Goal: Task Accomplishment & Management: Complete application form

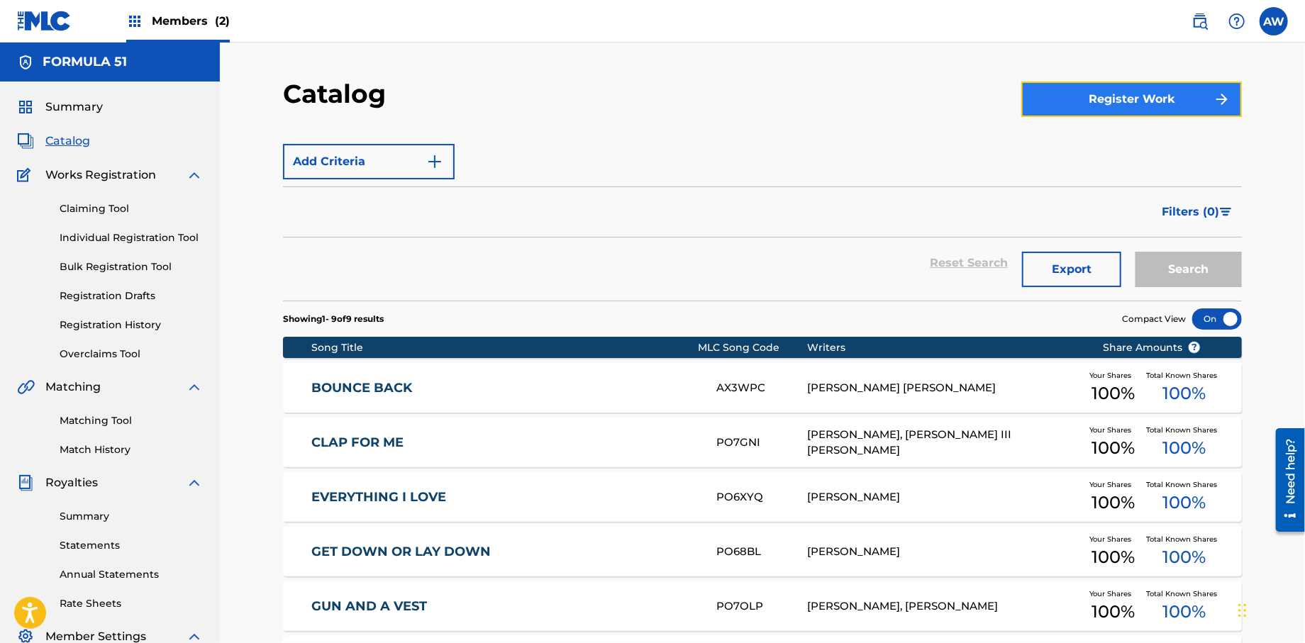
click at [1077, 106] on button "Register Work" at bounding box center [1131, 99] width 221 height 35
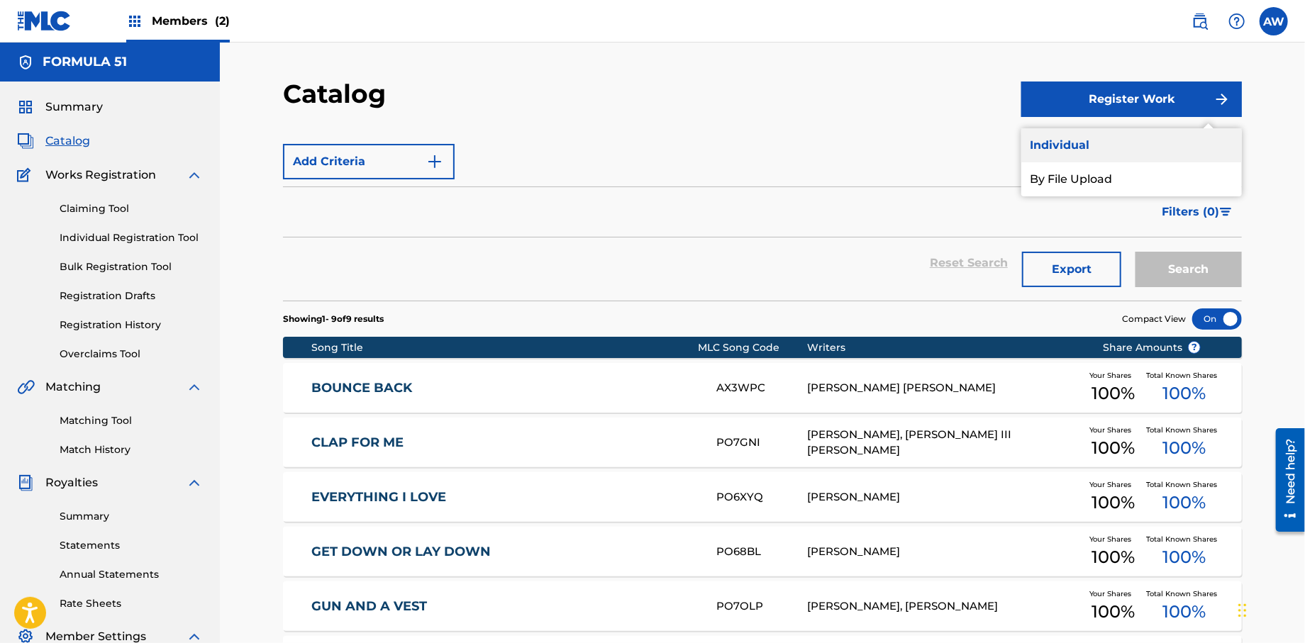
click at [1068, 145] on link "Individual" at bounding box center [1131, 145] width 221 height 34
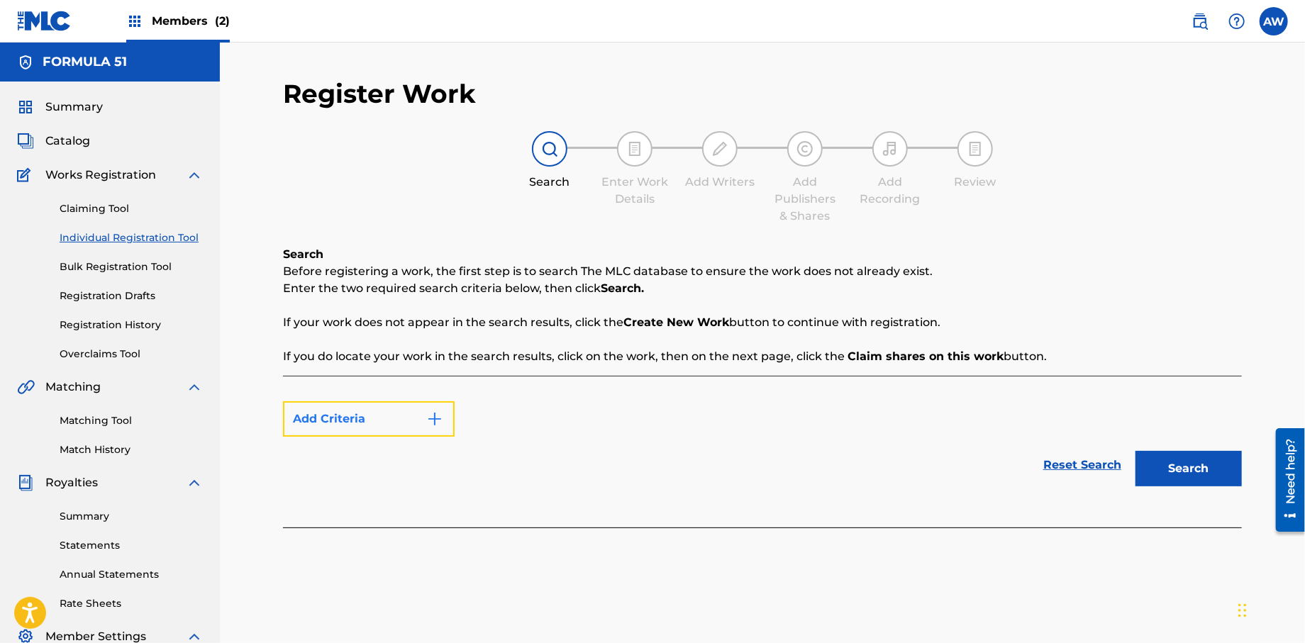
click at [440, 423] on img "Search Form" at bounding box center [434, 419] width 17 height 17
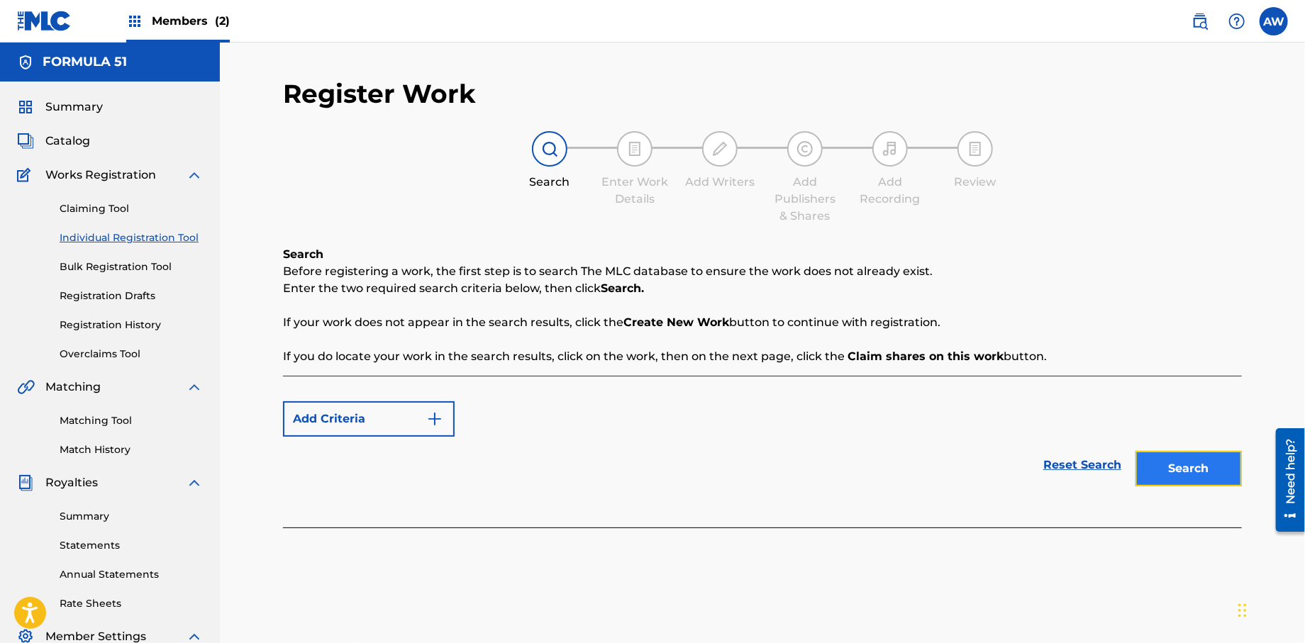
click at [1205, 472] on button "Search" at bounding box center [1188, 468] width 106 height 35
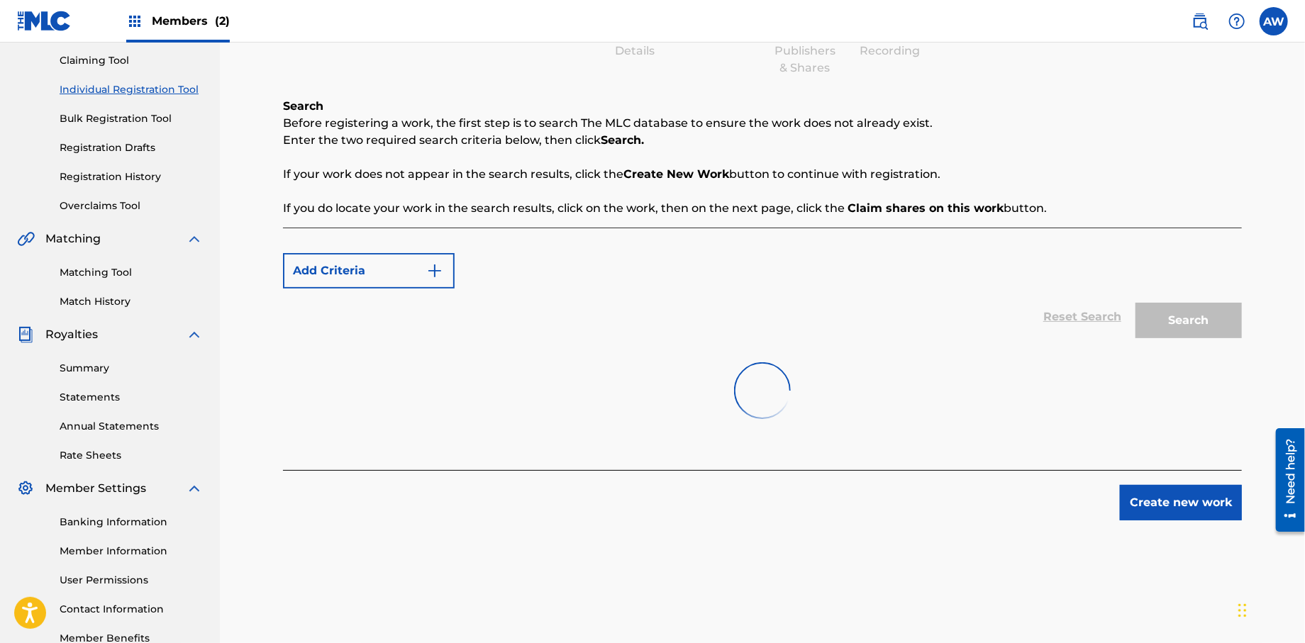
scroll to position [150, 0]
click at [1174, 496] on button "Create new work" at bounding box center [1181, 501] width 122 height 35
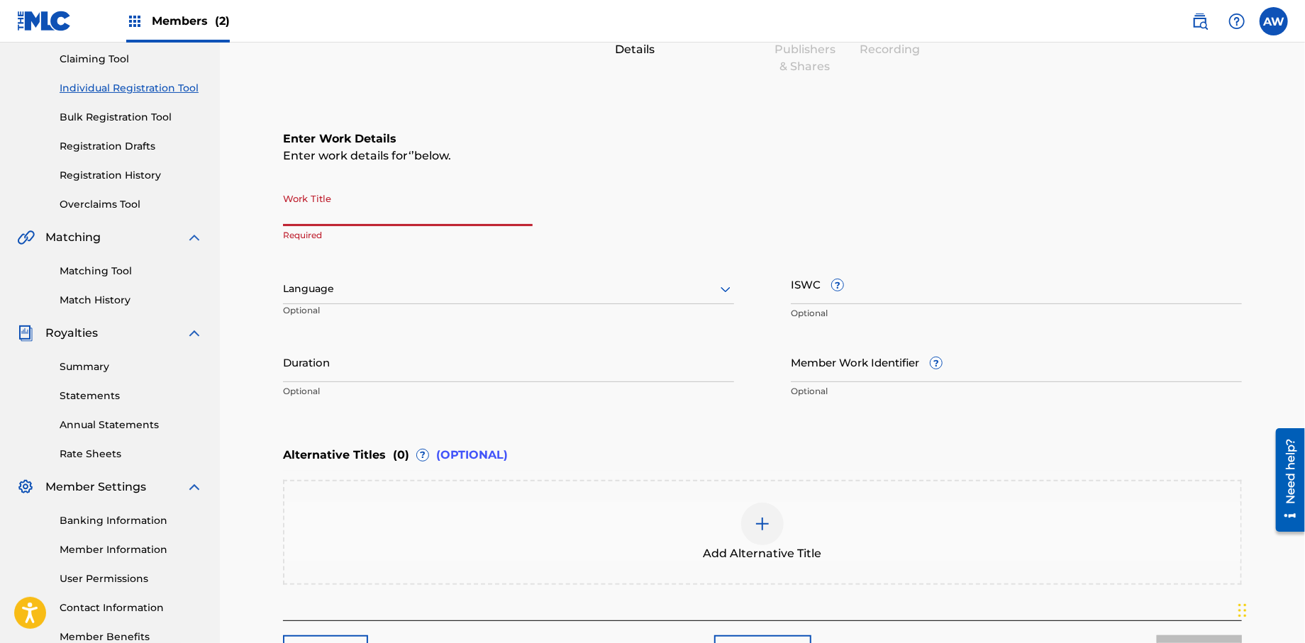
click at [338, 213] on input "Work Title" at bounding box center [408, 206] width 250 height 40
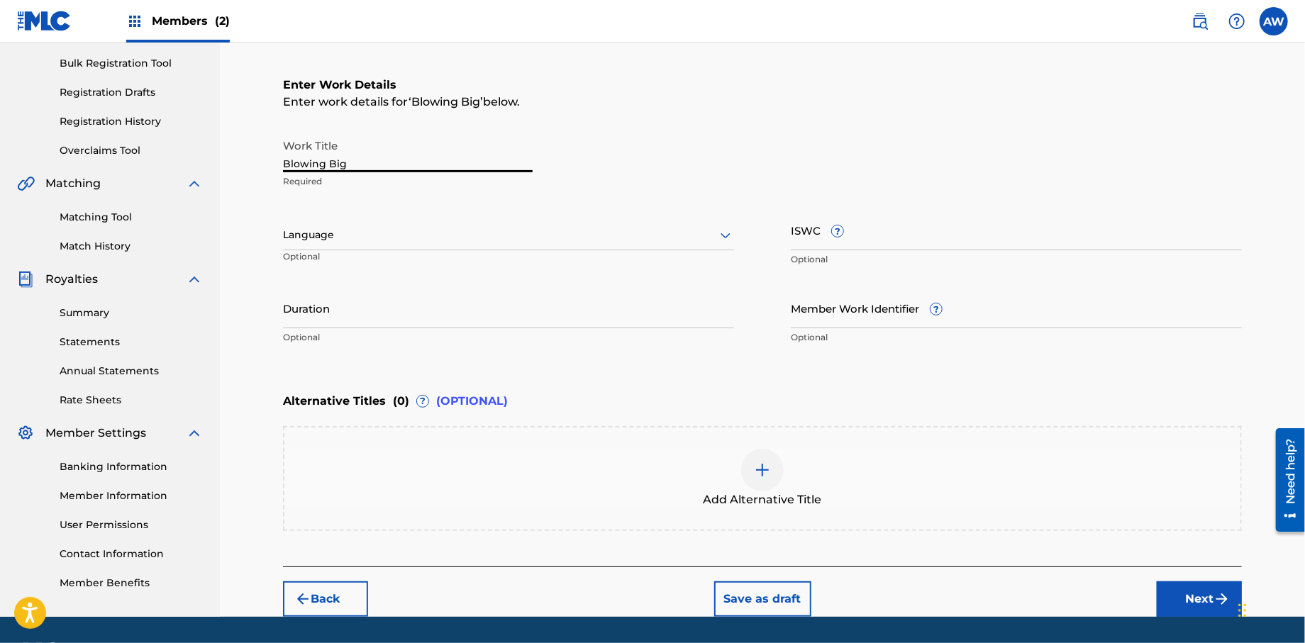
scroll to position [245, 0]
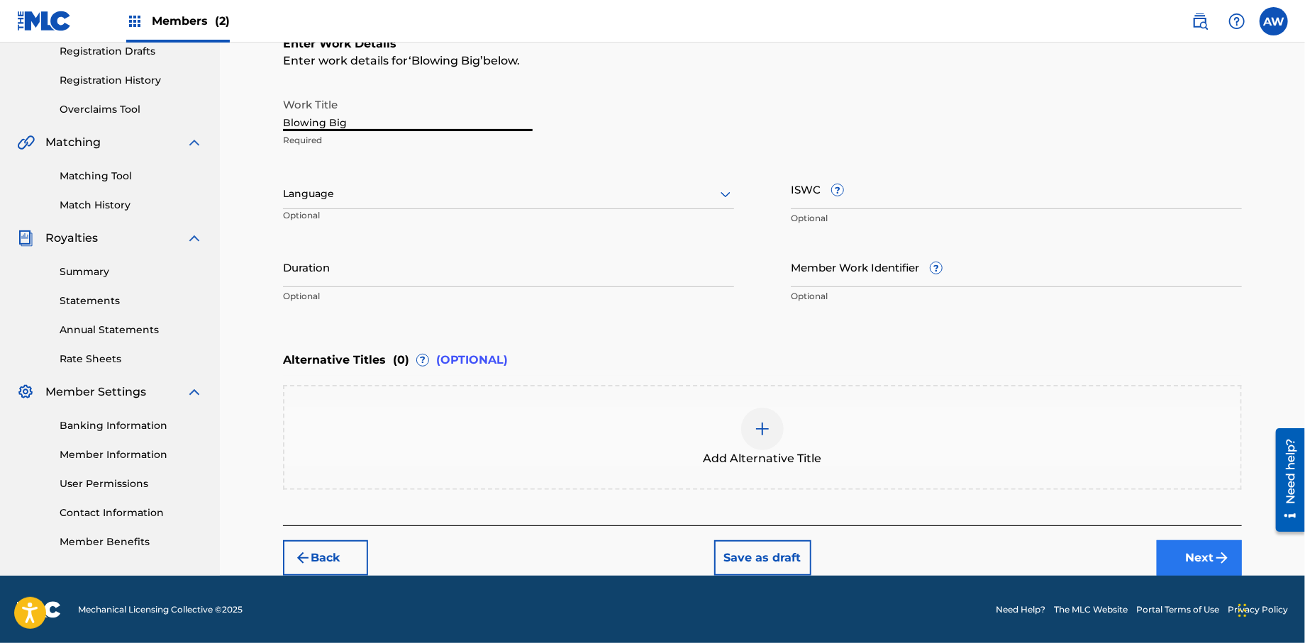
type input "Blowing Big"
click at [1189, 547] on button "Next" at bounding box center [1199, 557] width 85 height 35
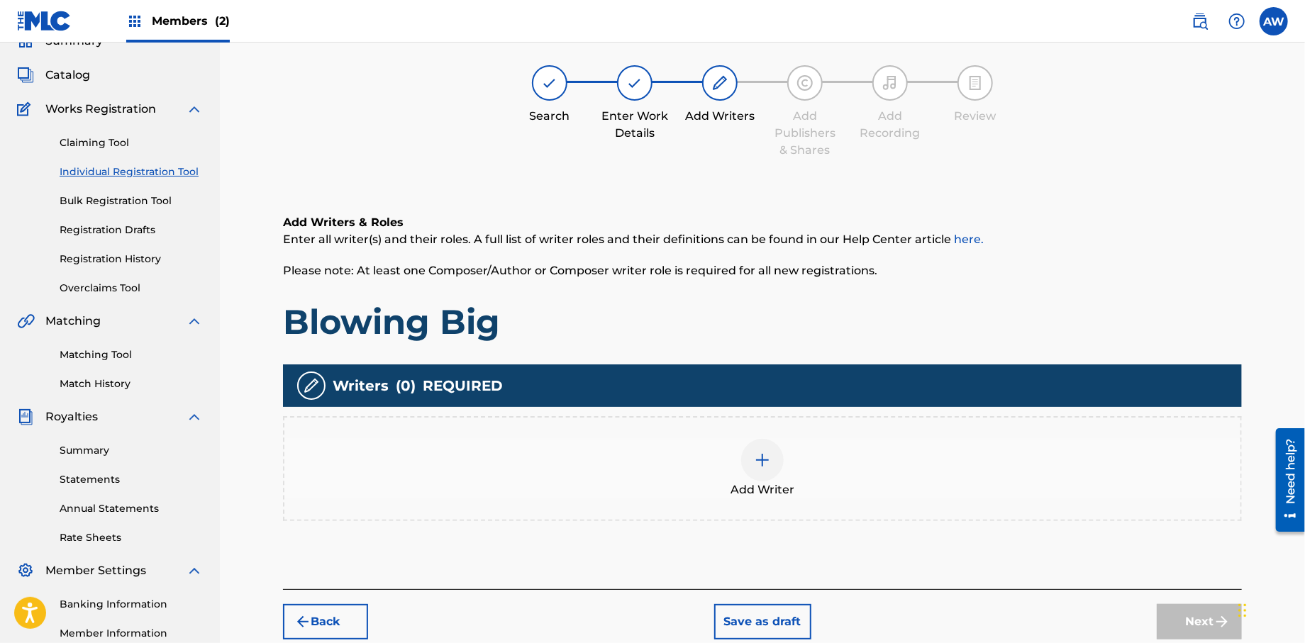
scroll to position [64, 0]
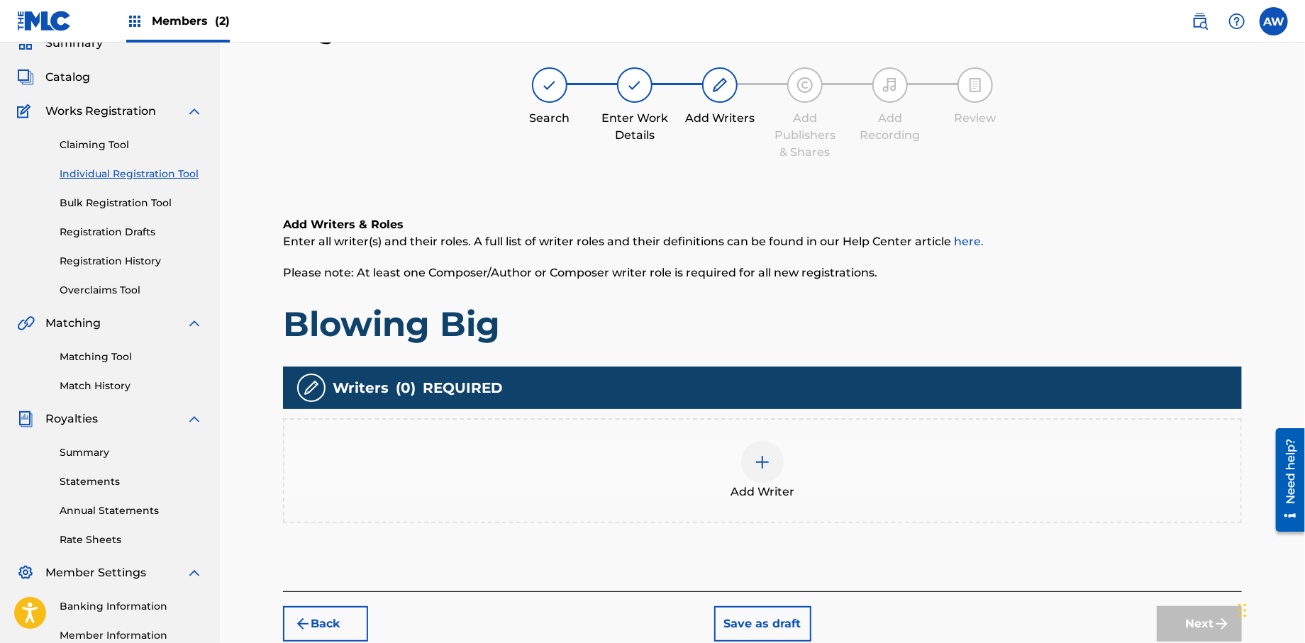
click at [767, 454] on img at bounding box center [762, 462] width 17 height 17
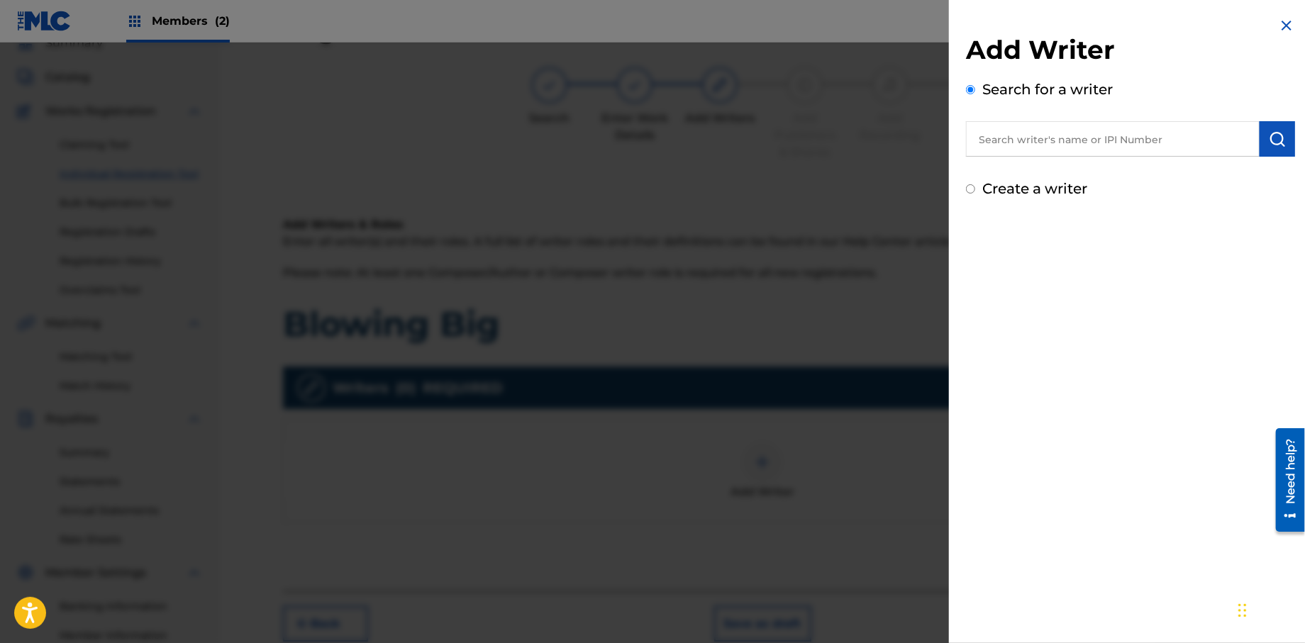
click at [996, 138] on input "text" at bounding box center [1113, 138] width 294 height 35
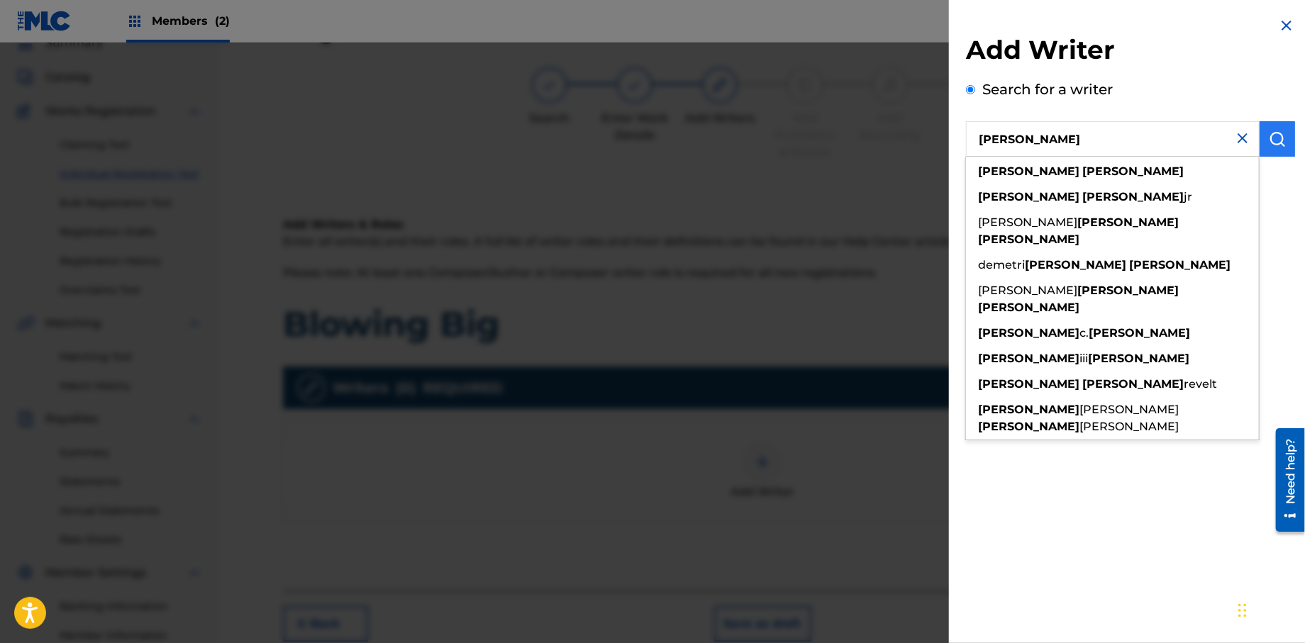
type input "[PERSON_NAME]"
click at [1277, 135] on img "submit" at bounding box center [1277, 138] width 17 height 17
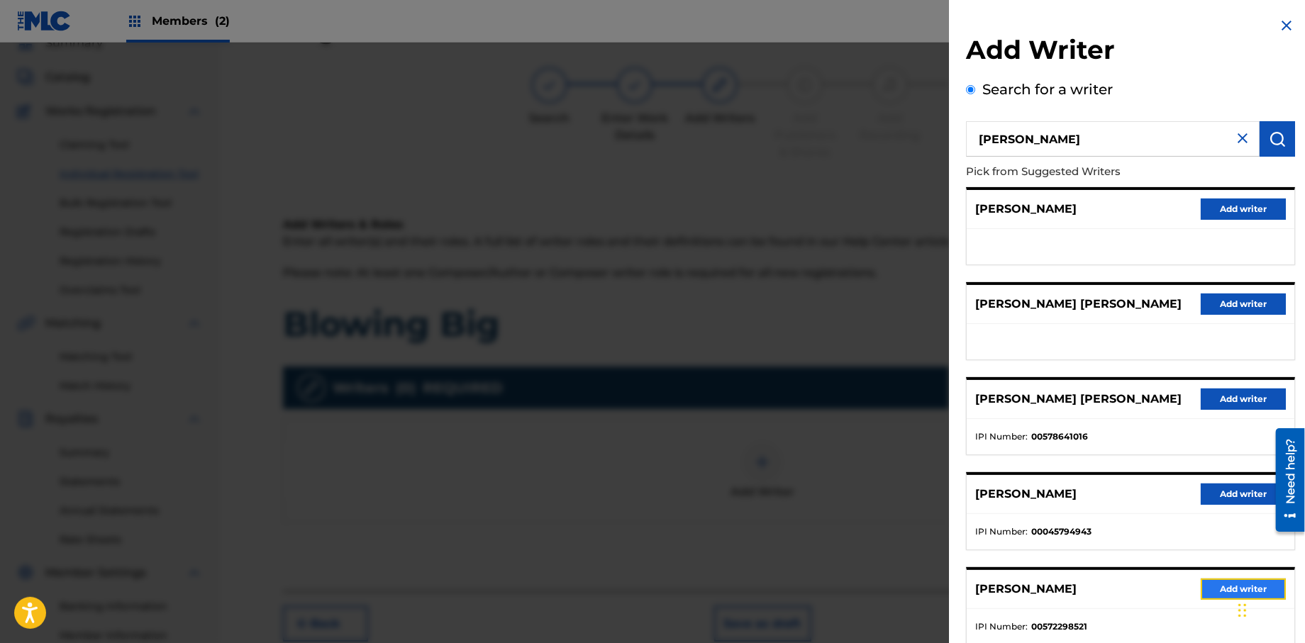
click at [1210, 594] on button "Add writer" at bounding box center [1243, 589] width 85 height 21
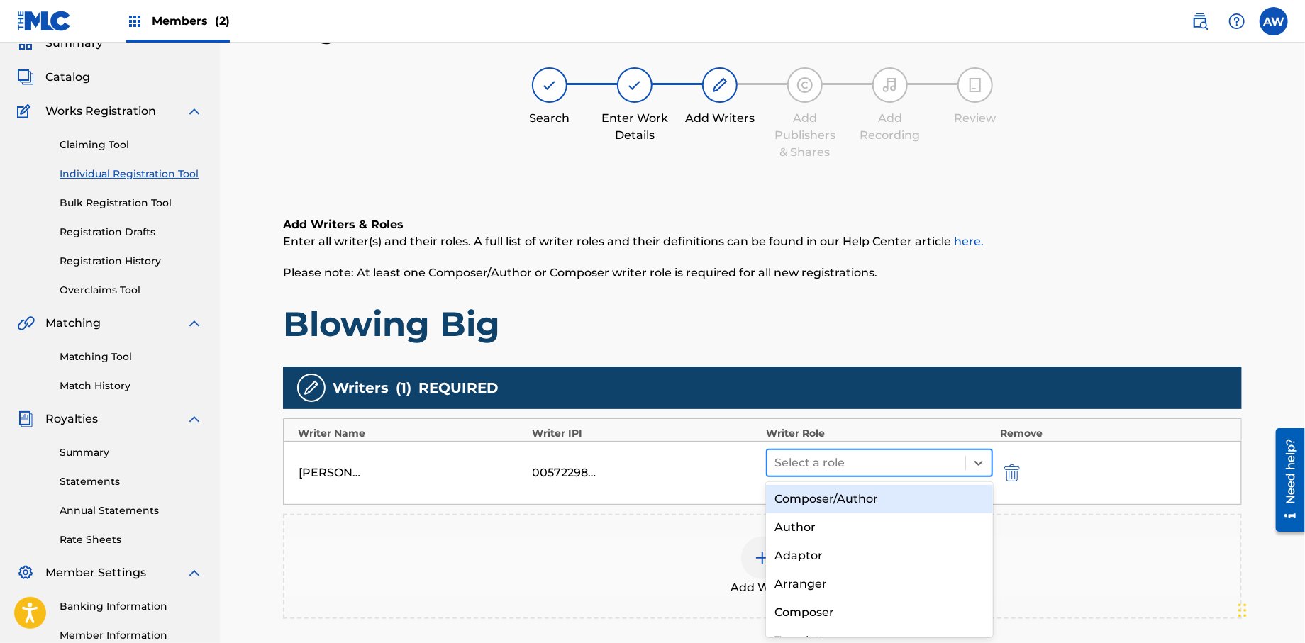
click at [816, 461] on div at bounding box center [866, 463] width 184 height 20
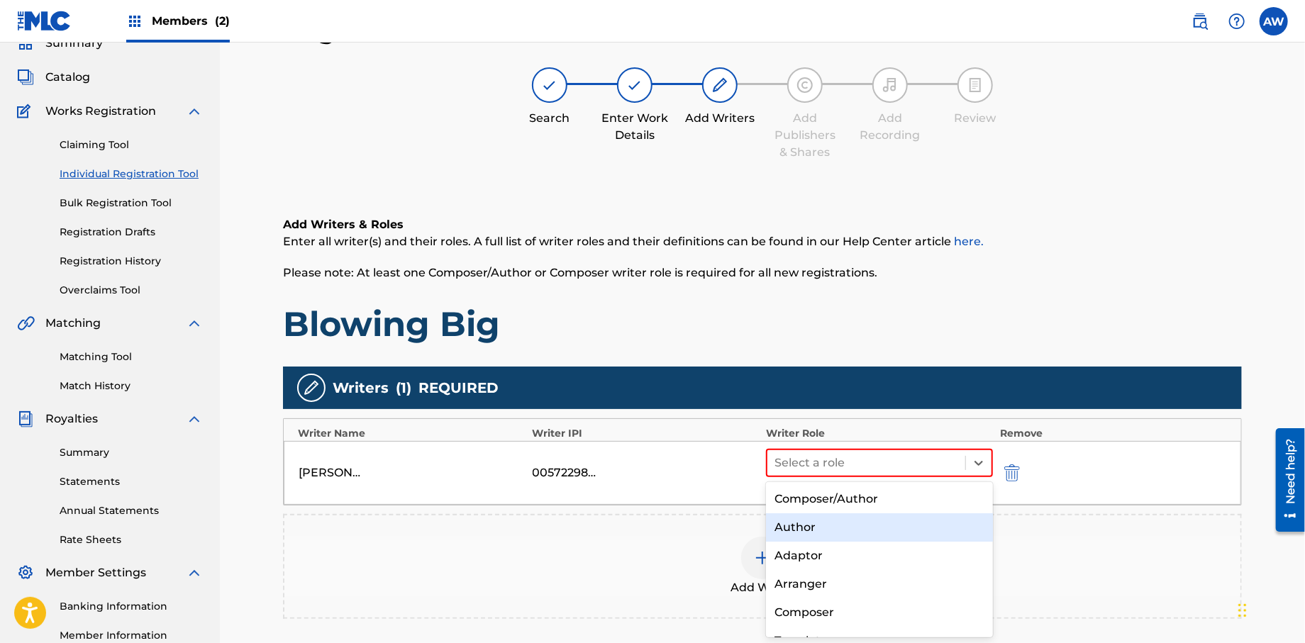
click at [825, 521] on div "Author" at bounding box center [879, 527] width 227 height 28
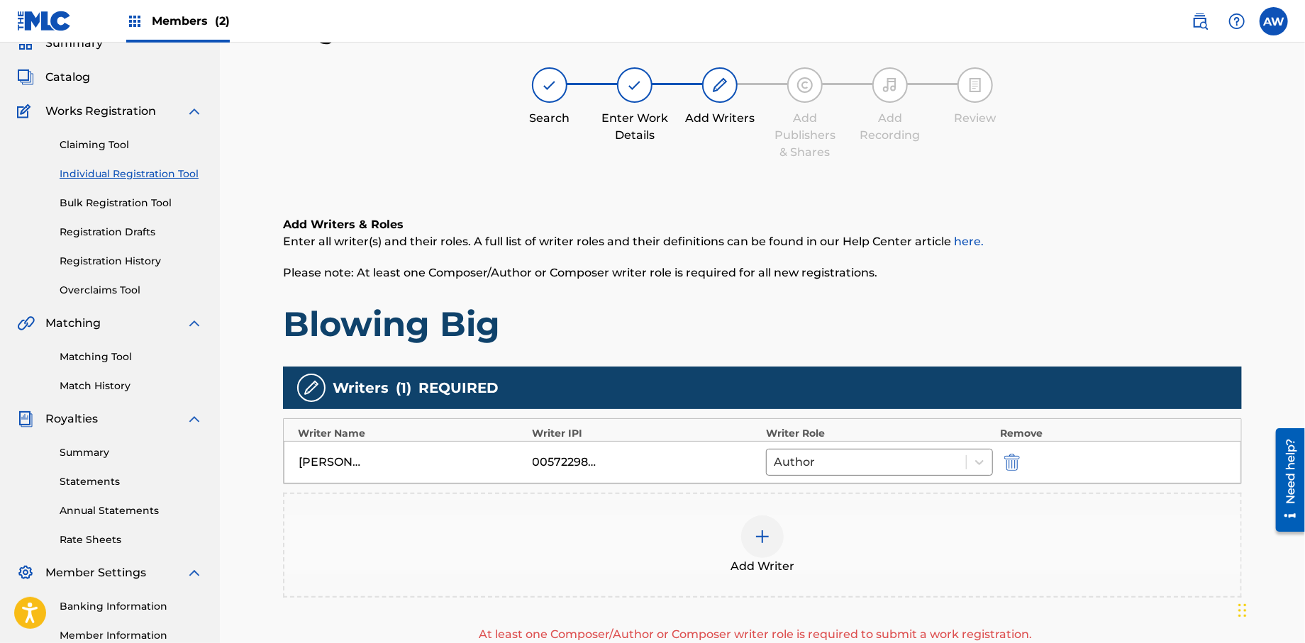
click at [757, 541] on img at bounding box center [762, 536] width 17 height 17
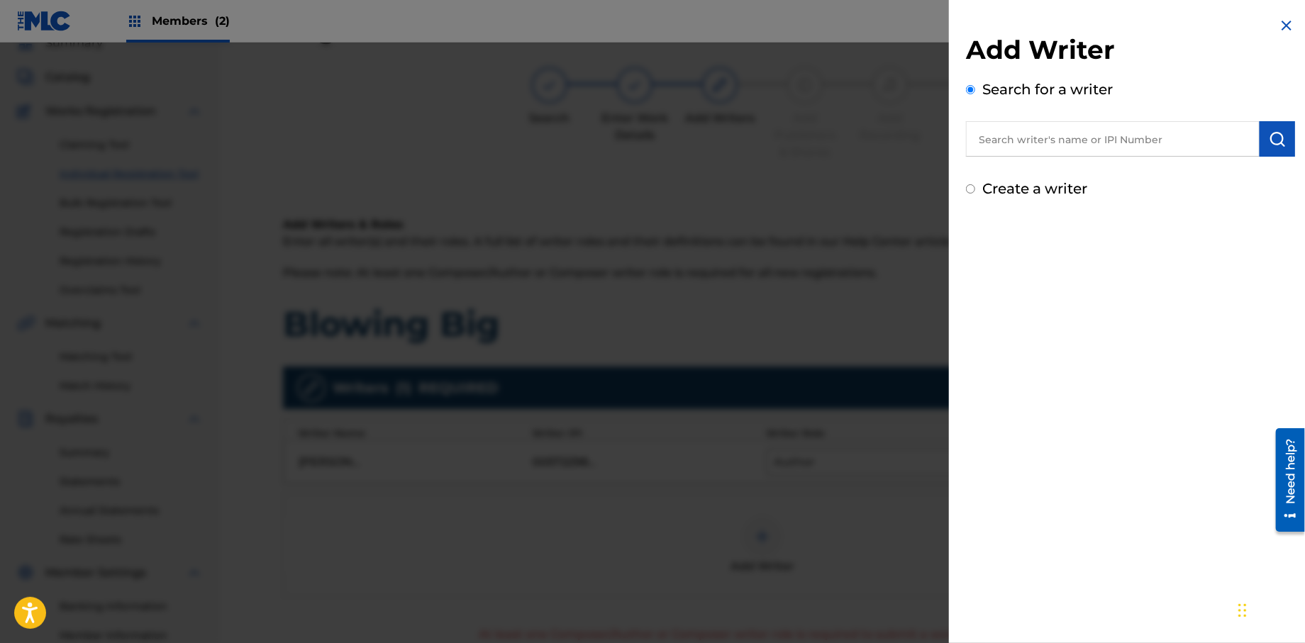
click at [1013, 146] on input "text" at bounding box center [1113, 138] width 294 height 35
click at [968, 188] on input "Create a writer" at bounding box center [970, 188] width 9 height 9
radio input "false"
radio input "true"
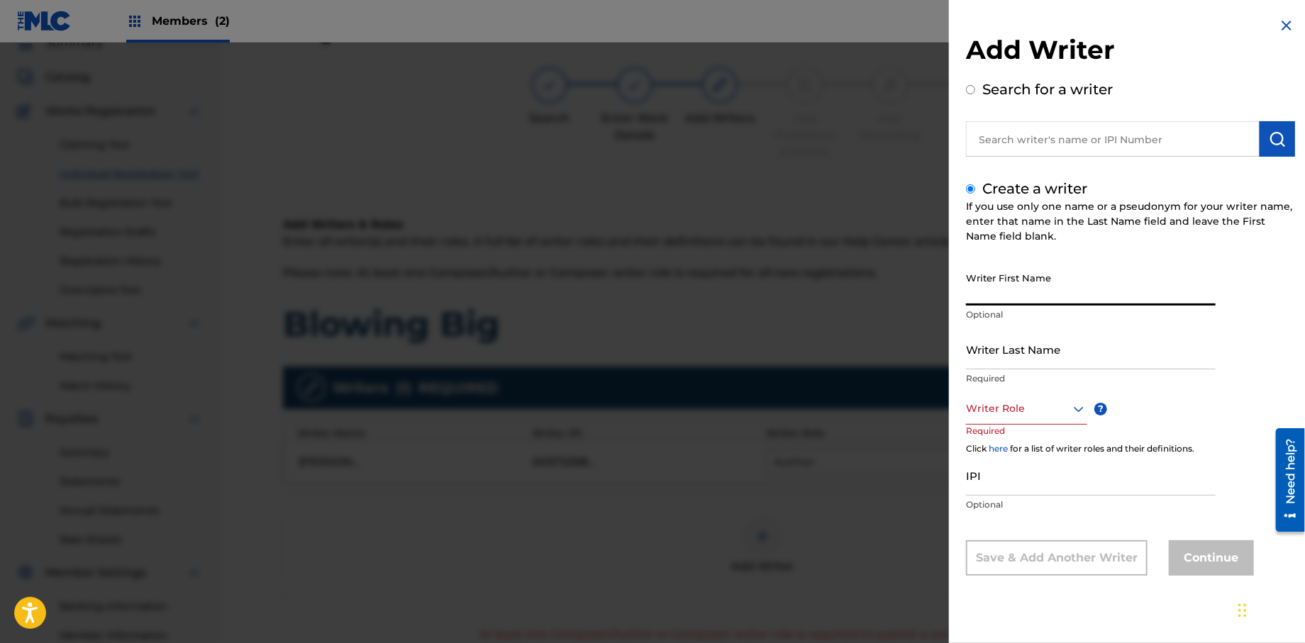
click at [990, 294] on input "Writer First Name" at bounding box center [1091, 285] width 250 height 40
type input "[PERSON_NAME]"
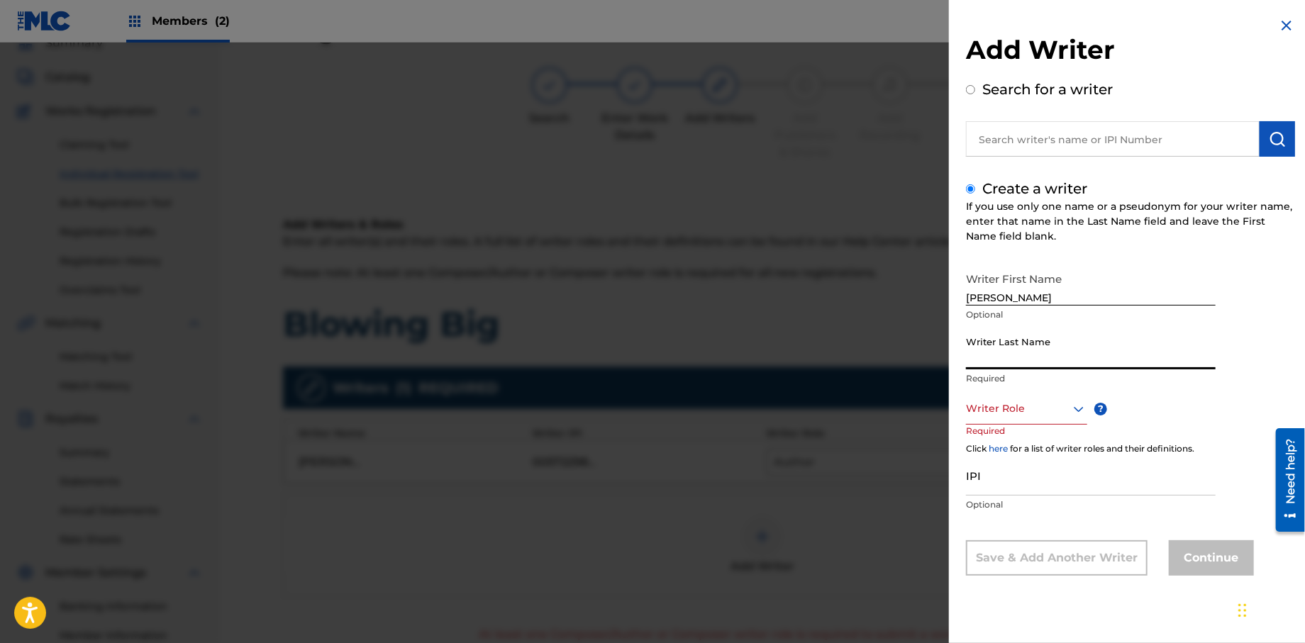
click at [1001, 363] on input "Writer Last Name" at bounding box center [1091, 349] width 250 height 40
type input "Bryant"
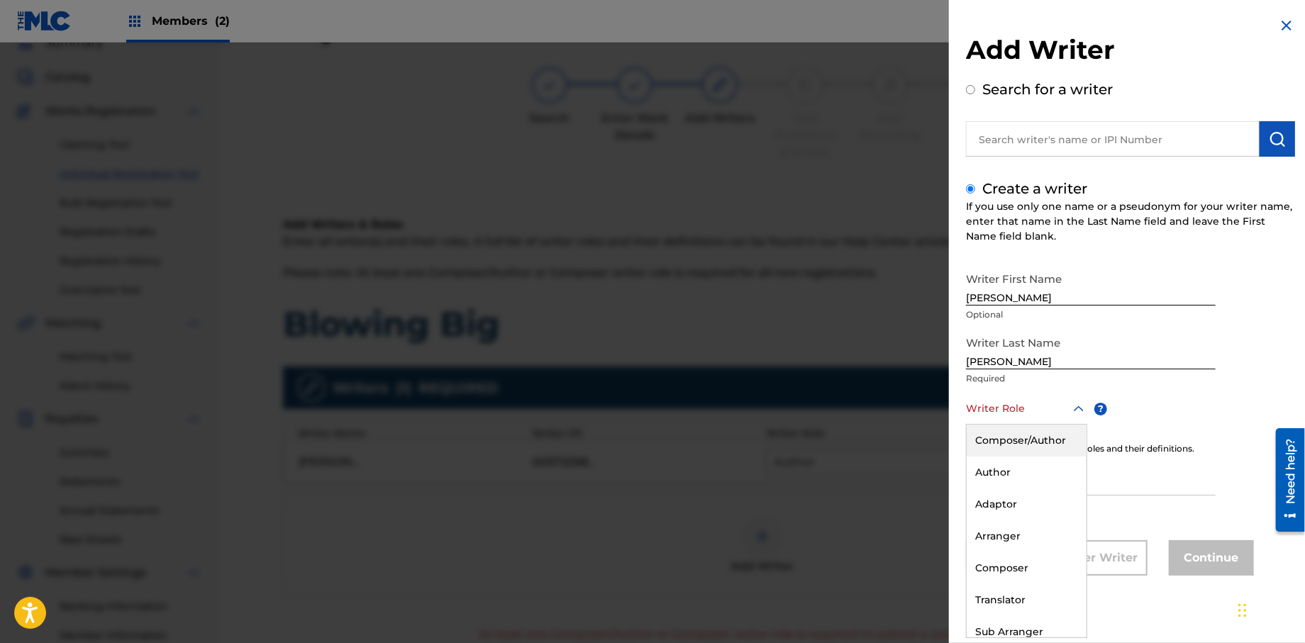
click at [993, 419] on div "Writer Role" at bounding box center [1026, 409] width 121 height 32
click at [1004, 572] on div "Composer" at bounding box center [1027, 568] width 120 height 32
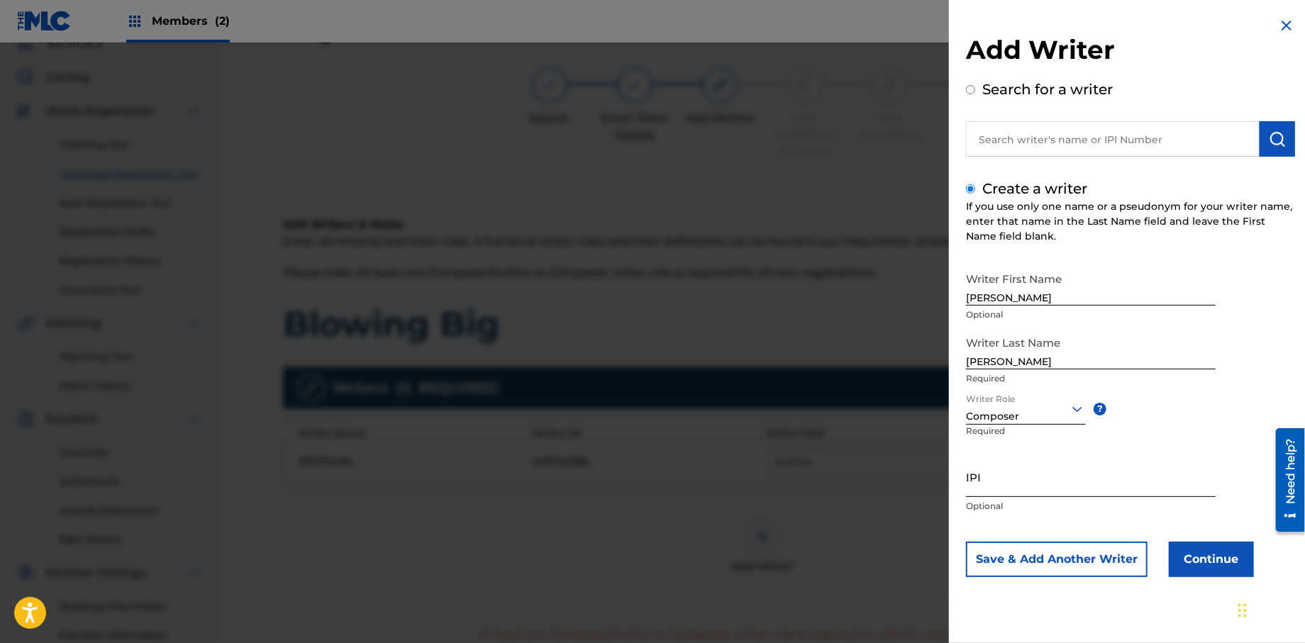
click at [1005, 489] on input "IPI" at bounding box center [1091, 477] width 250 height 40
type input "528264054"
click at [1206, 552] on button "Continue" at bounding box center [1211, 559] width 85 height 35
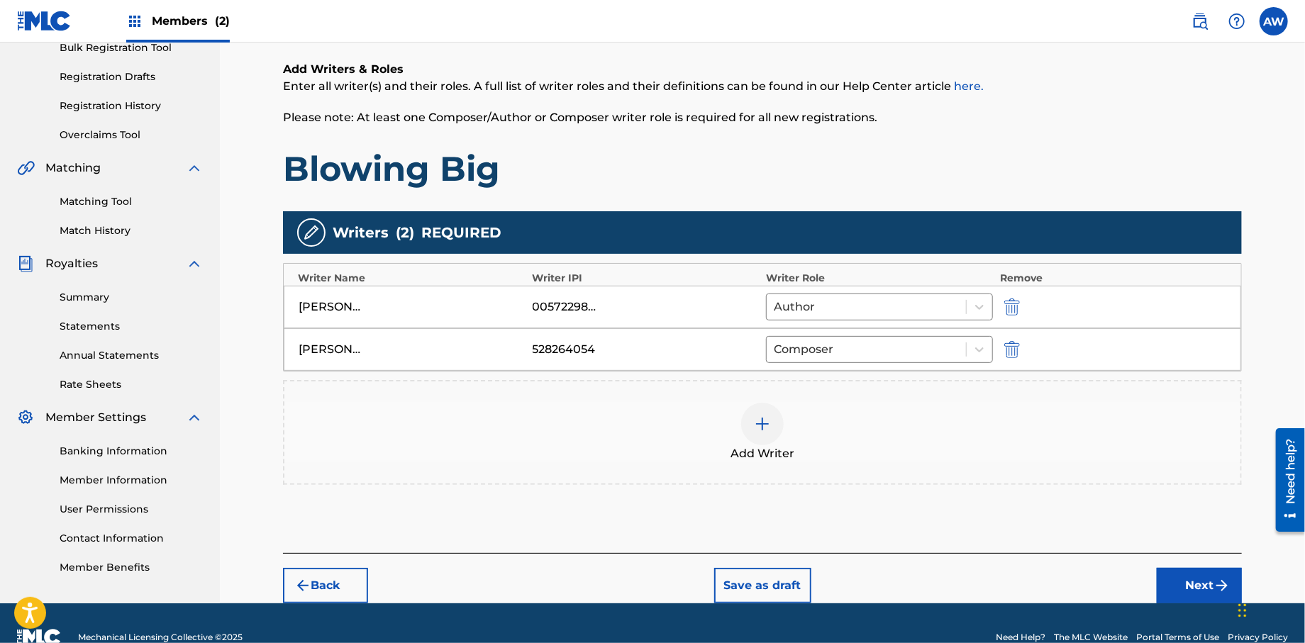
scroll to position [248, 0]
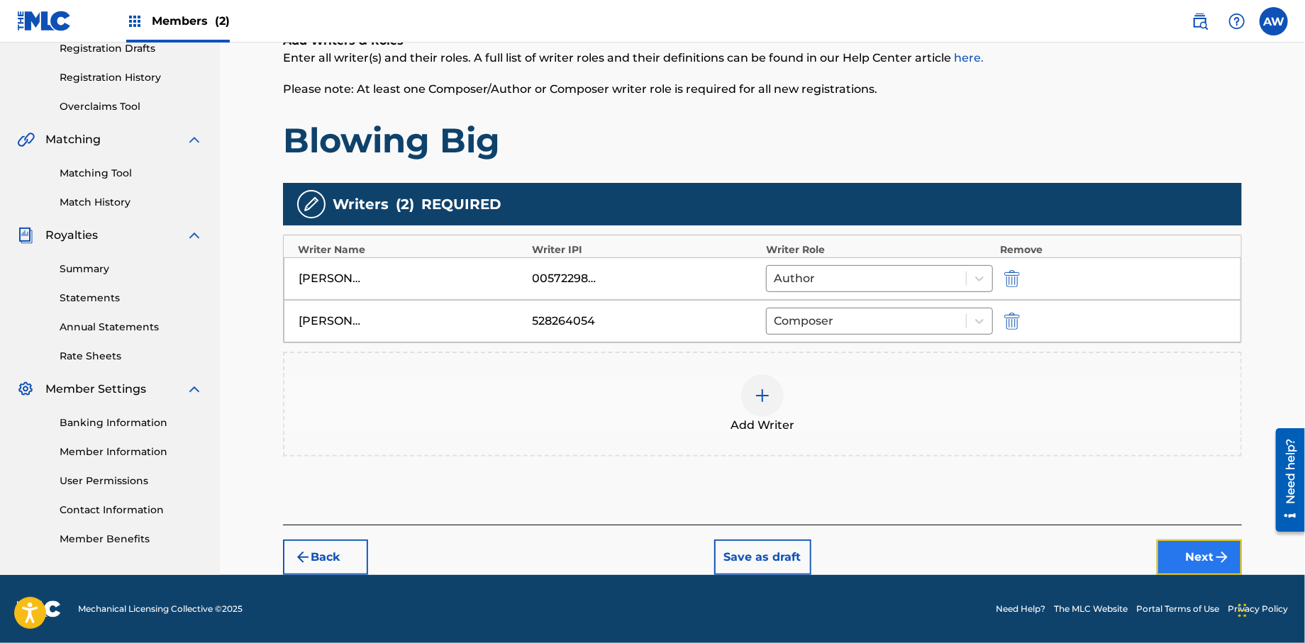
click at [1184, 562] on button "Next" at bounding box center [1199, 557] width 85 height 35
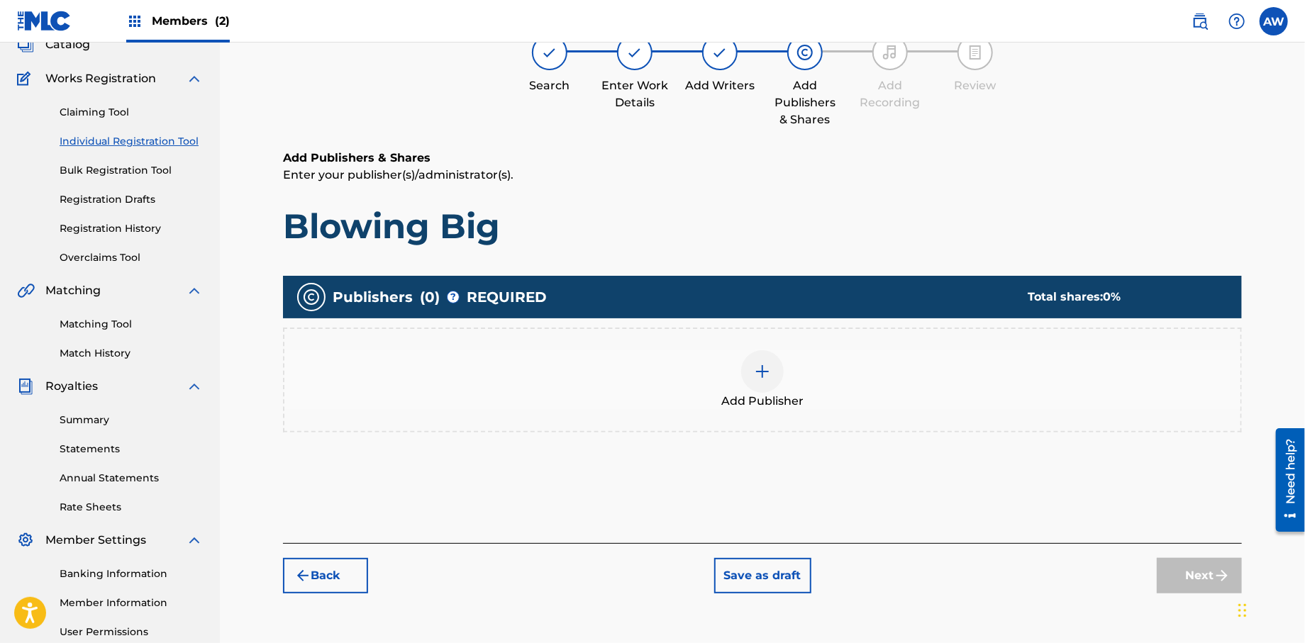
scroll to position [64, 0]
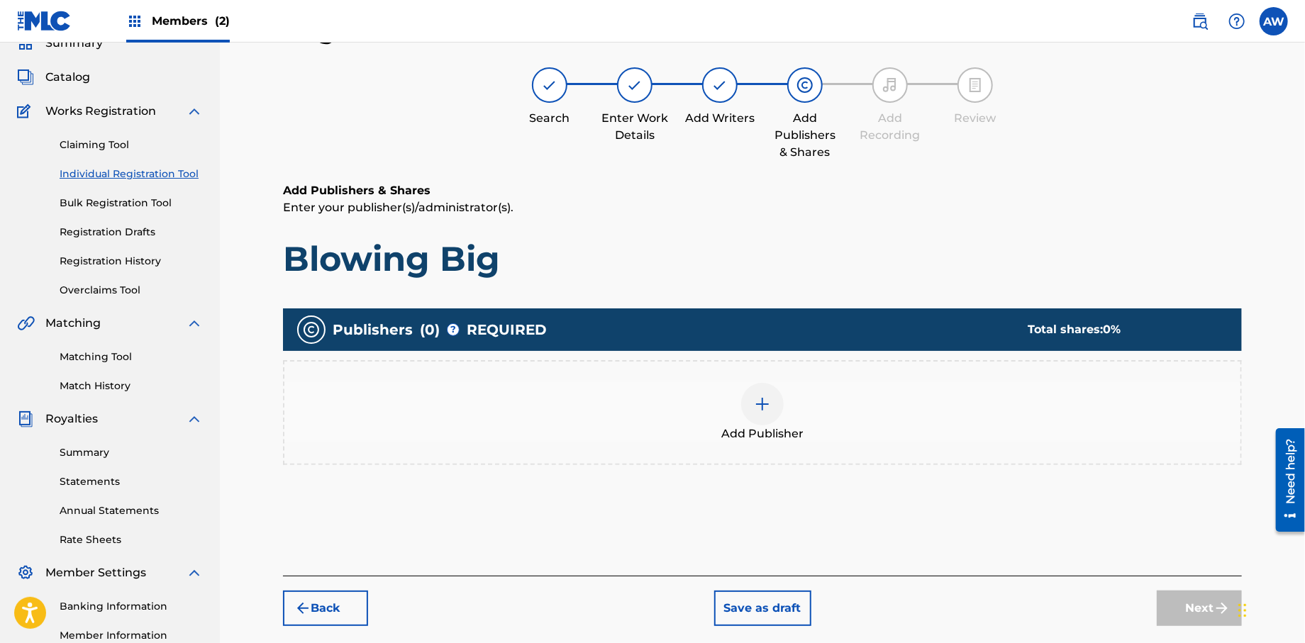
click at [758, 407] on img at bounding box center [762, 404] width 17 height 17
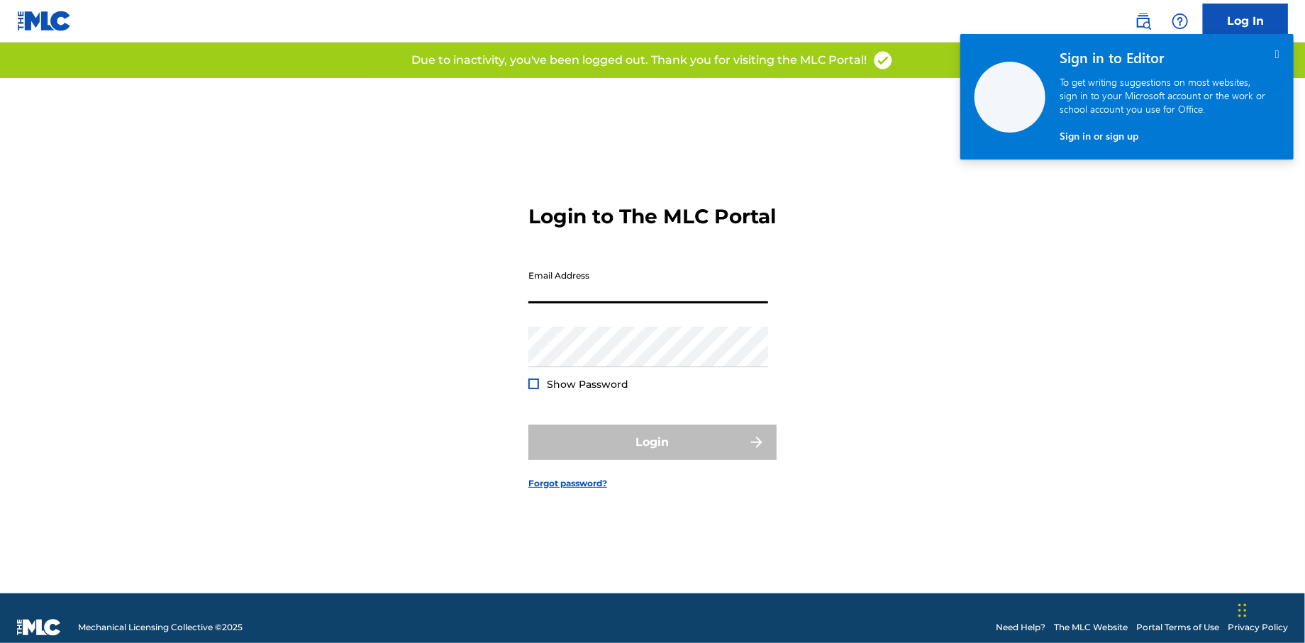
click at [596, 304] on input "Email Address" at bounding box center [648, 283] width 240 height 40
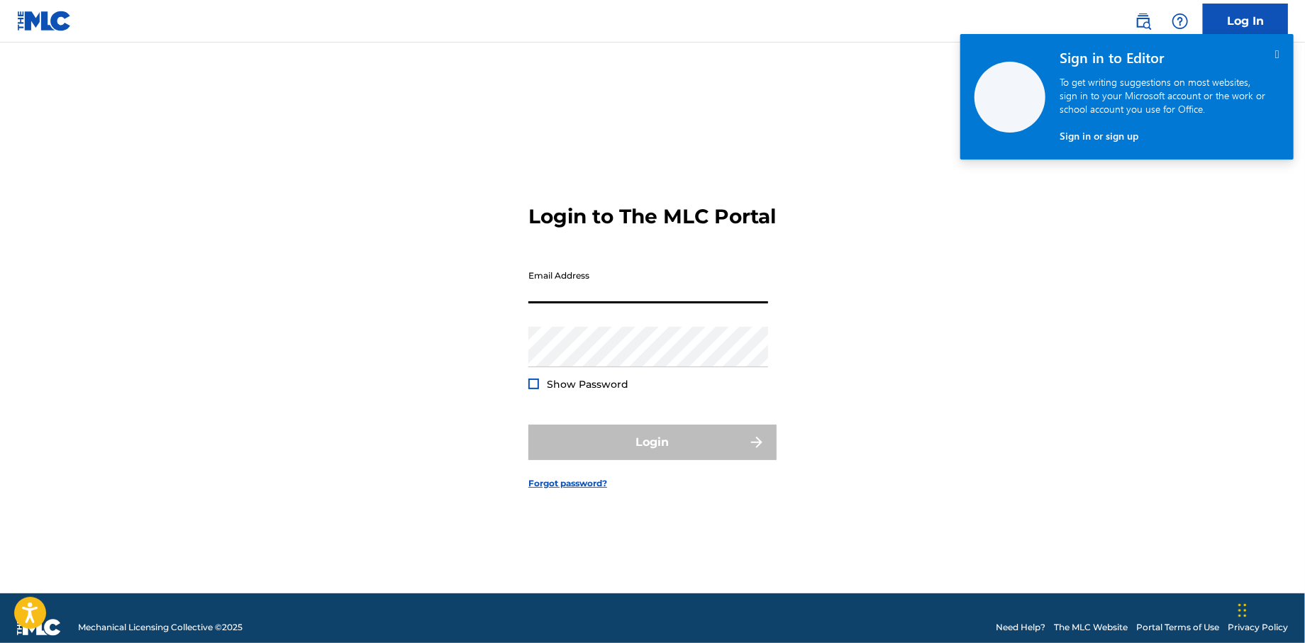
click at [547, 304] on input "Email Address" at bounding box center [648, 283] width 240 height 40
type input "[EMAIL_ADDRESS][DOMAIN_NAME]"
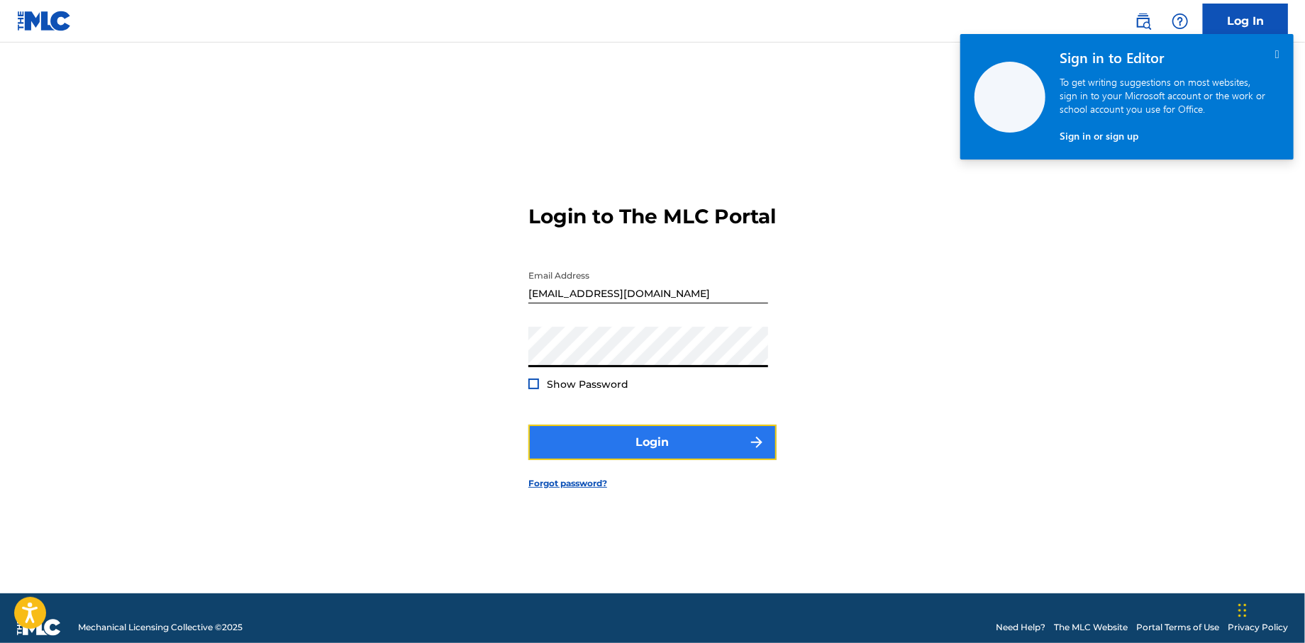
click at [577, 441] on button "Login" at bounding box center [652, 442] width 248 height 35
click at [558, 460] on button "Login" at bounding box center [652, 442] width 248 height 35
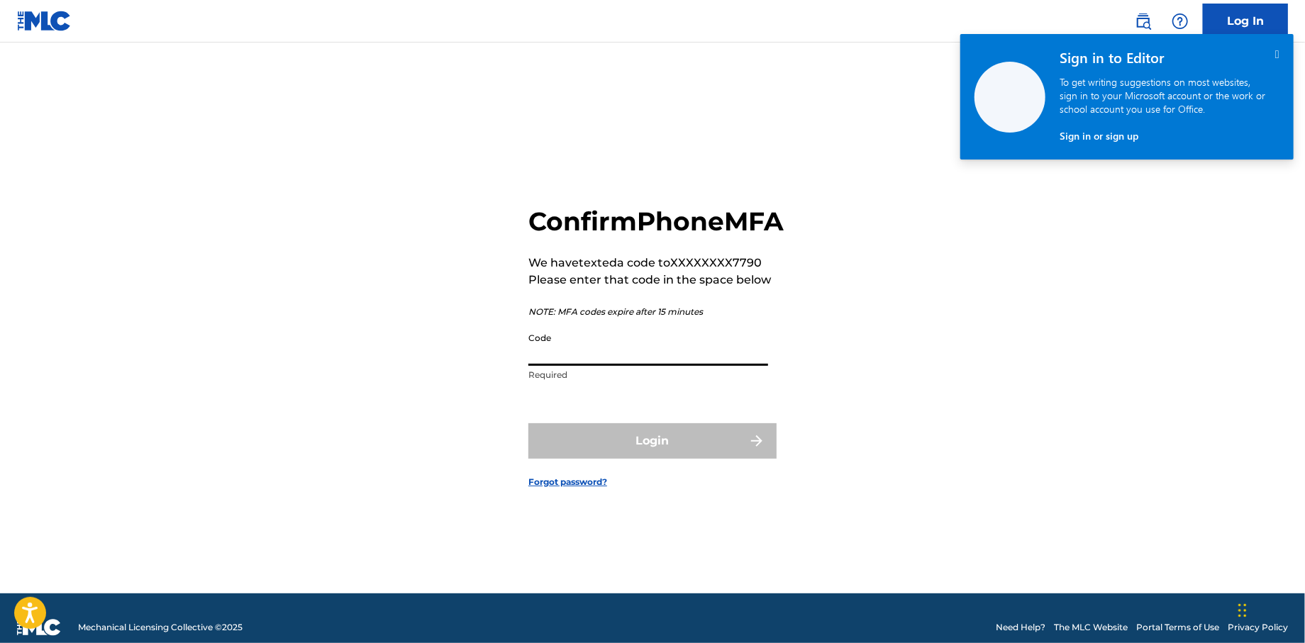
click at [624, 366] on input "Code" at bounding box center [648, 346] width 240 height 40
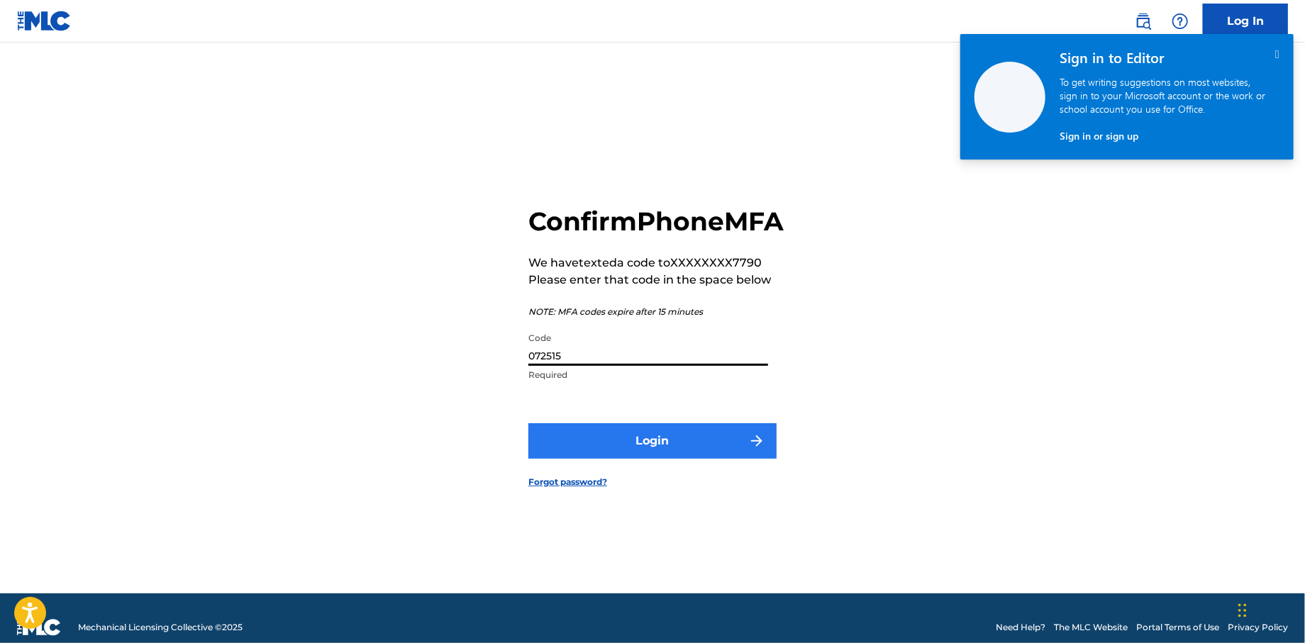
type input "072515"
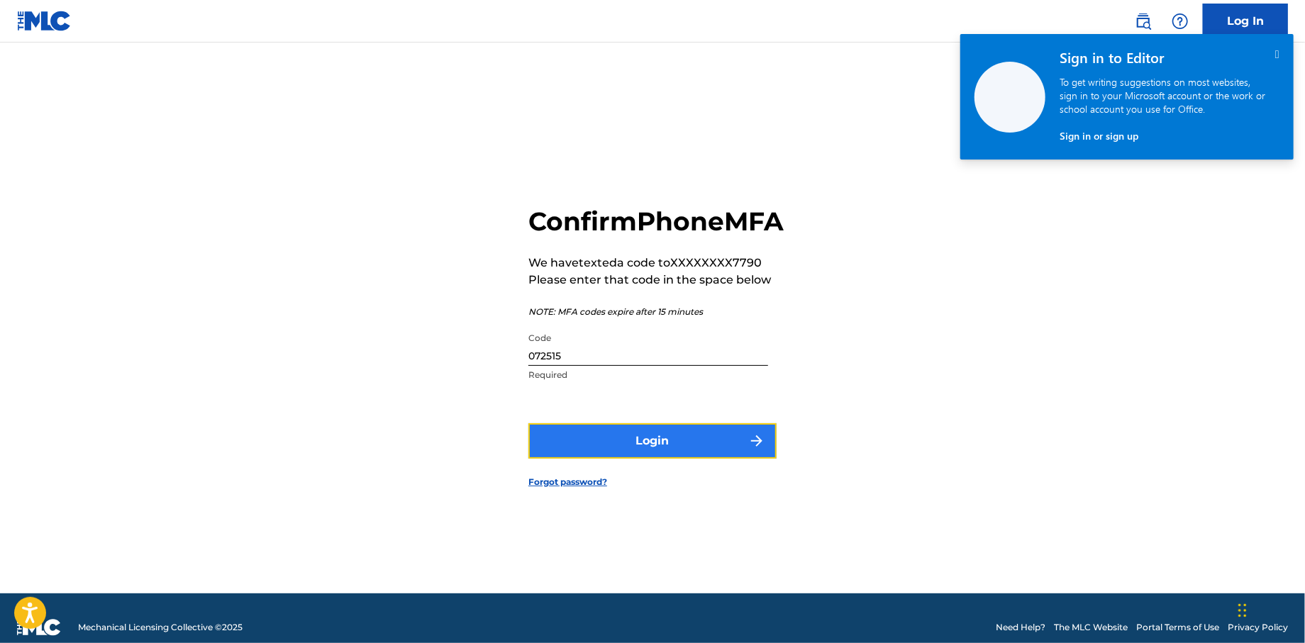
click at [633, 445] on button "Login" at bounding box center [652, 440] width 248 height 35
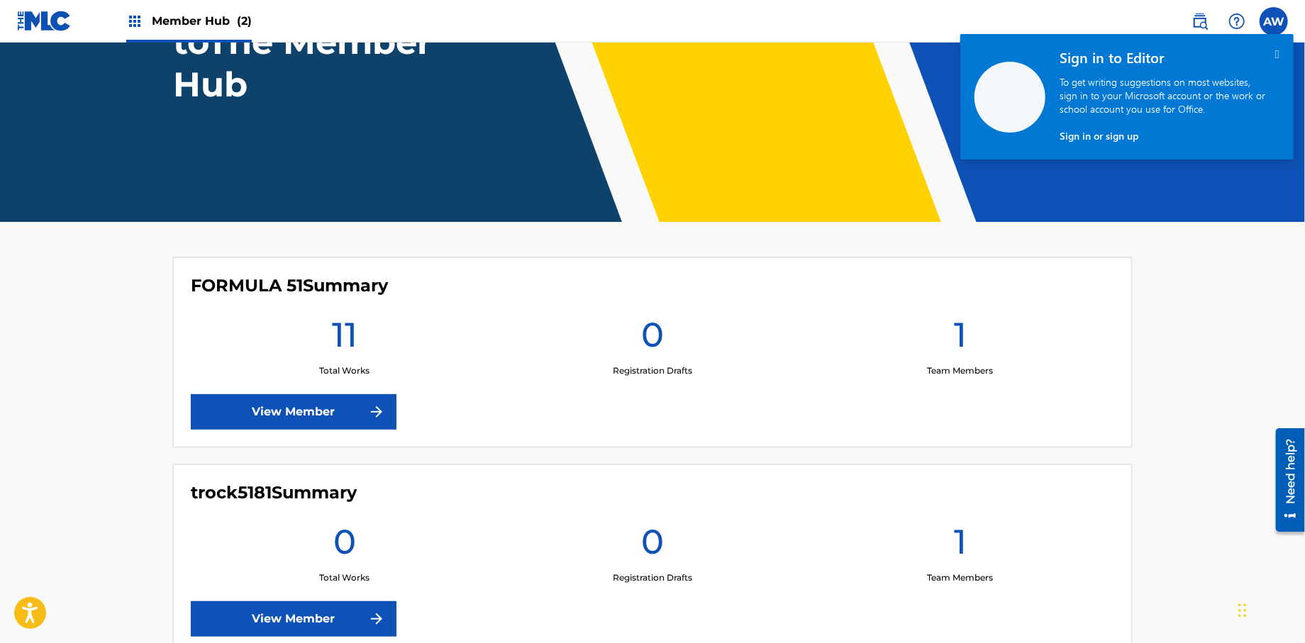
scroll to position [167, 0]
click at [137, 20] on img at bounding box center [134, 21] width 17 height 17
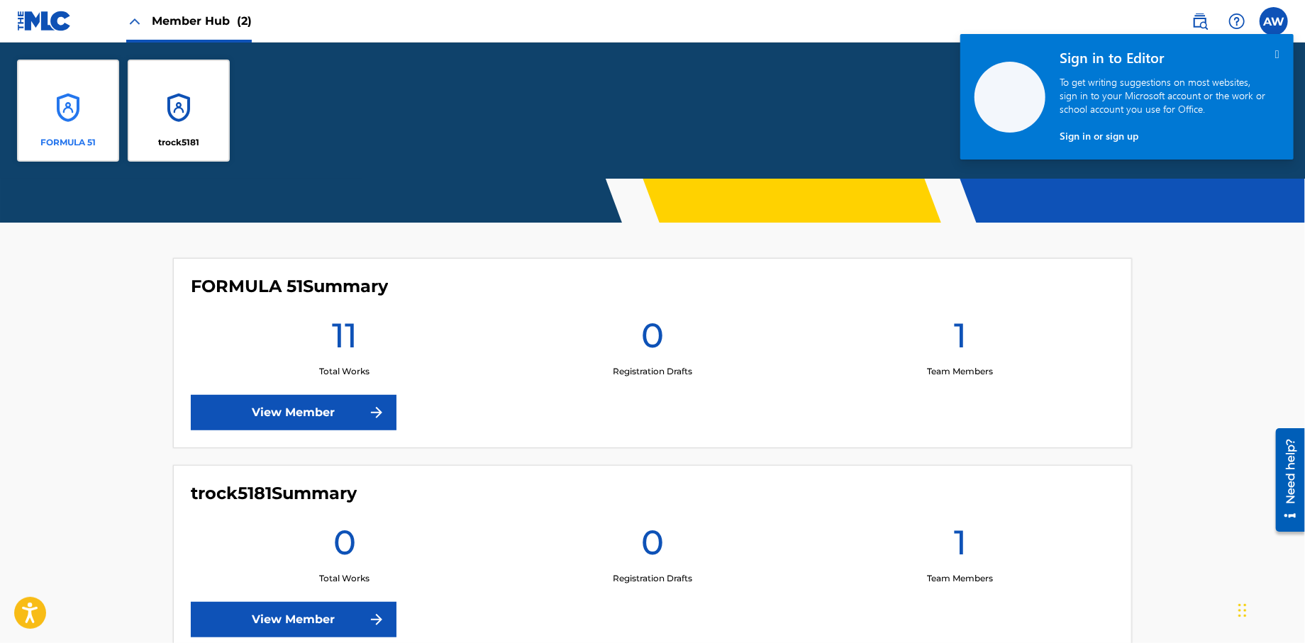
click at [57, 115] on div "FORMULA 51" at bounding box center [68, 111] width 102 height 102
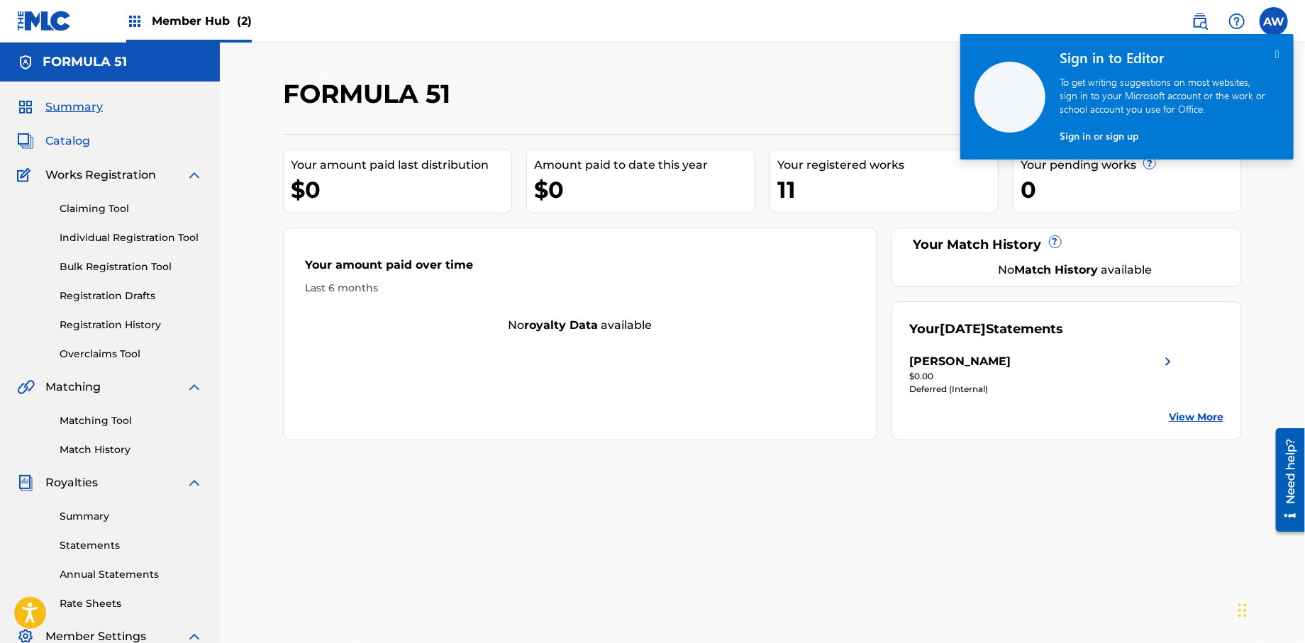
click at [68, 138] on span "Catalog" at bounding box center [67, 141] width 45 height 17
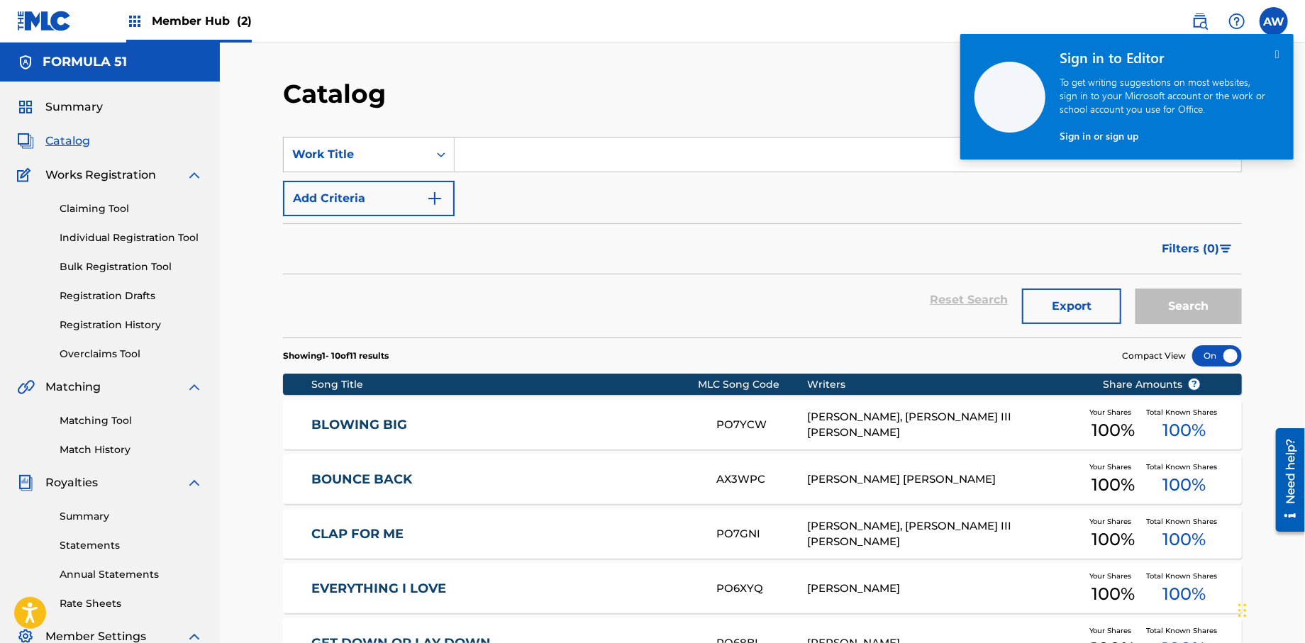
click at [521, 152] on input "Search Form" at bounding box center [848, 155] width 786 height 34
click at [483, 160] on input "Search Form" at bounding box center [848, 155] width 786 height 34
type input "I Done Did It"
click at [565, 116] on div "Catalog" at bounding box center [652, 99] width 738 height 42
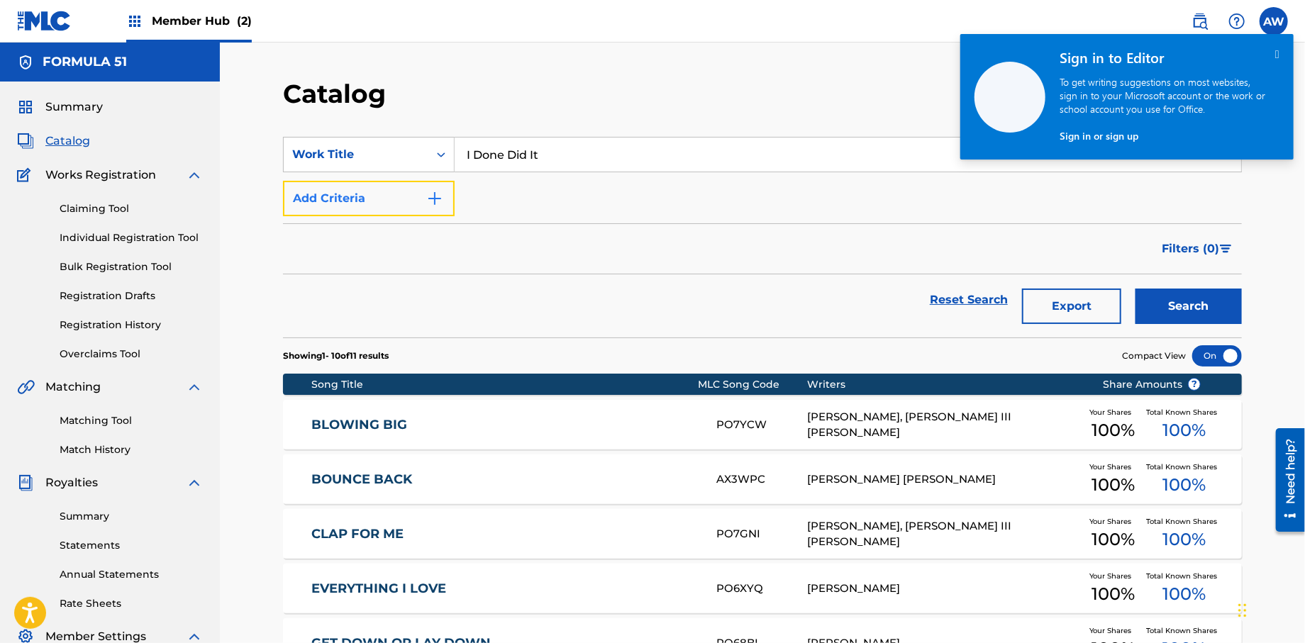
click at [435, 204] on img "Search Form" at bounding box center [434, 198] width 17 height 17
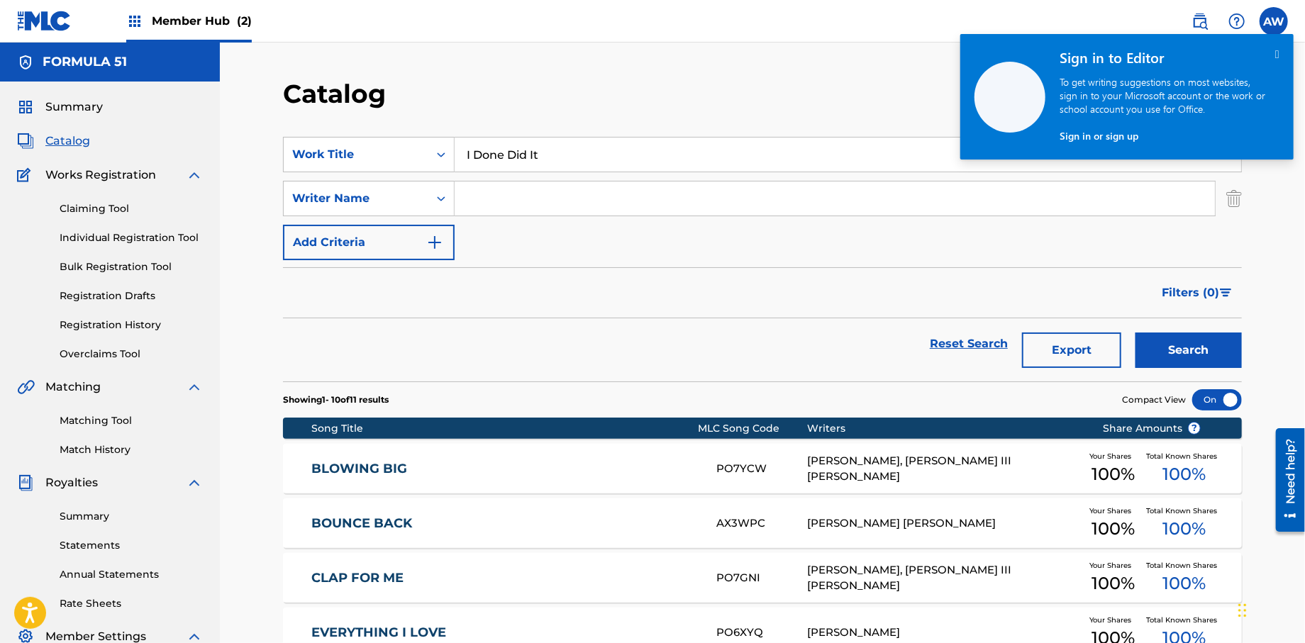
click at [491, 201] on input "Search Form" at bounding box center [835, 199] width 760 height 34
type input "[PERSON_NAME]"
click at [453, 250] on button "Add Criteria" at bounding box center [369, 242] width 172 height 35
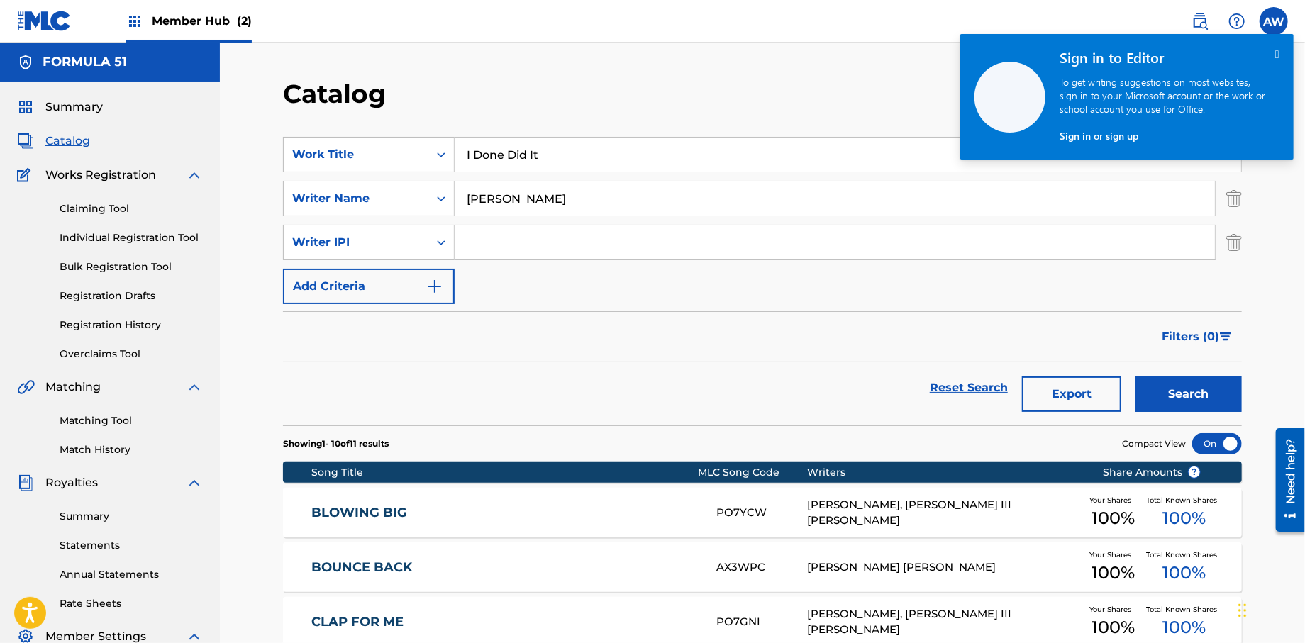
click at [1275, 53] on icon "" at bounding box center [1277, 54] width 4 height 12
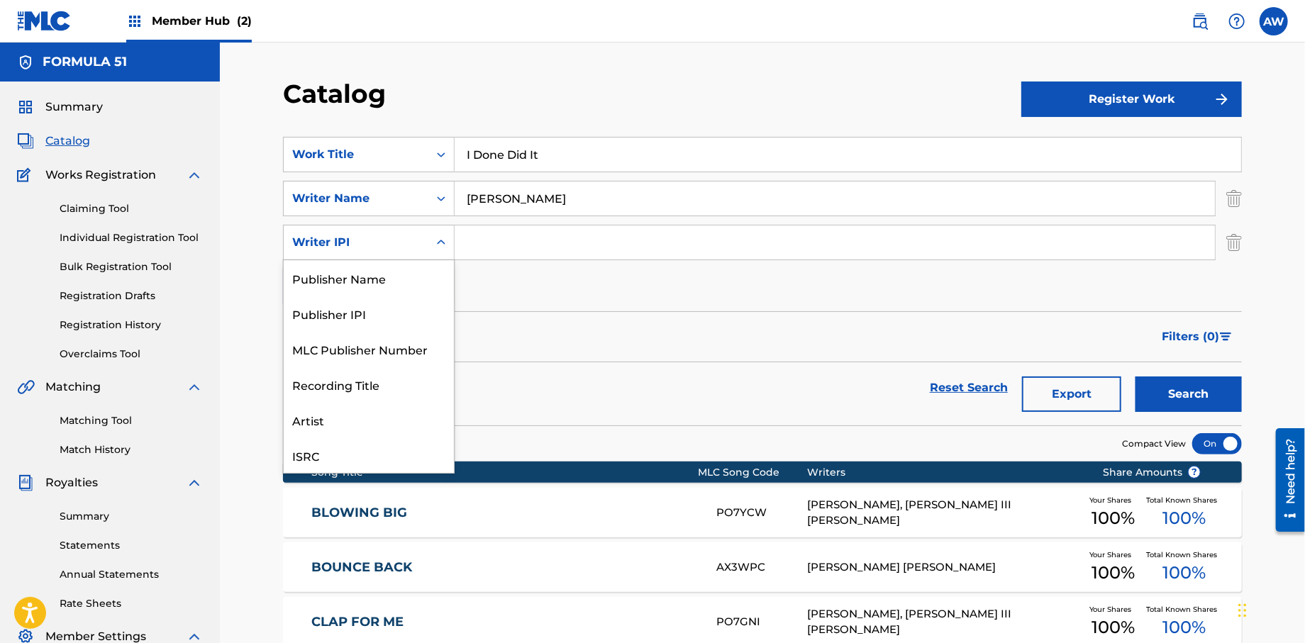
click at [450, 252] on div "Search Form" at bounding box center [441, 243] width 26 height 26
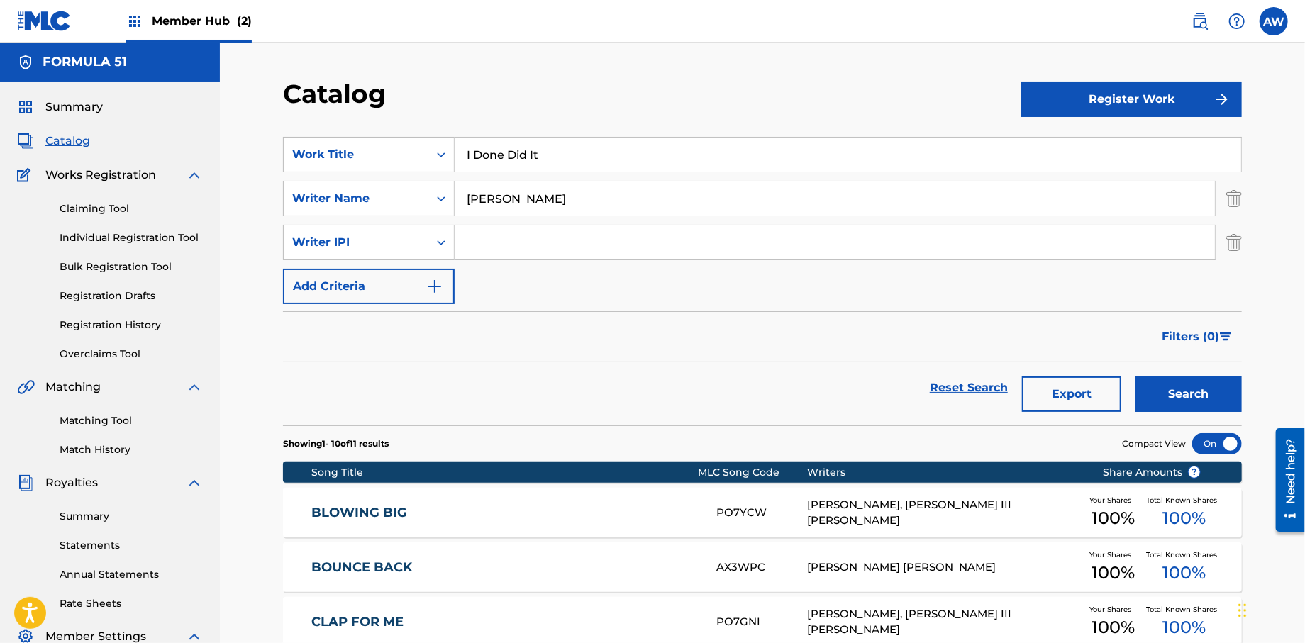
click at [481, 242] on input "Search Form" at bounding box center [835, 243] width 760 height 34
type input "572298521"
click at [443, 295] on button "Add Criteria" at bounding box center [369, 286] width 172 height 35
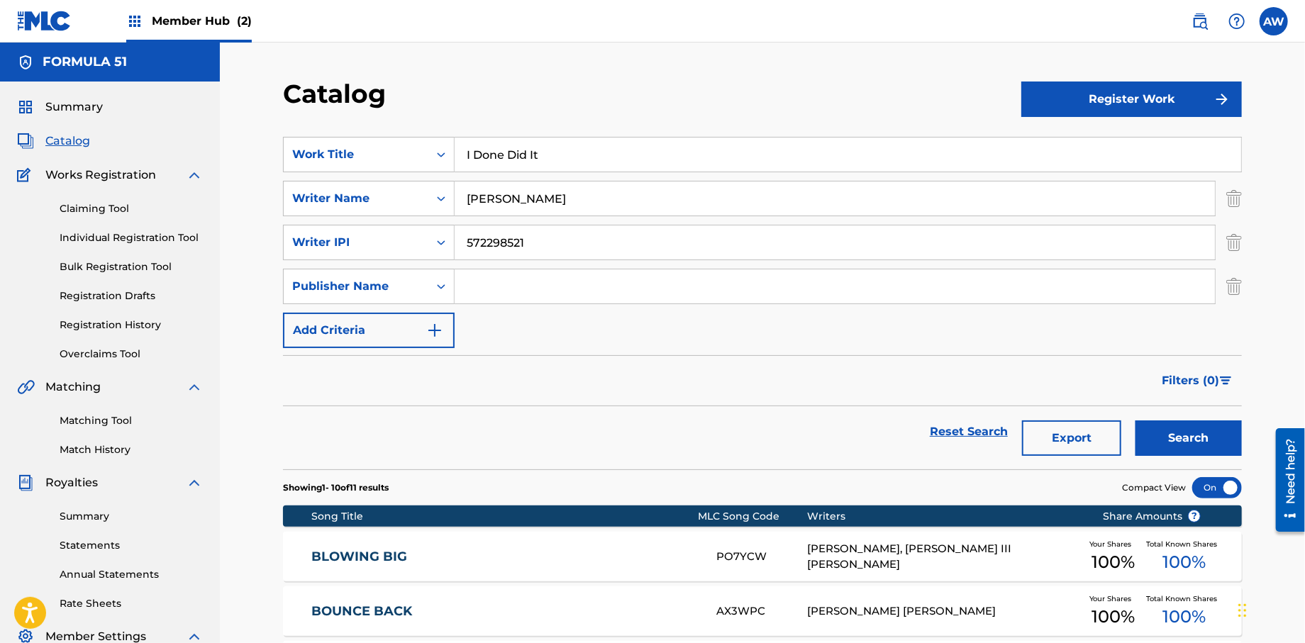
click at [519, 295] on input "Search Form" at bounding box center [835, 286] width 760 height 34
type input "Formula 51"
click at [437, 338] on img "Search Form" at bounding box center [434, 330] width 17 height 17
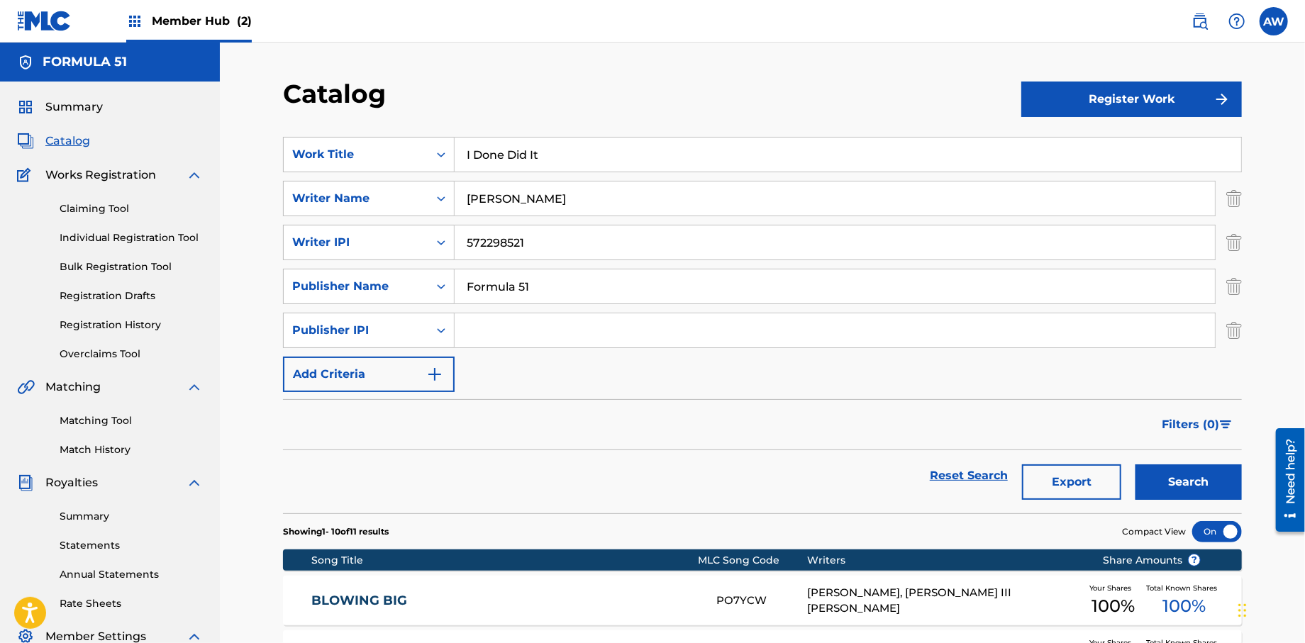
click at [499, 338] on input "Search Form" at bounding box center [835, 330] width 760 height 34
type input "1106052708"
click at [437, 377] on img "Search Form" at bounding box center [434, 374] width 17 height 17
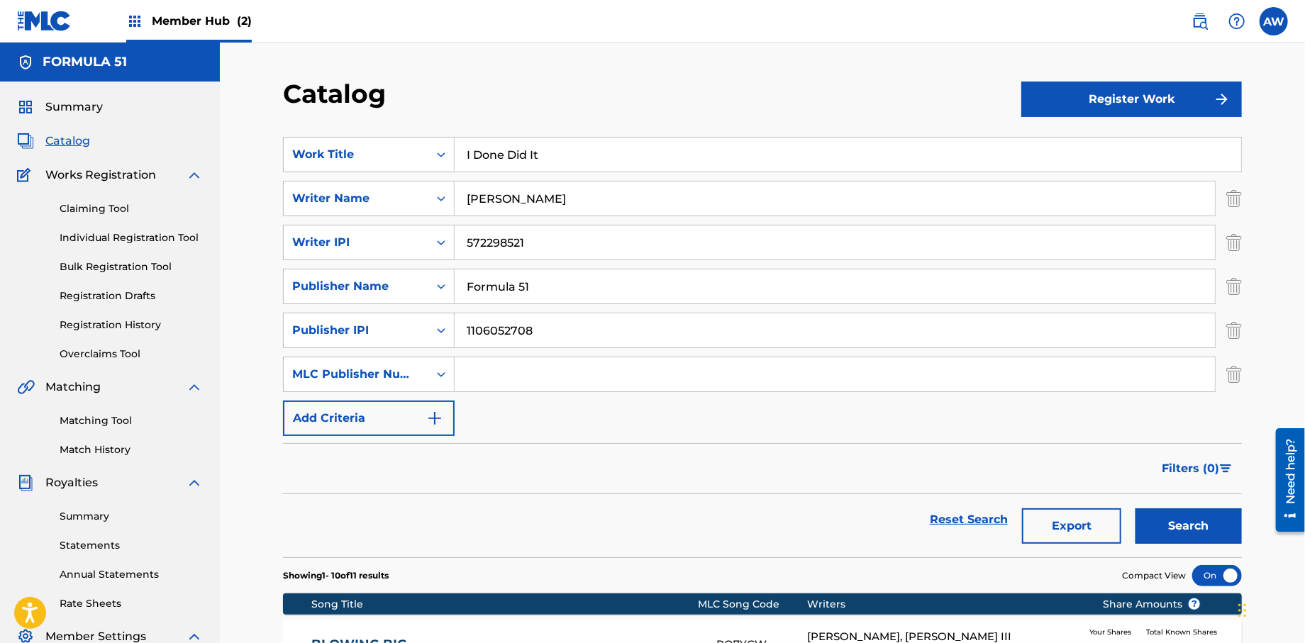
click at [526, 377] on input "Search Form" at bounding box center [835, 374] width 760 height 34
click at [440, 425] on img "Search Form" at bounding box center [434, 418] width 17 height 17
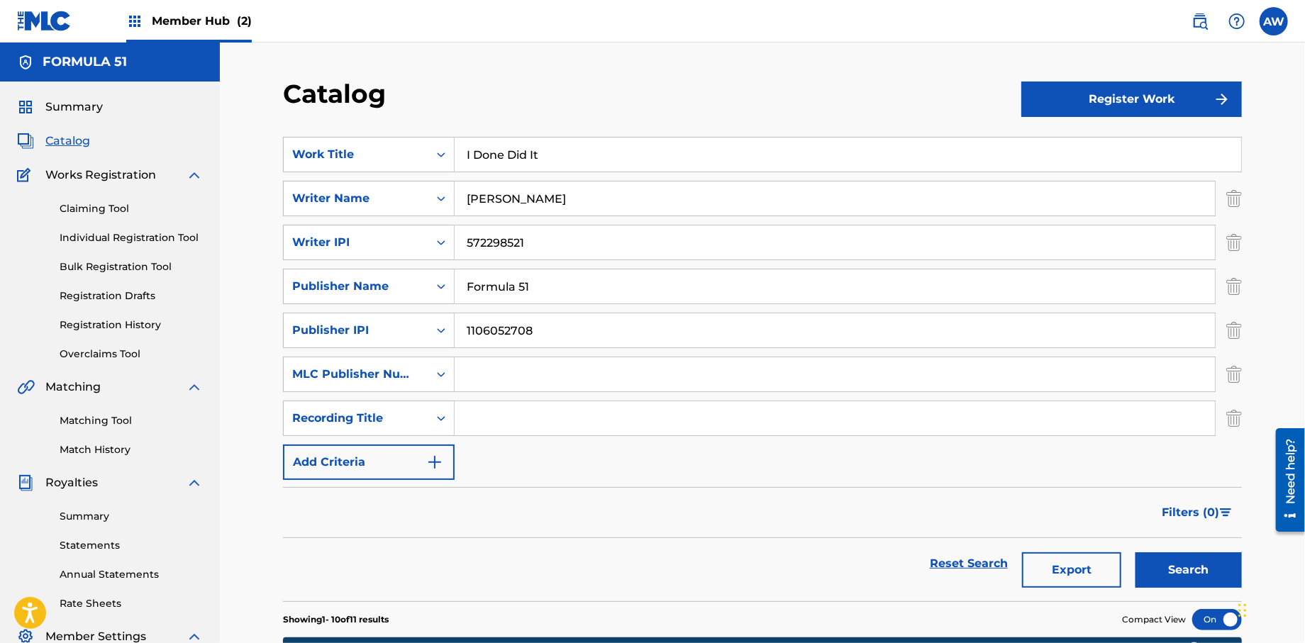
click at [480, 415] on input "Search Form" at bounding box center [835, 418] width 760 height 34
type input "Papers, Vol. 1"
click at [449, 473] on button "Add Criteria" at bounding box center [369, 462] width 172 height 35
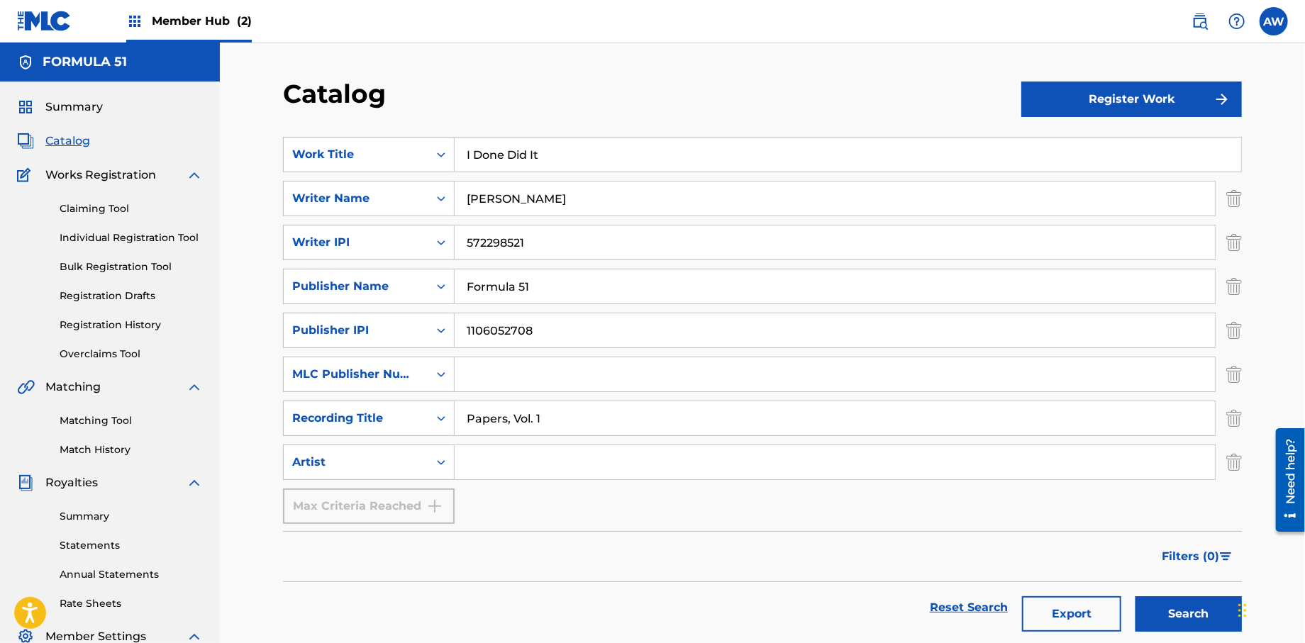
click at [490, 469] on input "Search Form" at bounding box center [835, 462] width 760 height 34
type input "T-Rock"
click at [1184, 604] on button "Search" at bounding box center [1188, 613] width 106 height 35
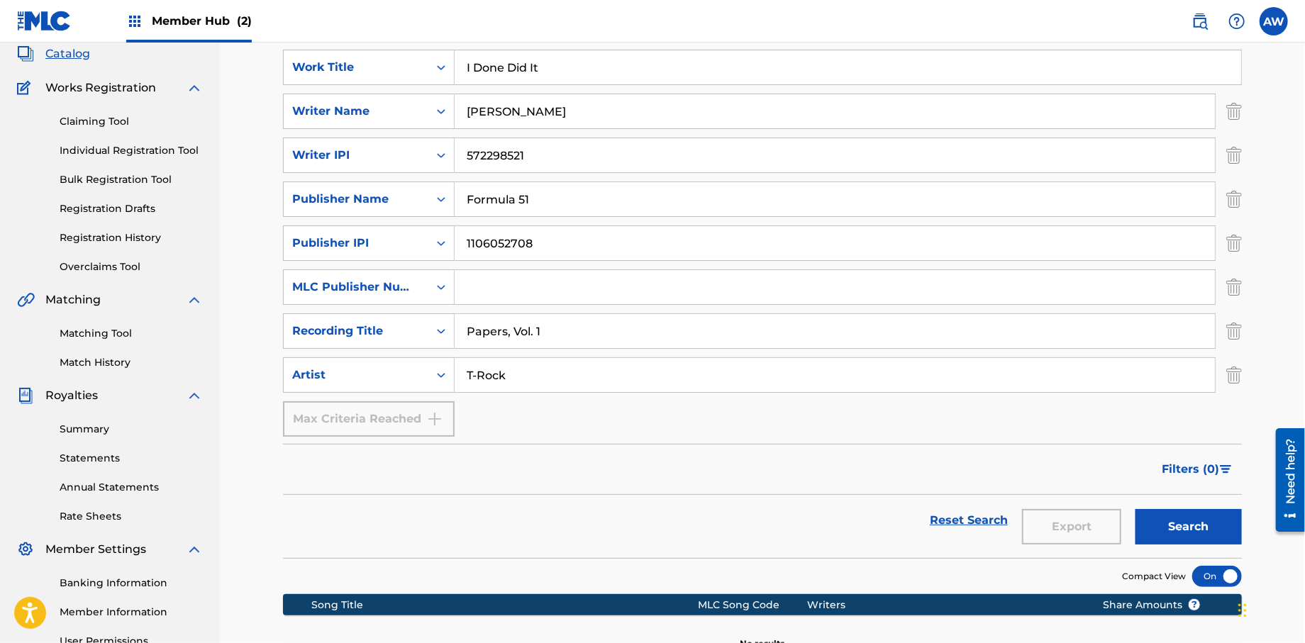
scroll to position [124, 0]
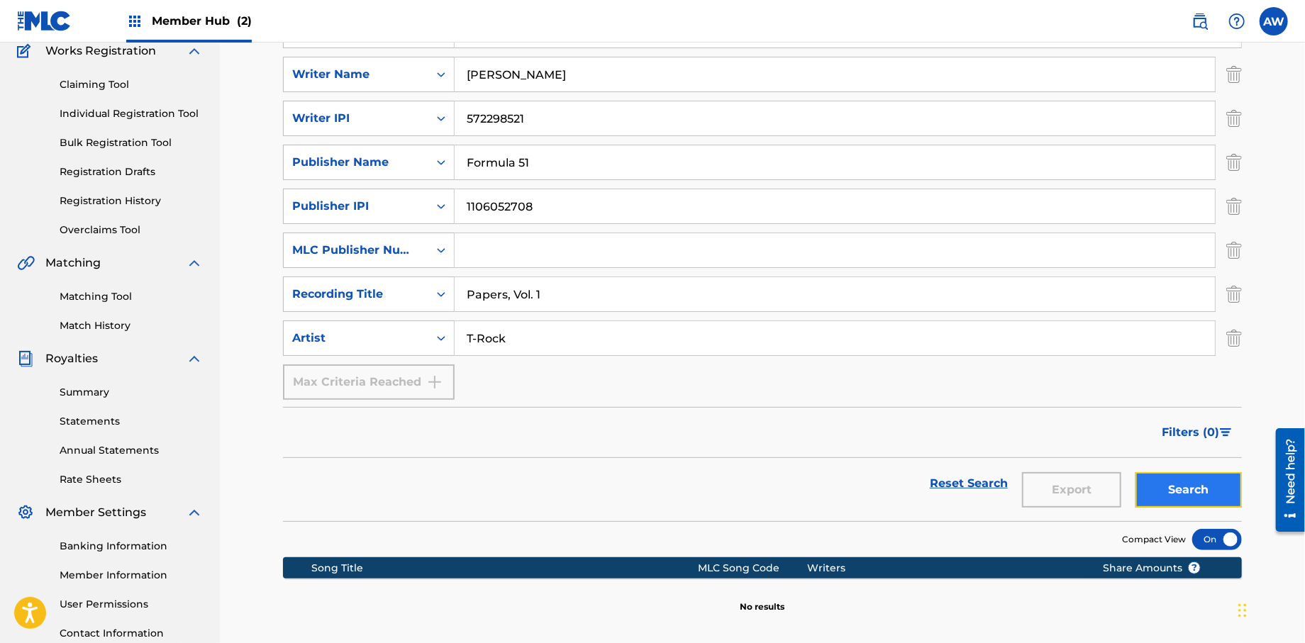
click at [1185, 496] on button "Search" at bounding box center [1188, 489] width 106 height 35
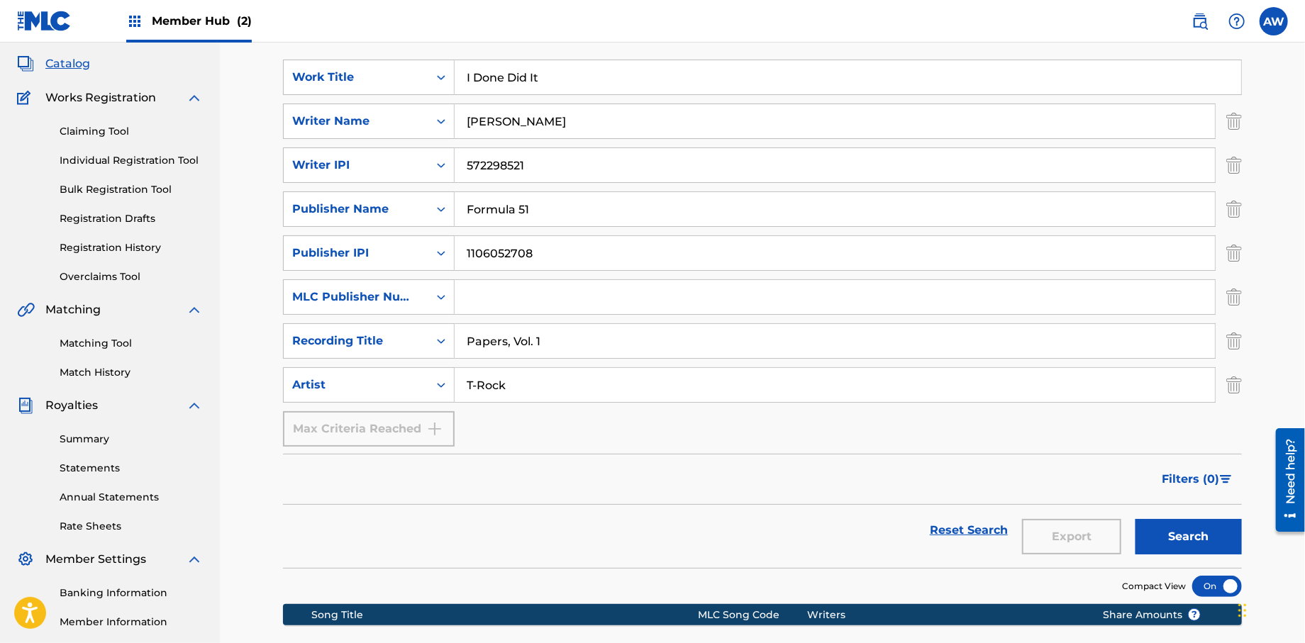
scroll to position [0, 0]
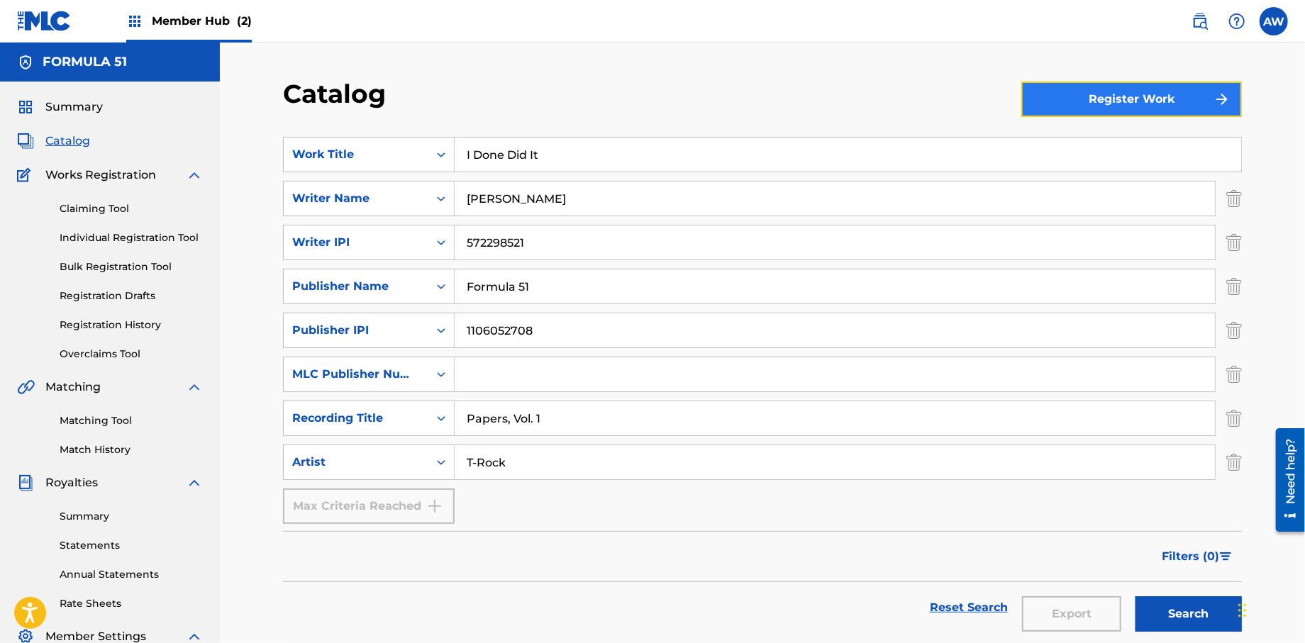
click at [1045, 94] on button "Register Work" at bounding box center [1131, 99] width 221 height 35
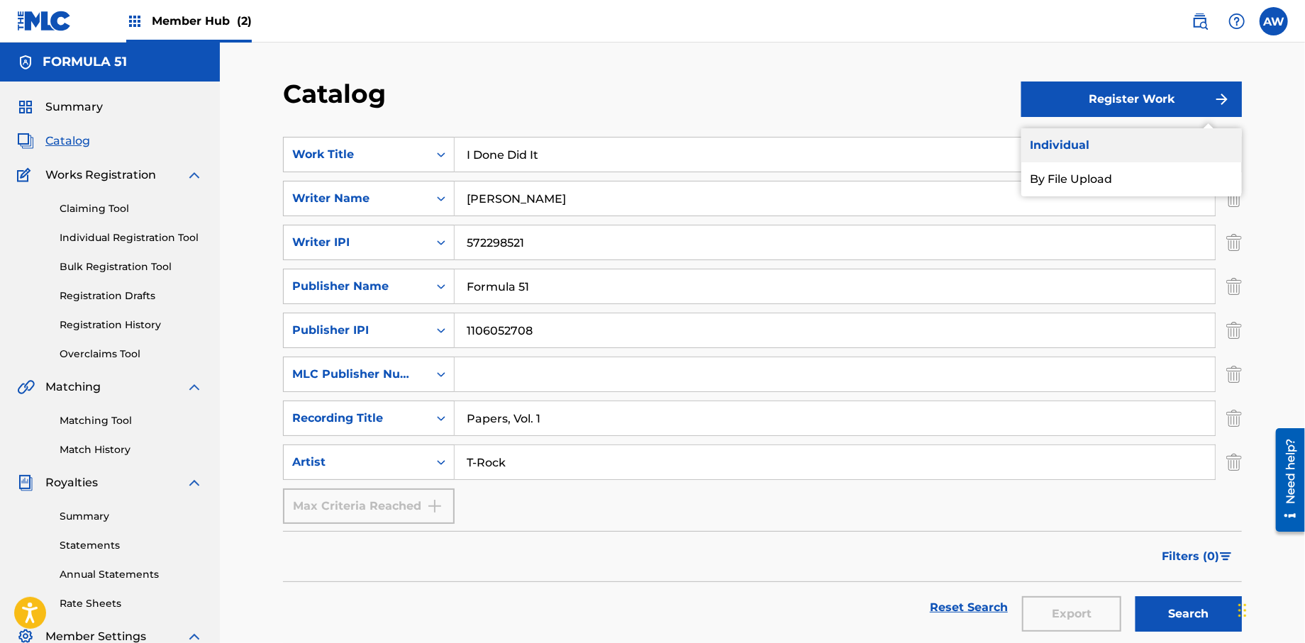
click at [1043, 149] on link "Individual" at bounding box center [1131, 145] width 221 height 34
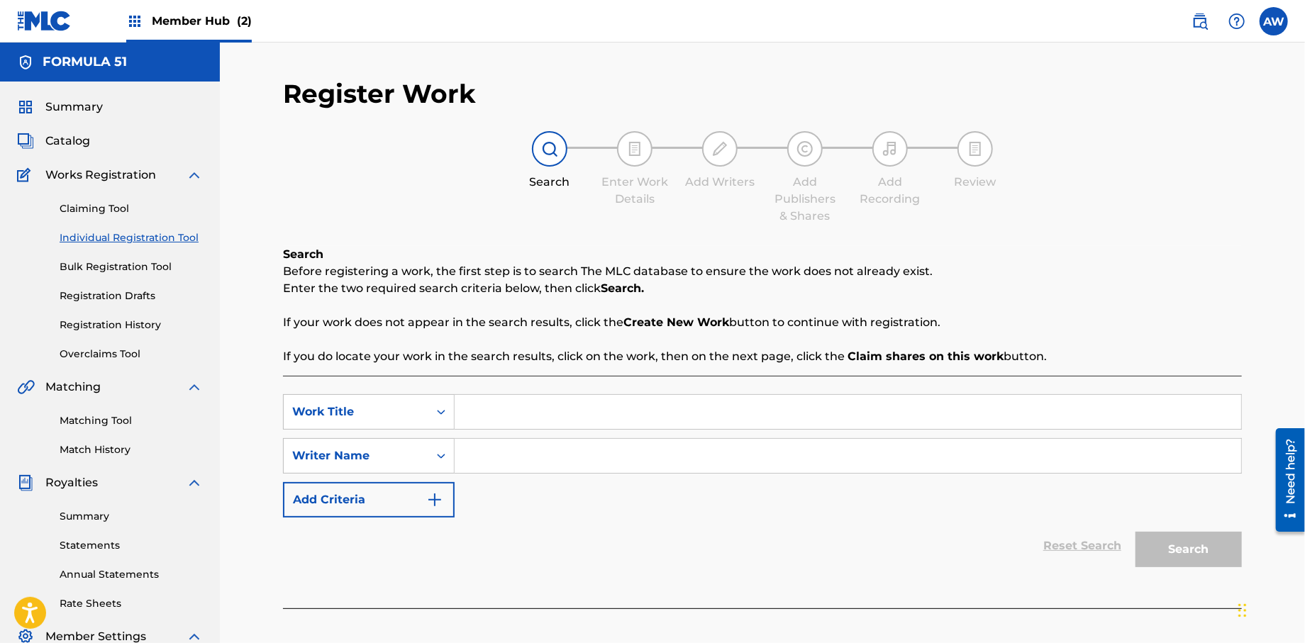
click at [504, 414] on input "Search Form" at bounding box center [848, 412] width 786 height 34
type input "I Done Did It"
click at [537, 512] on div "SearchWithCriteria69c244c4-e7de-422c-9992-39ba88648c05 Work Title I Done Did It…" at bounding box center [762, 455] width 959 height 123
click at [456, 457] on input "Search Form" at bounding box center [848, 456] width 786 height 34
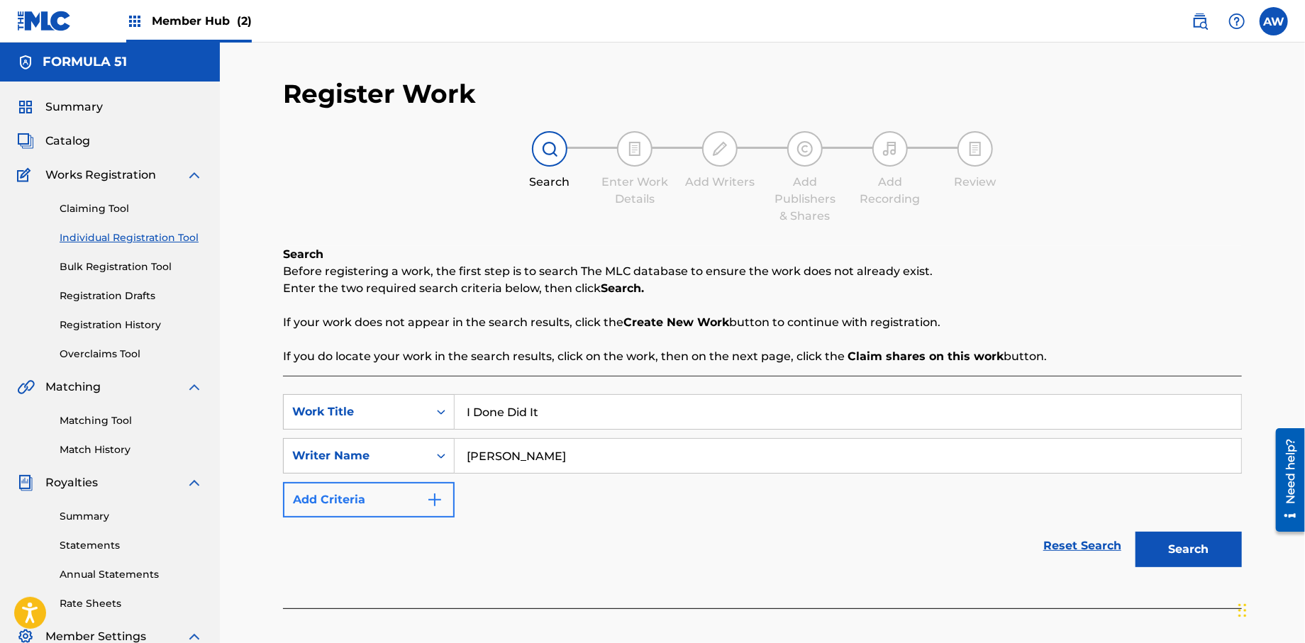
type input "[PERSON_NAME]"
click at [441, 501] on img "Search Form" at bounding box center [434, 499] width 17 height 17
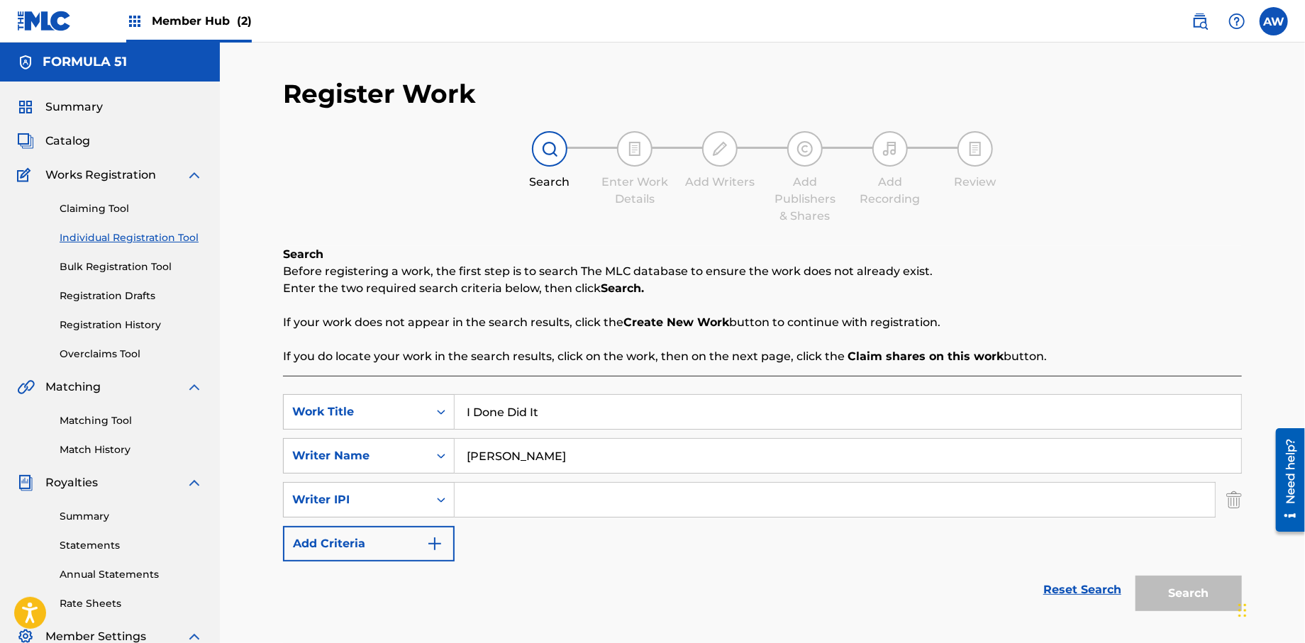
click at [514, 501] on input "Search Form" at bounding box center [835, 500] width 760 height 34
type input "572298521"
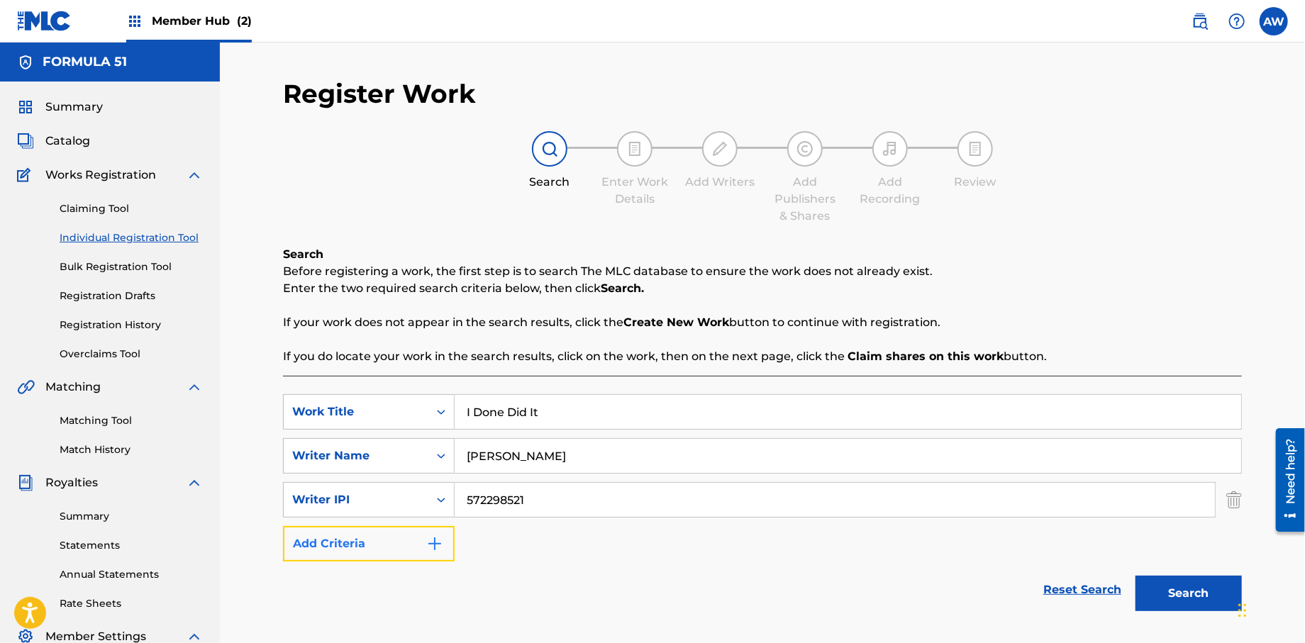
click at [437, 551] on img "Search Form" at bounding box center [434, 543] width 17 height 17
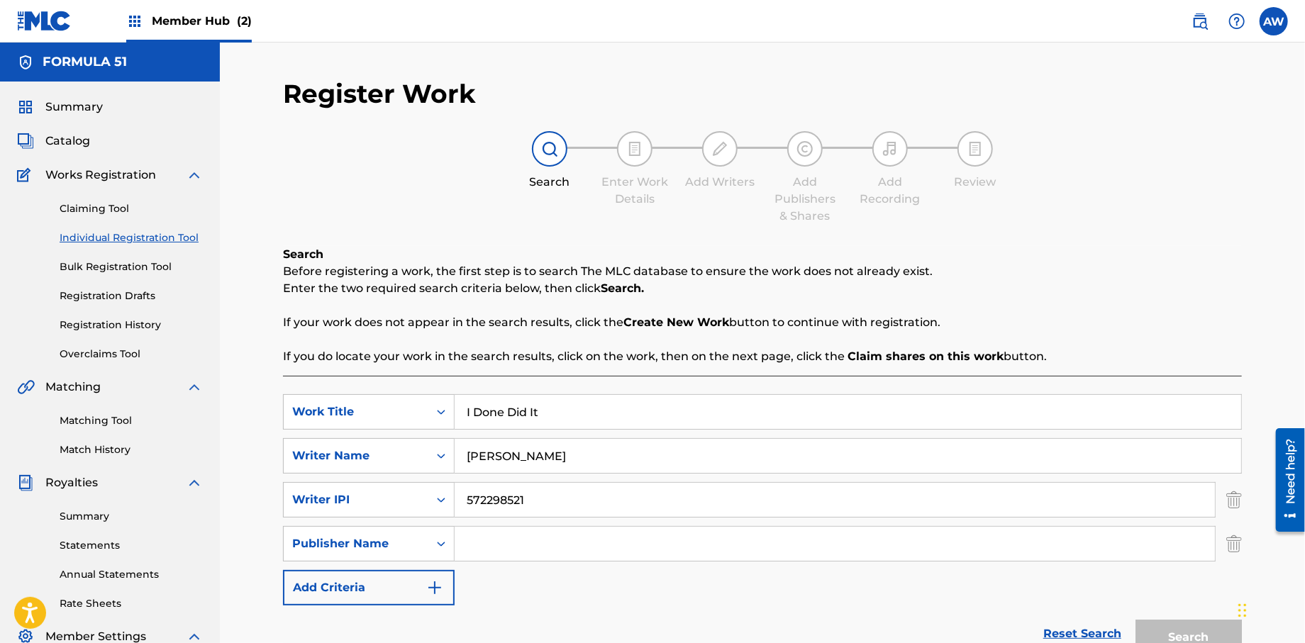
click at [466, 545] on input "Search Form" at bounding box center [835, 544] width 760 height 34
click at [494, 552] on input "Search Form" at bounding box center [835, 544] width 760 height 34
type input "Formula 51"
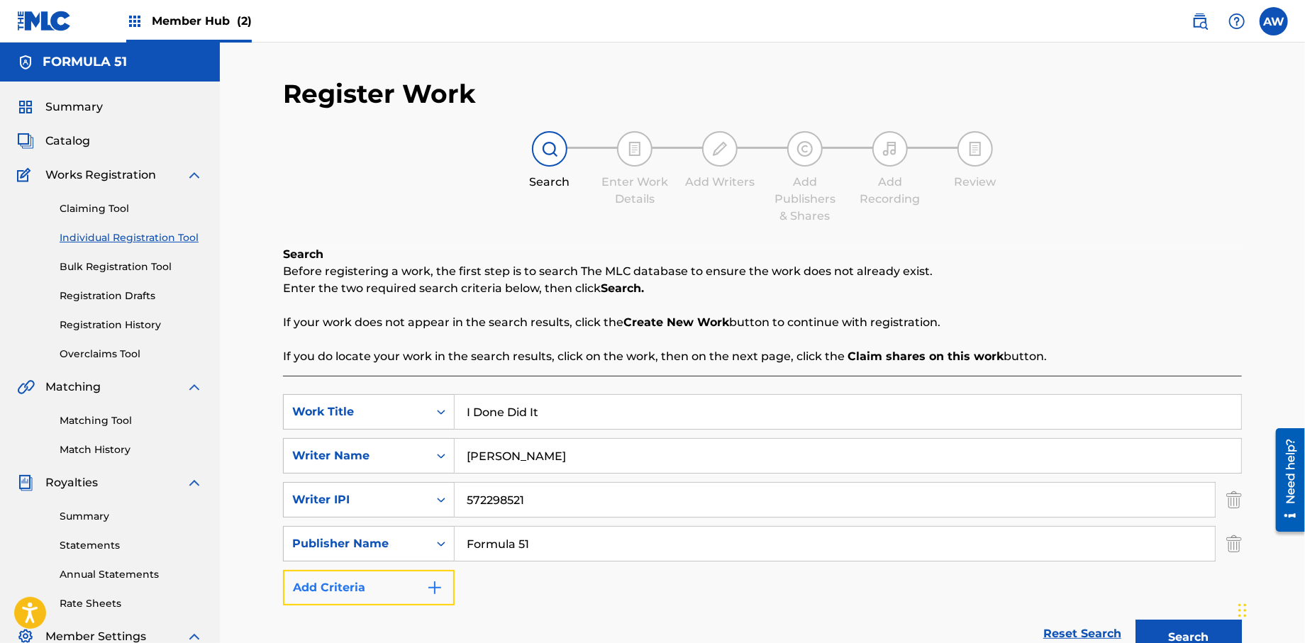
click at [435, 591] on img "Search Form" at bounding box center [434, 587] width 17 height 17
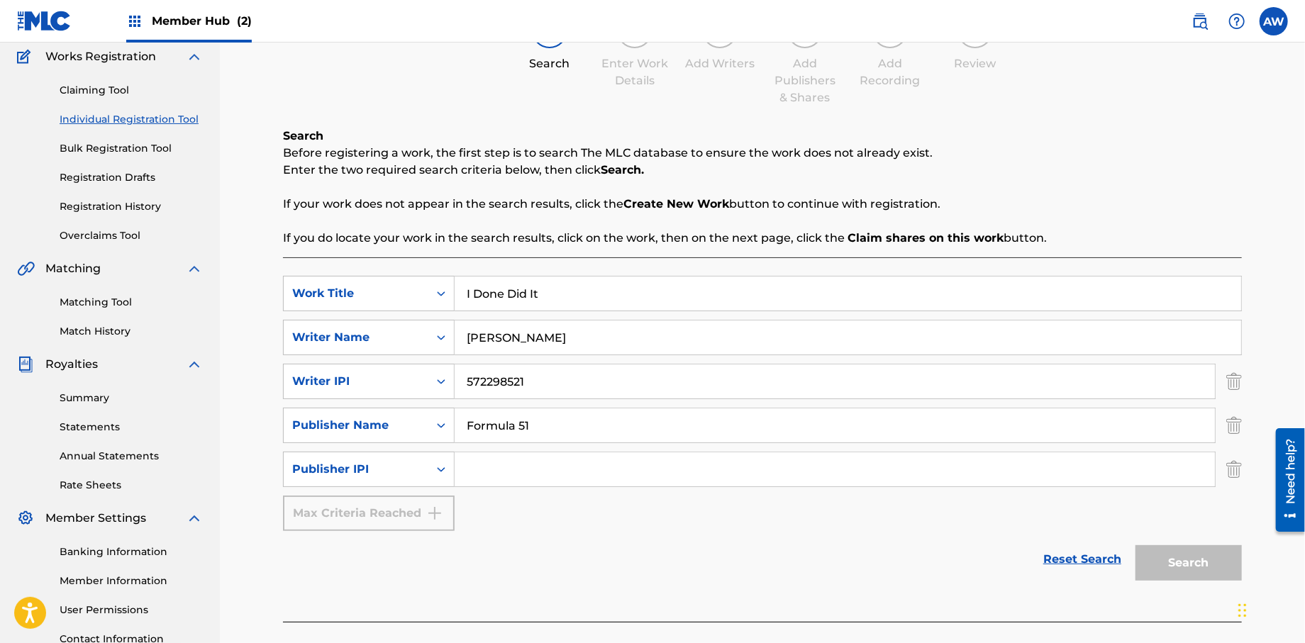
scroll to position [132, 0]
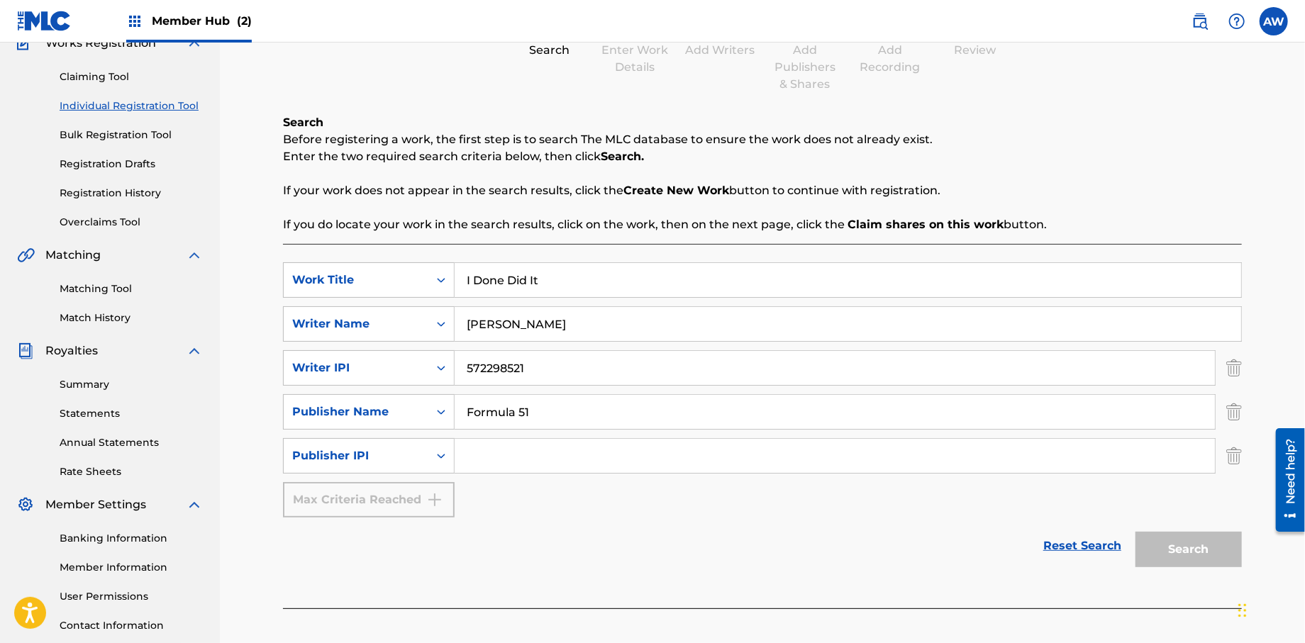
click at [517, 457] on input "Search Form" at bounding box center [835, 456] width 760 height 34
type input "1106052708"
click at [1151, 559] on button "Search" at bounding box center [1188, 549] width 106 height 35
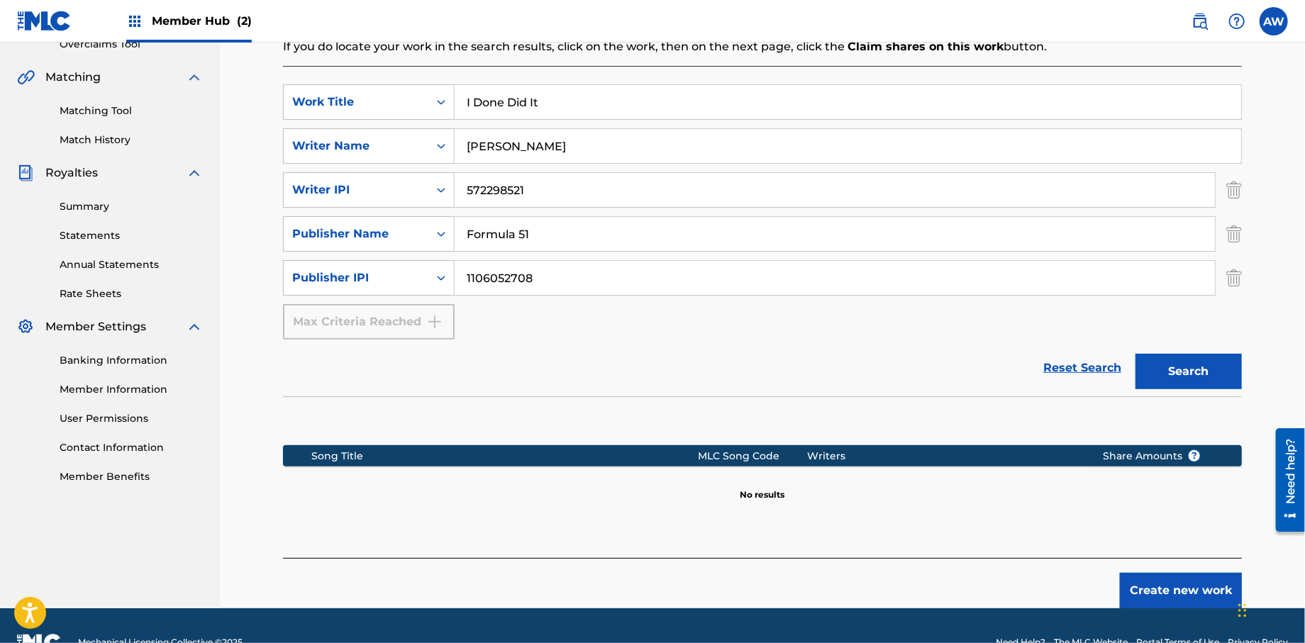
scroll to position [316, 0]
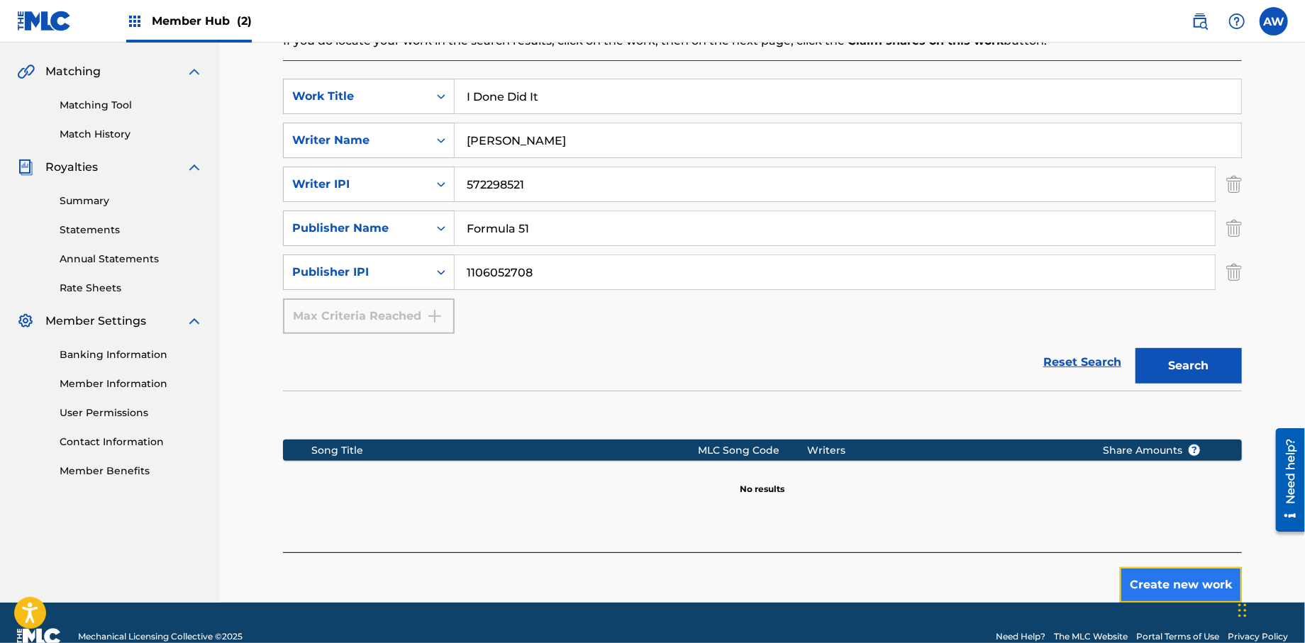
click at [1178, 594] on button "Create new work" at bounding box center [1181, 584] width 122 height 35
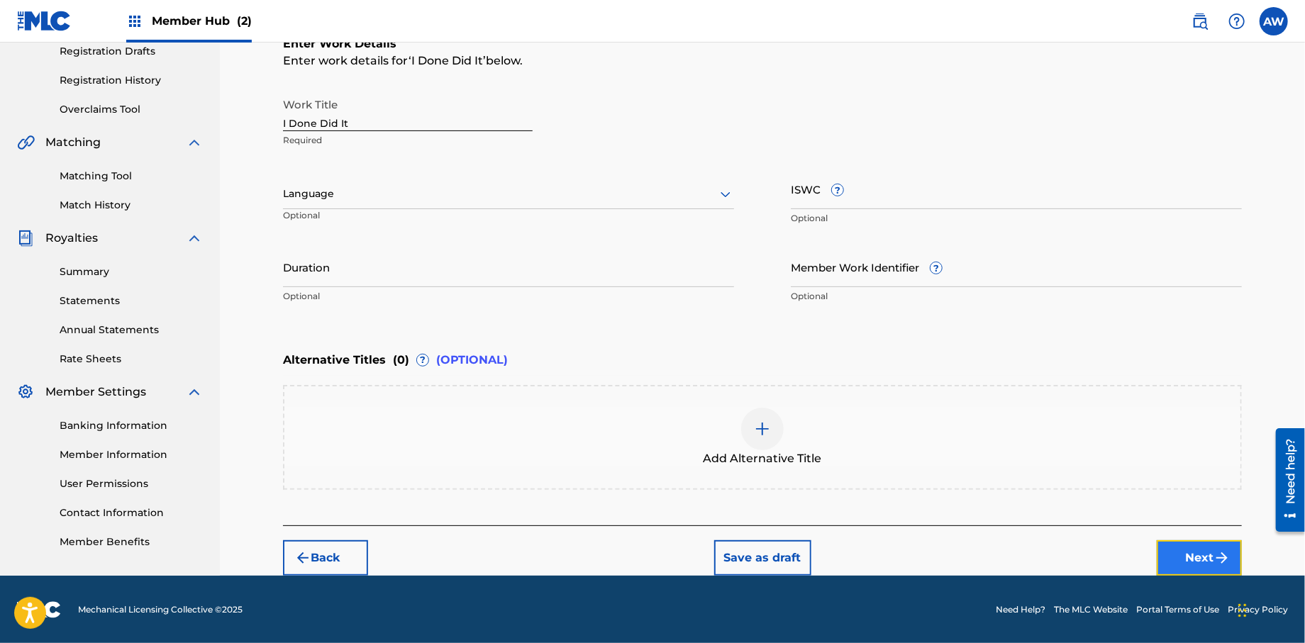
click at [1196, 562] on button "Next" at bounding box center [1199, 557] width 85 height 35
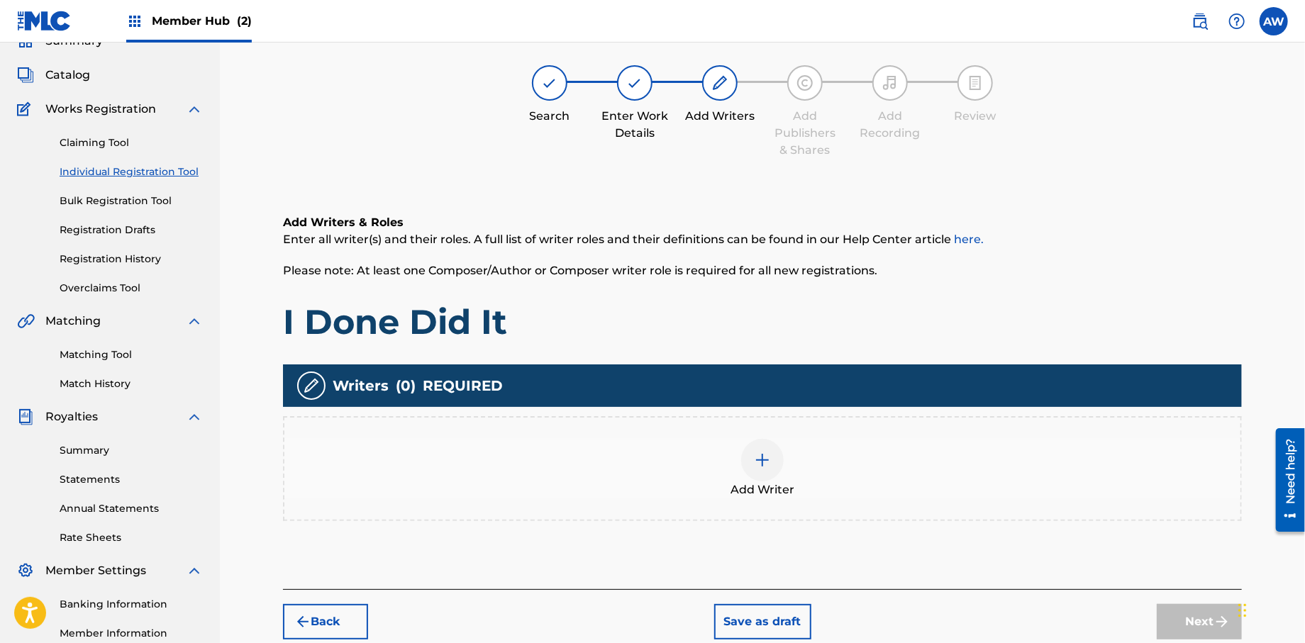
scroll to position [64, 0]
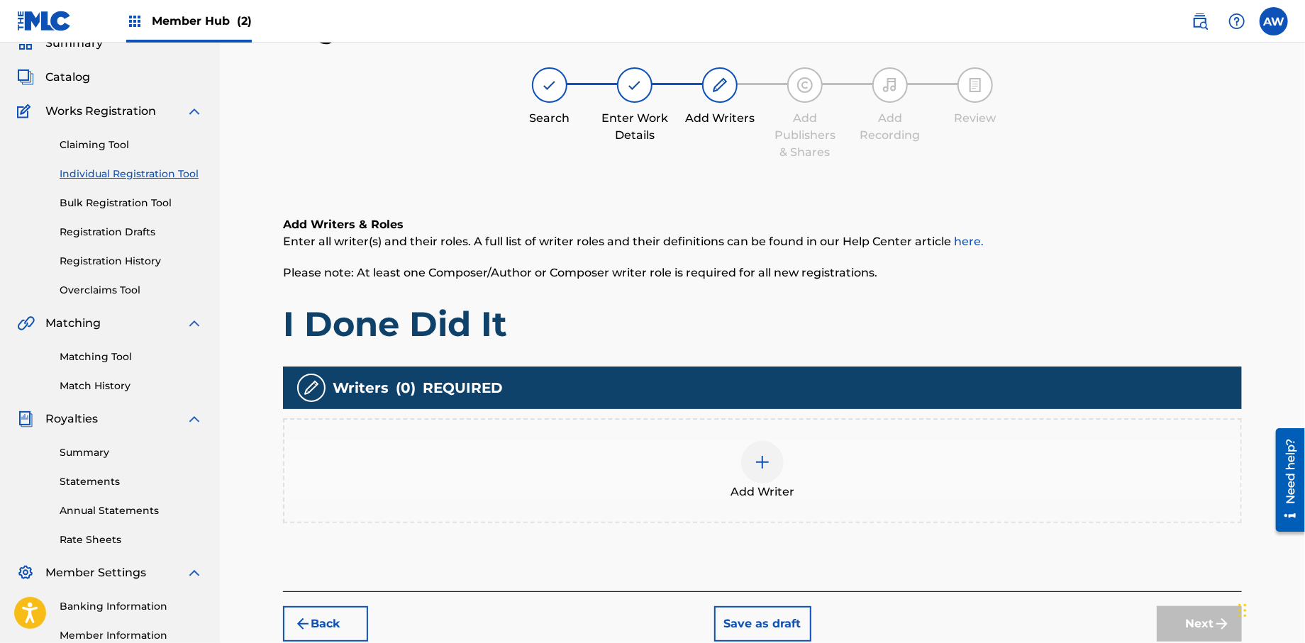
click at [750, 464] on div at bounding box center [762, 462] width 43 height 43
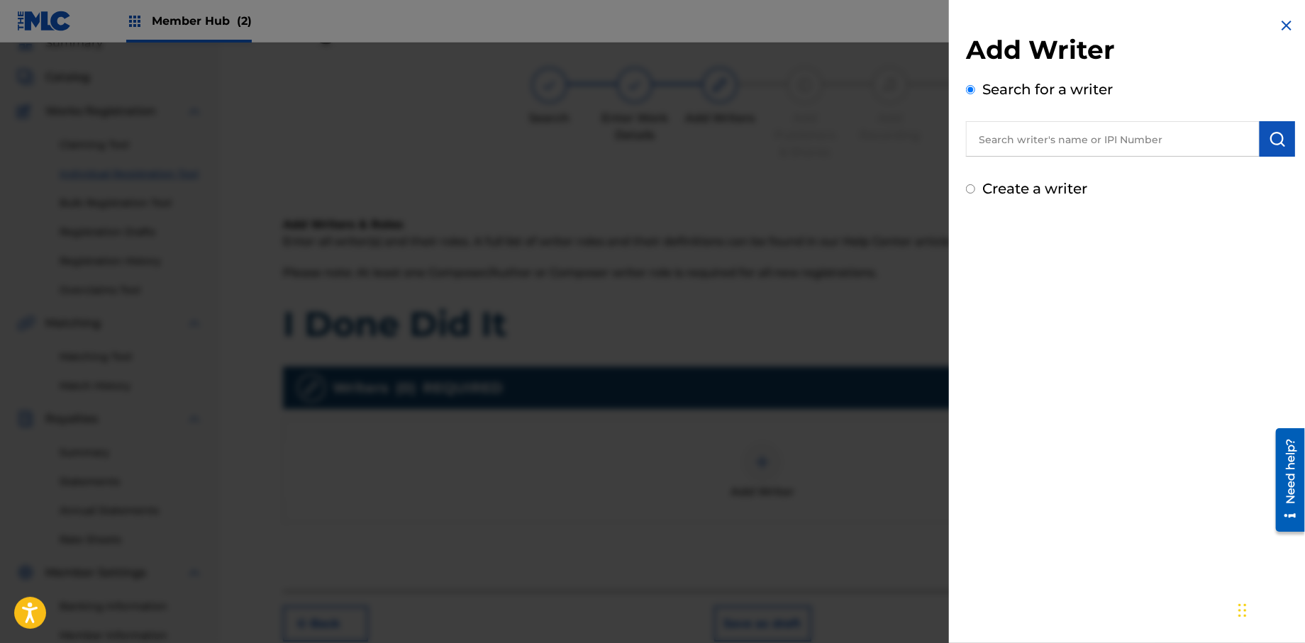
click at [991, 148] on input "text" at bounding box center [1113, 138] width 294 height 35
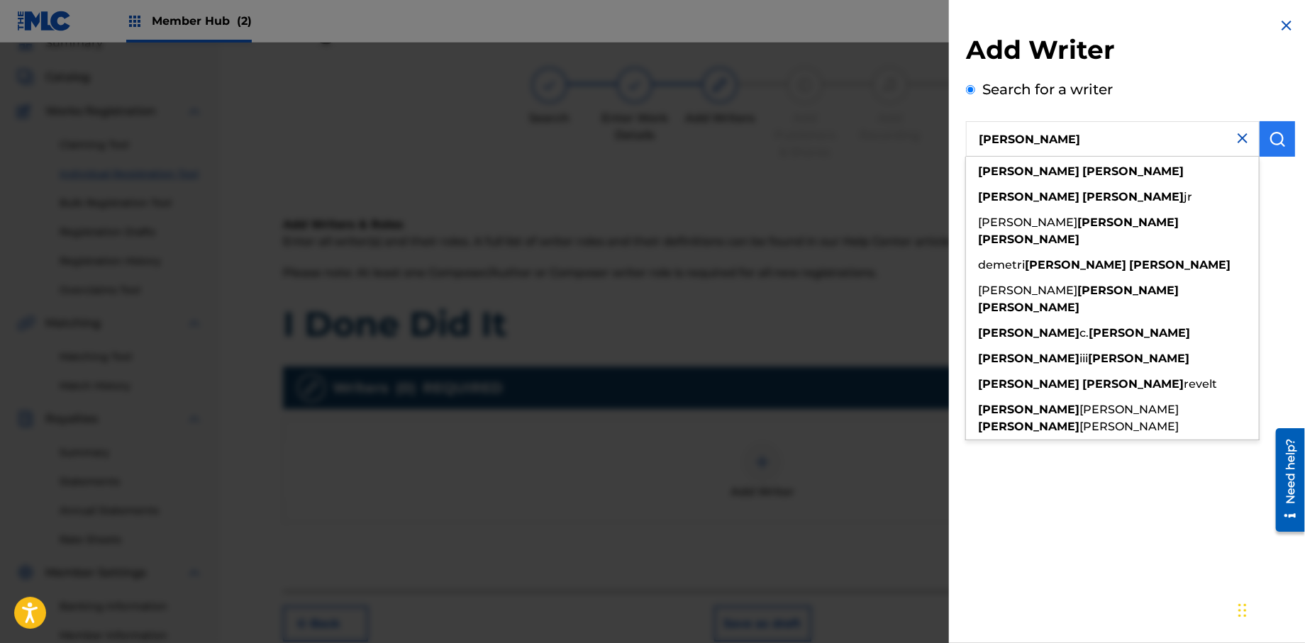
type input "[PERSON_NAME]"
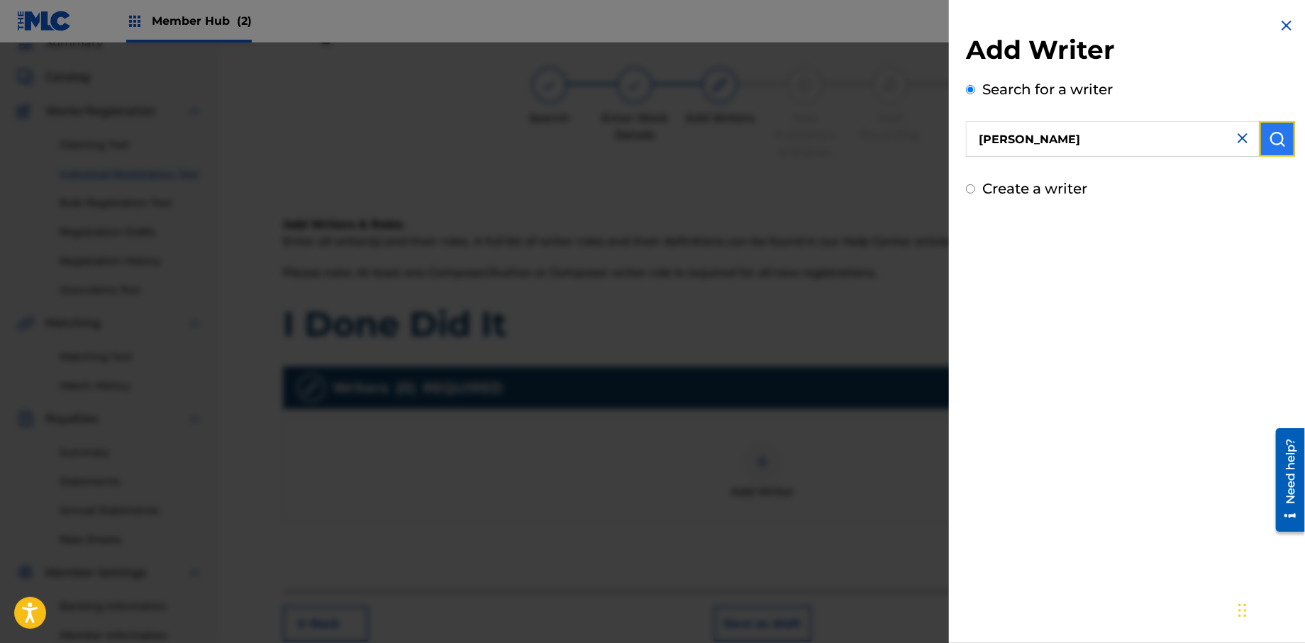
click at [1262, 136] on button "submit" at bounding box center [1277, 138] width 35 height 35
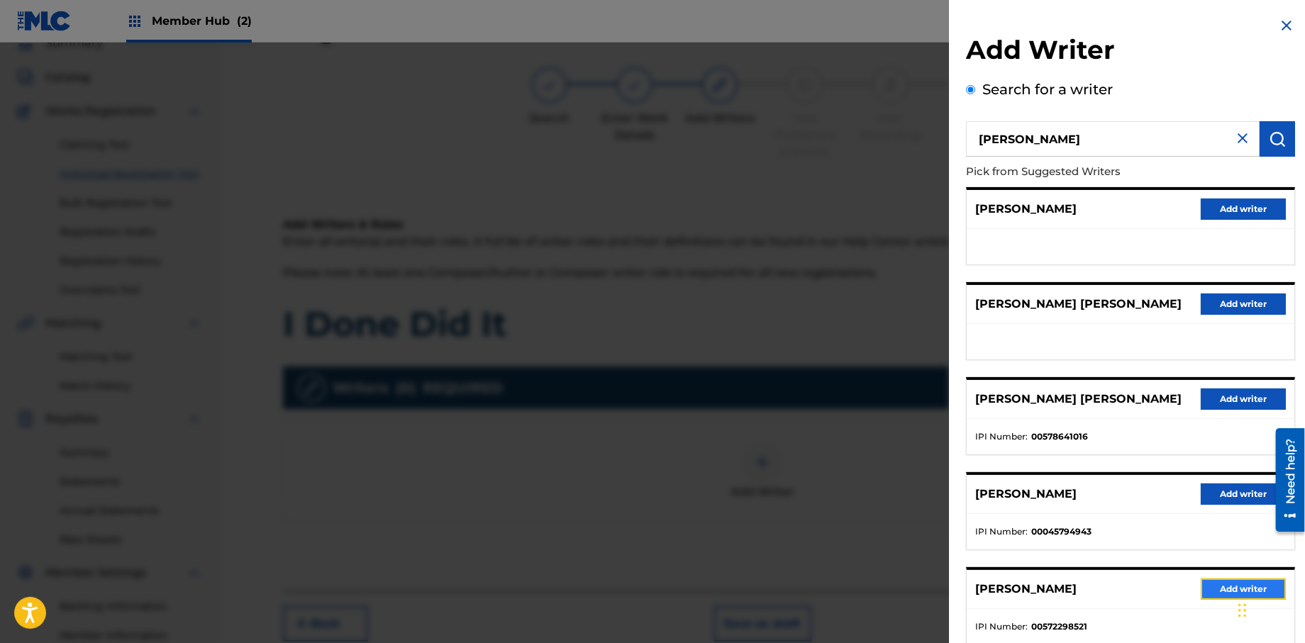
click at [1204, 589] on button "Add writer" at bounding box center [1243, 589] width 85 height 21
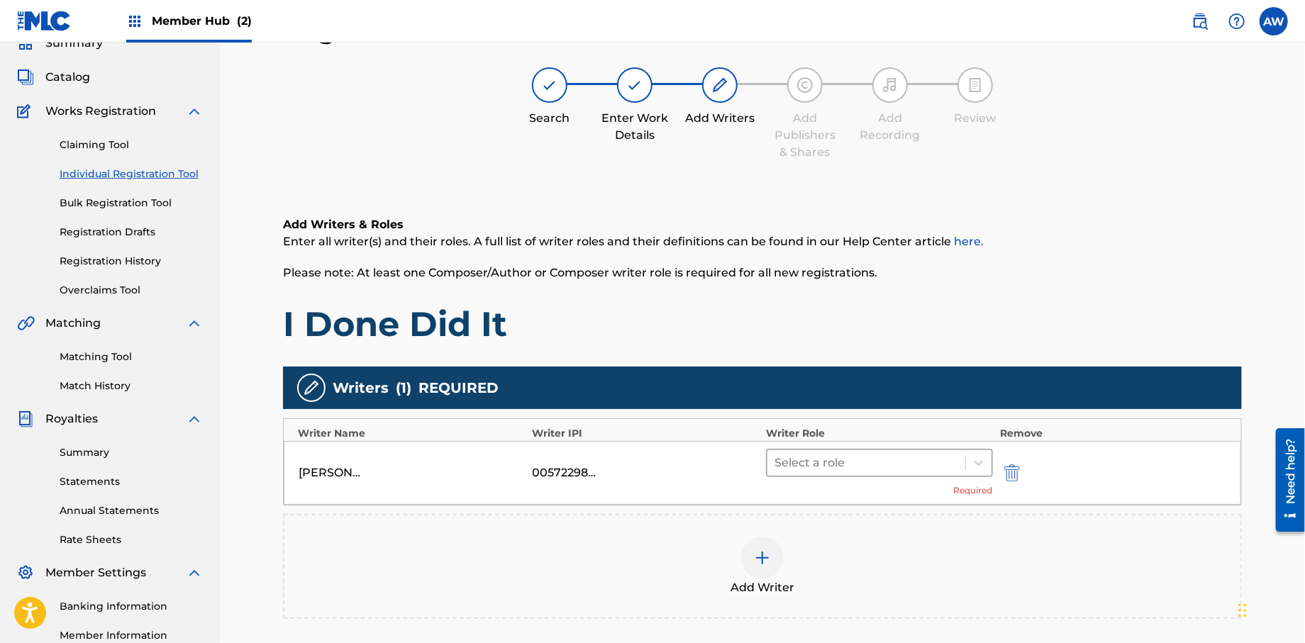
click at [843, 460] on div at bounding box center [866, 463] width 184 height 20
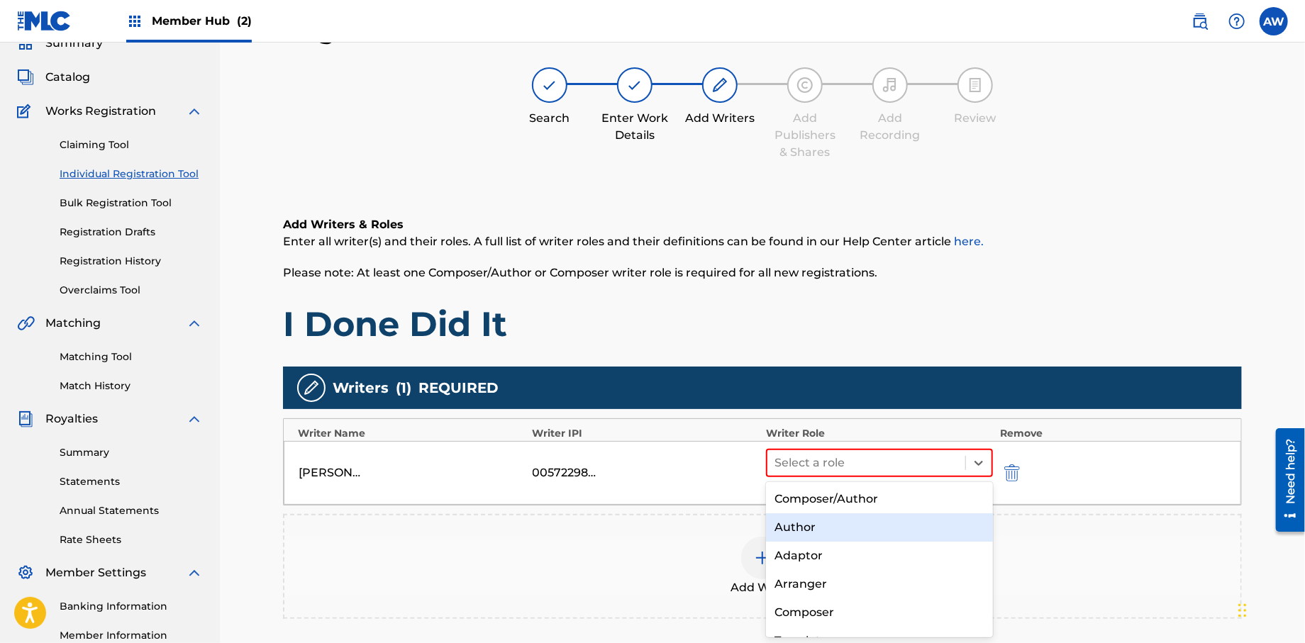
click at [835, 526] on div "Author" at bounding box center [879, 527] width 227 height 28
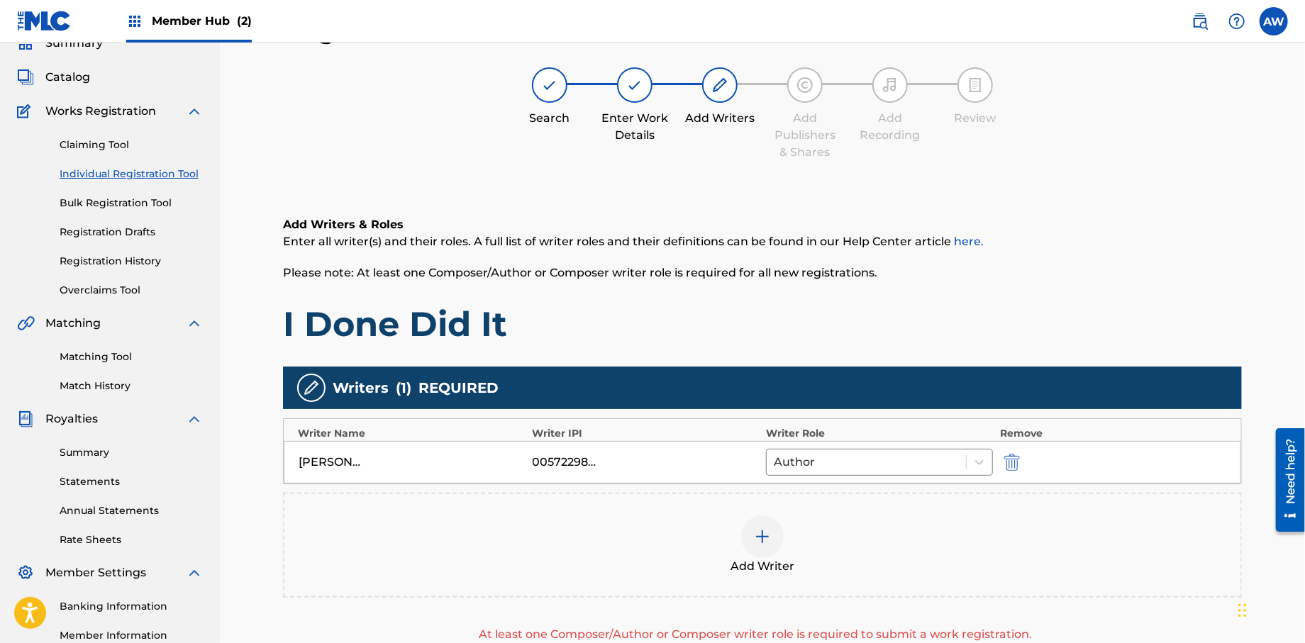
click at [770, 535] on img at bounding box center [762, 536] width 17 height 17
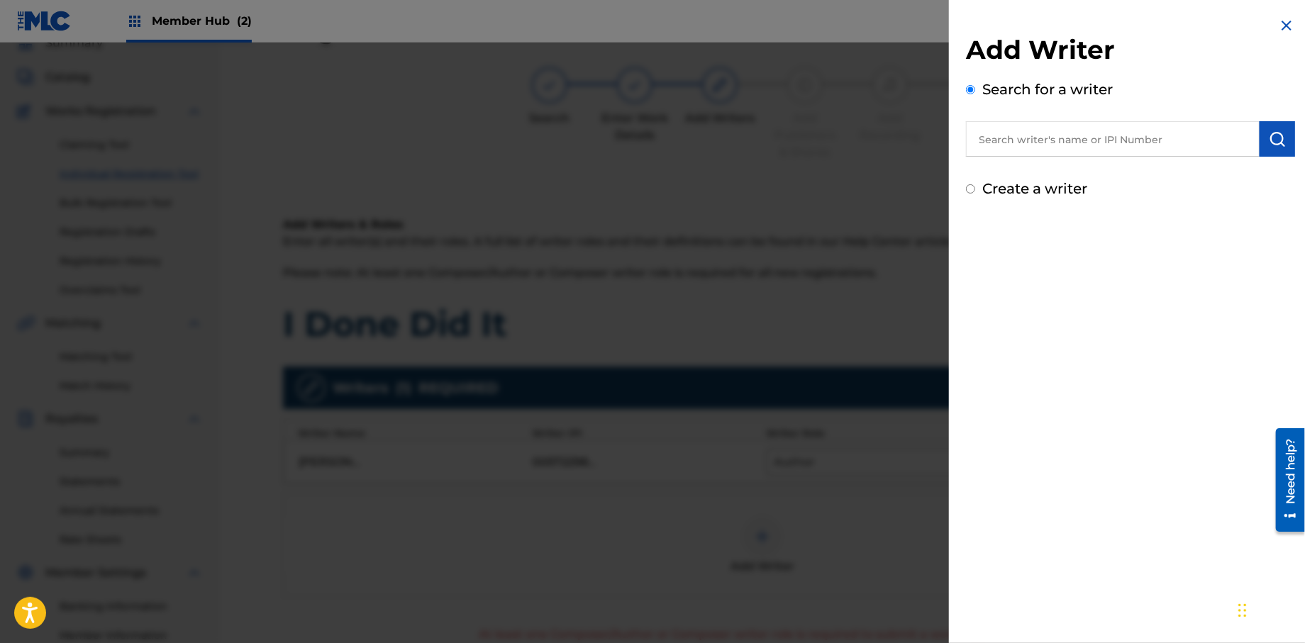
click at [1035, 149] on input "text" at bounding box center [1113, 138] width 294 height 35
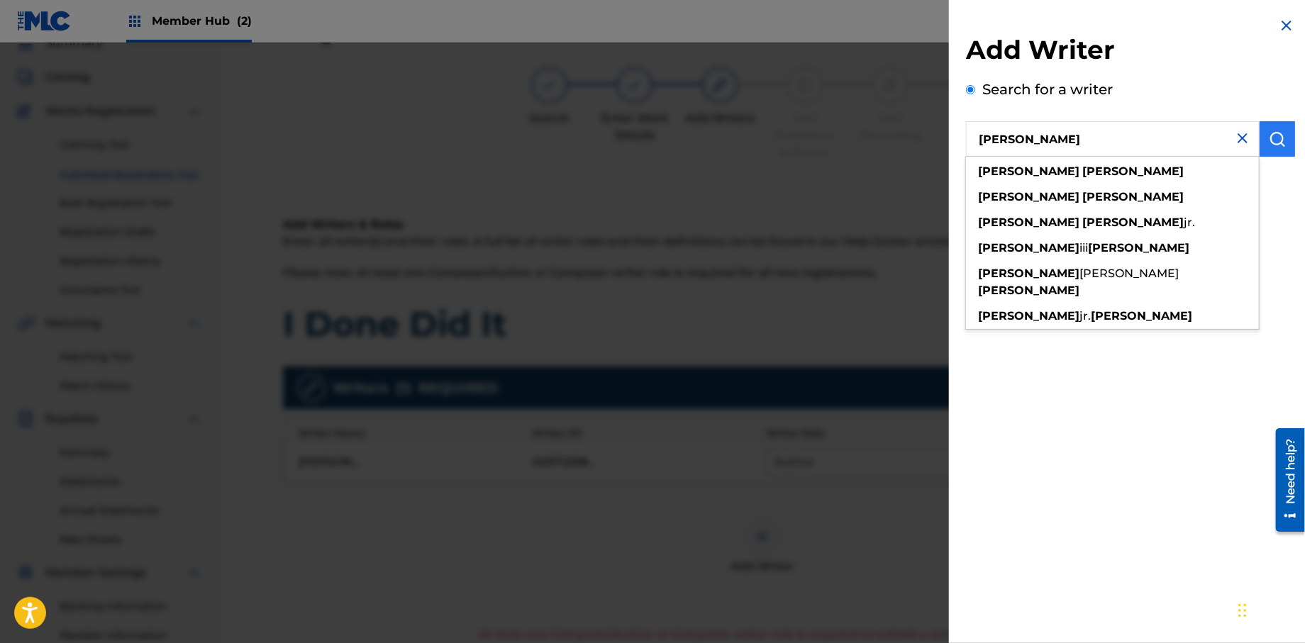
type input "[PERSON_NAME]"
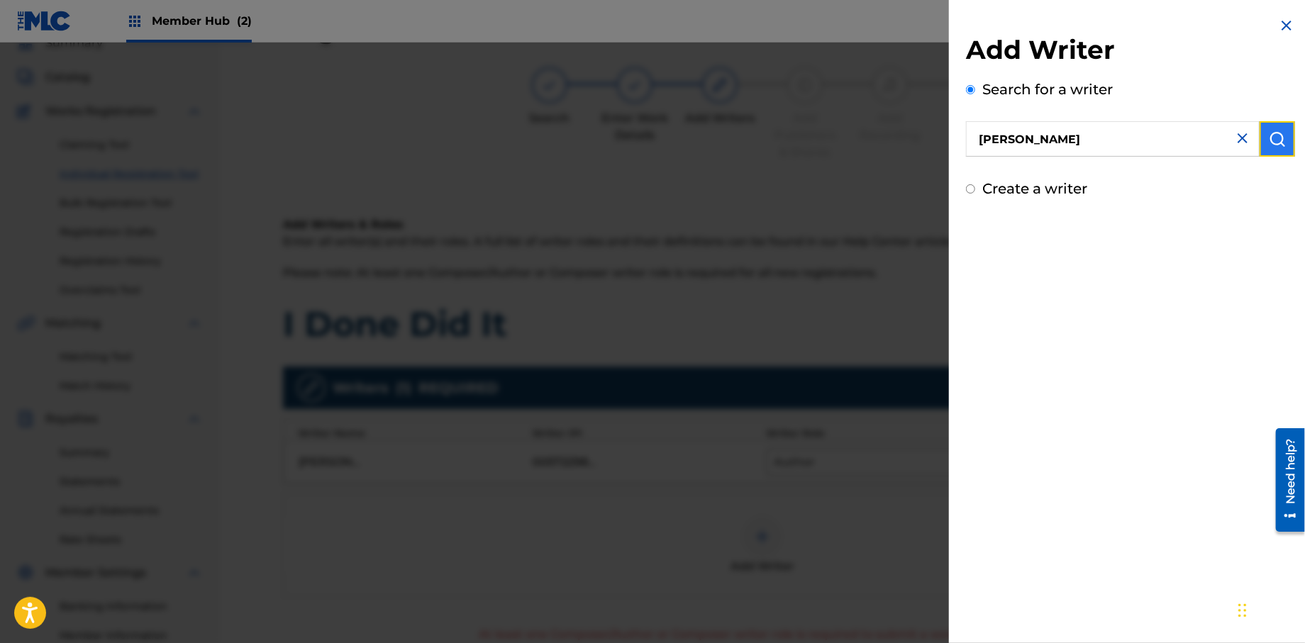
click at [1260, 150] on button "submit" at bounding box center [1277, 138] width 35 height 35
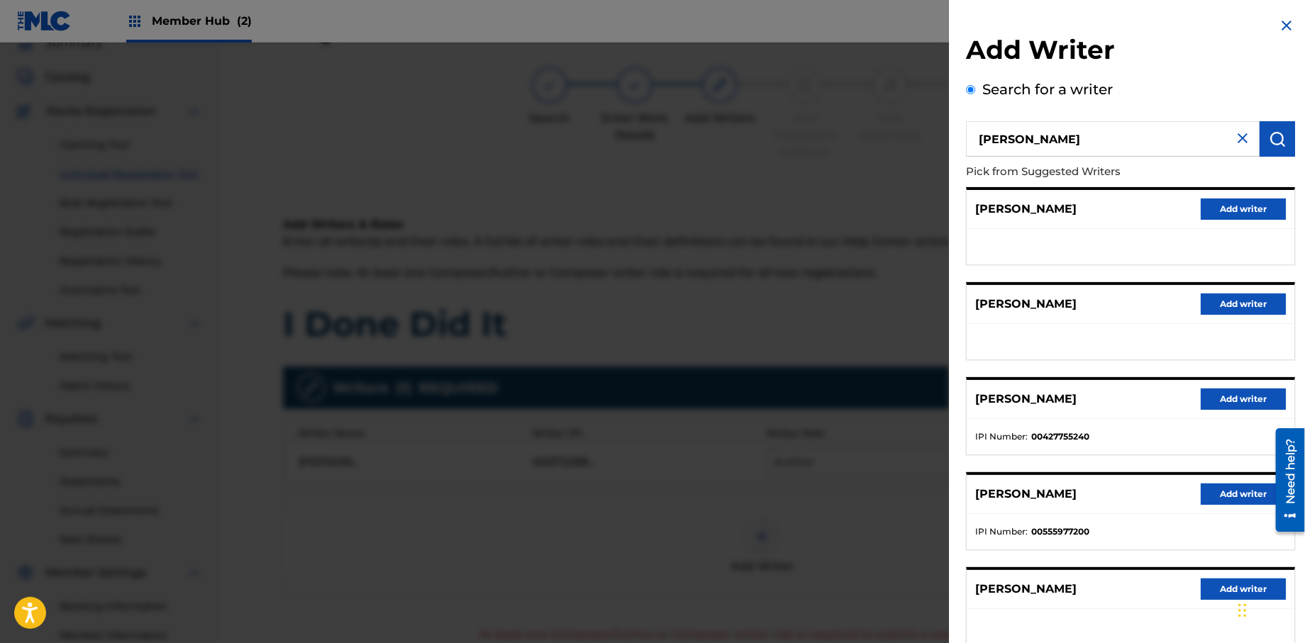
click at [1240, 136] on img at bounding box center [1242, 138] width 17 height 17
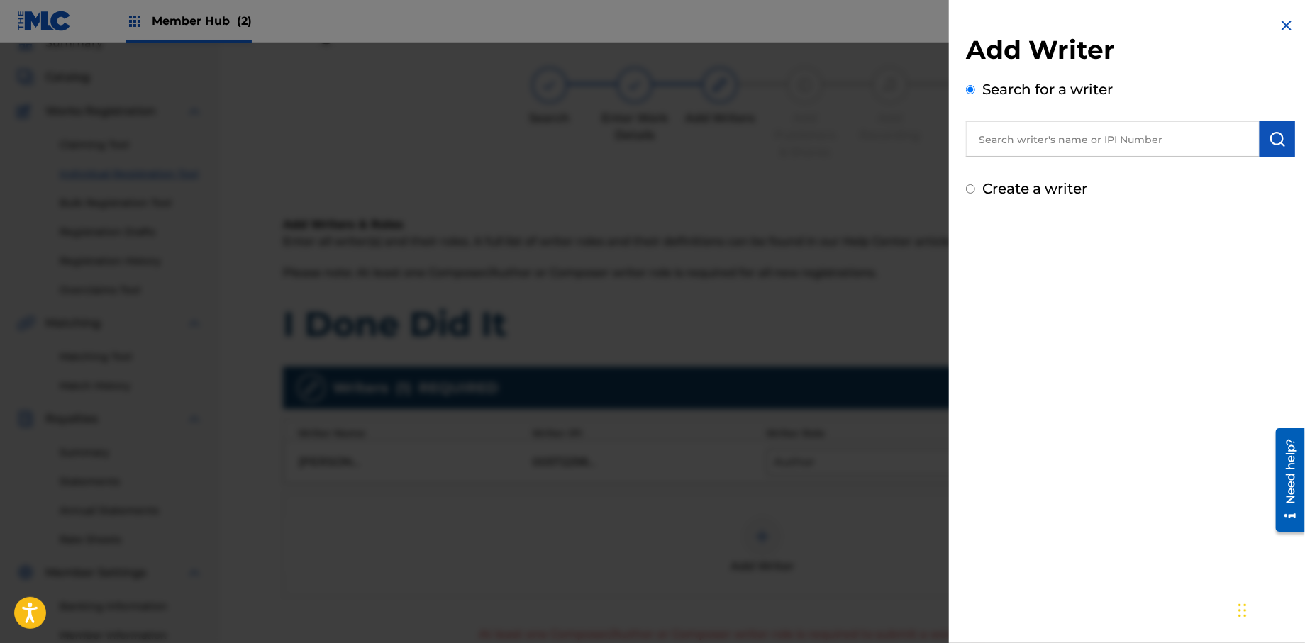
click at [972, 187] on input "Create a writer" at bounding box center [970, 188] width 9 height 9
radio input "false"
radio input "true"
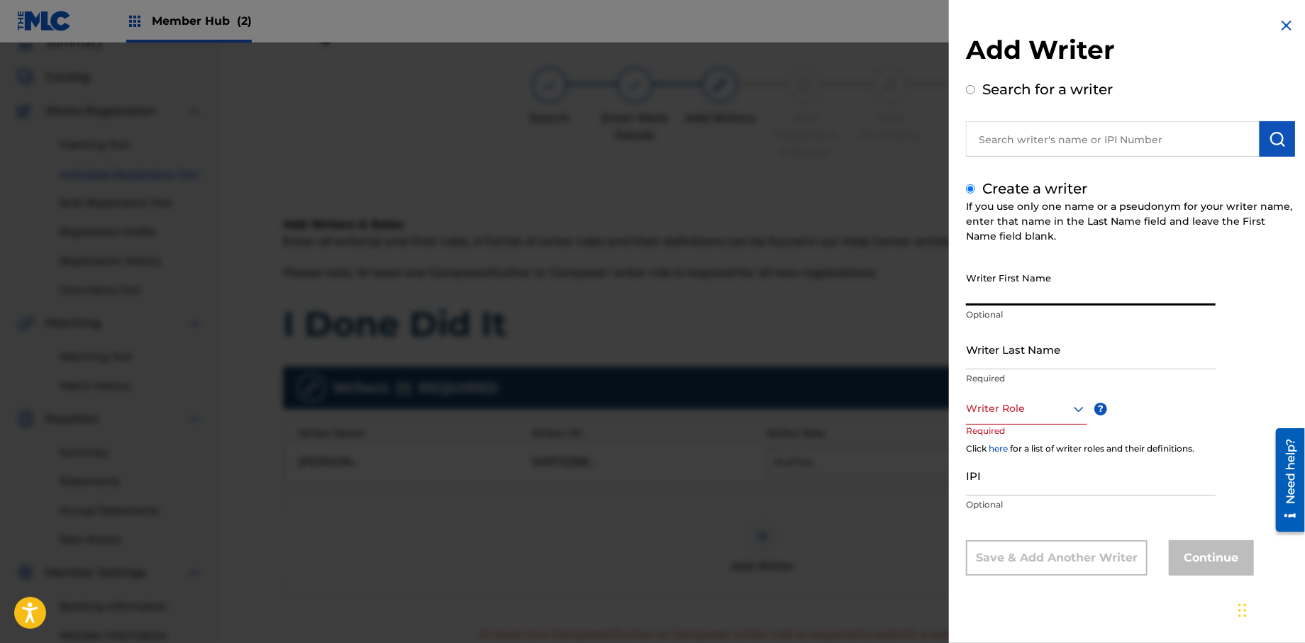
click at [999, 302] on input "Writer First Name" at bounding box center [1091, 285] width 250 height 40
type input "[PERSON_NAME]"
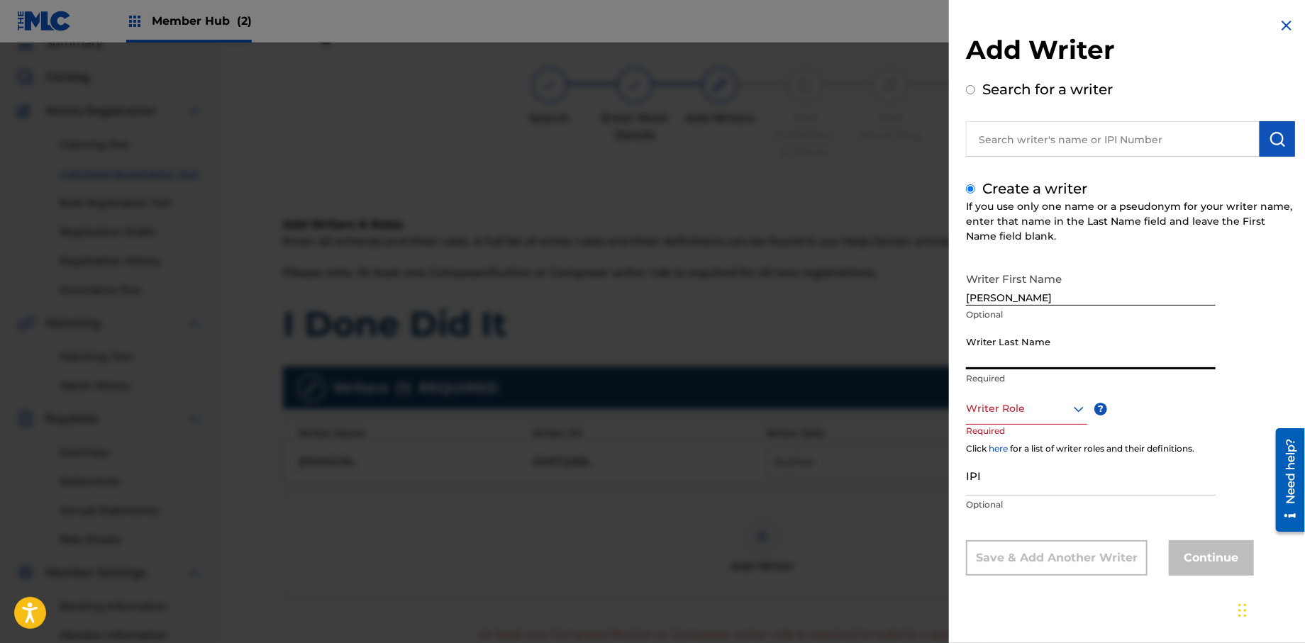
click at [1055, 365] on input "Writer Last Name" at bounding box center [1091, 349] width 250 height 40
type input "[PERSON_NAME]"
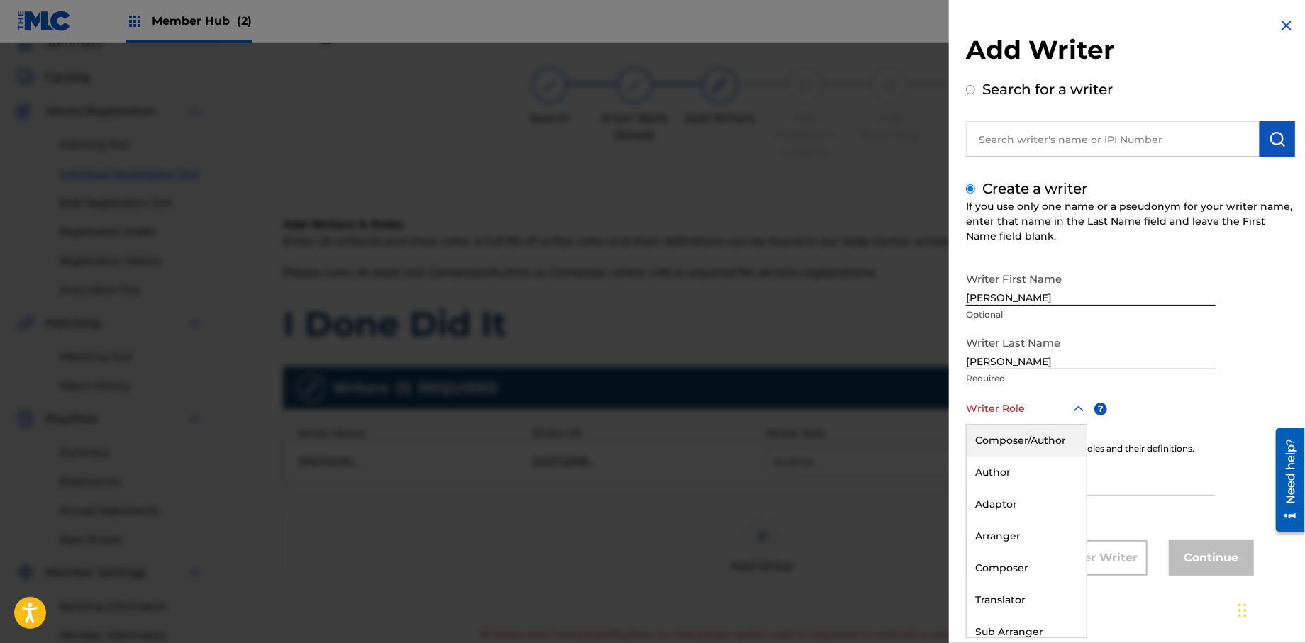
click at [1007, 412] on div at bounding box center [1026, 409] width 121 height 18
click at [1001, 560] on div "Composer" at bounding box center [1027, 568] width 120 height 32
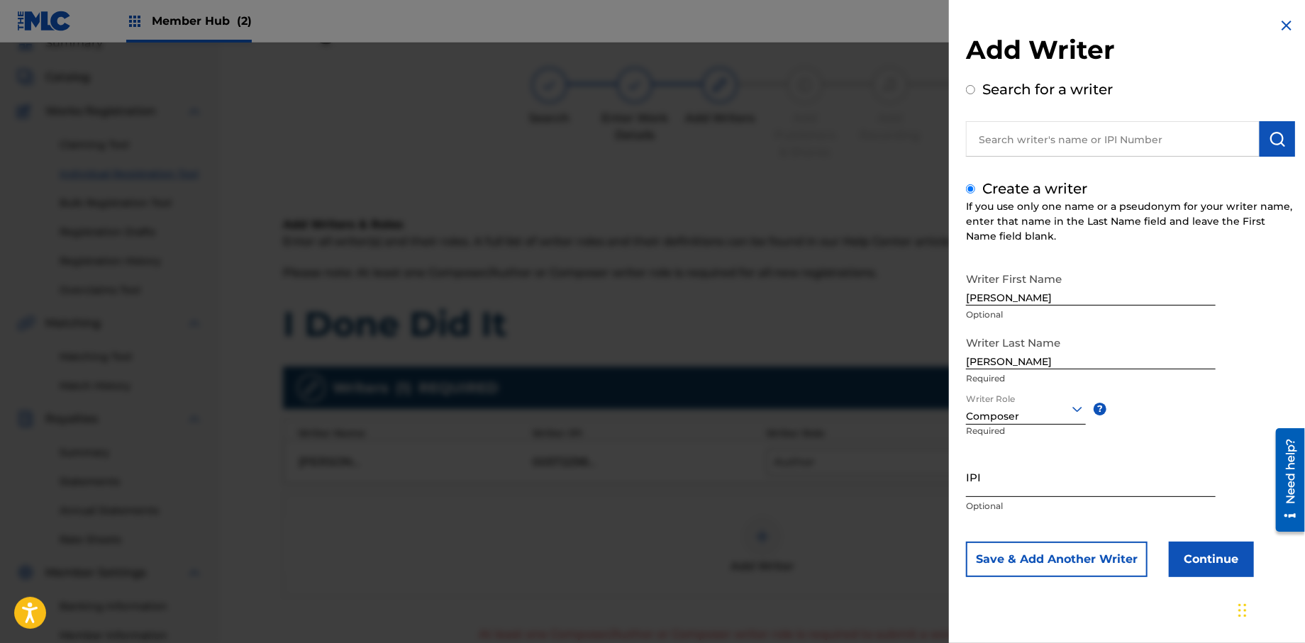
click at [982, 492] on input "IPI" at bounding box center [1091, 477] width 250 height 40
type input "181861261"
click at [1199, 567] on button "Continue" at bounding box center [1211, 559] width 85 height 35
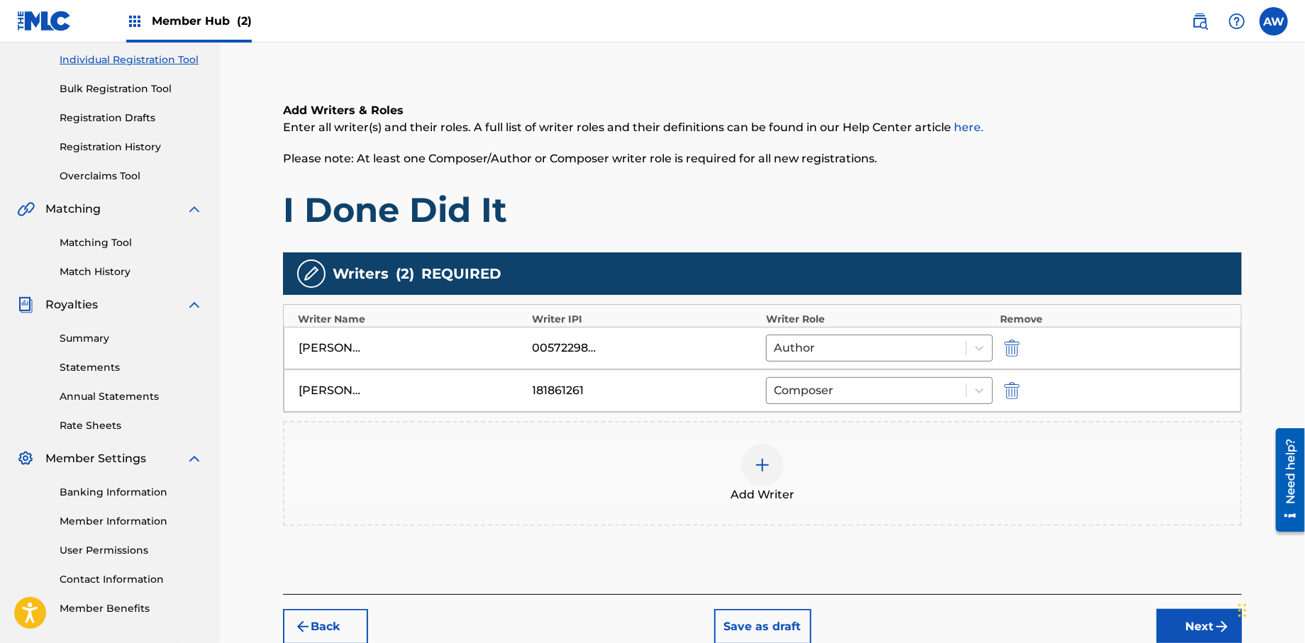
scroll to position [223, 0]
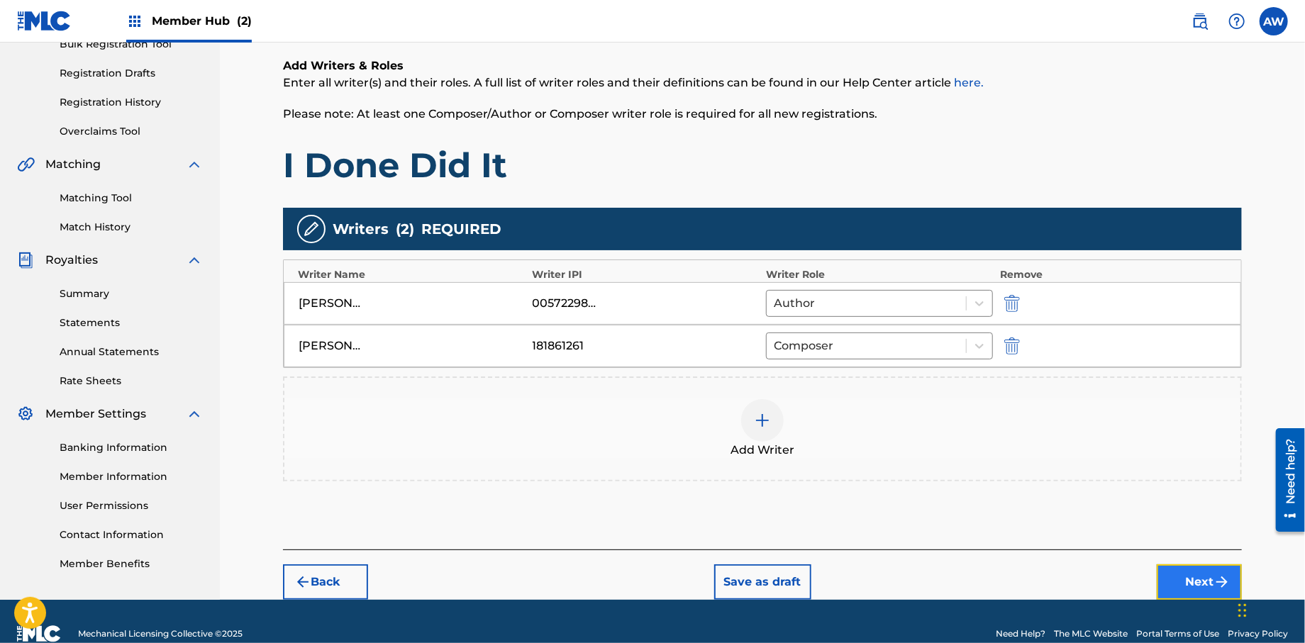
click at [1168, 585] on button "Next" at bounding box center [1199, 582] width 85 height 35
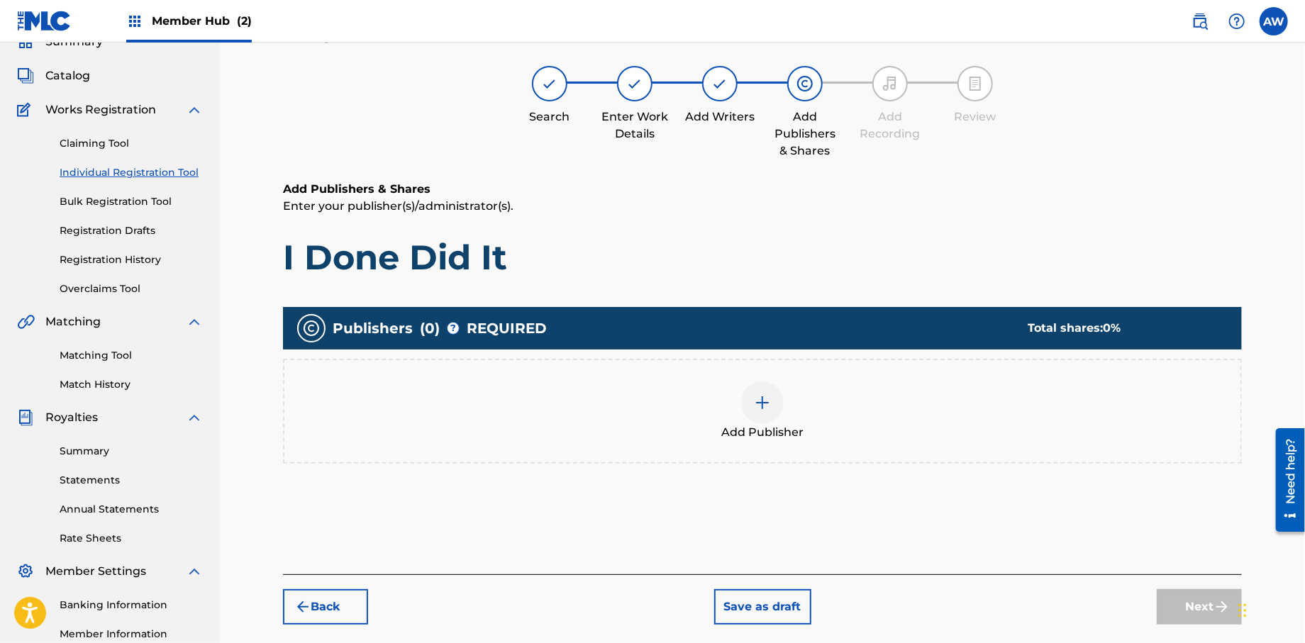
scroll to position [64, 0]
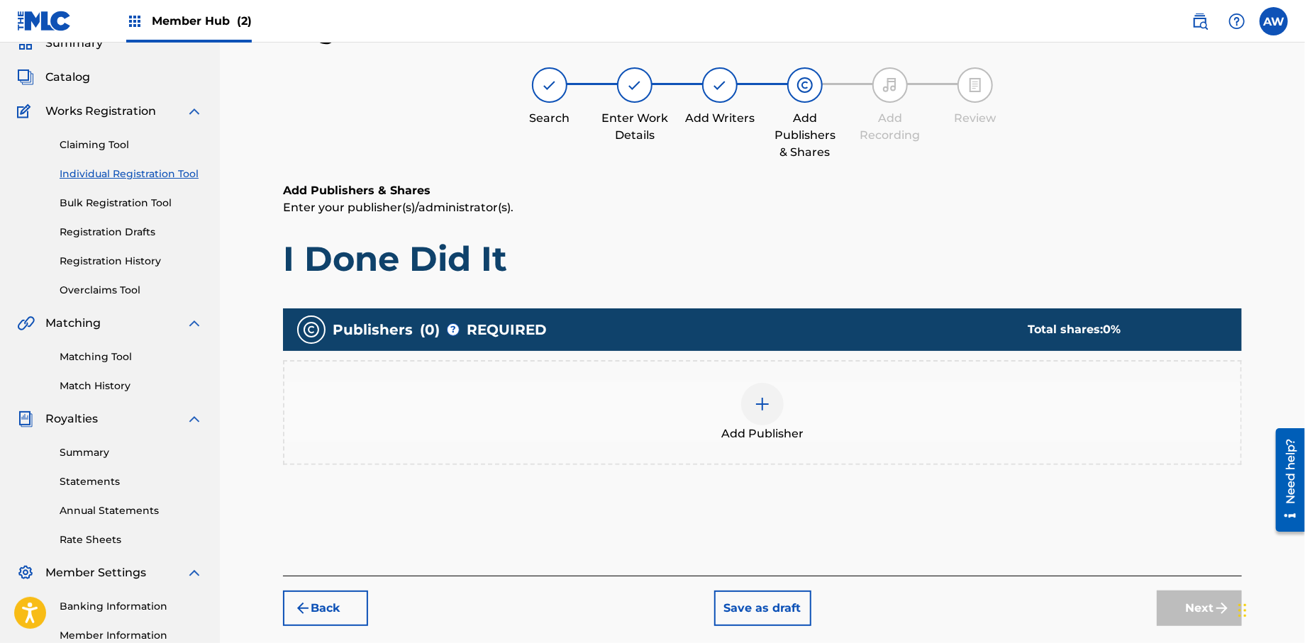
click at [763, 407] on img at bounding box center [762, 404] width 17 height 17
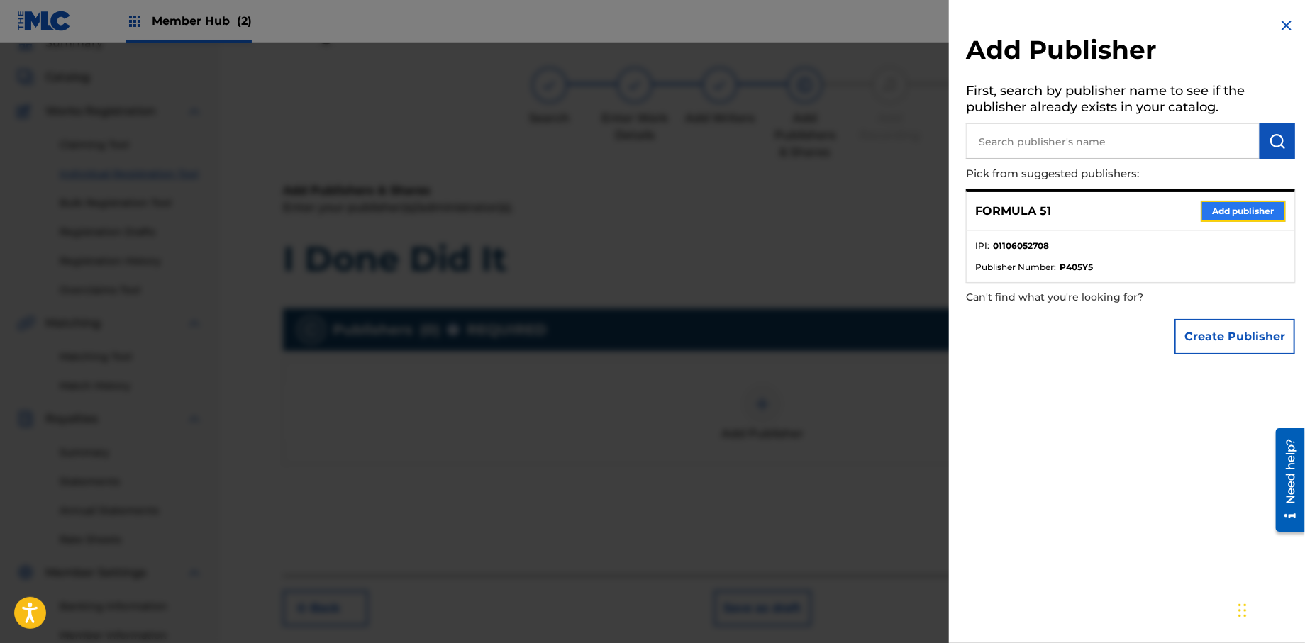
click at [1221, 214] on button "Add publisher" at bounding box center [1243, 211] width 85 height 21
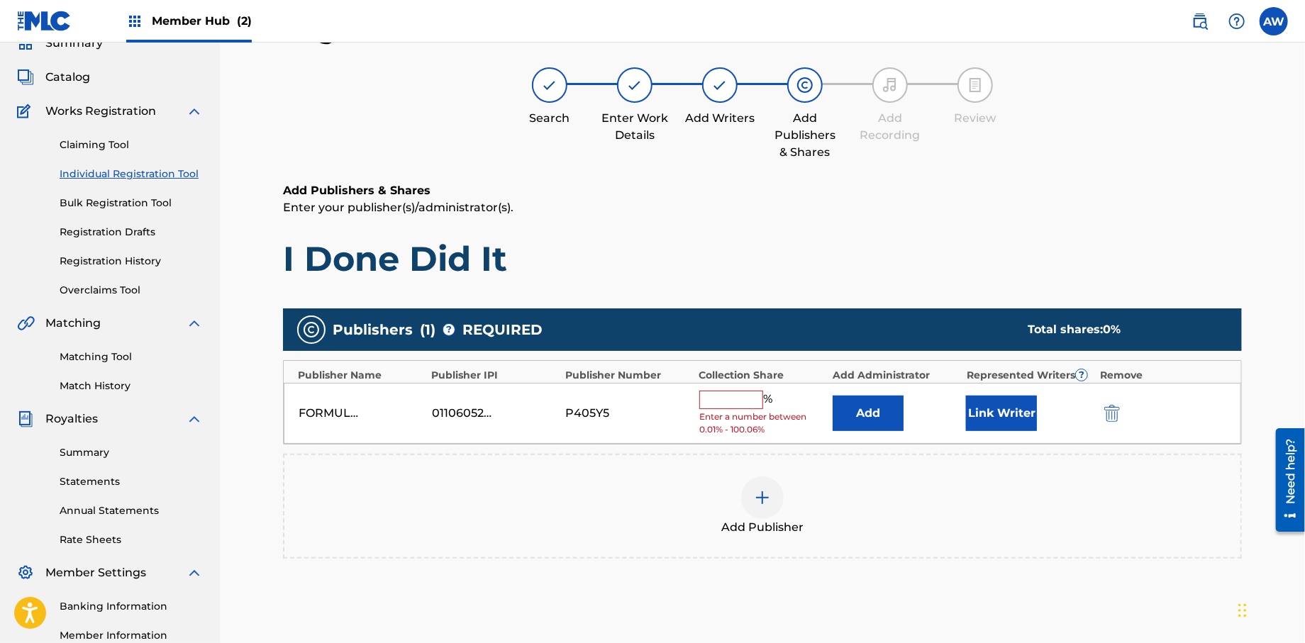
click at [722, 404] on input "text" at bounding box center [731, 400] width 64 height 18
type input "100"
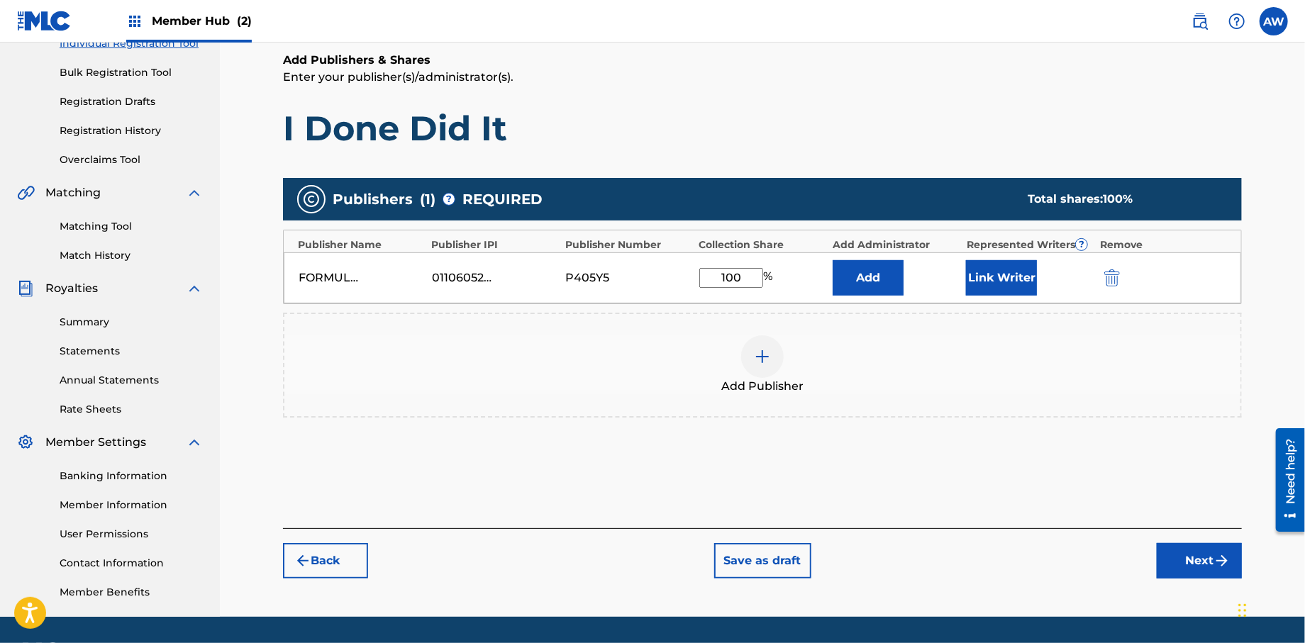
scroll to position [235, 0]
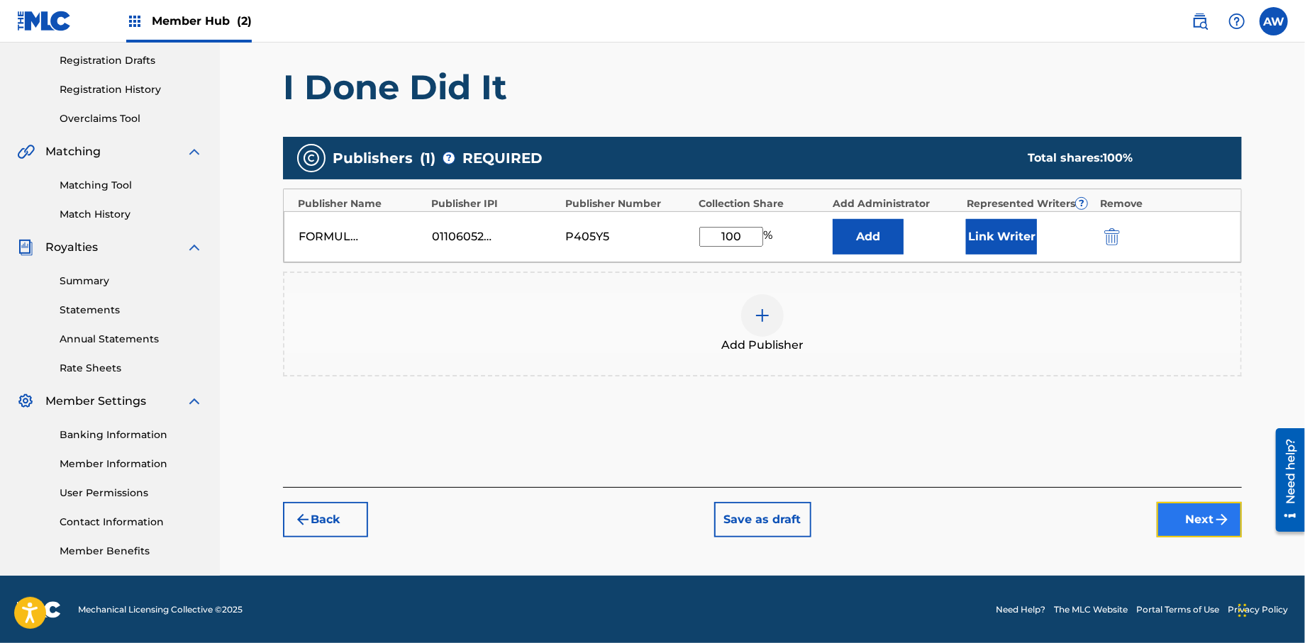
click at [1179, 528] on button "Next" at bounding box center [1199, 519] width 85 height 35
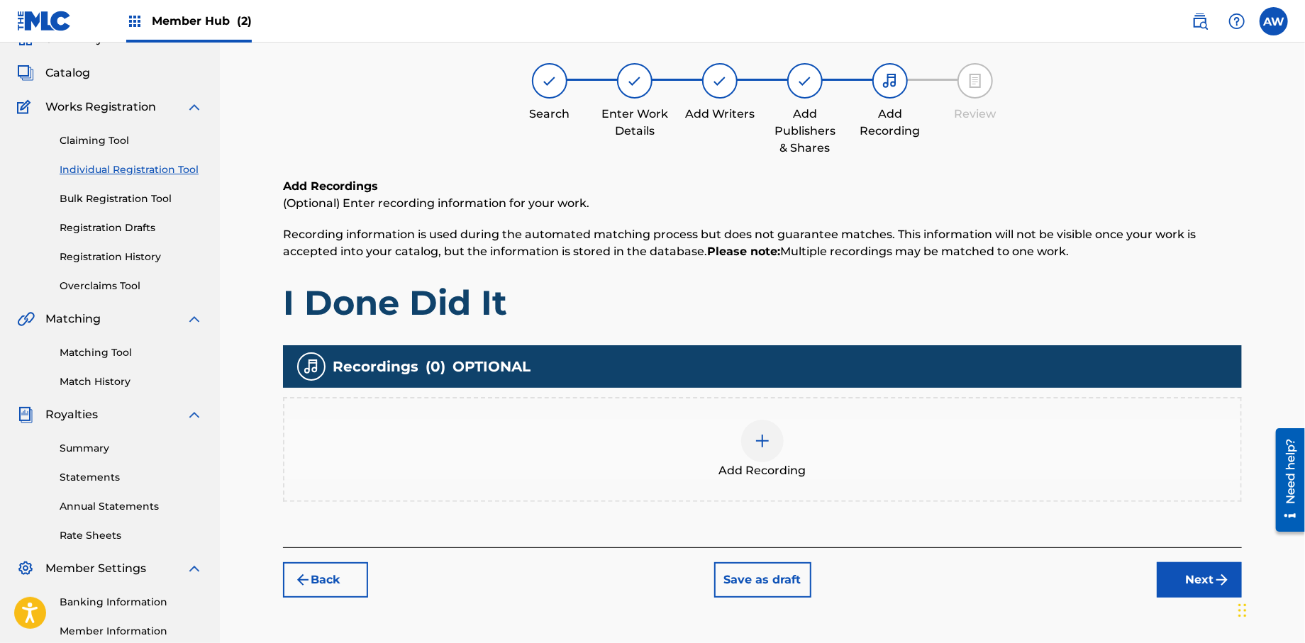
scroll to position [64, 0]
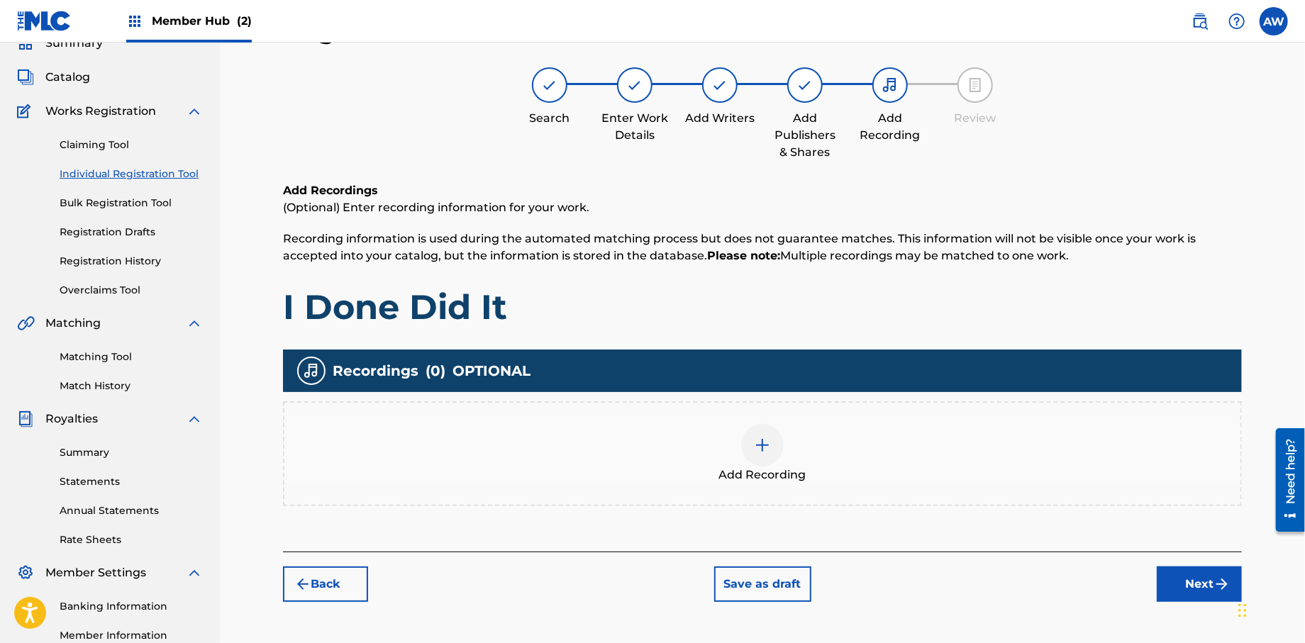
click at [767, 445] on img at bounding box center [762, 445] width 17 height 17
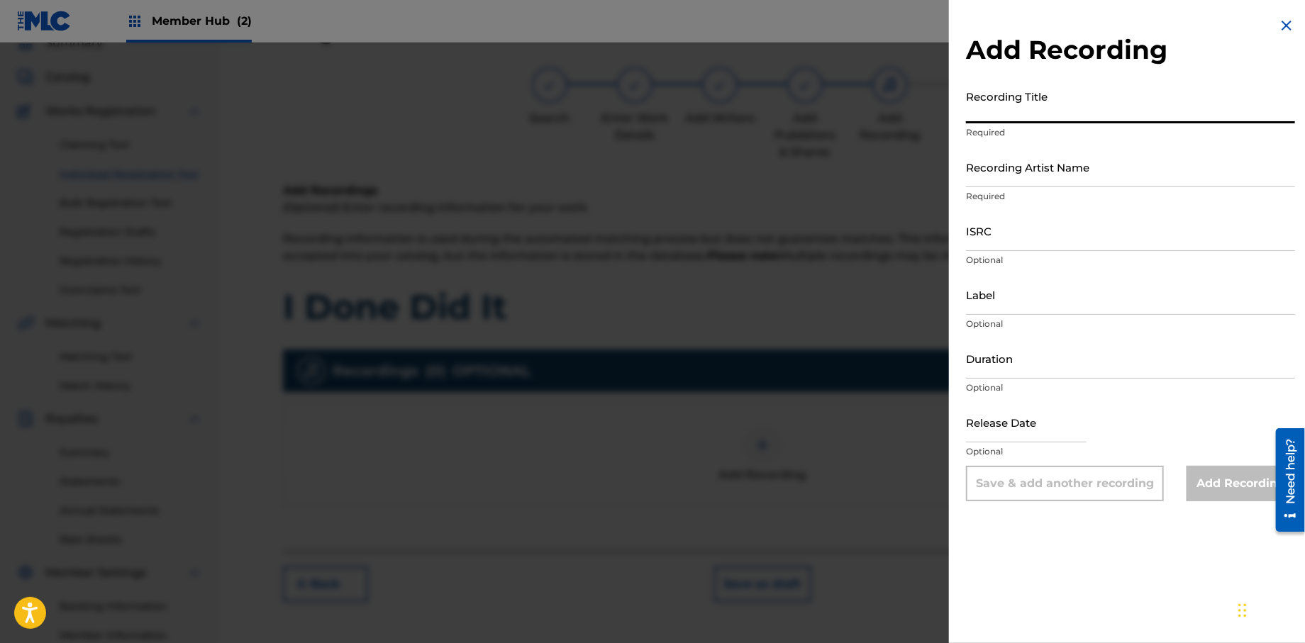
click at [1009, 115] on input "Recording Title" at bounding box center [1130, 103] width 329 height 40
type input "Papers, Vol 1."
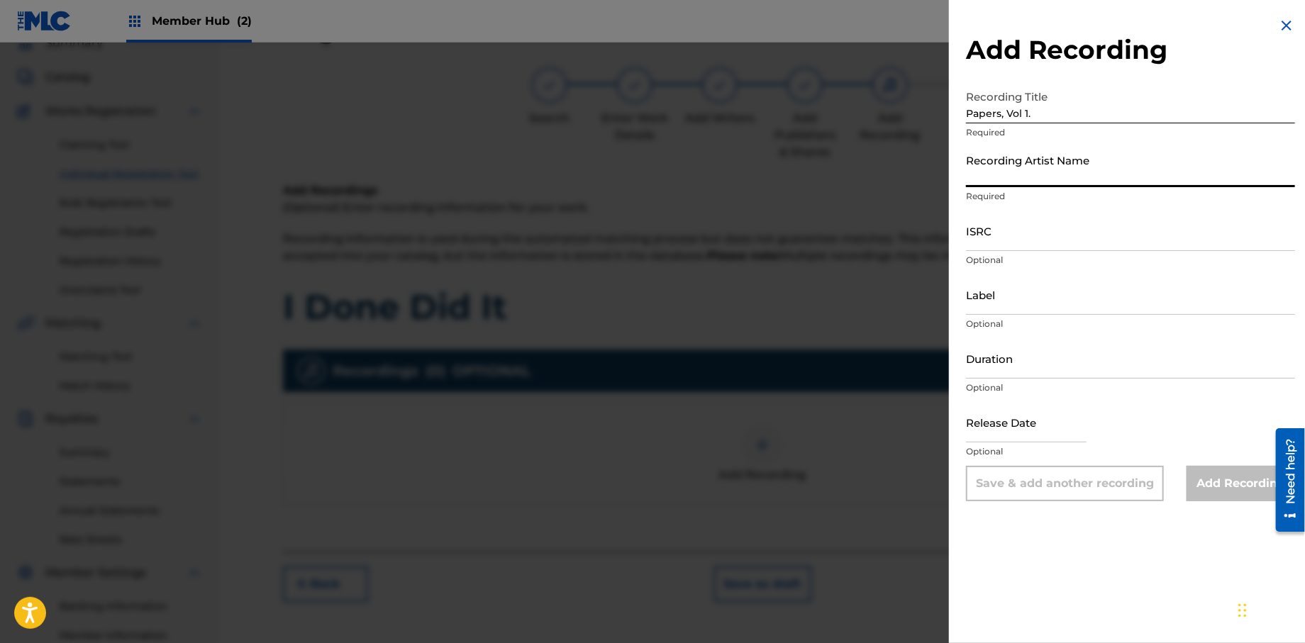
click at [1018, 177] on input "Recording Artist Name" at bounding box center [1130, 167] width 329 height 40
type input "T-Rock"
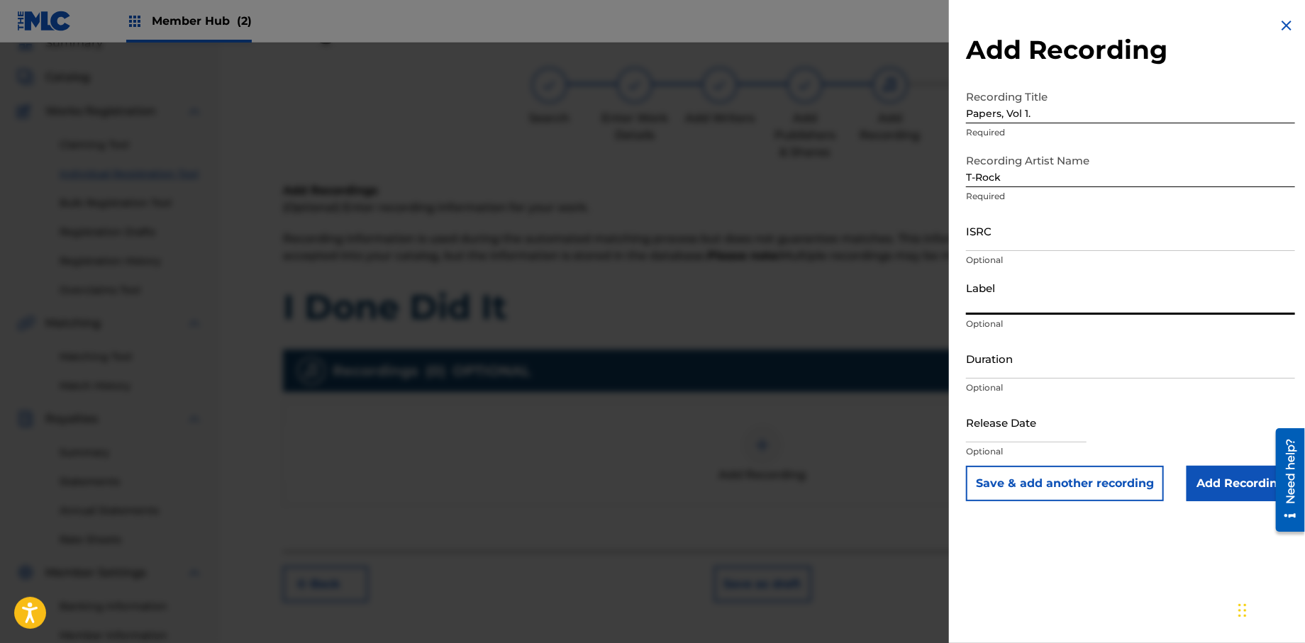
click at [1005, 301] on input "Label" at bounding box center [1130, 294] width 329 height 40
select select "8"
select select "2025"
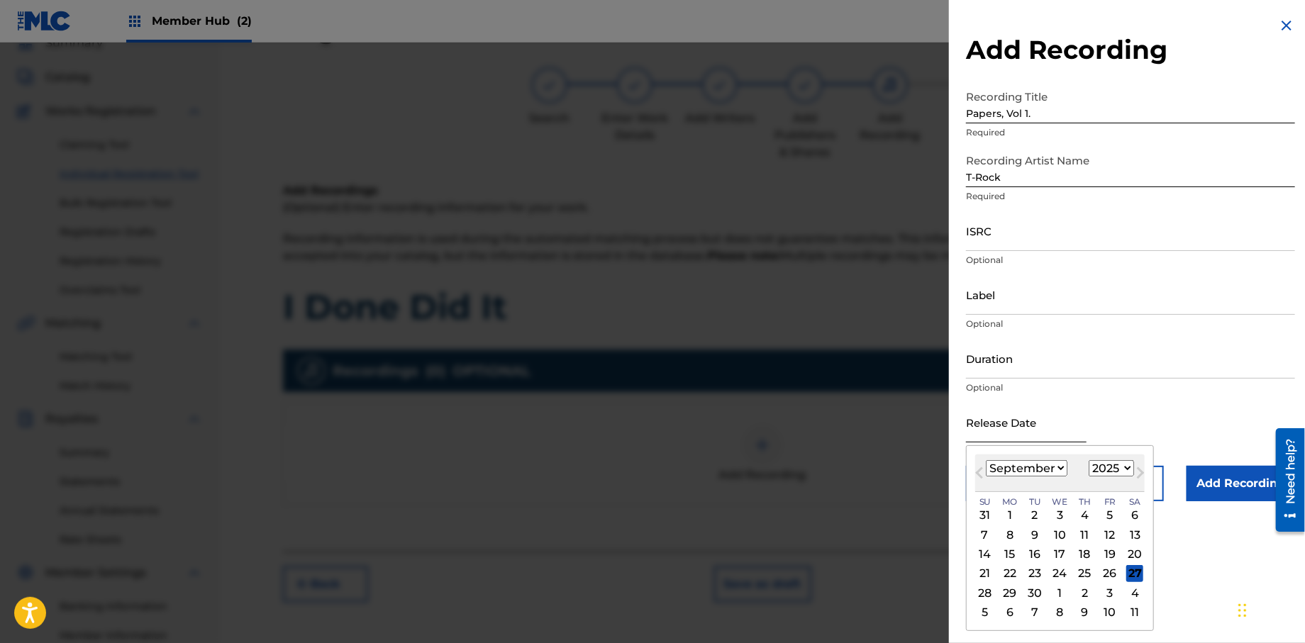
click at [1002, 423] on input "text" at bounding box center [1026, 422] width 121 height 40
type input "[DATE]"
select select "0"
select select "2013"
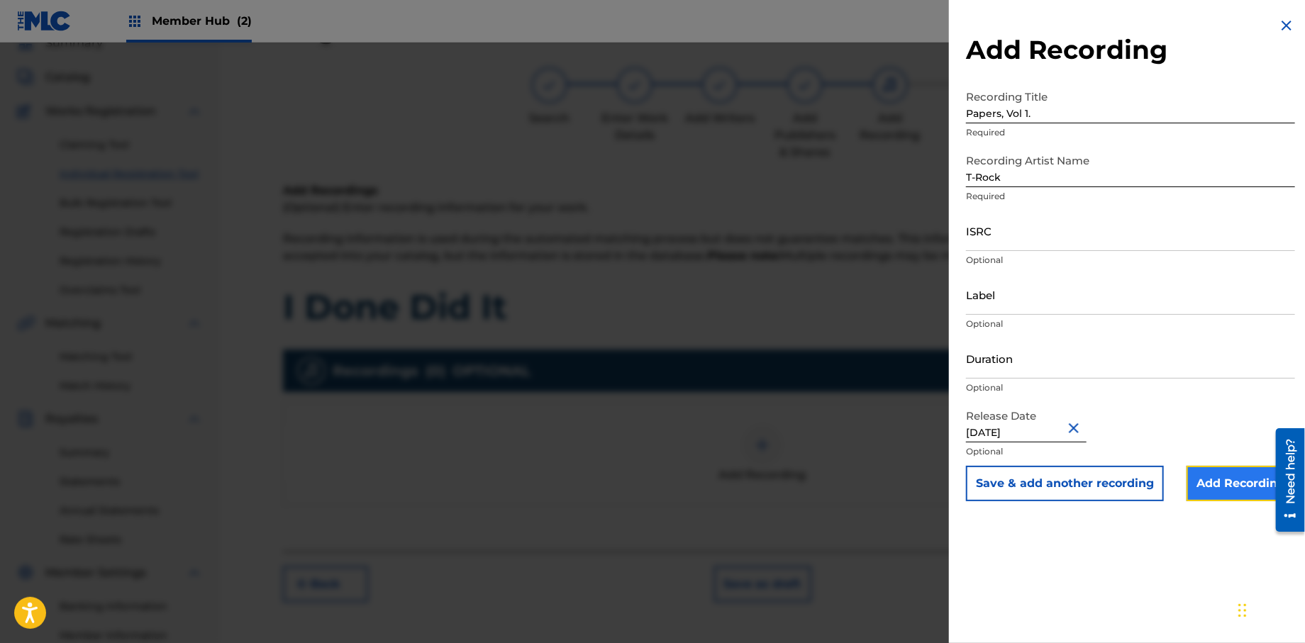
click at [1221, 485] on input "Add Recording" at bounding box center [1240, 483] width 109 height 35
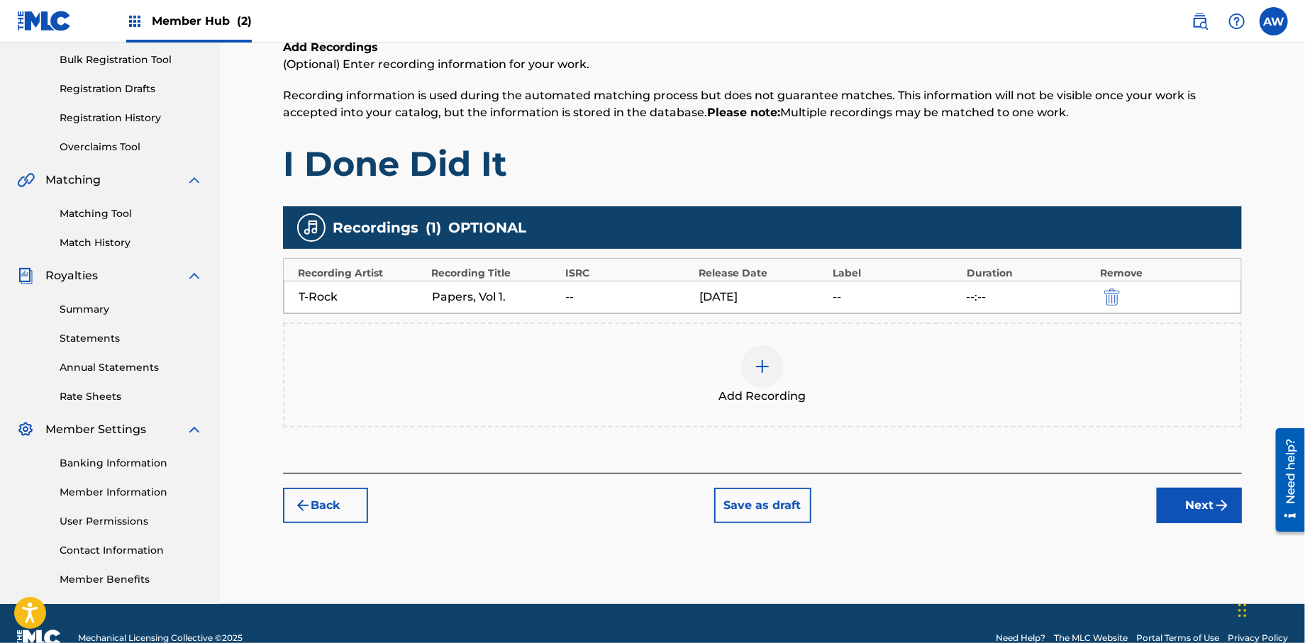
scroll to position [221, 0]
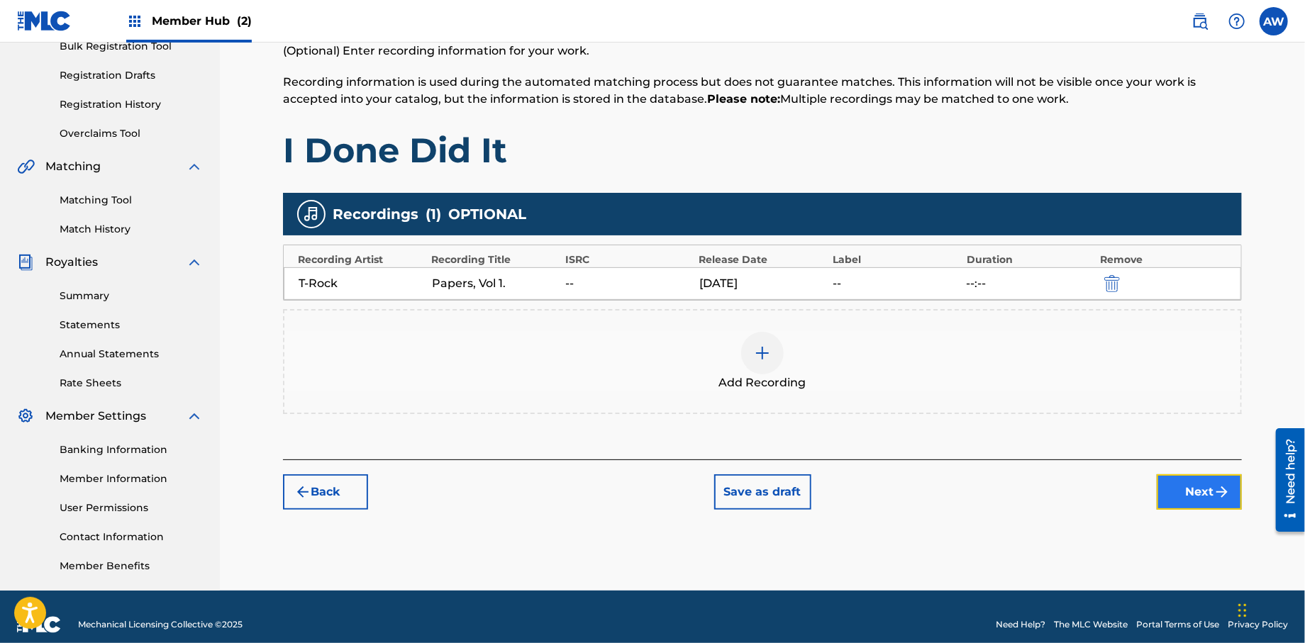
click at [1168, 488] on button "Next" at bounding box center [1199, 491] width 85 height 35
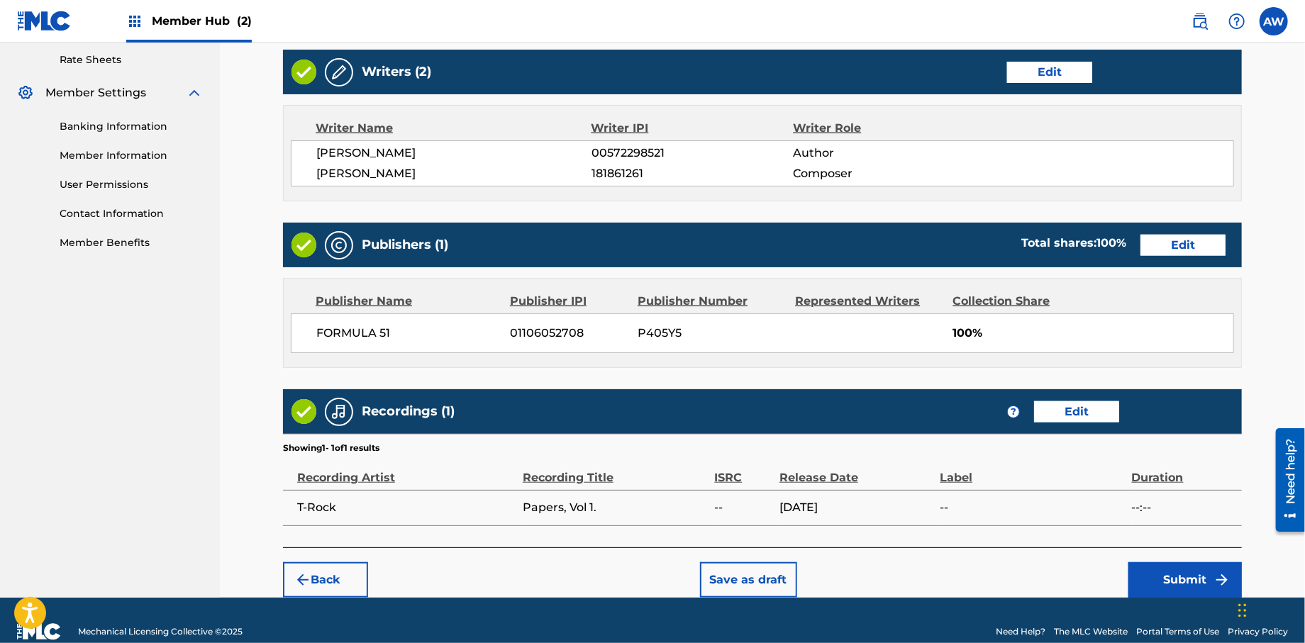
scroll to position [558, 0]
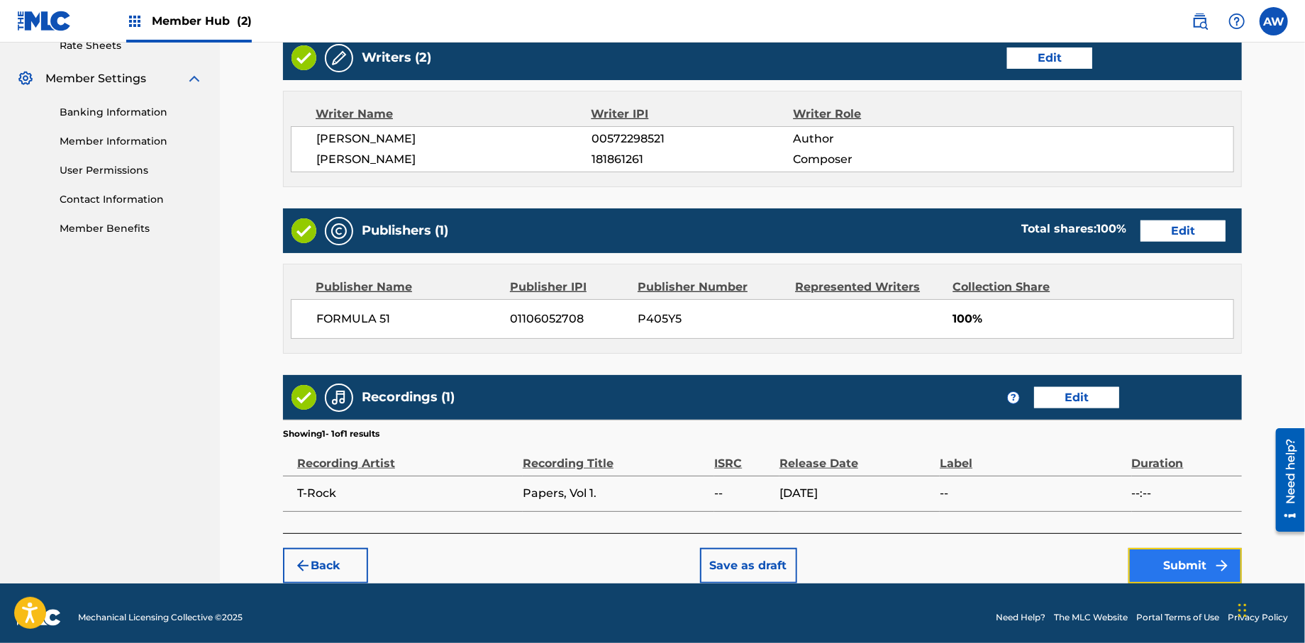
click at [1174, 568] on button "Submit" at bounding box center [1184, 565] width 113 height 35
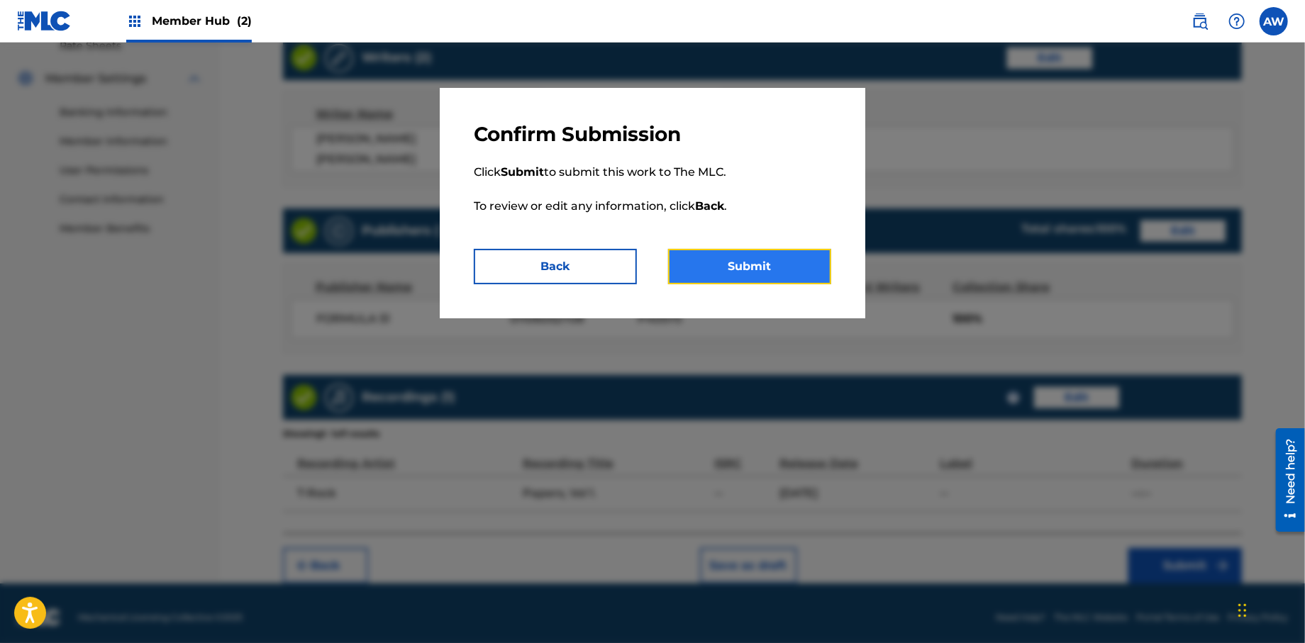
click at [757, 264] on button "Submit" at bounding box center [749, 266] width 163 height 35
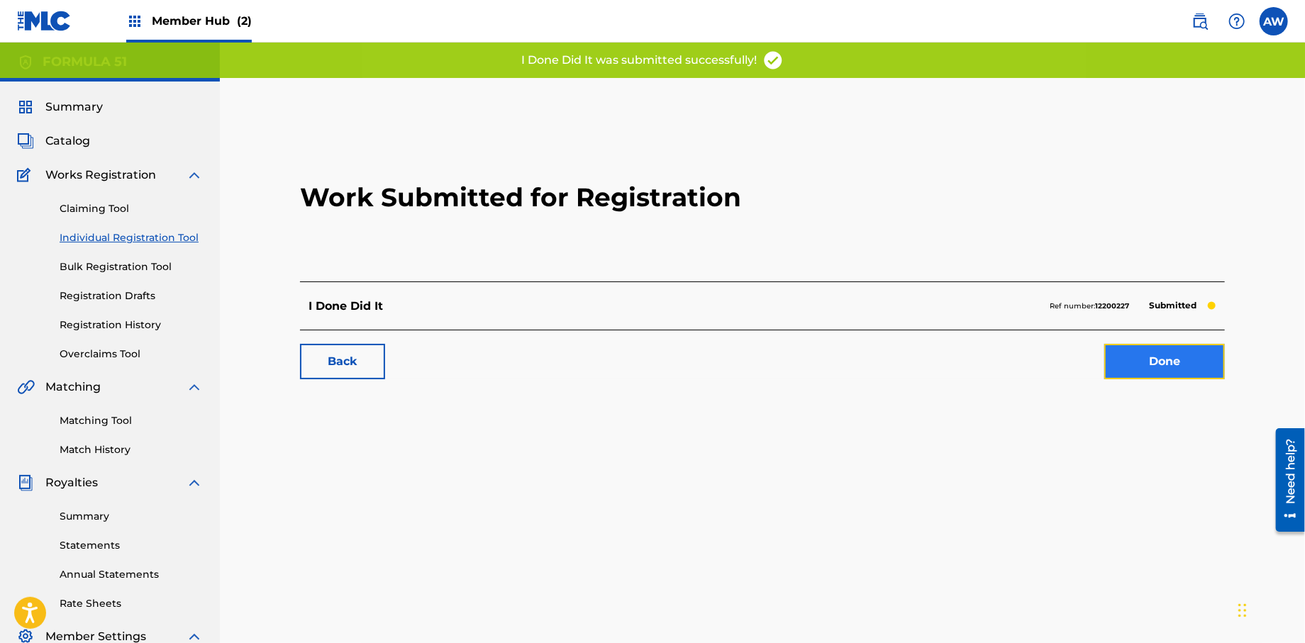
click at [1138, 372] on link "Done" at bounding box center [1164, 361] width 121 height 35
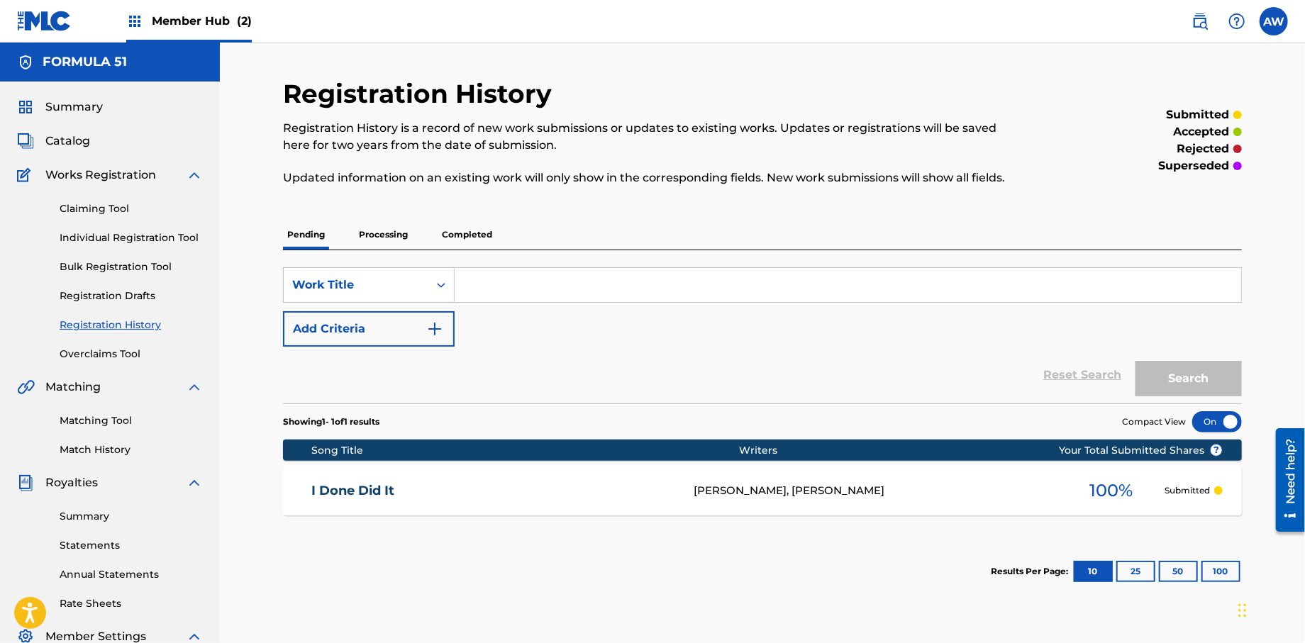
click at [550, 292] on input "Search Form" at bounding box center [848, 285] width 786 height 34
type input "[PERSON_NAME]"
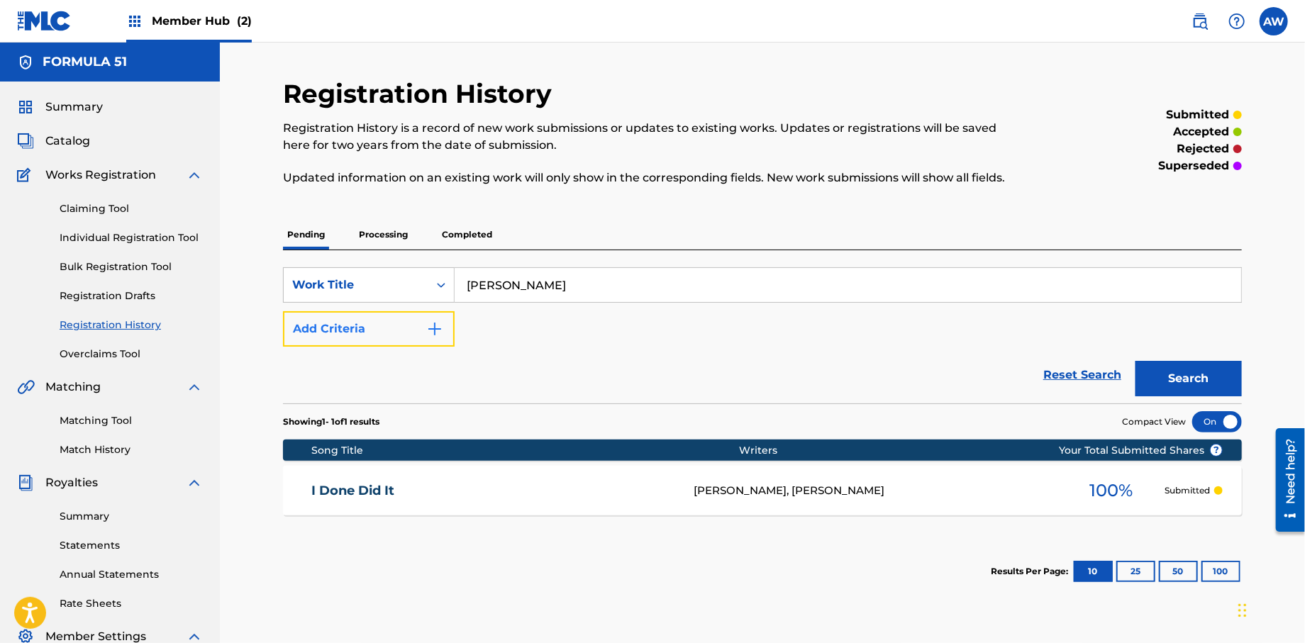
click at [435, 337] on img "Search Form" at bounding box center [434, 329] width 17 height 17
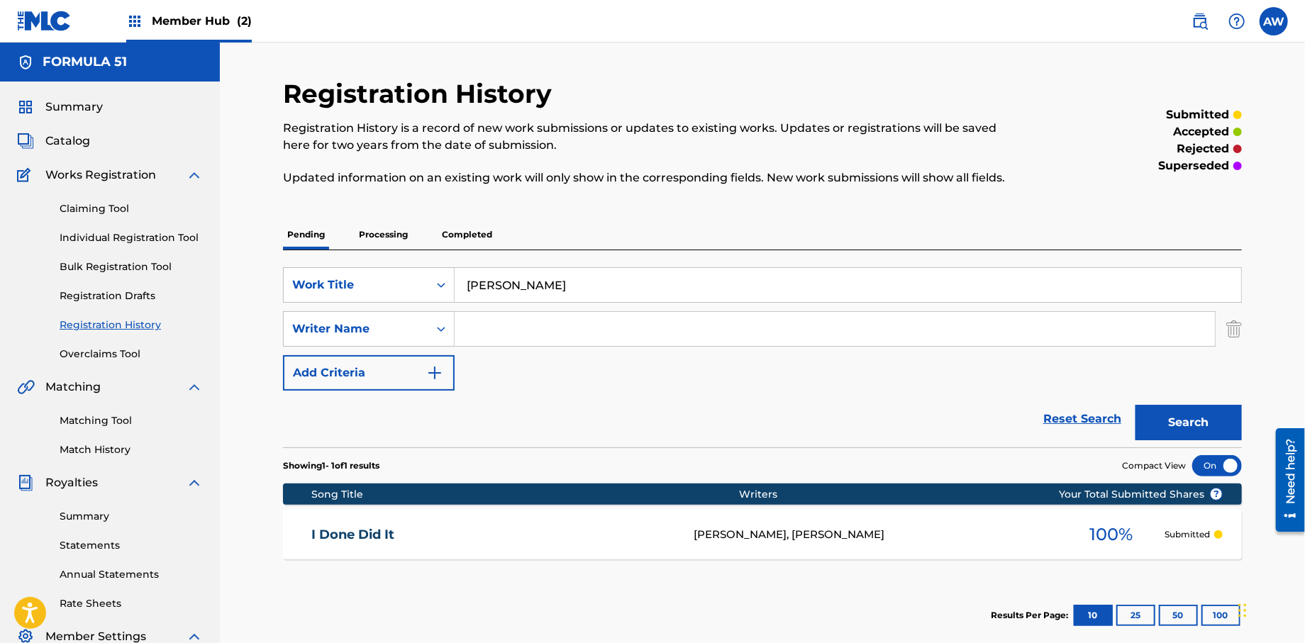
click at [545, 337] on input "Search Form" at bounding box center [835, 329] width 760 height 34
click at [556, 329] on input "[PERSON_NAME]" at bounding box center [835, 329] width 760 height 34
type input "[PERSON_NAME]"
click at [445, 377] on button "Add Criteria" at bounding box center [369, 372] width 172 height 35
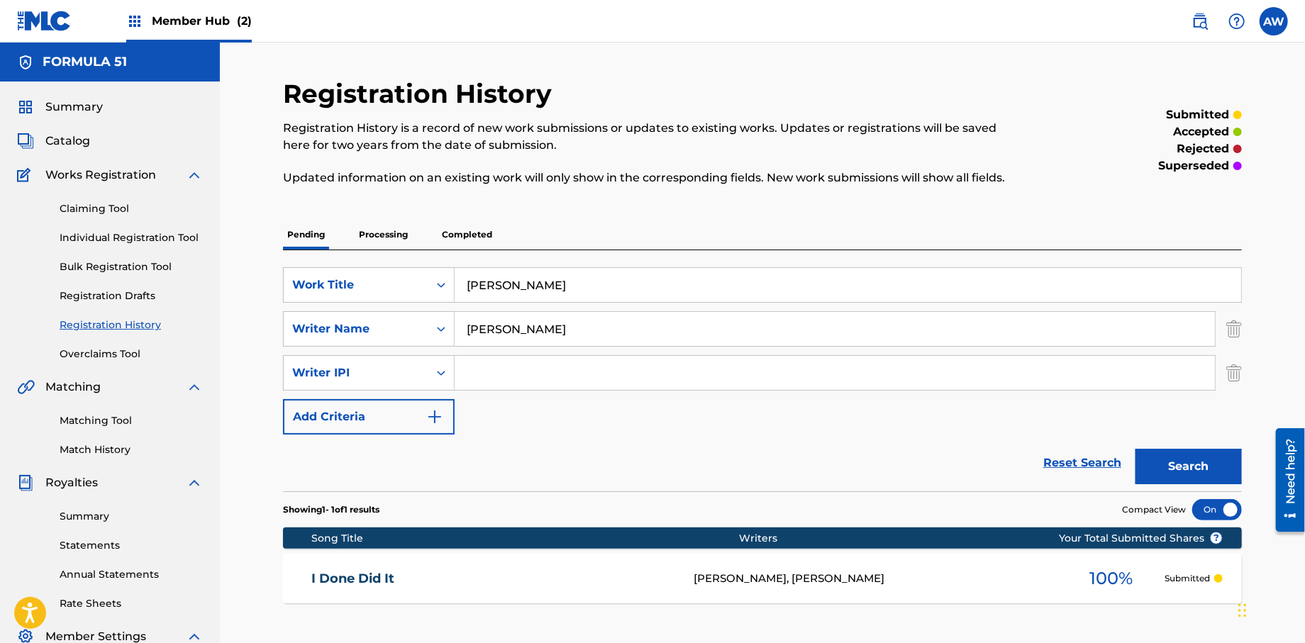
click at [505, 383] on input "Search Form" at bounding box center [835, 373] width 760 height 34
type input "572298521"
click at [438, 431] on button "Add Criteria" at bounding box center [369, 416] width 172 height 35
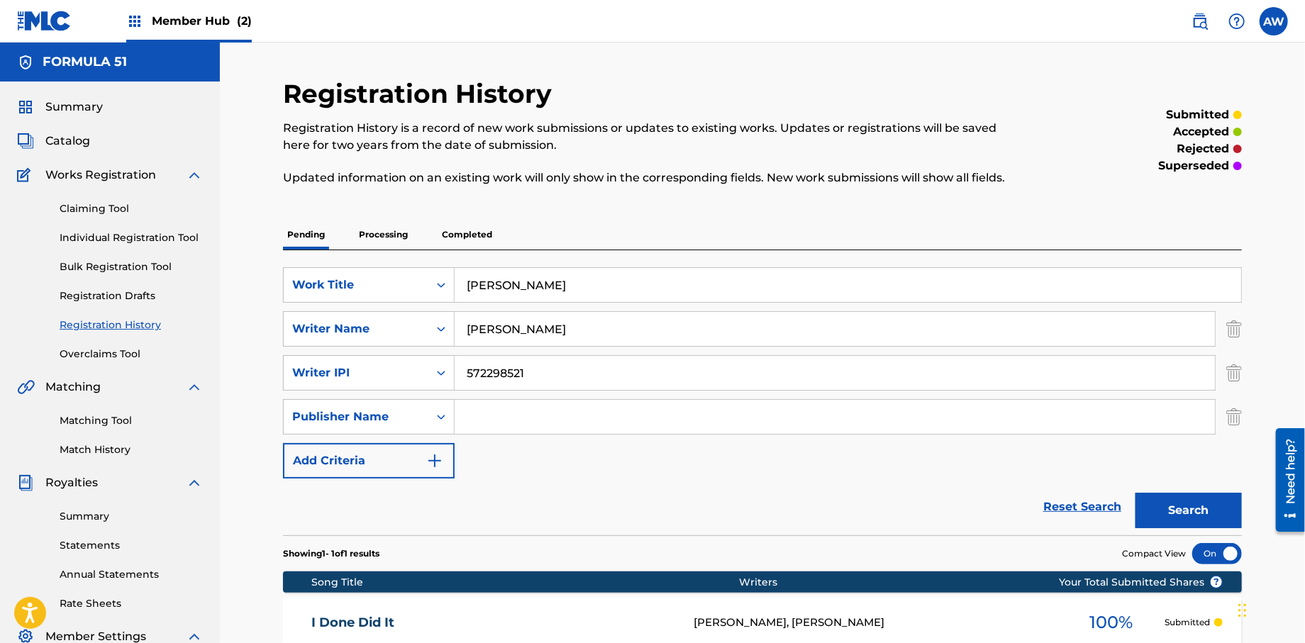
click at [494, 420] on input "Search Form" at bounding box center [835, 417] width 760 height 34
type input "Formula 51"
click at [445, 472] on button "Add Criteria" at bounding box center [369, 460] width 172 height 35
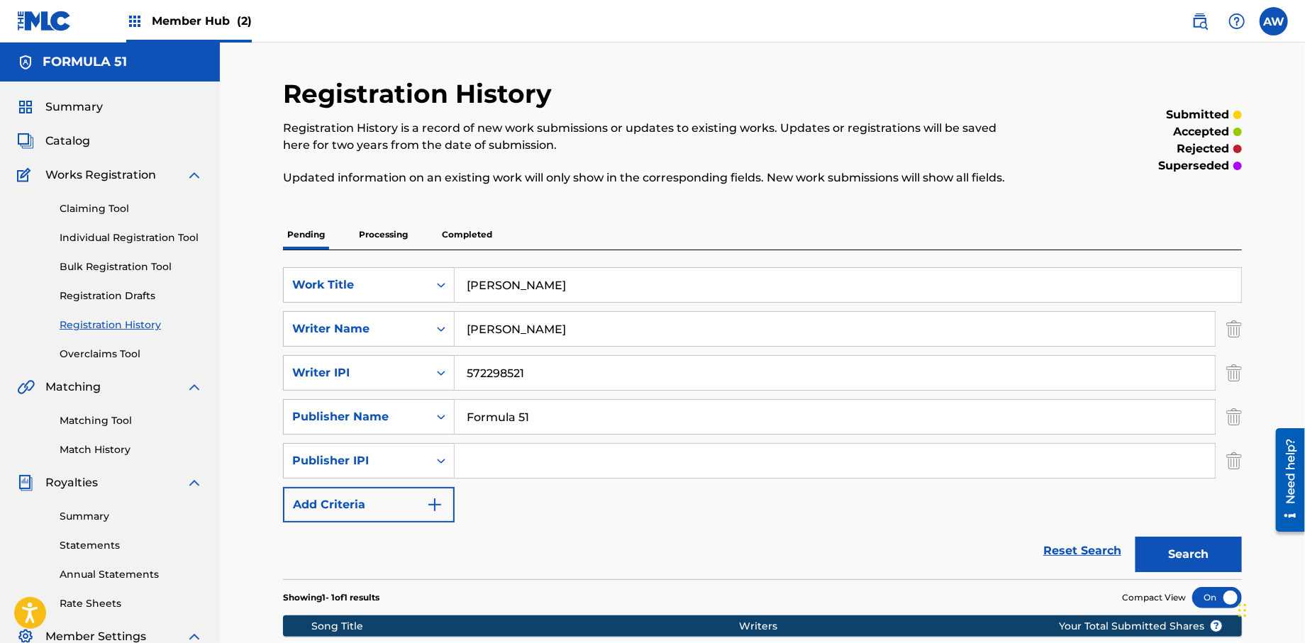
click at [489, 468] on input "Search Form" at bounding box center [835, 461] width 760 height 34
type input "1106052708"
click at [418, 508] on button "Add Criteria" at bounding box center [369, 504] width 172 height 35
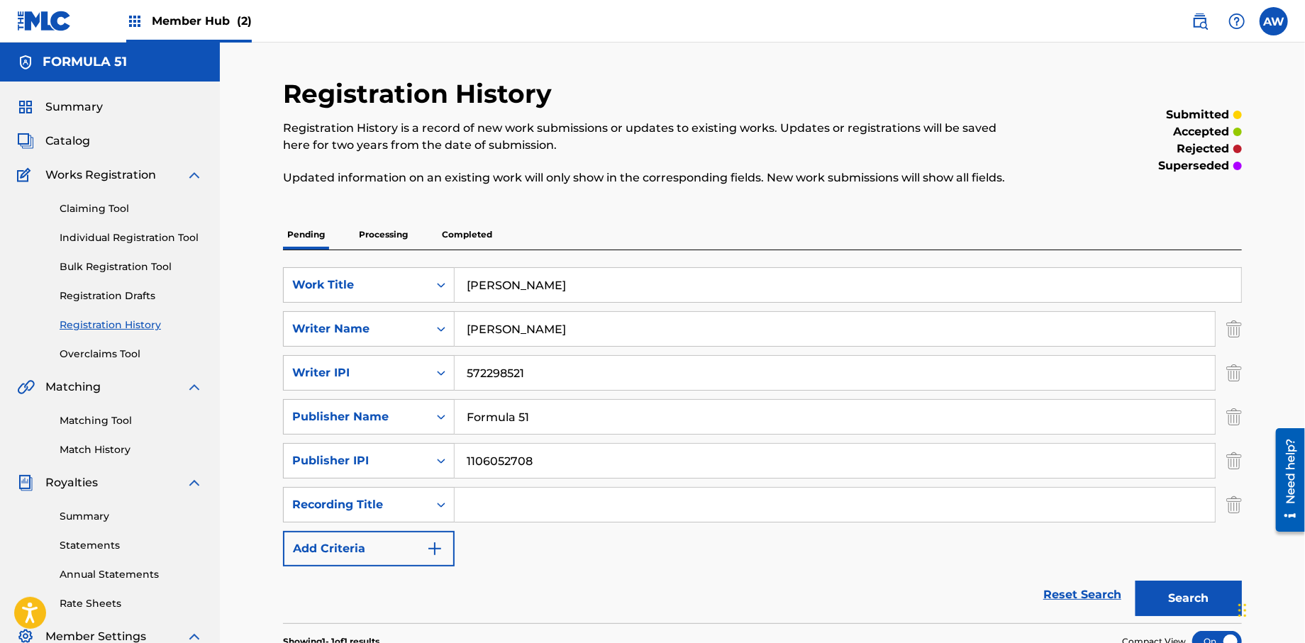
click at [491, 506] on input "Search Form" at bounding box center [835, 505] width 760 height 34
type input "Papers Vol, 1."
click at [447, 556] on button "Add Criteria" at bounding box center [369, 548] width 172 height 35
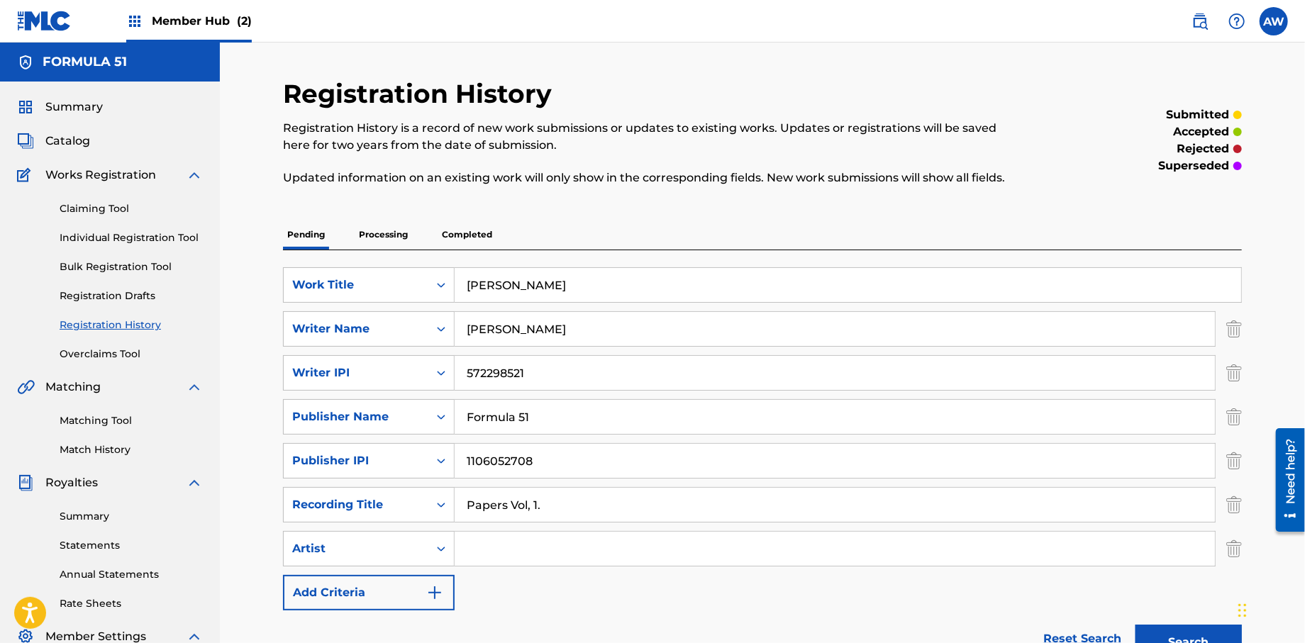
click at [542, 538] on input "Search Form" at bounding box center [835, 549] width 760 height 34
type input "T-Rock"
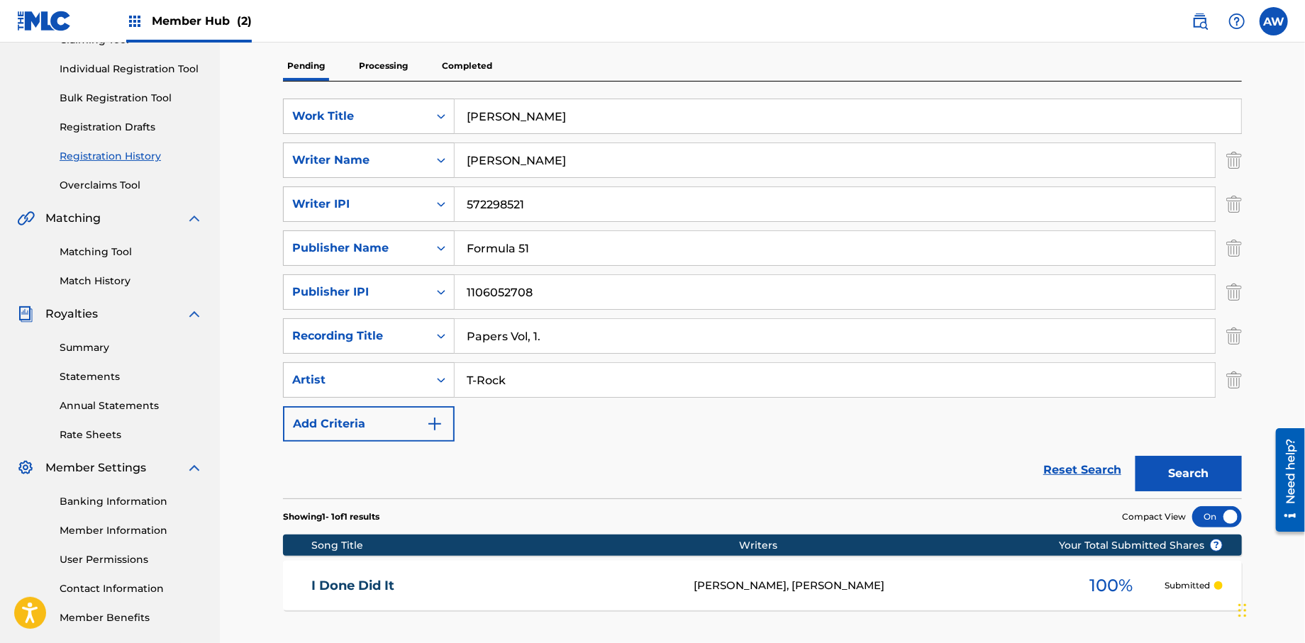
scroll to position [232, 0]
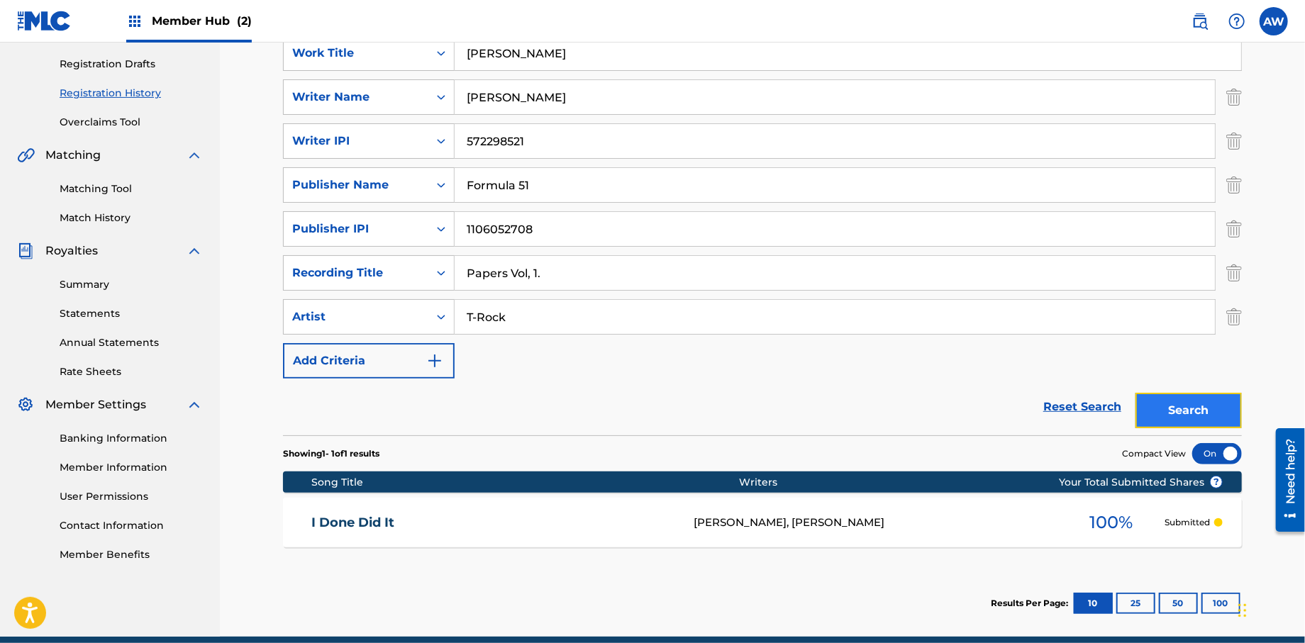
click at [1168, 417] on button "Search" at bounding box center [1188, 410] width 106 height 35
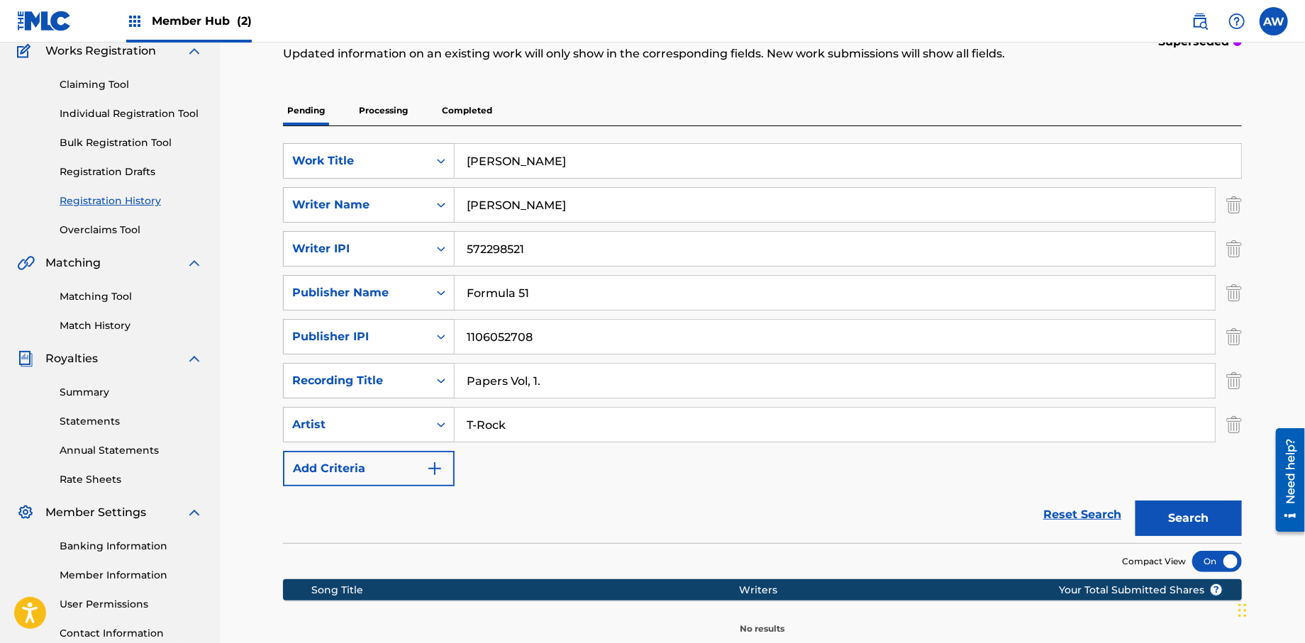
scroll to position [235, 0]
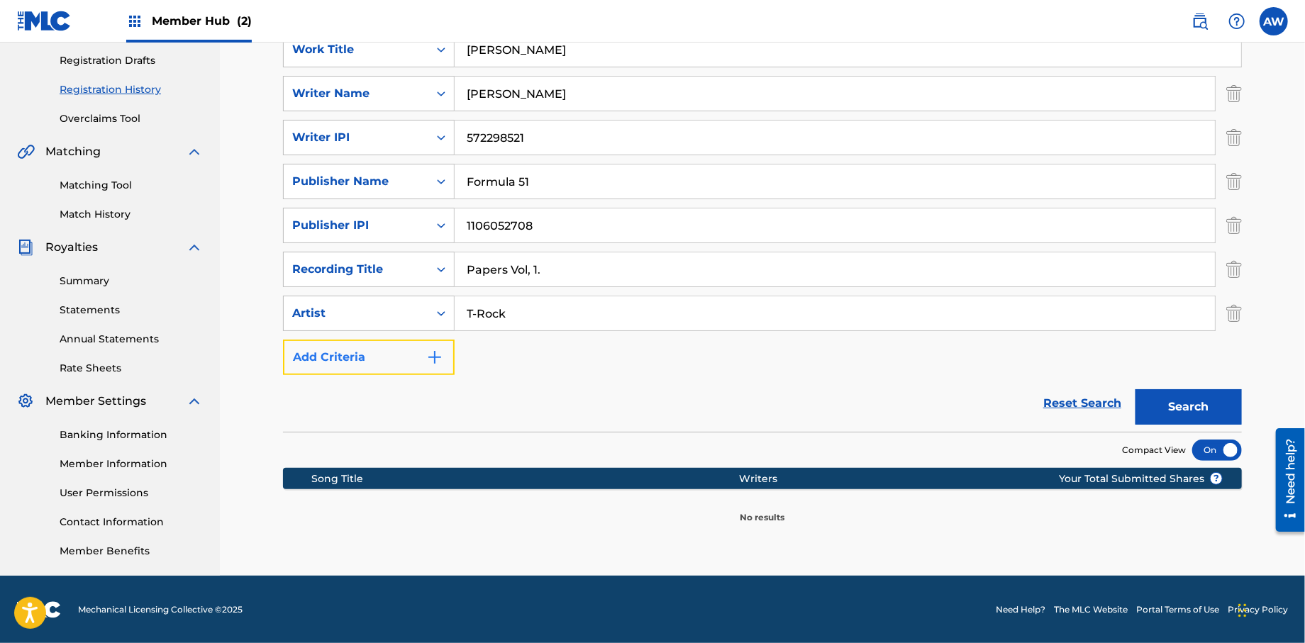
click at [435, 365] on img "Search Form" at bounding box center [434, 357] width 17 height 17
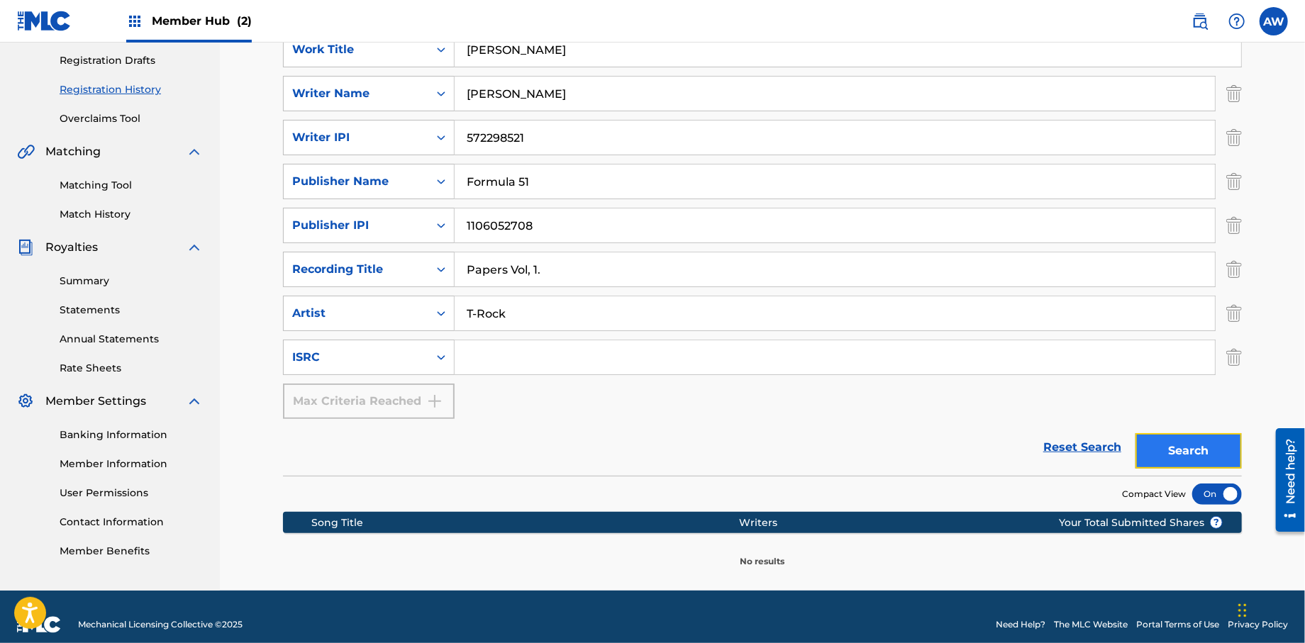
click at [1195, 444] on button "Search" at bounding box center [1188, 450] width 106 height 35
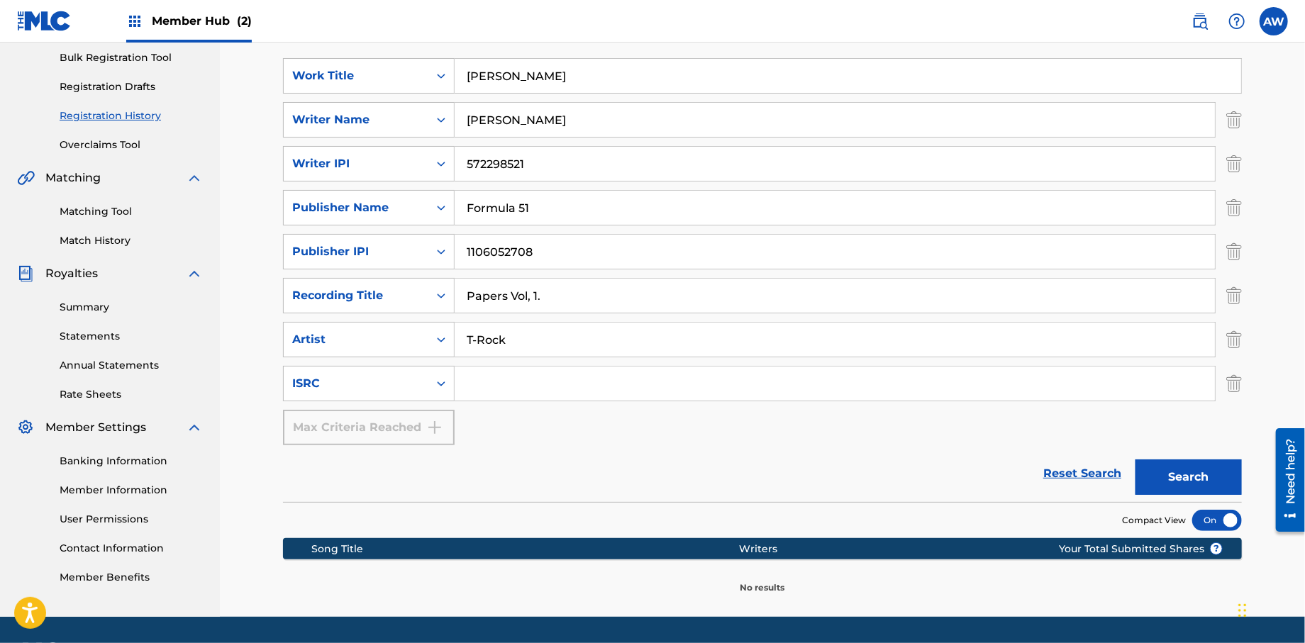
scroll to position [250, 0]
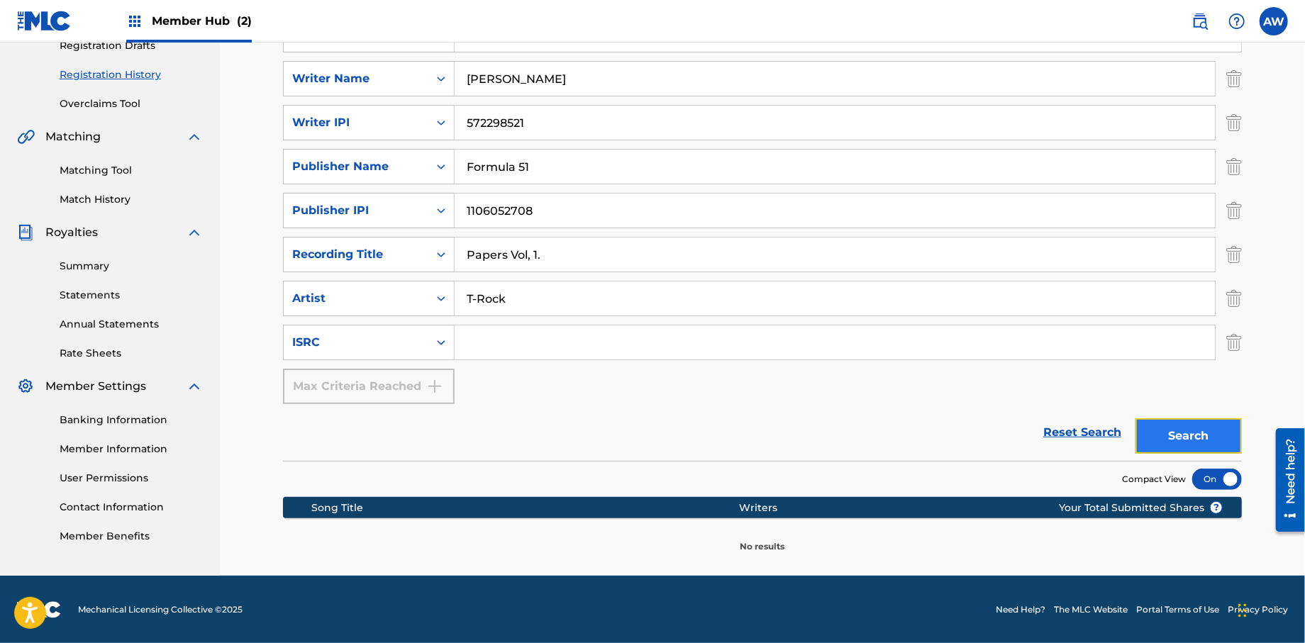
click at [1187, 443] on button "Search" at bounding box center [1188, 435] width 106 height 35
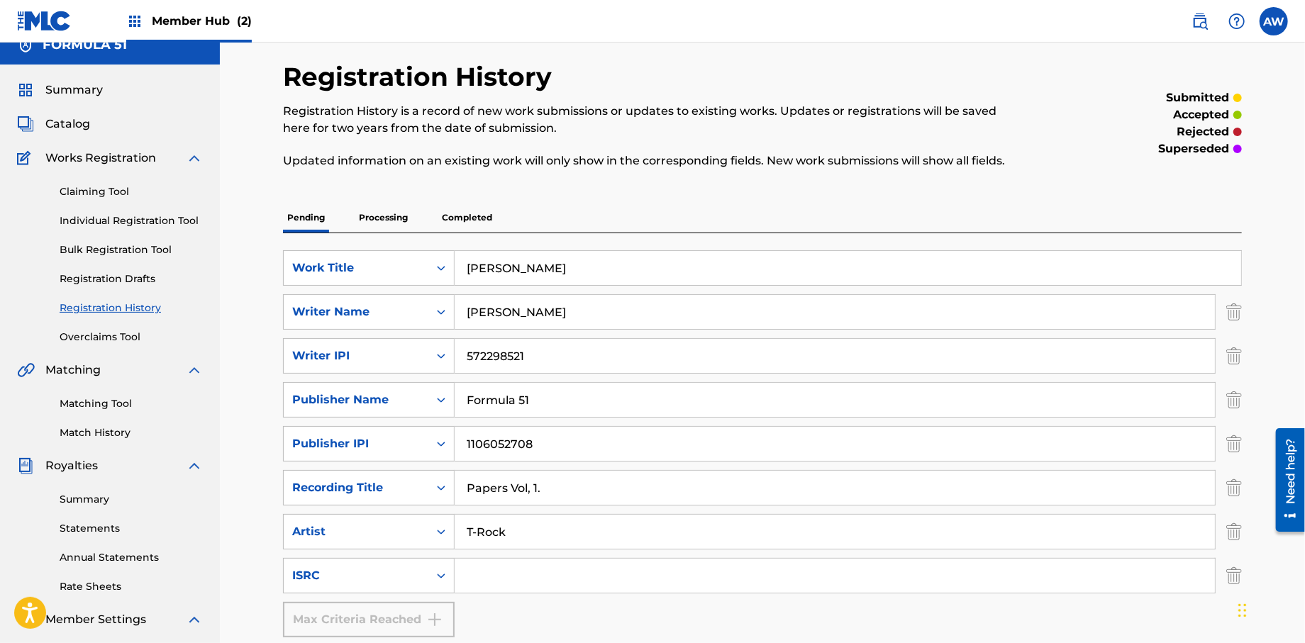
scroll to position [0, 0]
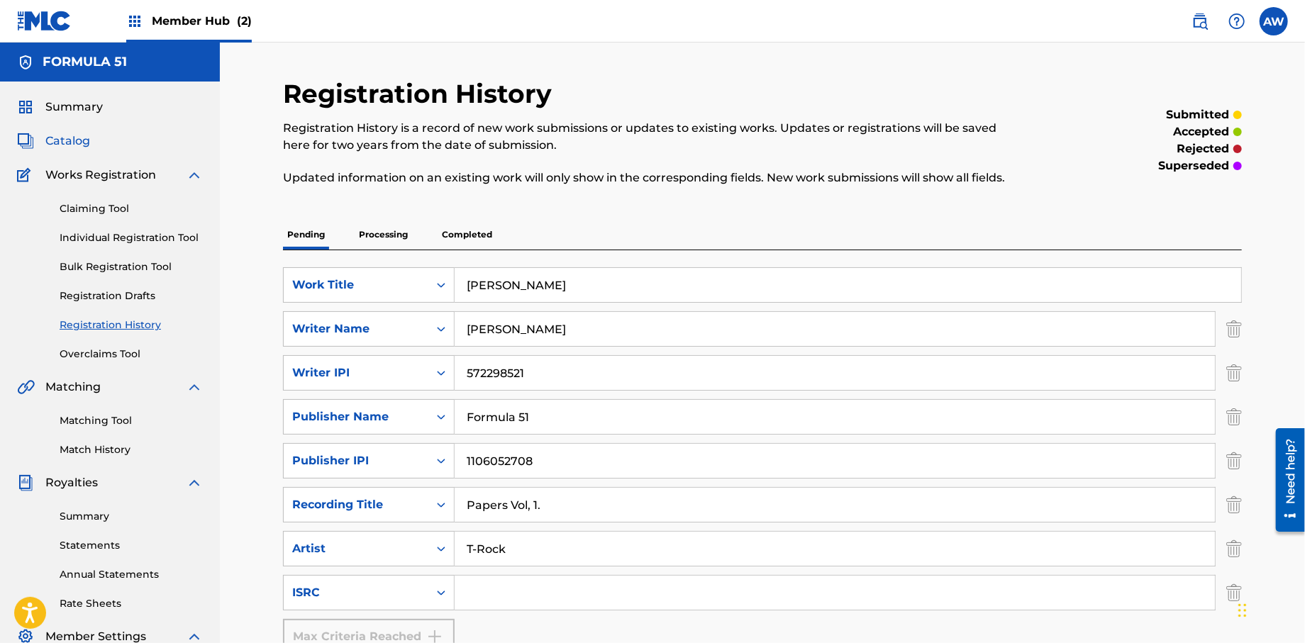
click at [71, 140] on span "Catalog" at bounding box center [67, 141] width 45 height 17
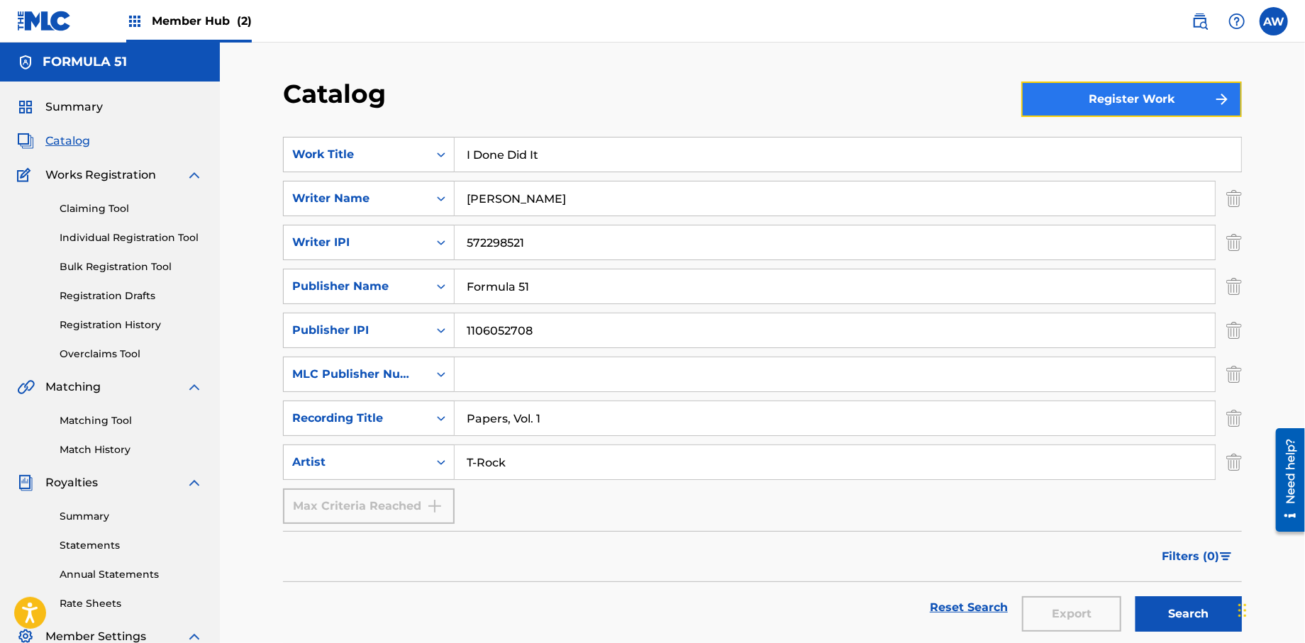
click at [1153, 101] on button "Register Work" at bounding box center [1131, 99] width 221 height 35
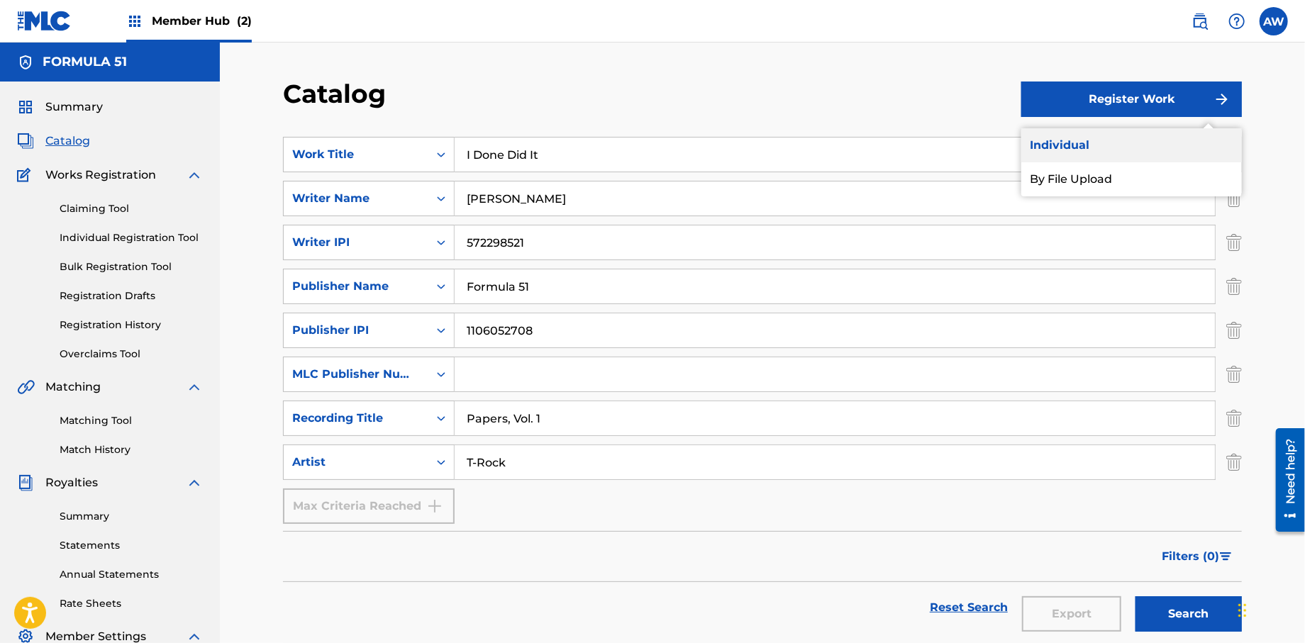
click at [1099, 152] on link "Individual" at bounding box center [1131, 145] width 221 height 34
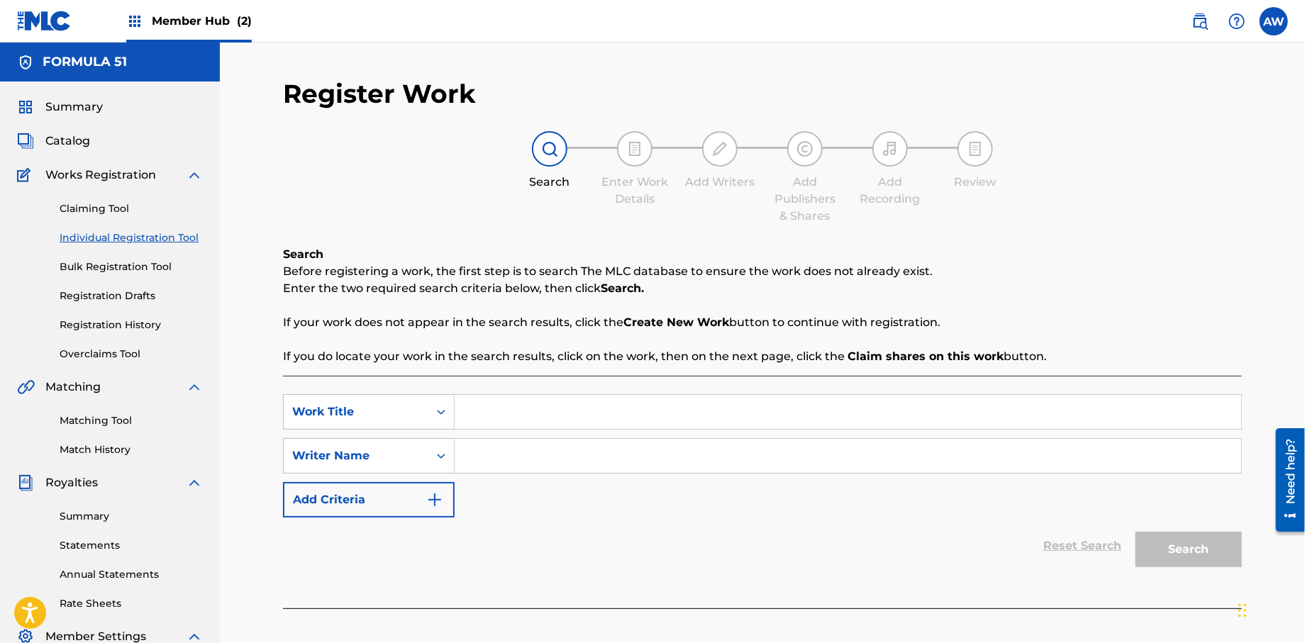
click at [511, 418] on input "Search Form" at bounding box center [848, 412] width 786 height 34
click at [50, 138] on span "Catalog" at bounding box center [67, 141] width 45 height 17
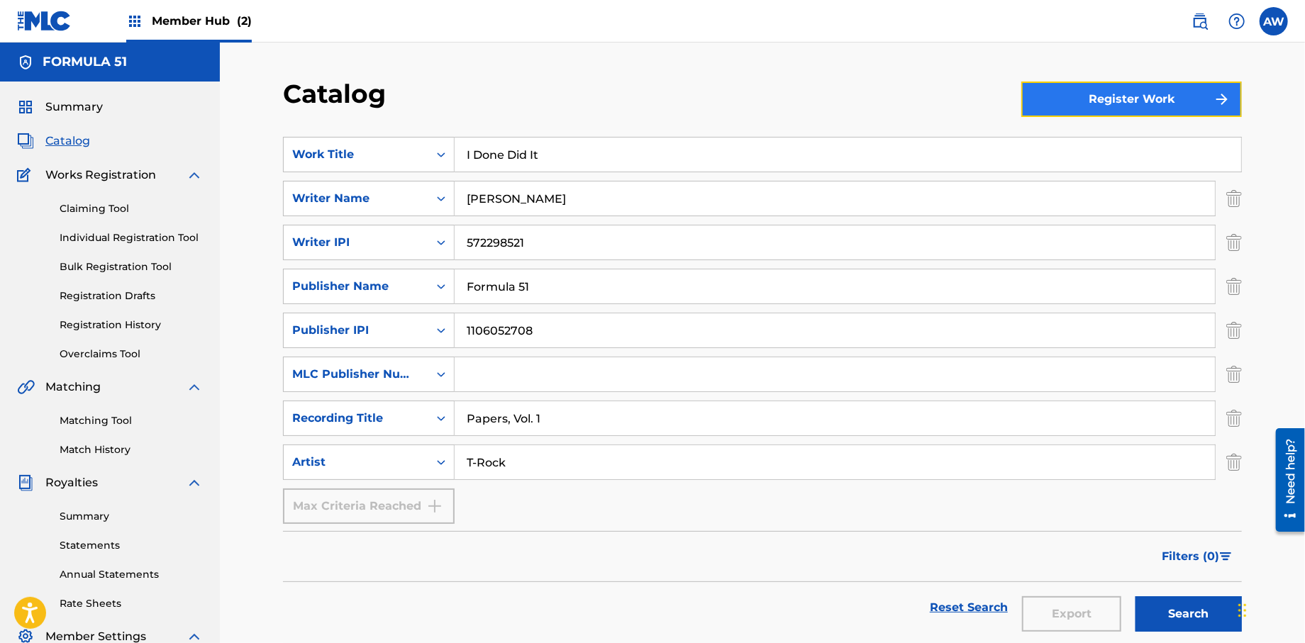
click at [1086, 114] on button "Register Work" at bounding box center [1131, 99] width 221 height 35
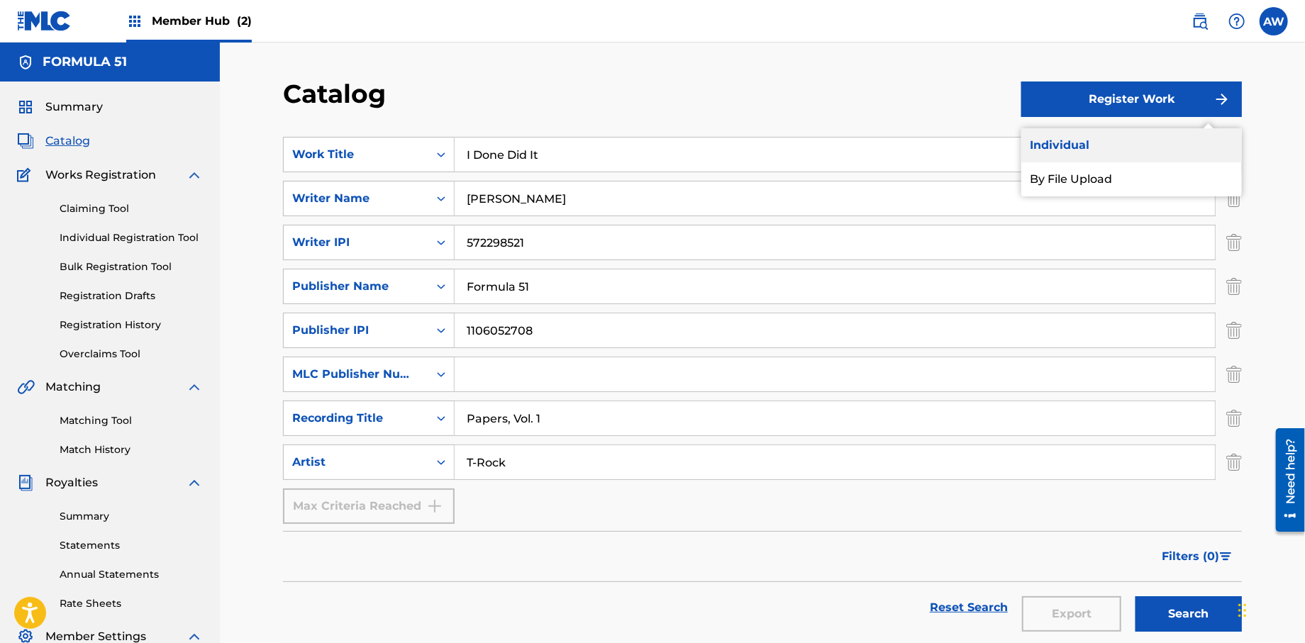
click at [1069, 143] on link "Individual" at bounding box center [1131, 145] width 221 height 34
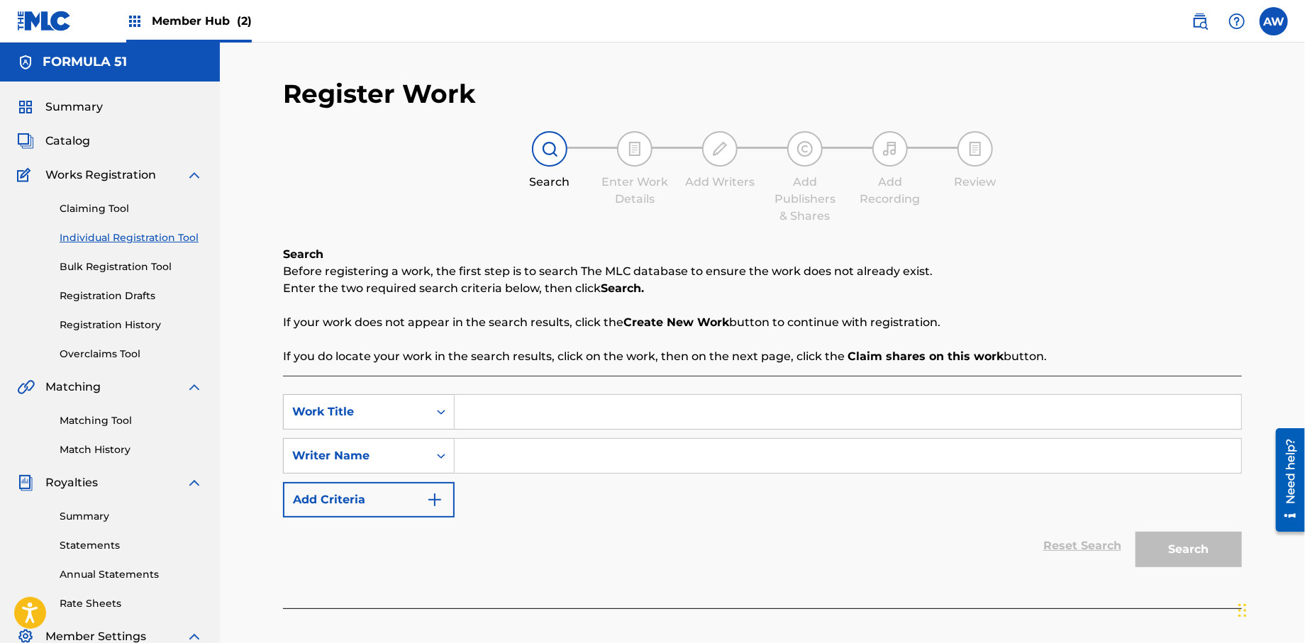
click at [623, 153] on div at bounding box center [634, 148] width 35 height 35
click at [628, 152] on img at bounding box center [634, 148] width 17 height 17
click at [472, 404] on input "Search Form" at bounding box center [848, 412] width 786 height 34
type input "I Done Did It"
click at [691, 1] on nav "Member Hub (2) AW AW [PERSON_NAME] [EMAIL_ADDRESS][DOMAIN_NAME] Notification Pr…" at bounding box center [652, 21] width 1305 height 43
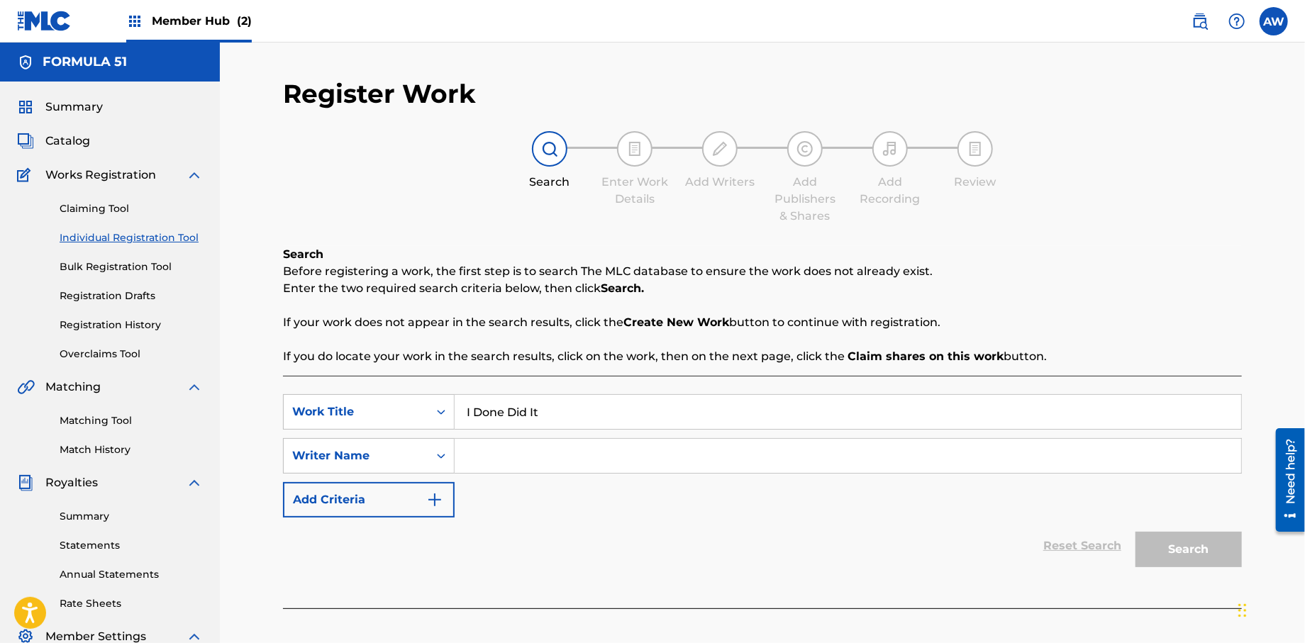
click at [487, 453] on input "Search Form" at bounding box center [848, 456] width 786 height 34
type input "[PERSON_NAME]"
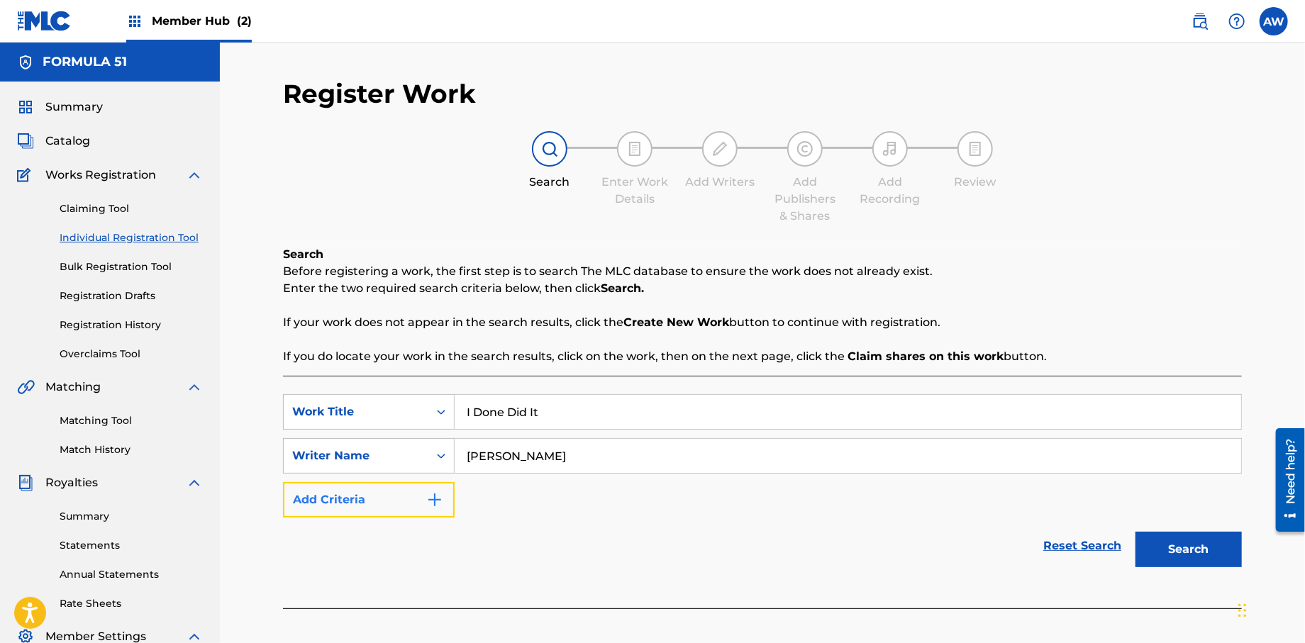
click at [443, 508] on button "Add Criteria" at bounding box center [369, 499] width 172 height 35
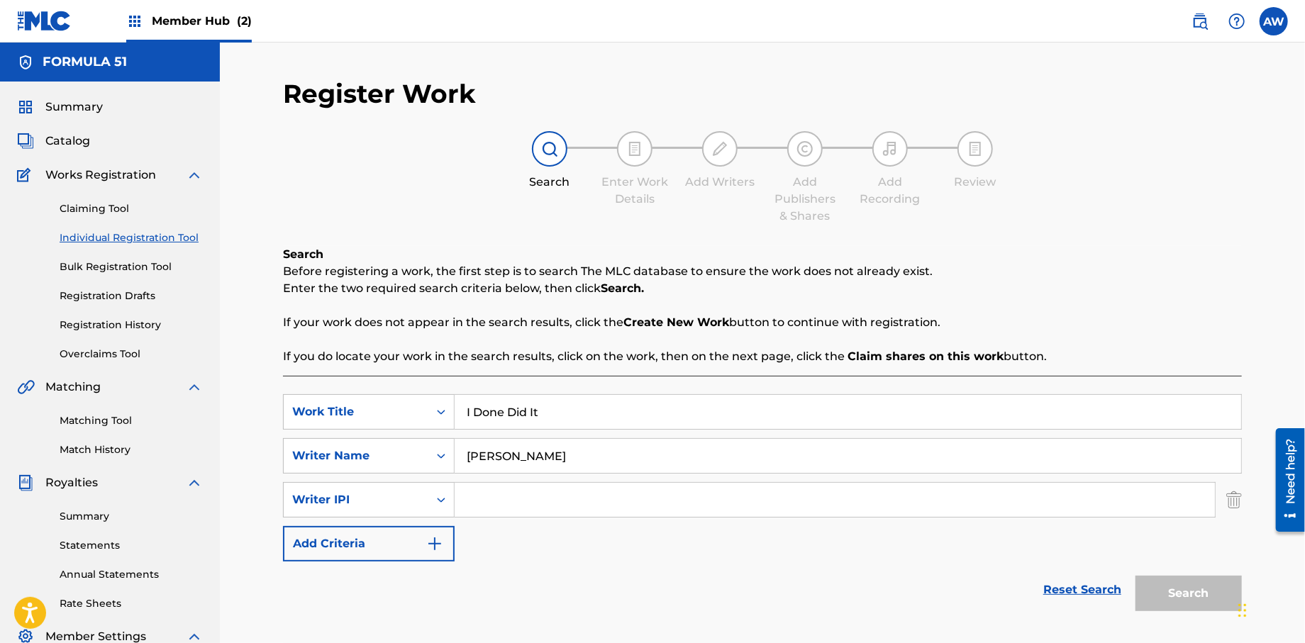
click at [520, 504] on input "Search Form" at bounding box center [835, 500] width 760 height 34
type input "572298521"
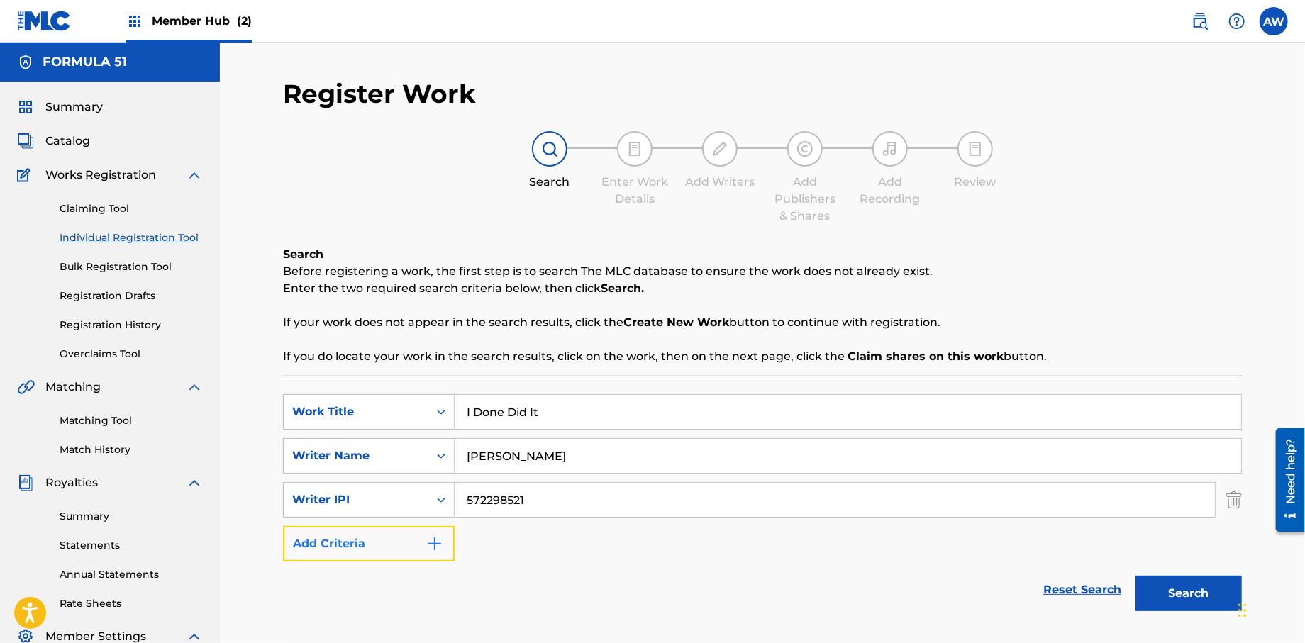
click at [441, 556] on button "Add Criteria" at bounding box center [369, 543] width 172 height 35
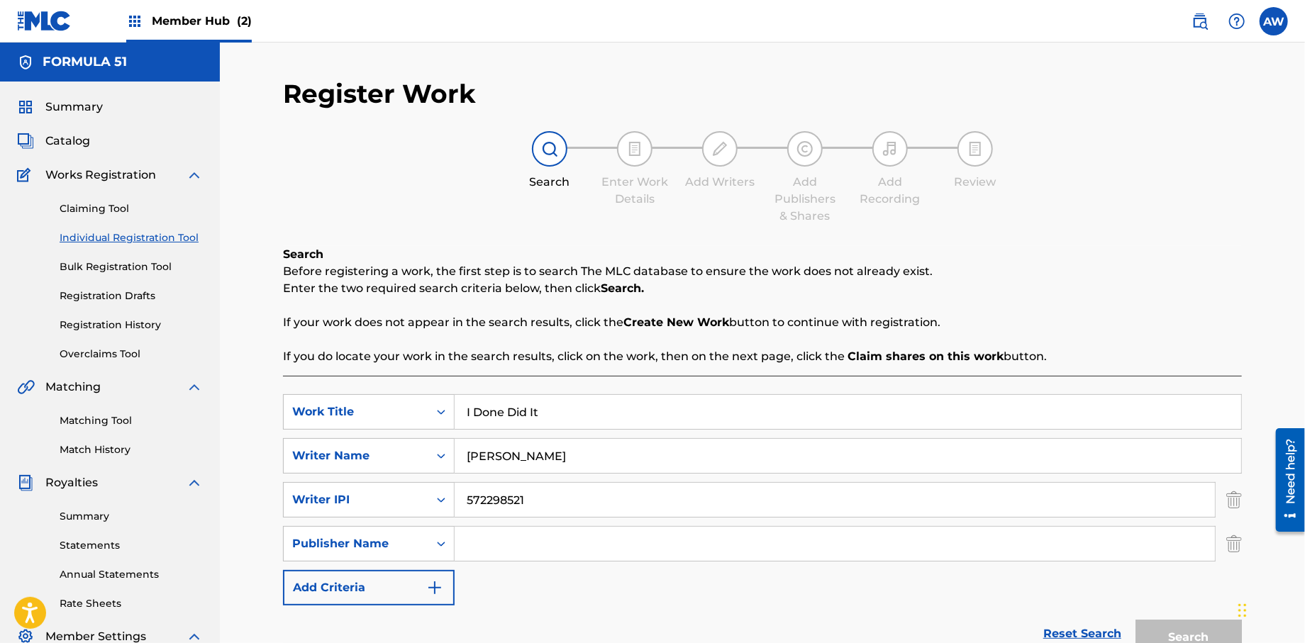
click at [470, 543] on input "Search Form" at bounding box center [835, 544] width 760 height 34
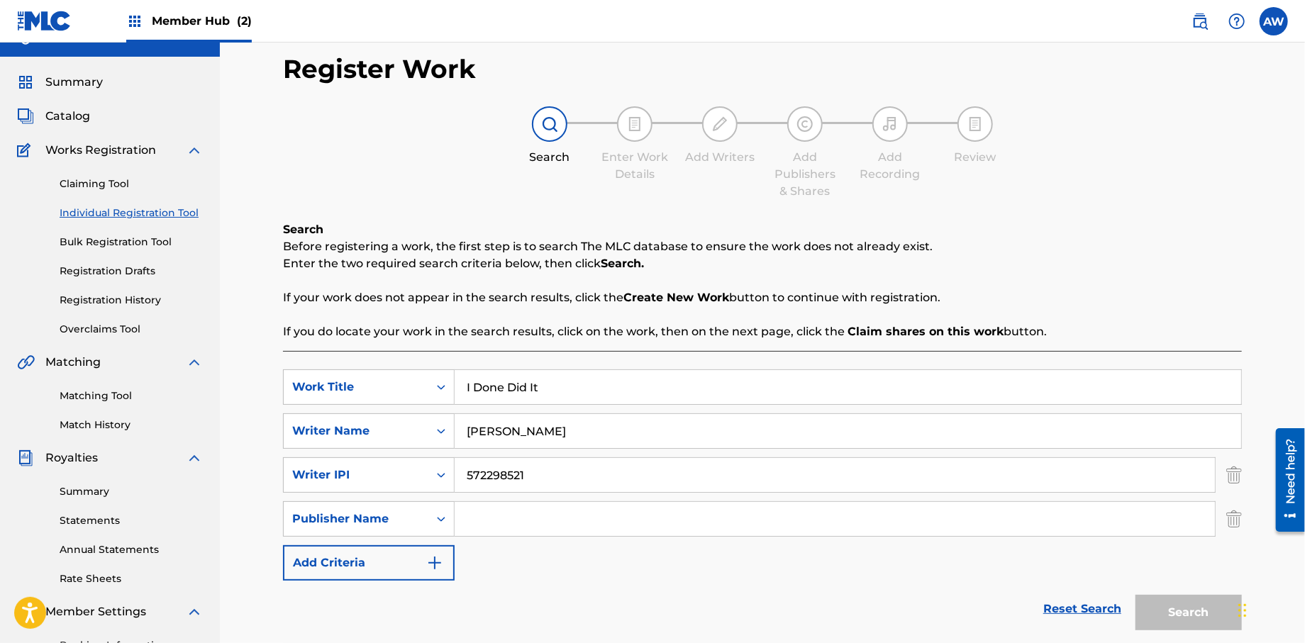
scroll to position [81, 0]
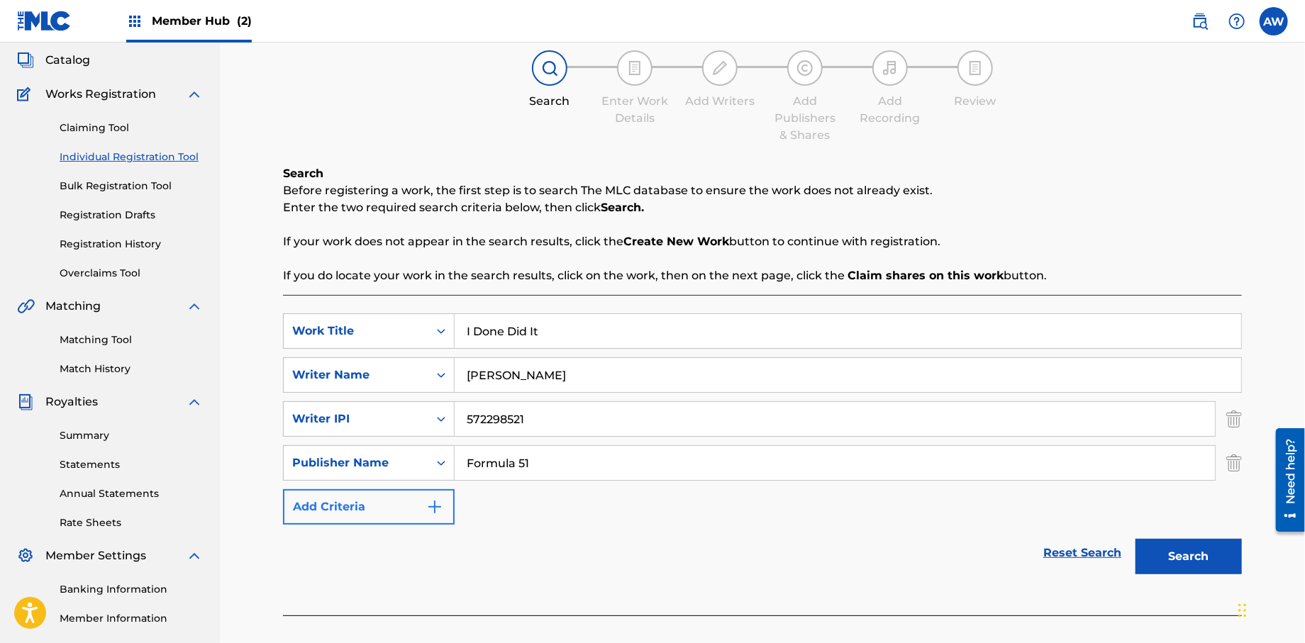
type input "Formula 51"
click at [438, 513] on img "Search Form" at bounding box center [434, 507] width 17 height 17
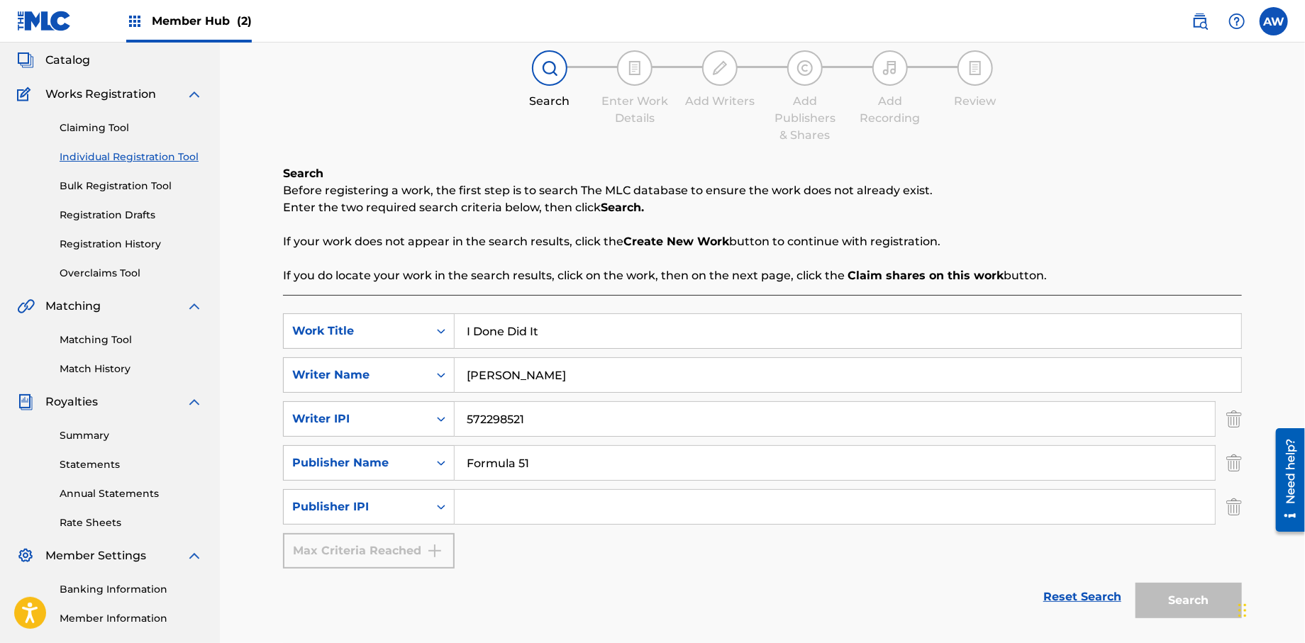
click at [504, 506] on input "Search Form" at bounding box center [835, 507] width 760 height 34
type input "1106052708"
click at [1167, 599] on button "Search" at bounding box center [1188, 600] width 106 height 35
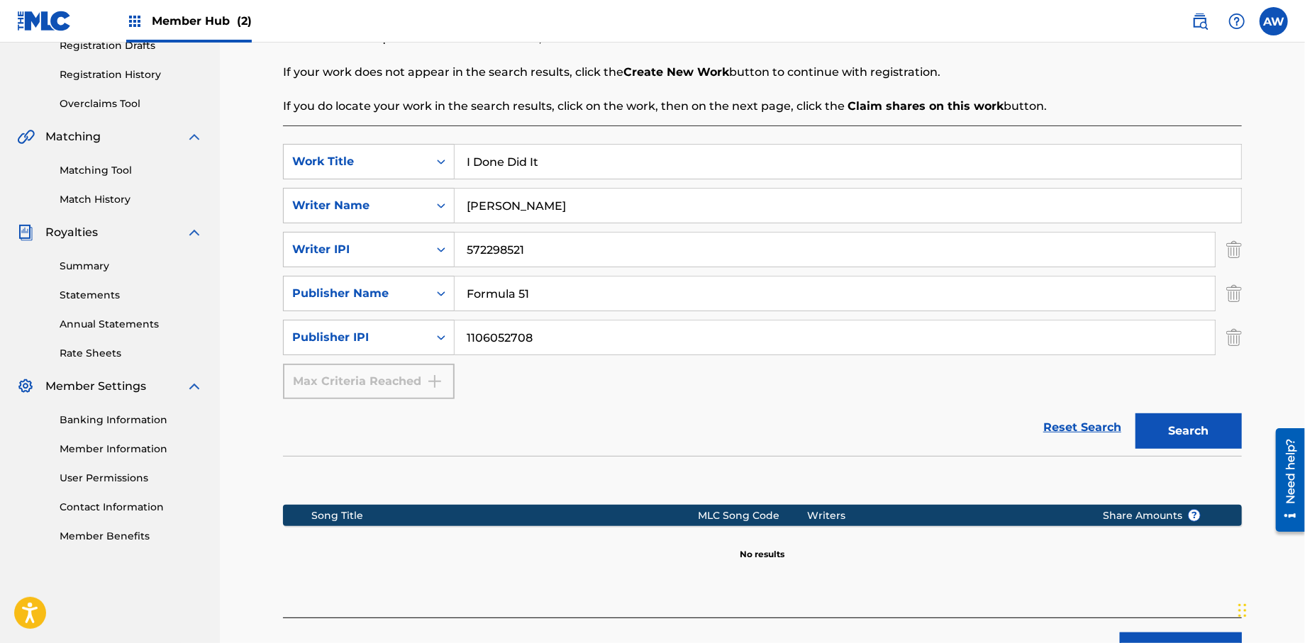
scroll to position [257, 0]
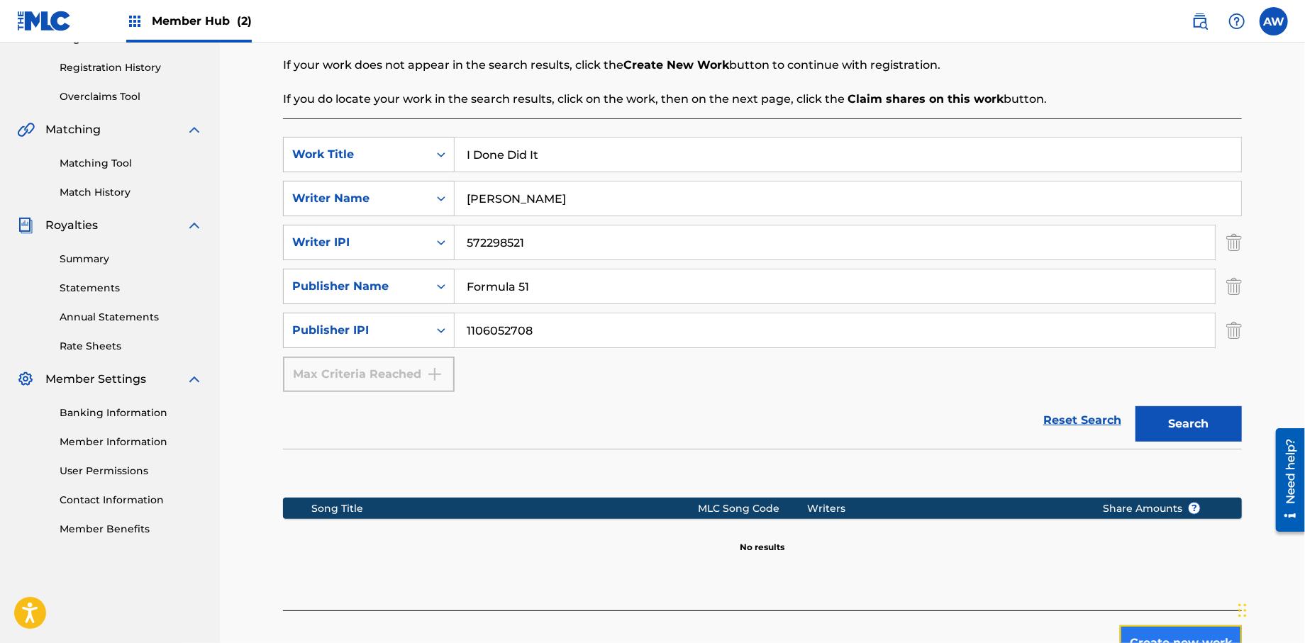
click at [1148, 633] on button "Create new work" at bounding box center [1181, 643] width 122 height 35
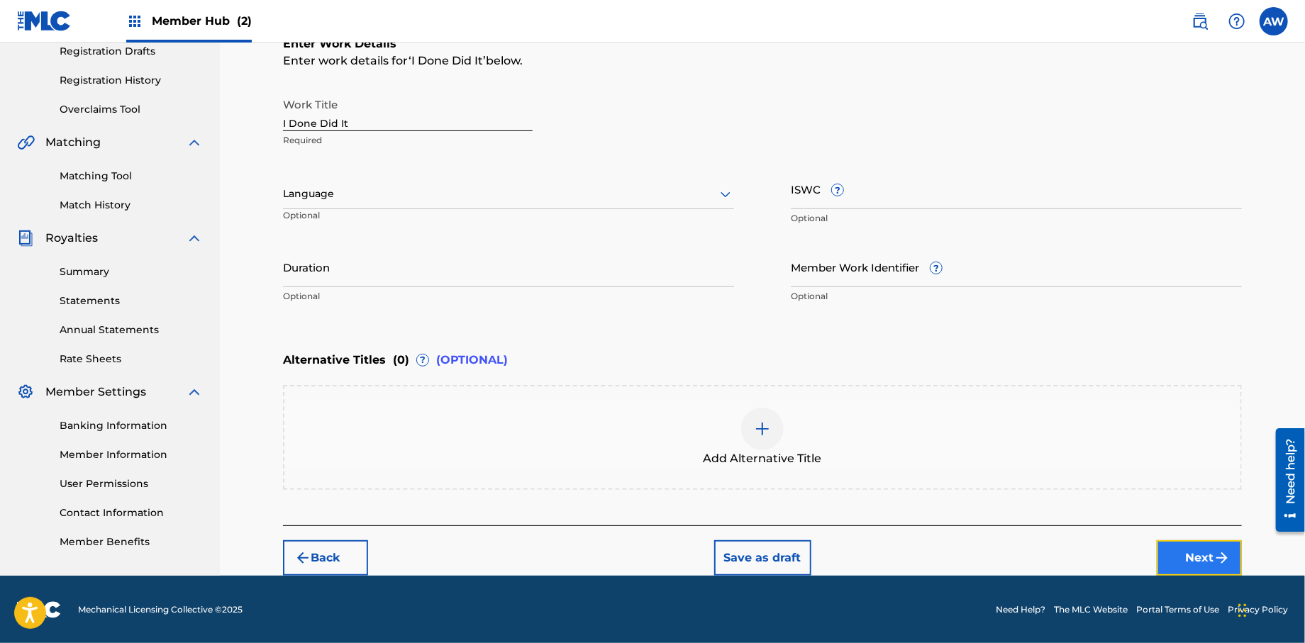
click at [1191, 568] on button "Next" at bounding box center [1199, 557] width 85 height 35
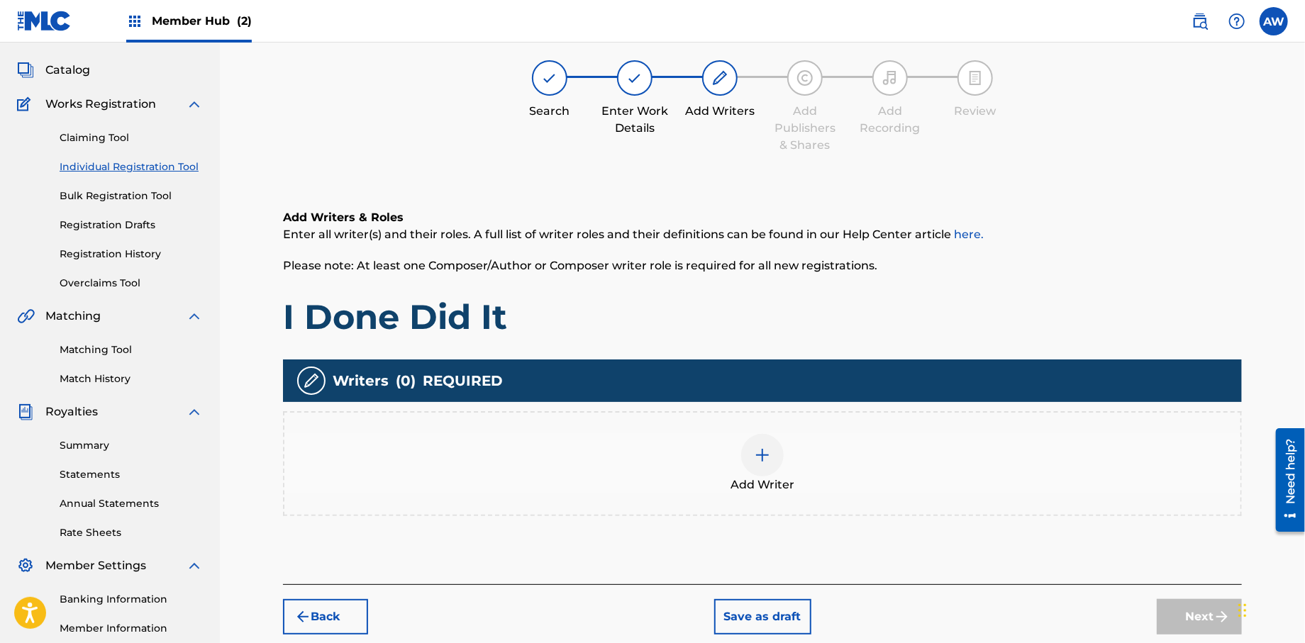
scroll to position [64, 0]
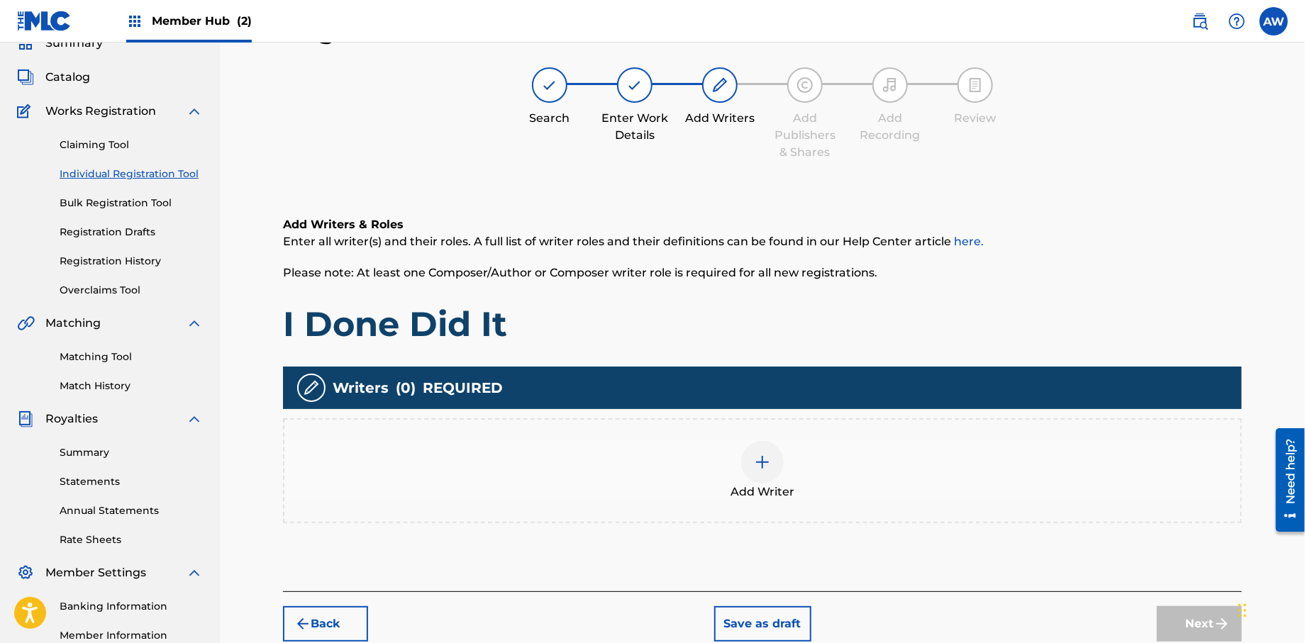
click at [758, 469] on img at bounding box center [762, 462] width 17 height 17
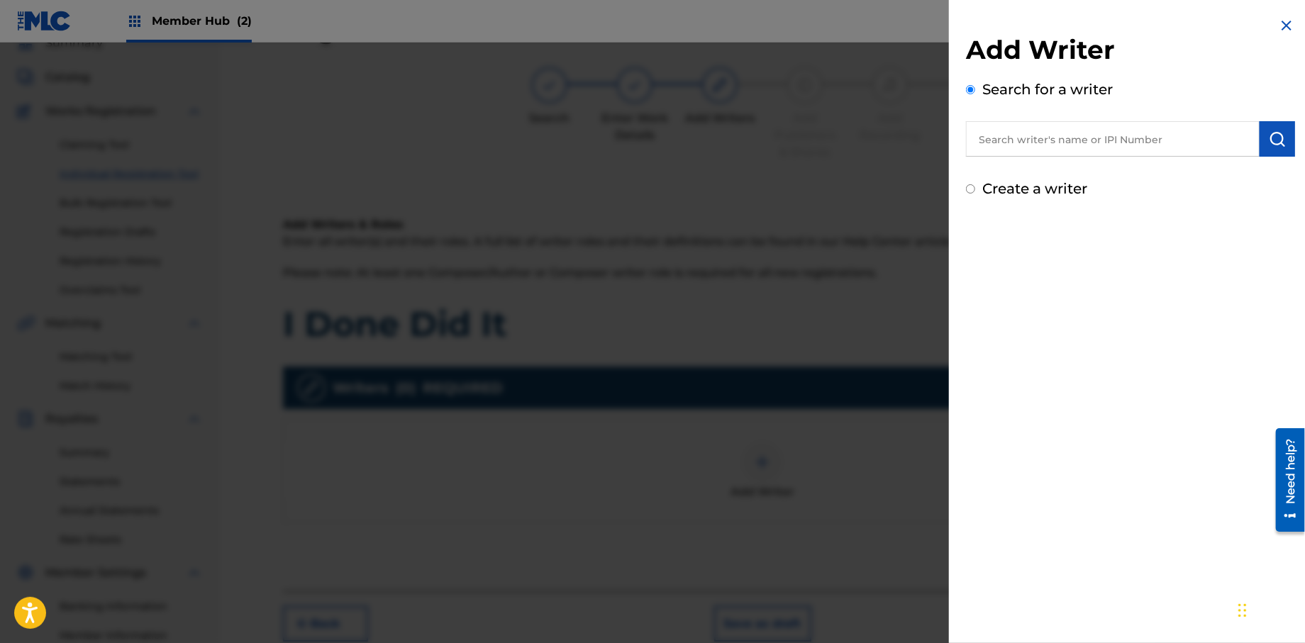
click at [1008, 149] on input "text" at bounding box center [1113, 138] width 294 height 35
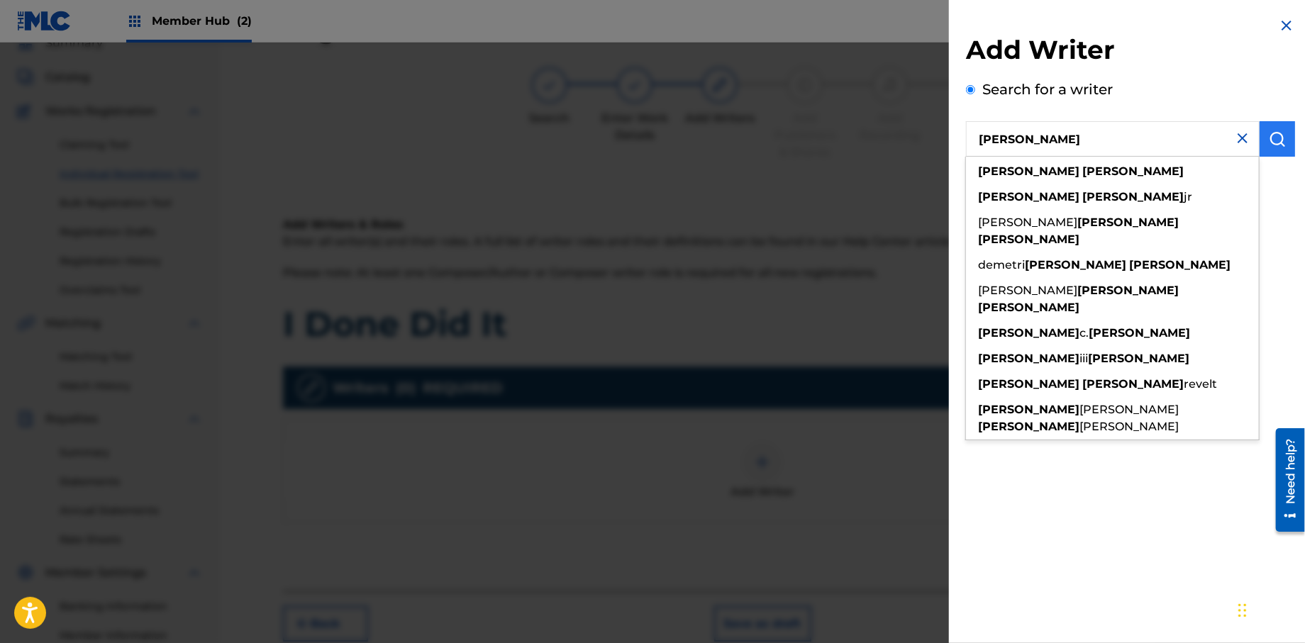
type input "[PERSON_NAME]"
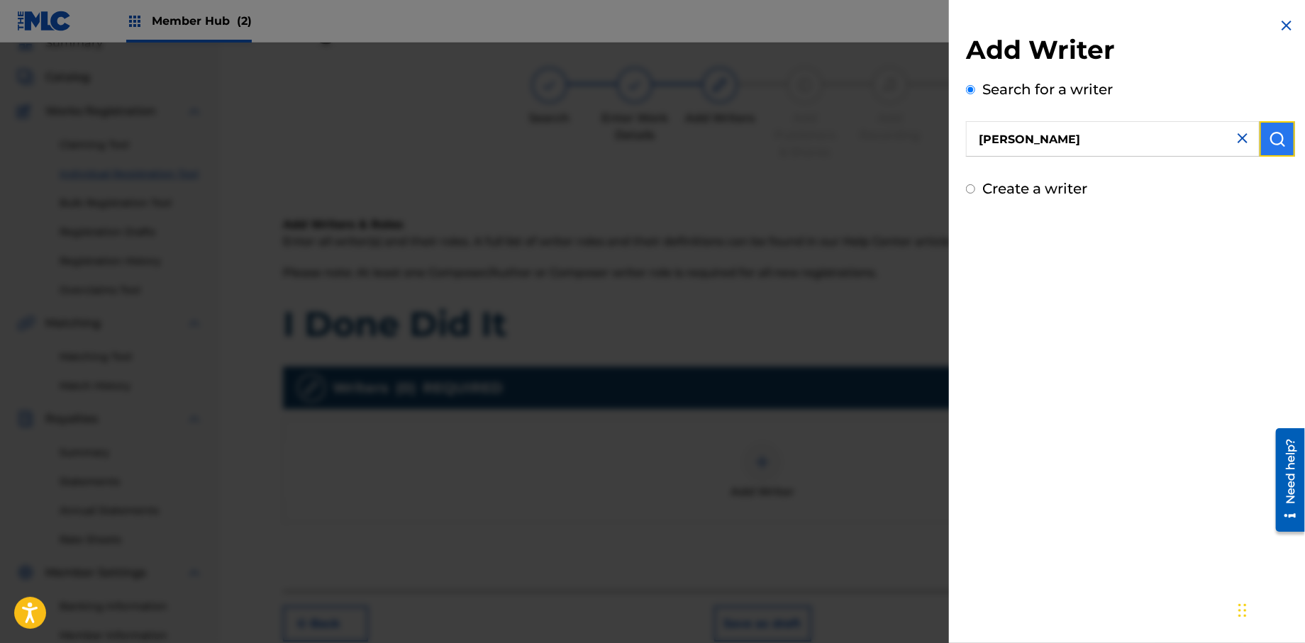
click at [1262, 135] on button "submit" at bounding box center [1277, 138] width 35 height 35
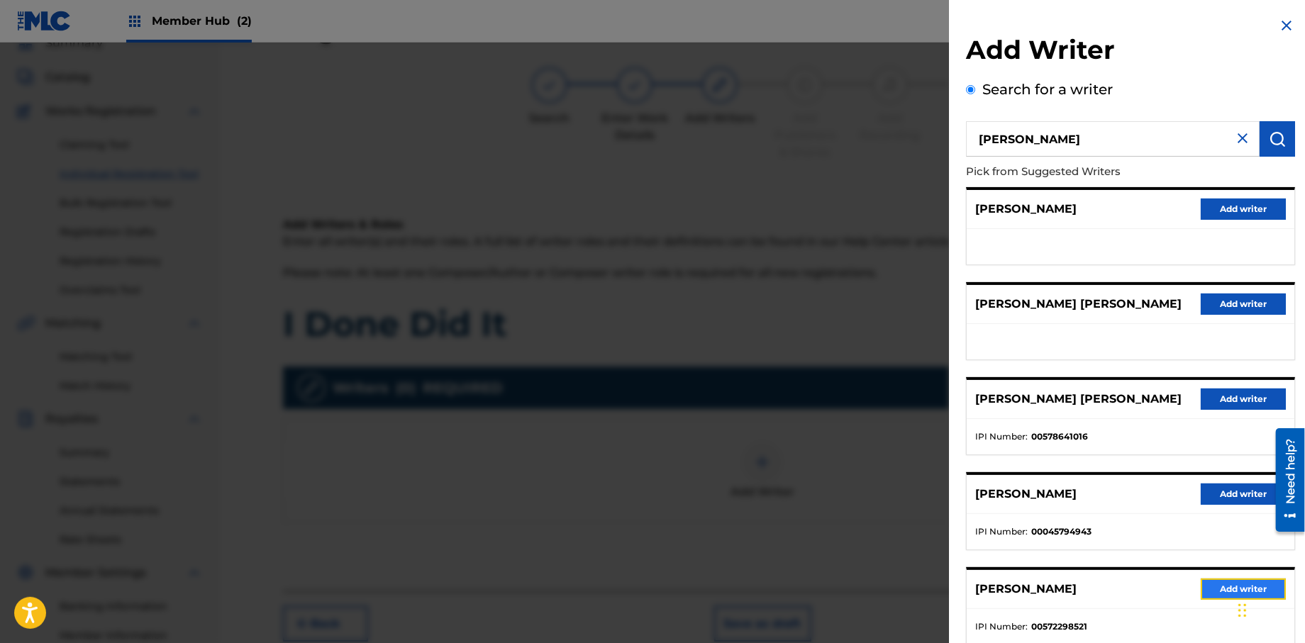
click at [1233, 587] on button "Add writer" at bounding box center [1243, 589] width 85 height 21
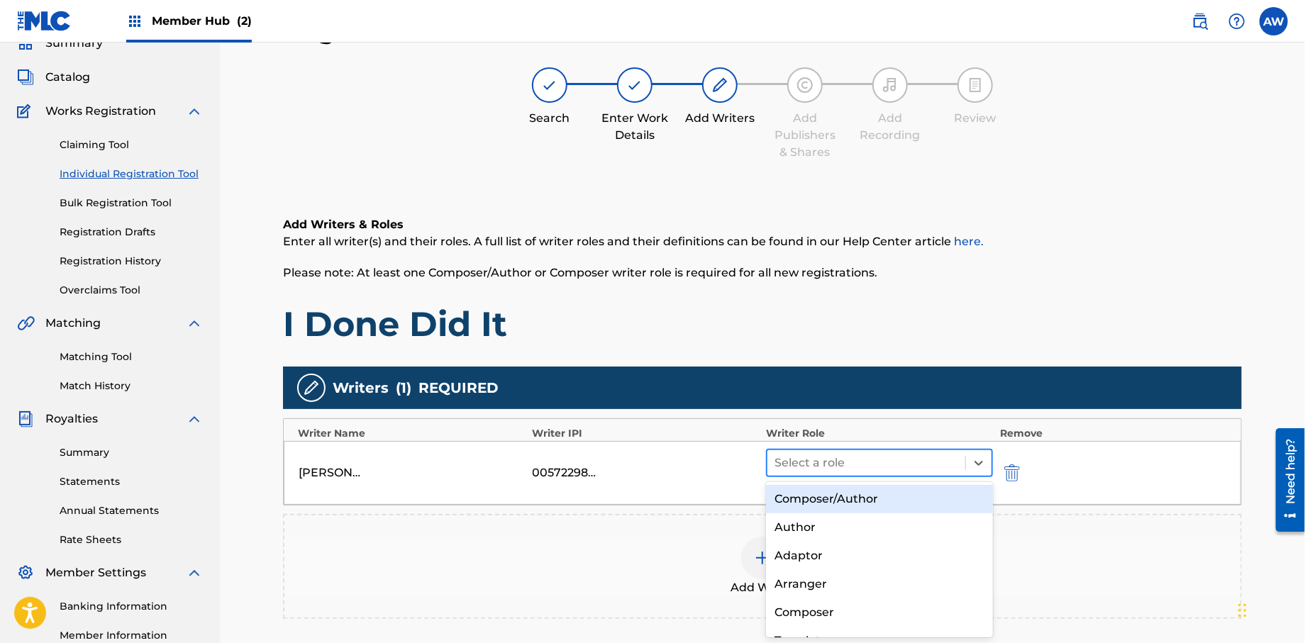
click at [807, 462] on div at bounding box center [866, 463] width 184 height 20
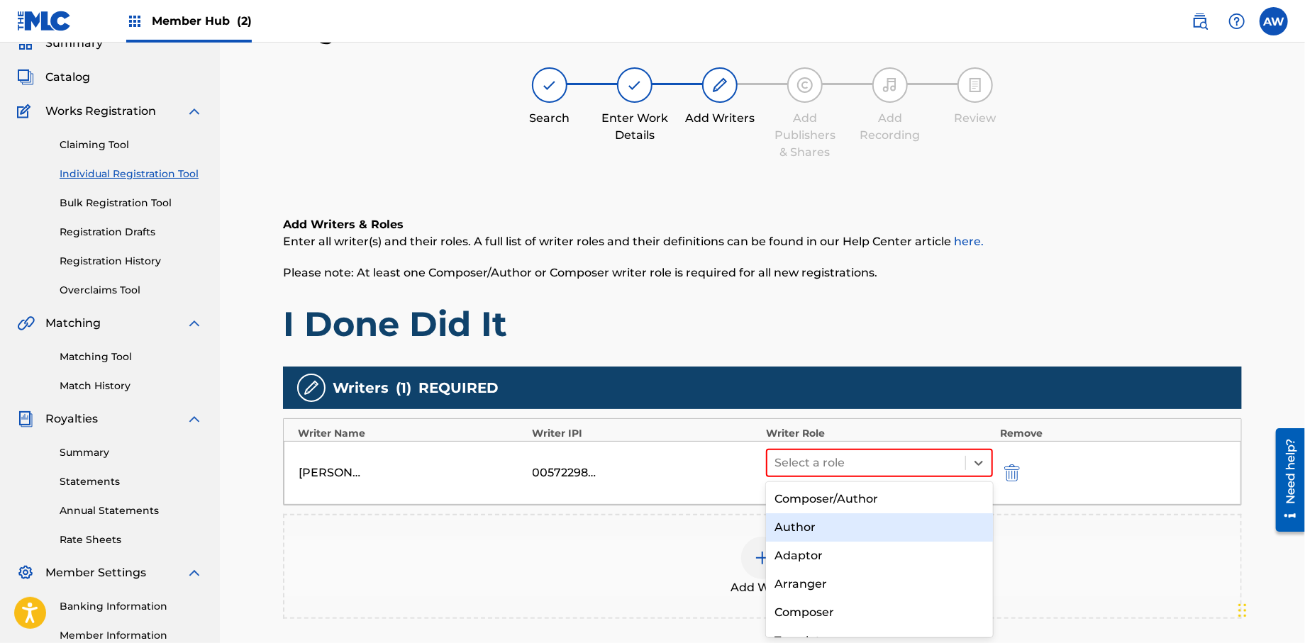
click at [818, 521] on div "Author" at bounding box center [879, 527] width 227 height 28
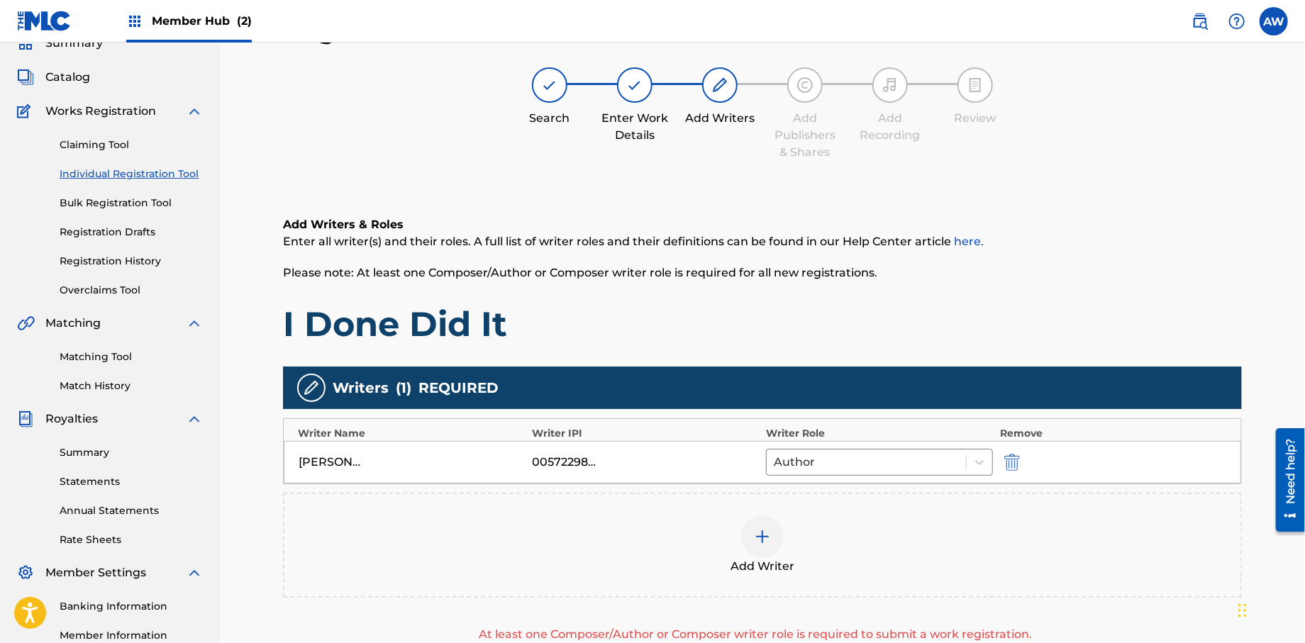
click at [772, 538] on div at bounding box center [762, 537] width 43 height 43
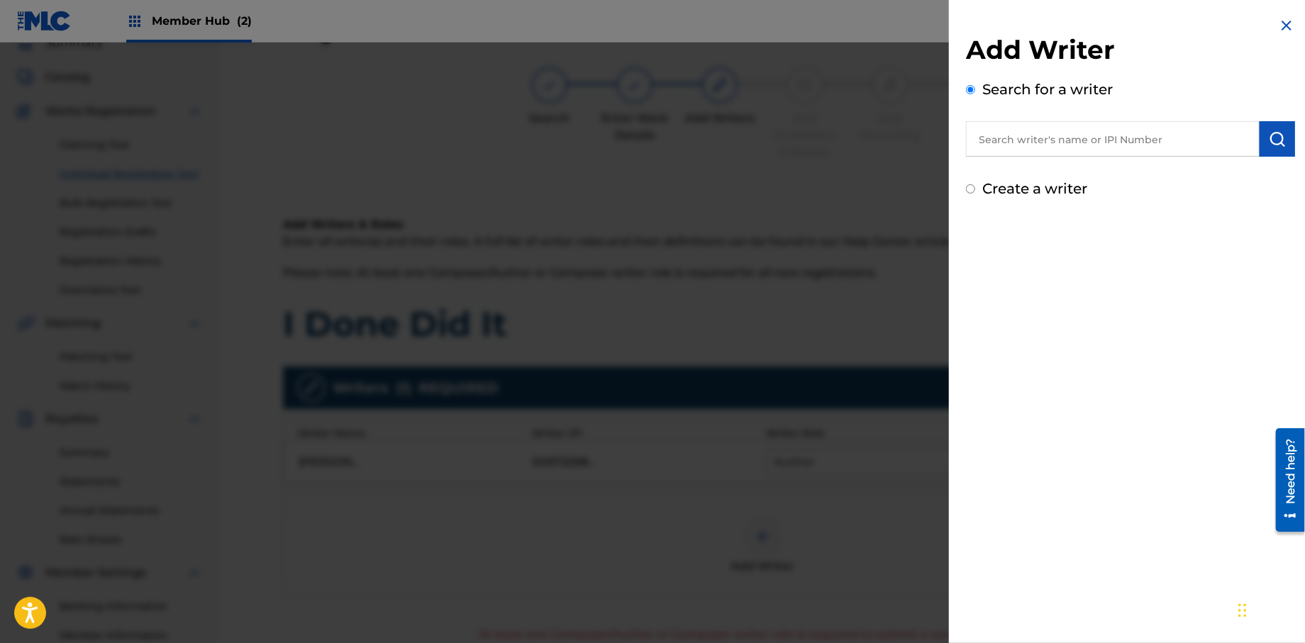
click at [972, 191] on input "Create a writer" at bounding box center [970, 188] width 9 height 9
radio input "false"
radio input "true"
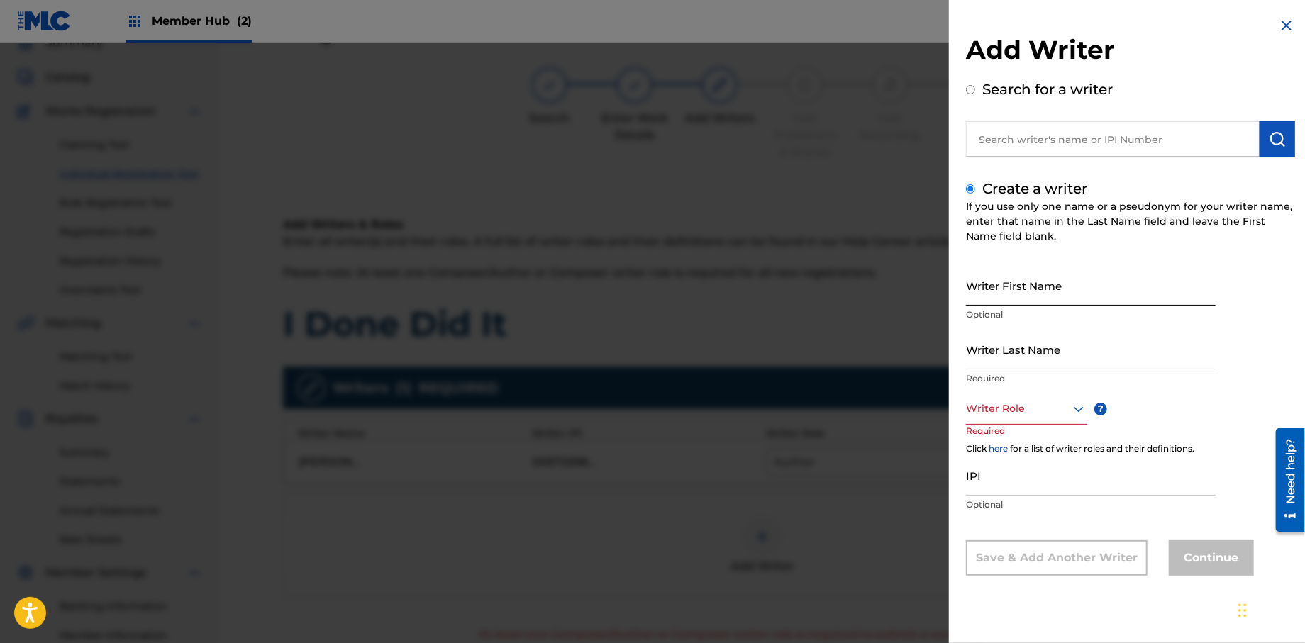
click at [1006, 297] on input "Writer First Name" at bounding box center [1091, 285] width 250 height 40
type input "[PERSON_NAME]"
click at [1019, 365] on input "Writer Last Name" at bounding box center [1091, 349] width 250 height 40
type input "[PERSON_NAME]"
click at [996, 425] on p "Required" at bounding box center [993, 441] width 54 height 32
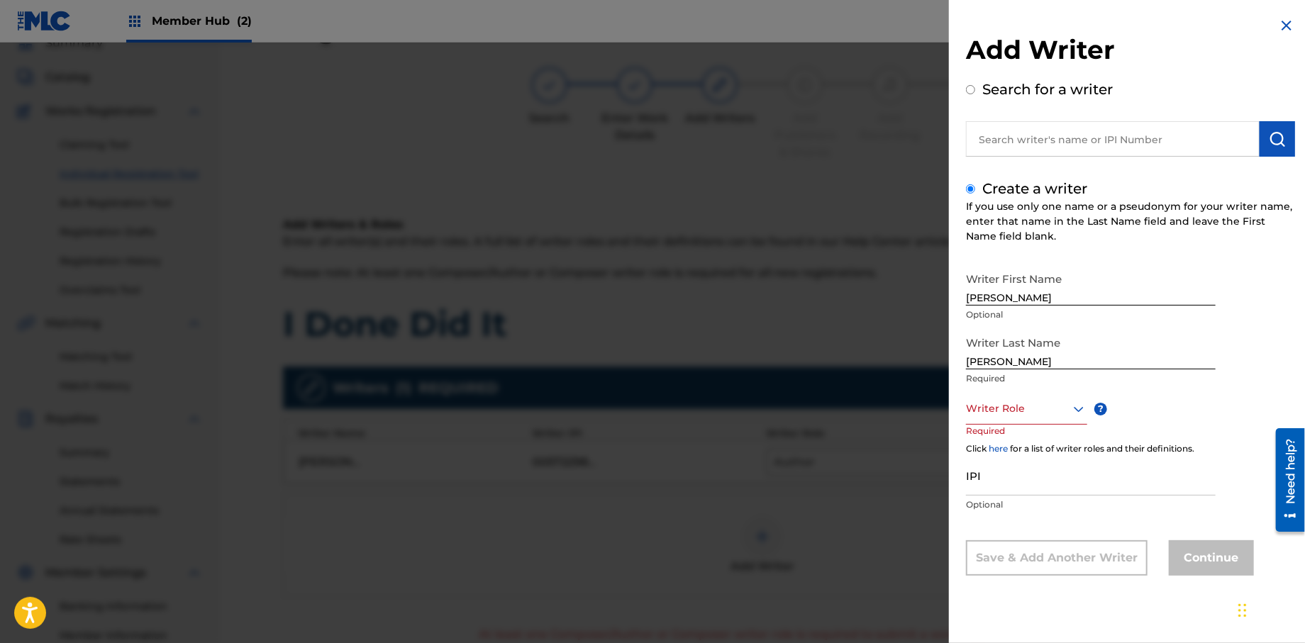
click at [1002, 423] on div "Writer Role" at bounding box center [1026, 409] width 121 height 32
click at [1001, 559] on div "Composer" at bounding box center [1027, 568] width 120 height 32
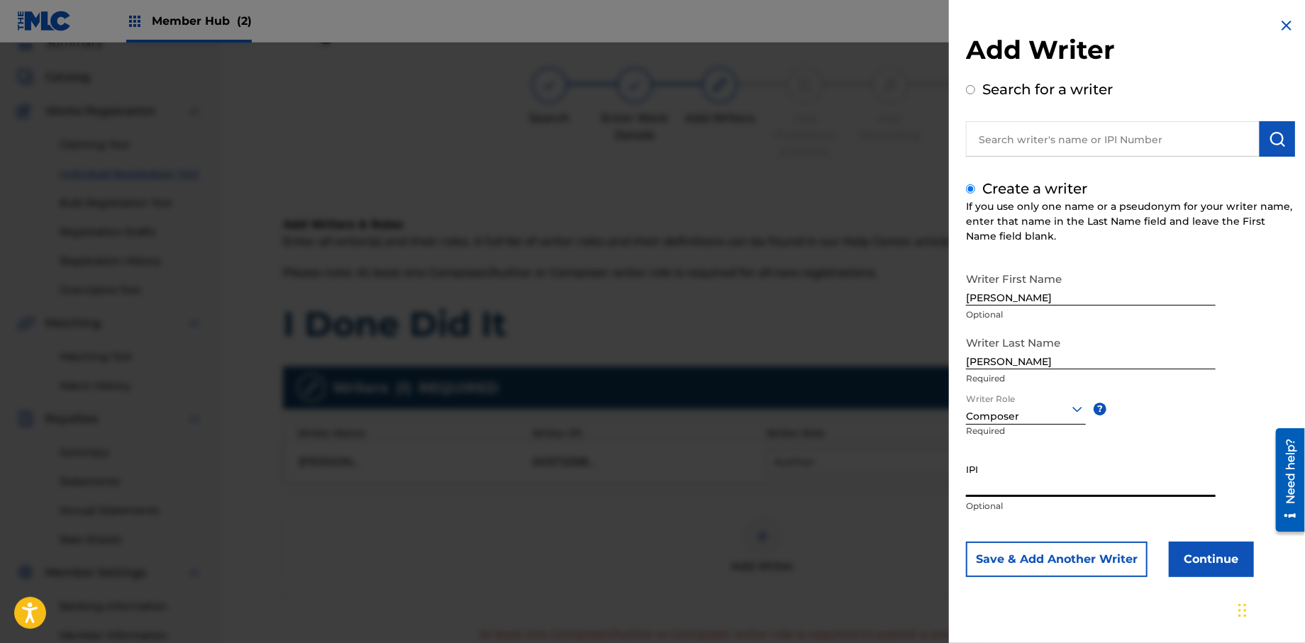
click at [1003, 488] on input "IPI" at bounding box center [1091, 477] width 250 height 40
type input "181861261"
click at [1196, 562] on button "Continue" at bounding box center [1211, 559] width 85 height 35
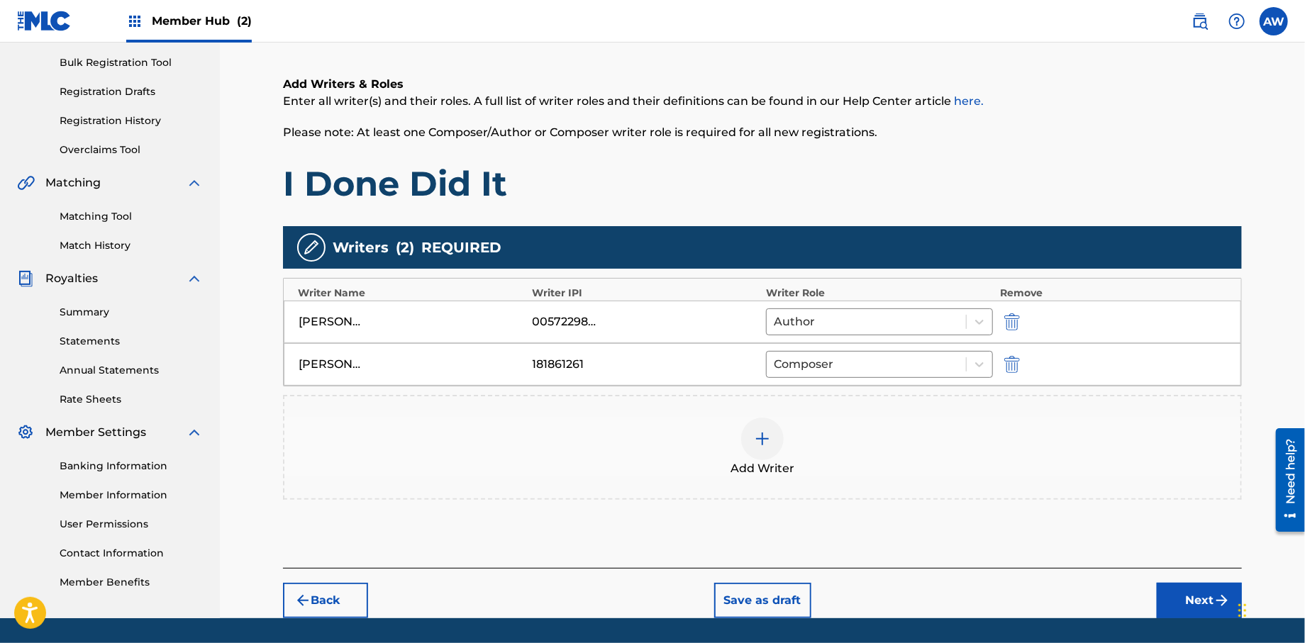
scroll to position [248, 0]
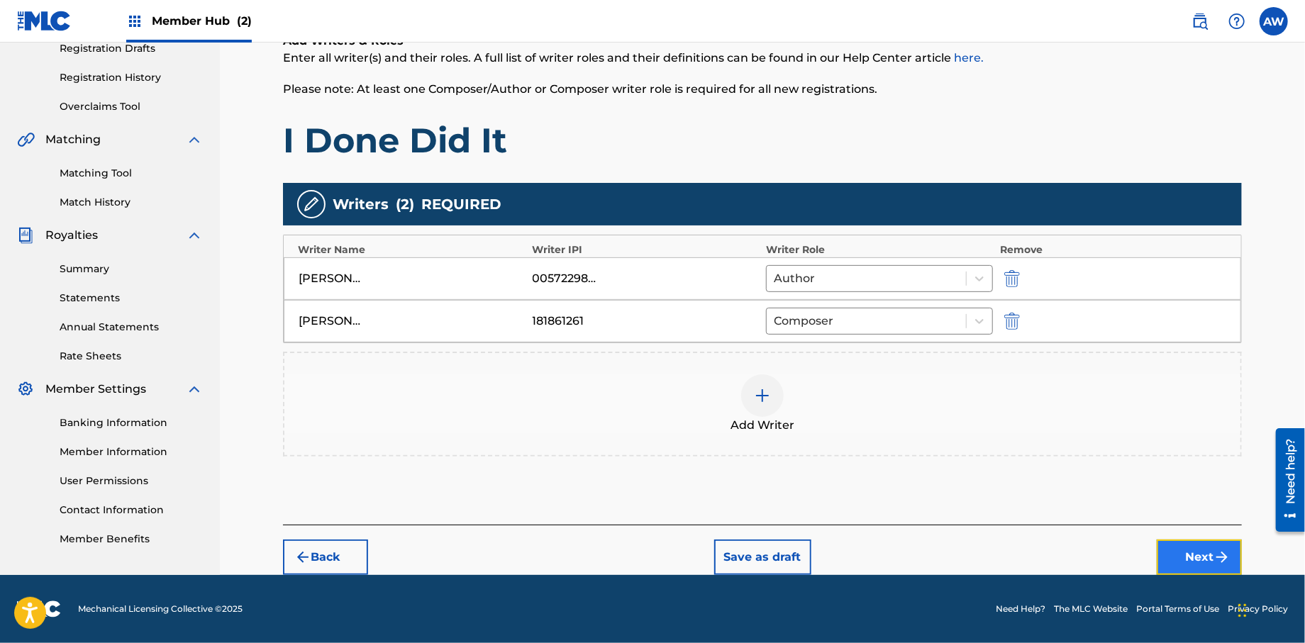
click at [1171, 555] on button "Next" at bounding box center [1199, 557] width 85 height 35
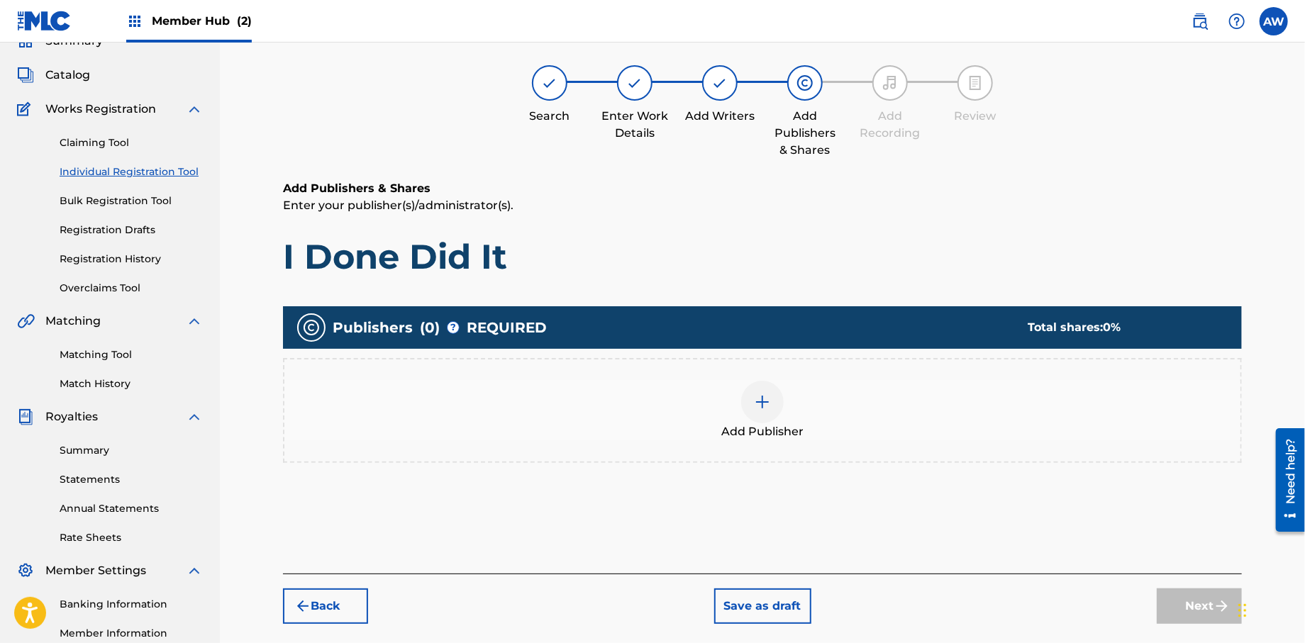
scroll to position [64, 0]
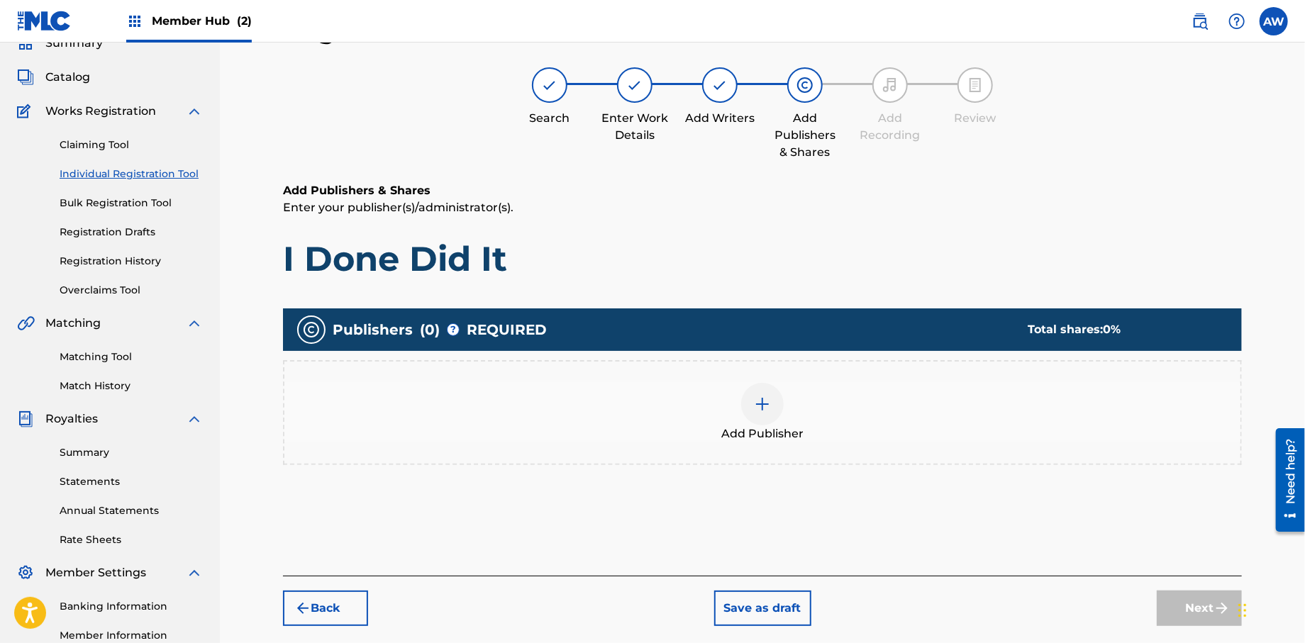
click at [764, 399] on img at bounding box center [762, 404] width 17 height 17
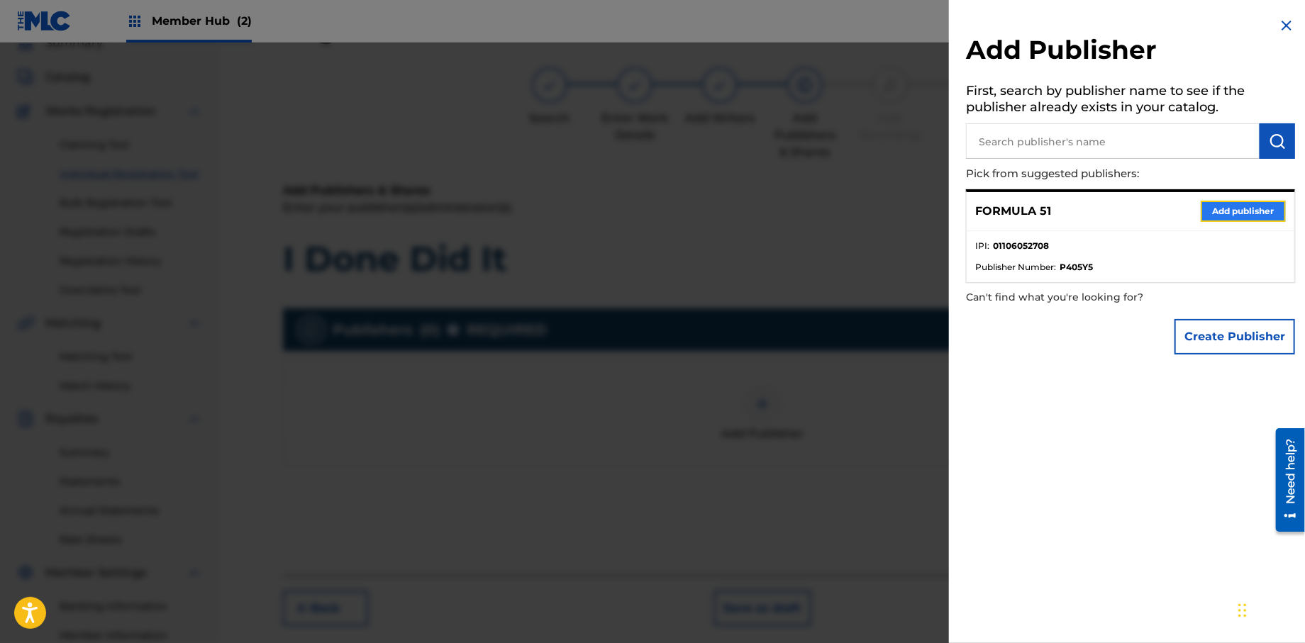
click at [1268, 210] on button "Add publisher" at bounding box center [1243, 211] width 85 height 21
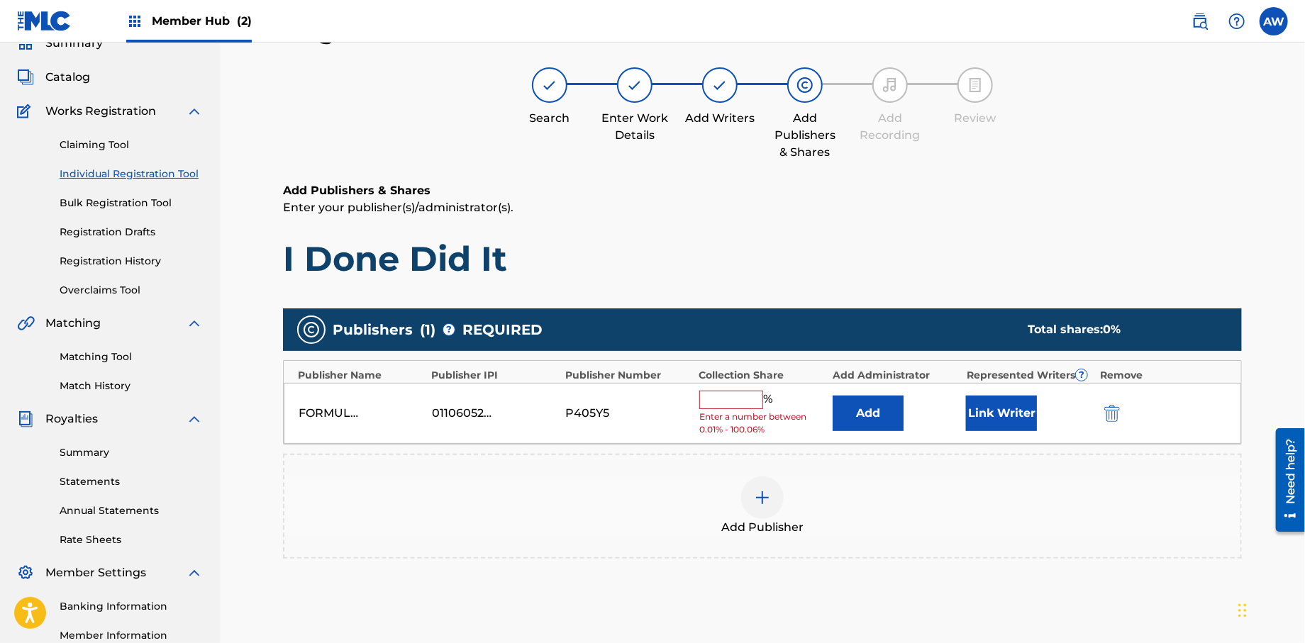
click at [723, 404] on input "text" at bounding box center [731, 400] width 64 height 18
type input "100"
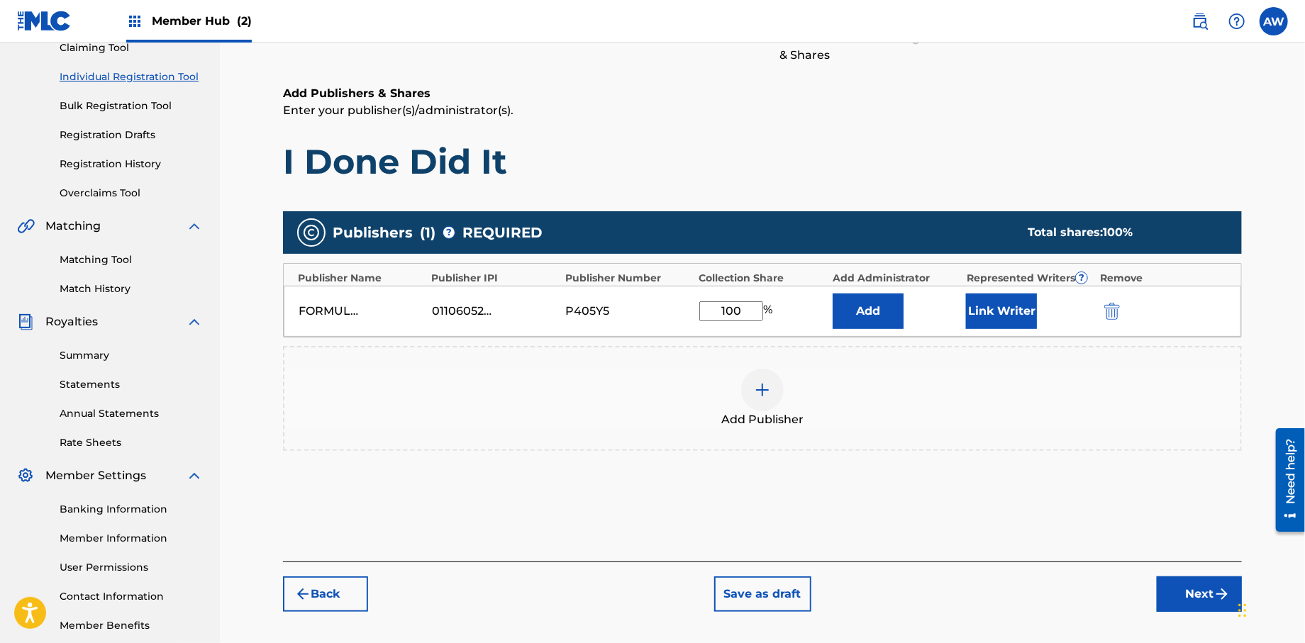
scroll to position [214, 0]
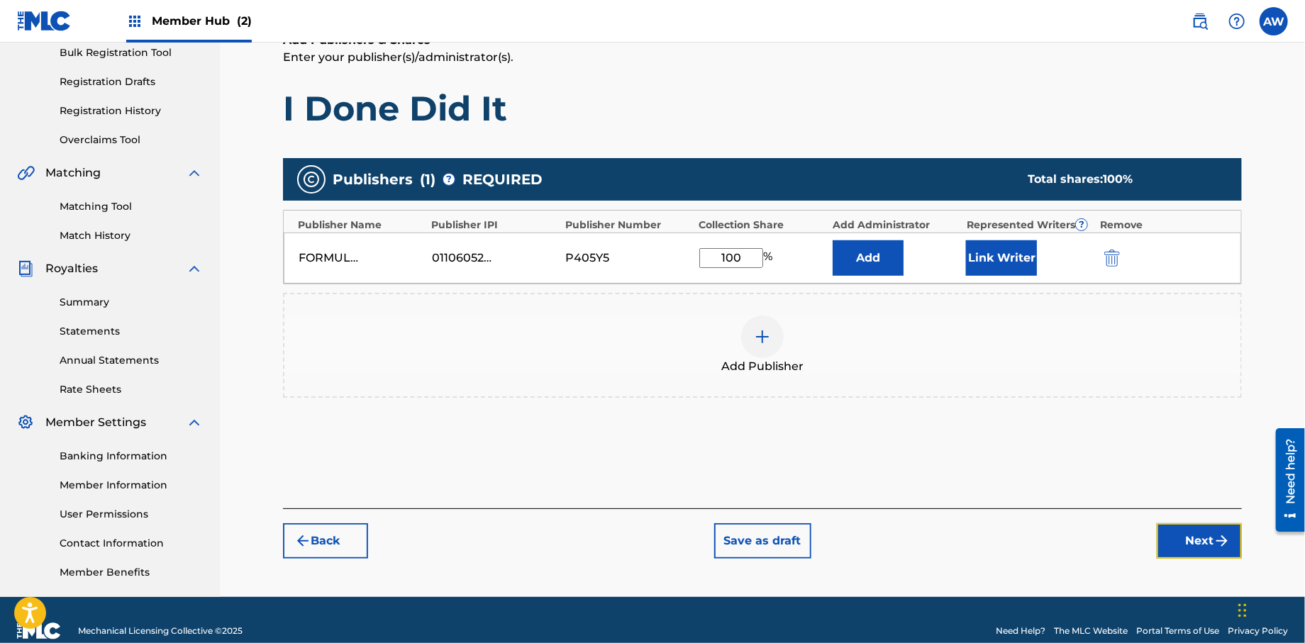
click at [1199, 543] on button "Next" at bounding box center [1199, 540] width 85 height 35
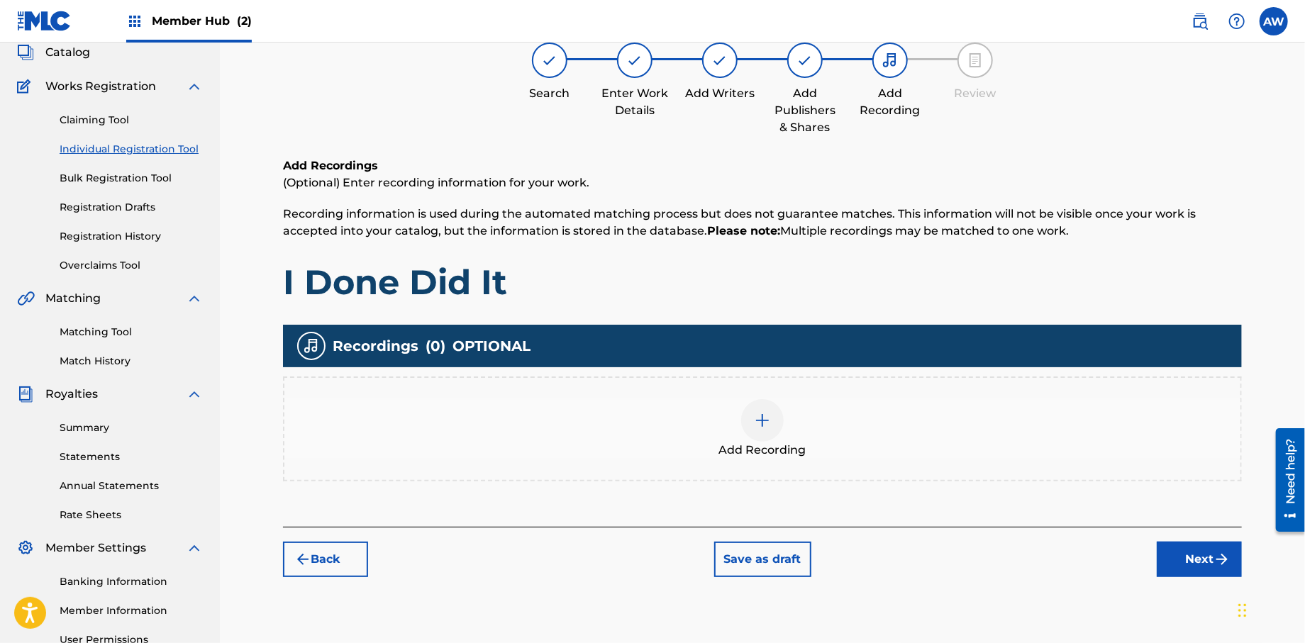
scroll to position [64, 0]
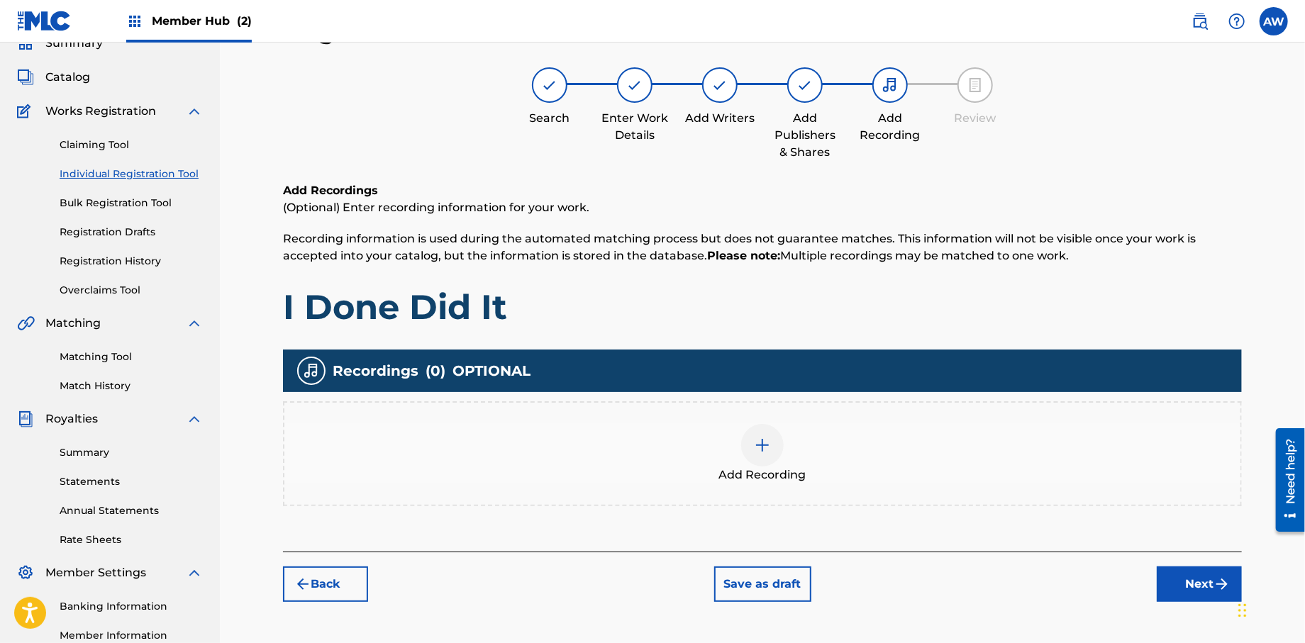
click at [757, 441] on img at bounding box center [762, 445] width 17 height 17
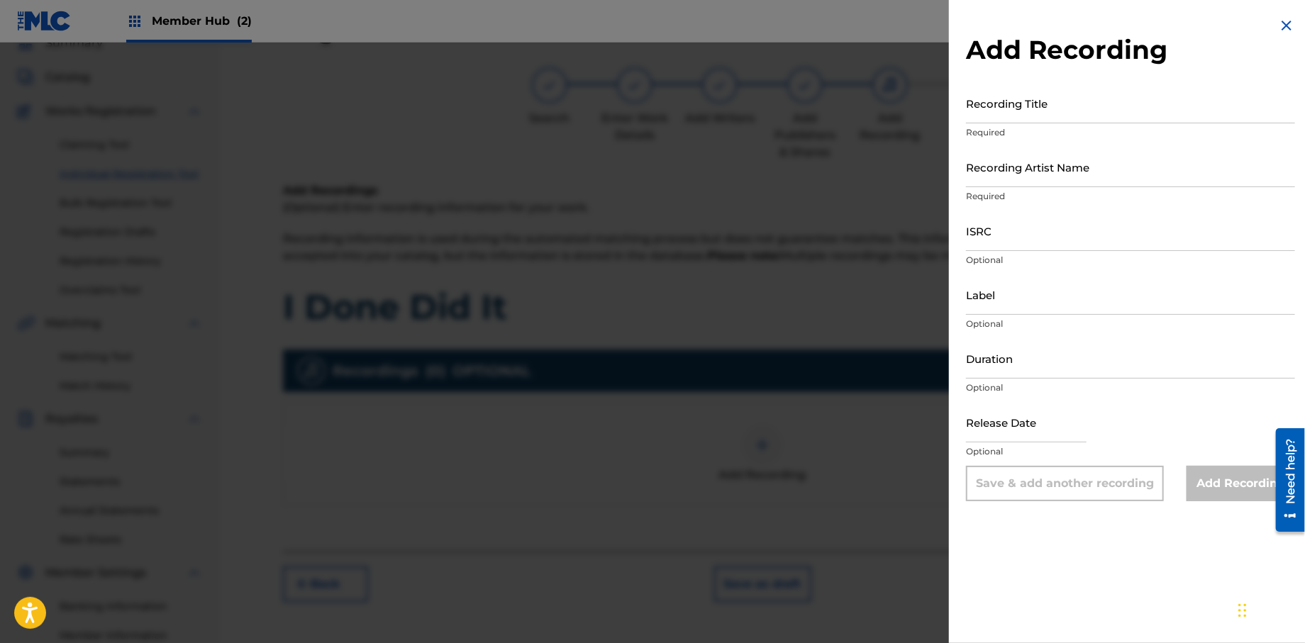
click at [980, 124] on div "Recording Title Required" at bounding box center [1130, 115] width 329 height 64
click at [985, 114] on input "Recording Title" at bounding box center [1130, 103] width 329 height 40
type input "Papers, Vol 1."
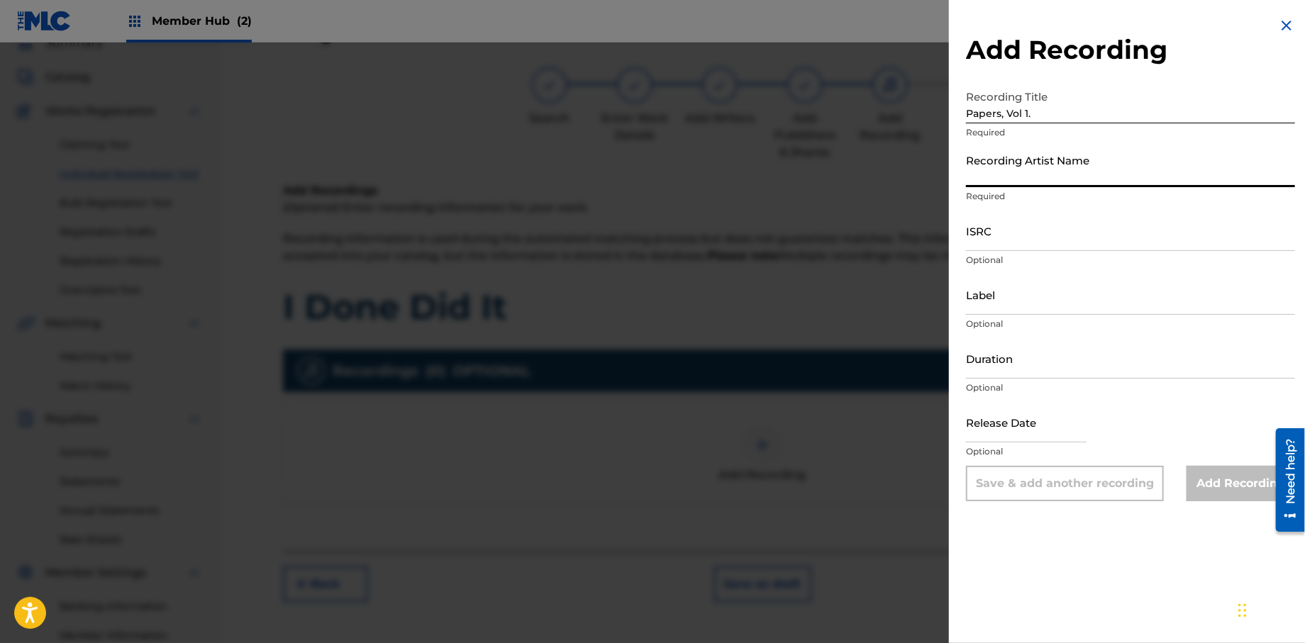
click at [1050, 179] on input "Recording Artist Name" at bounding box center [1130, 167] width 329 height 40
type input "T-Rock"
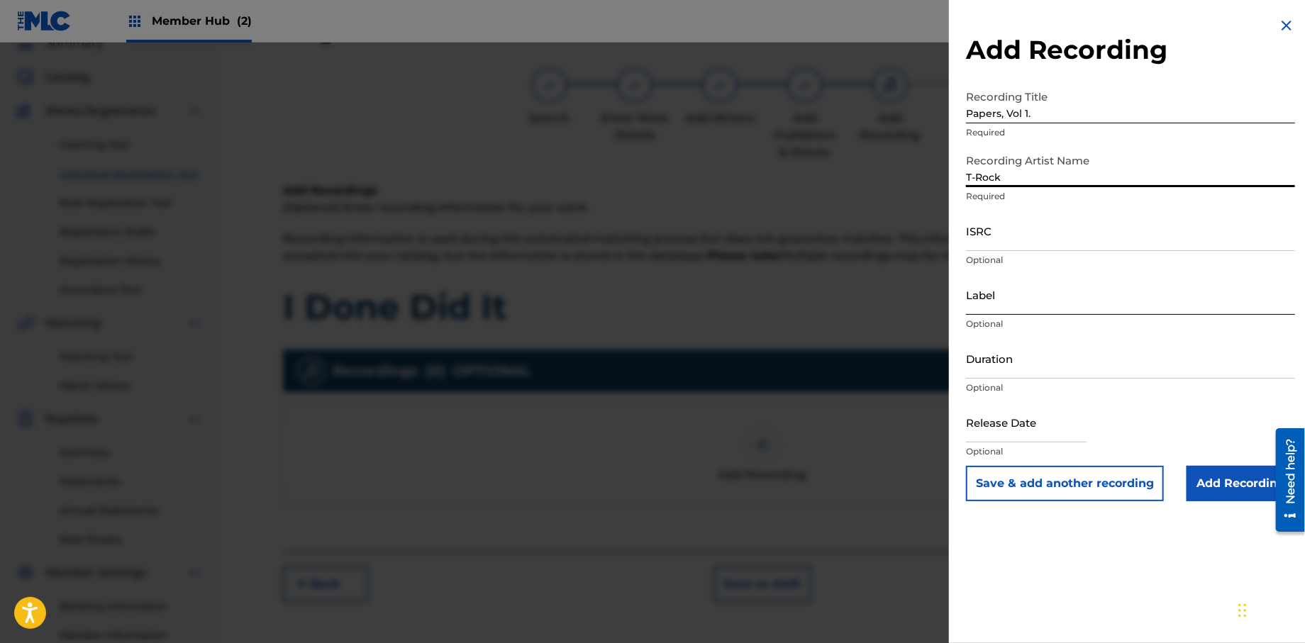
click at [1014, 305] on input "Label" at bounding box center [1130, 294] width 329 height 40
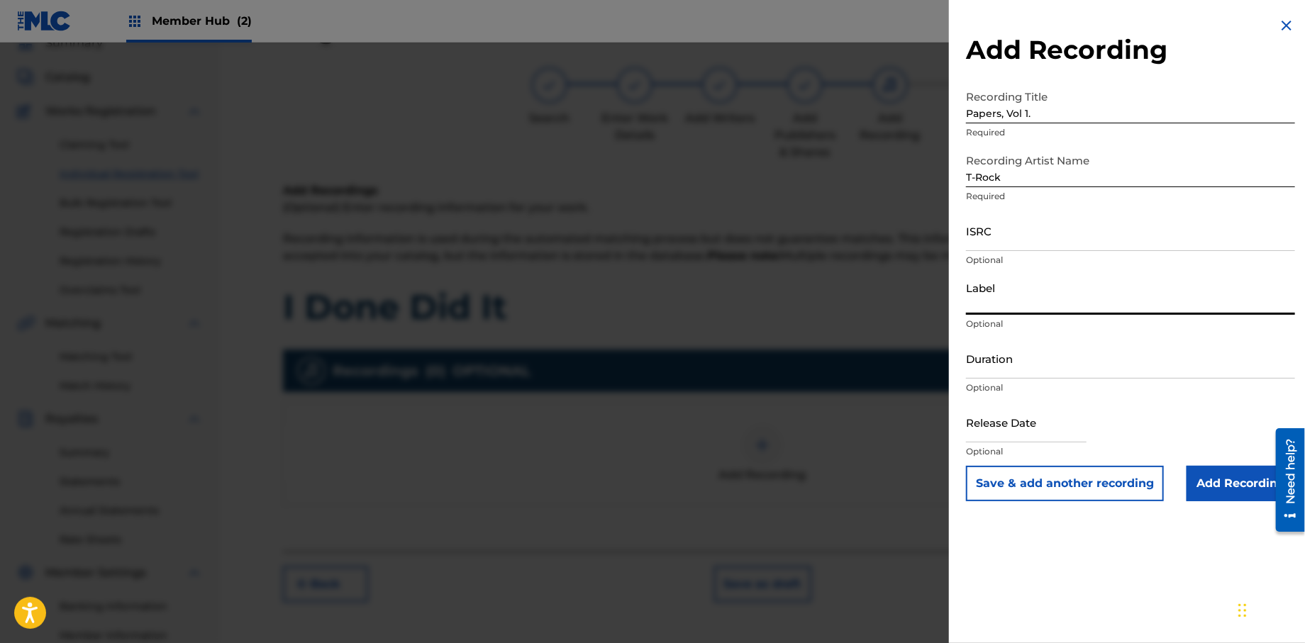
type input "Rock Solid Music"
select select "8"
select select "2025"
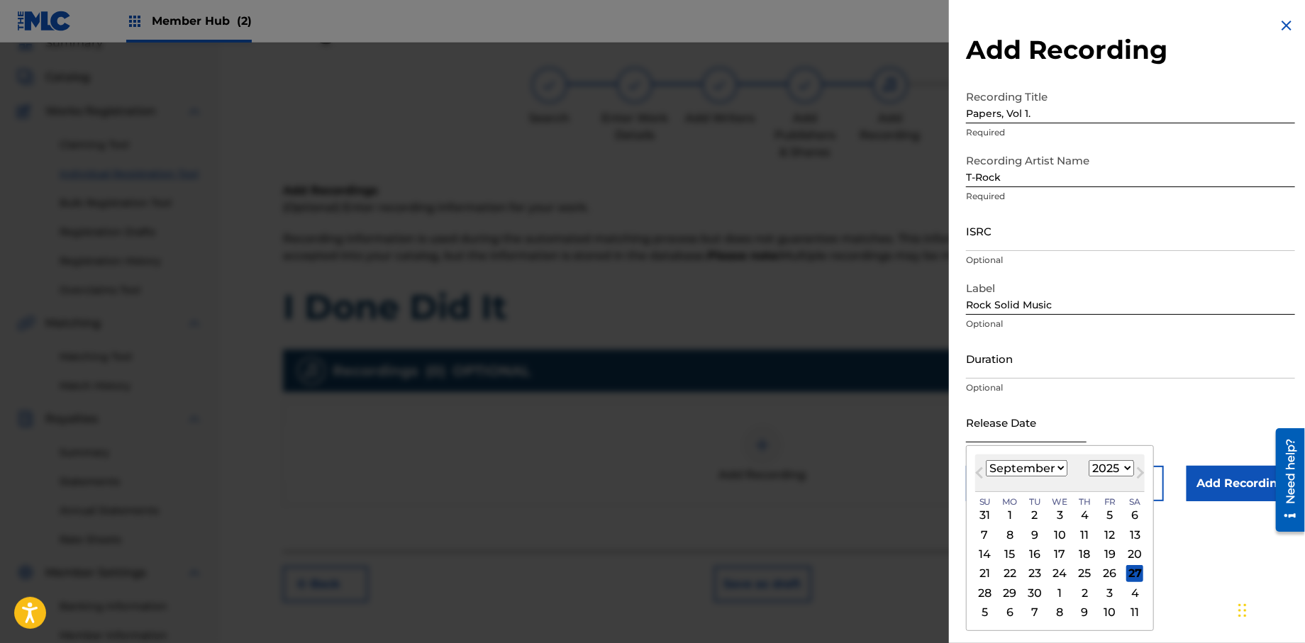
click at [1023, 431] on input "text" at bounding box center [1026, 422] width 121 height 40
type input "[DATE]"
select select "0"
select select "2013"
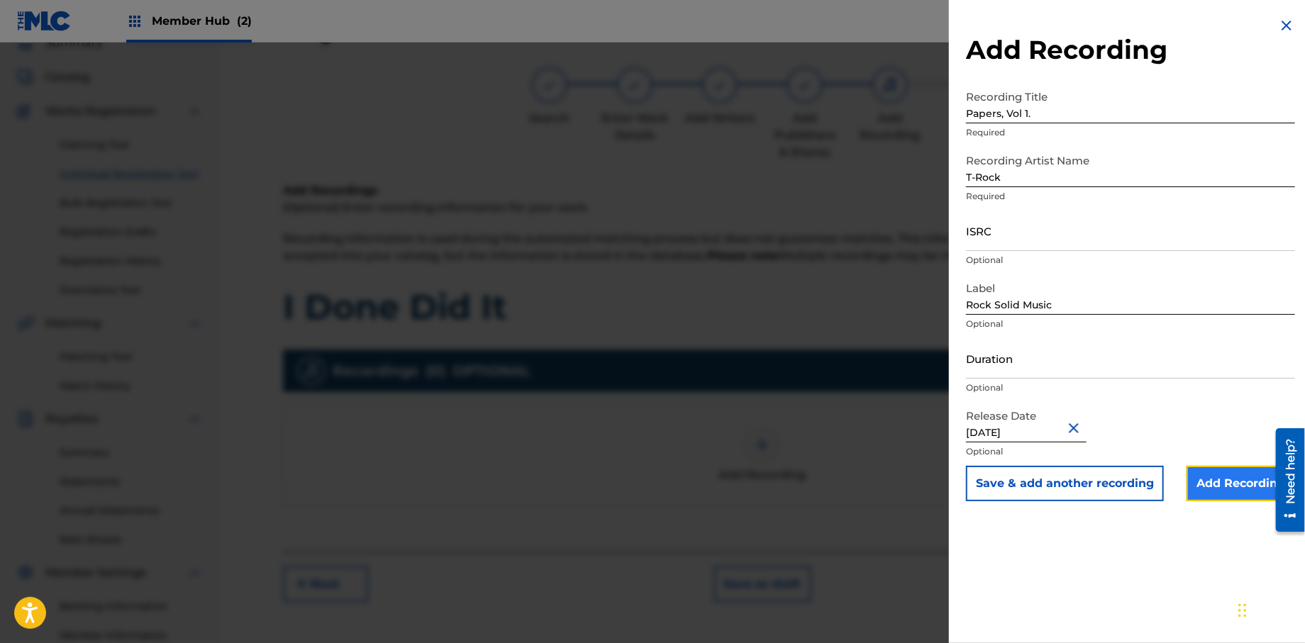
click at [1191, 487] on input "Add Recording" at bounding box center [1240, 483] width 109 height 35
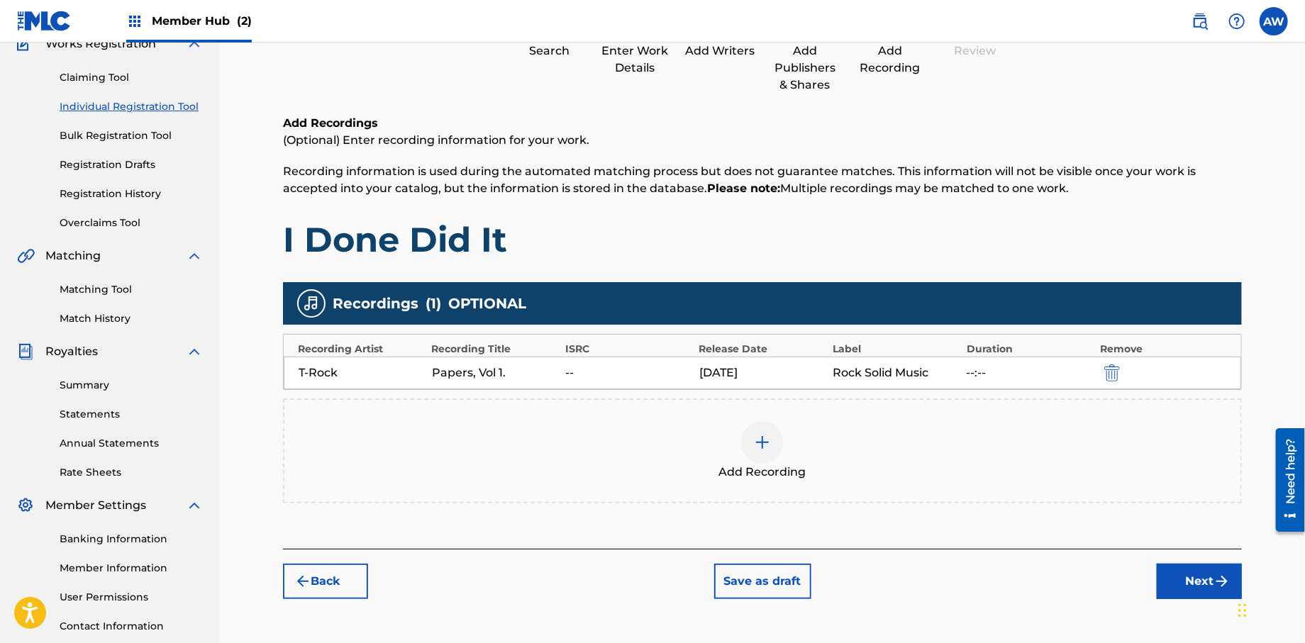
scroll to position [235, 0]
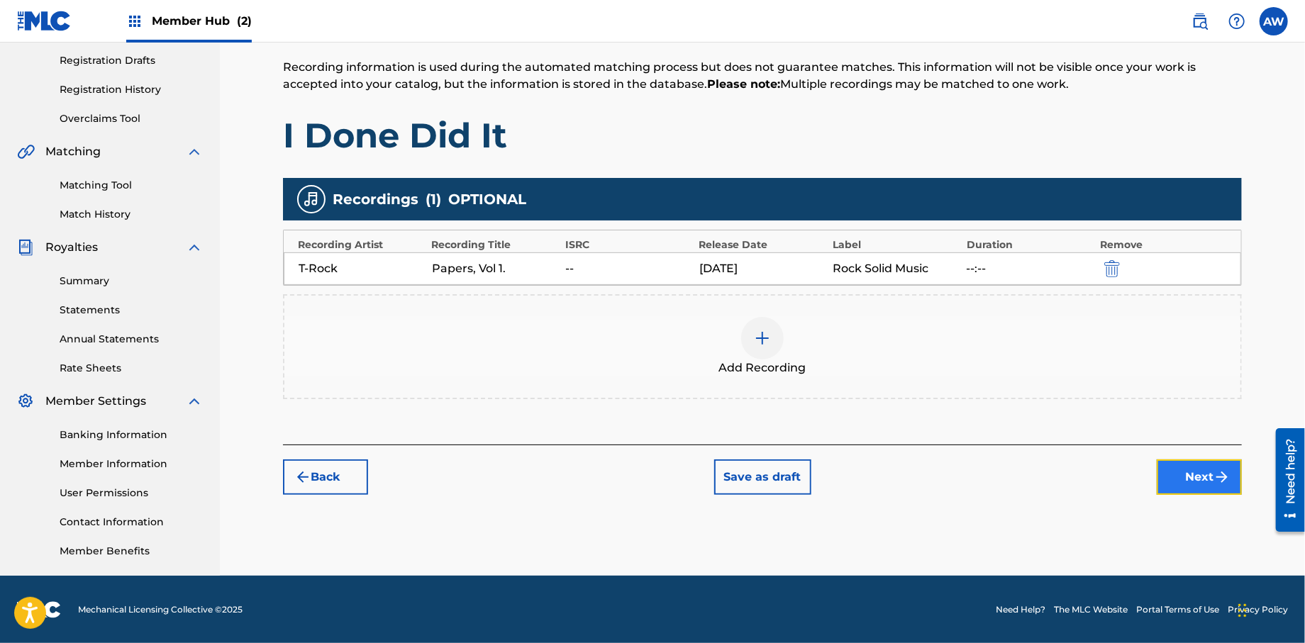
click at [1169, 472] on button "Next" at bounding box center [1199, 477] width 85 height 35
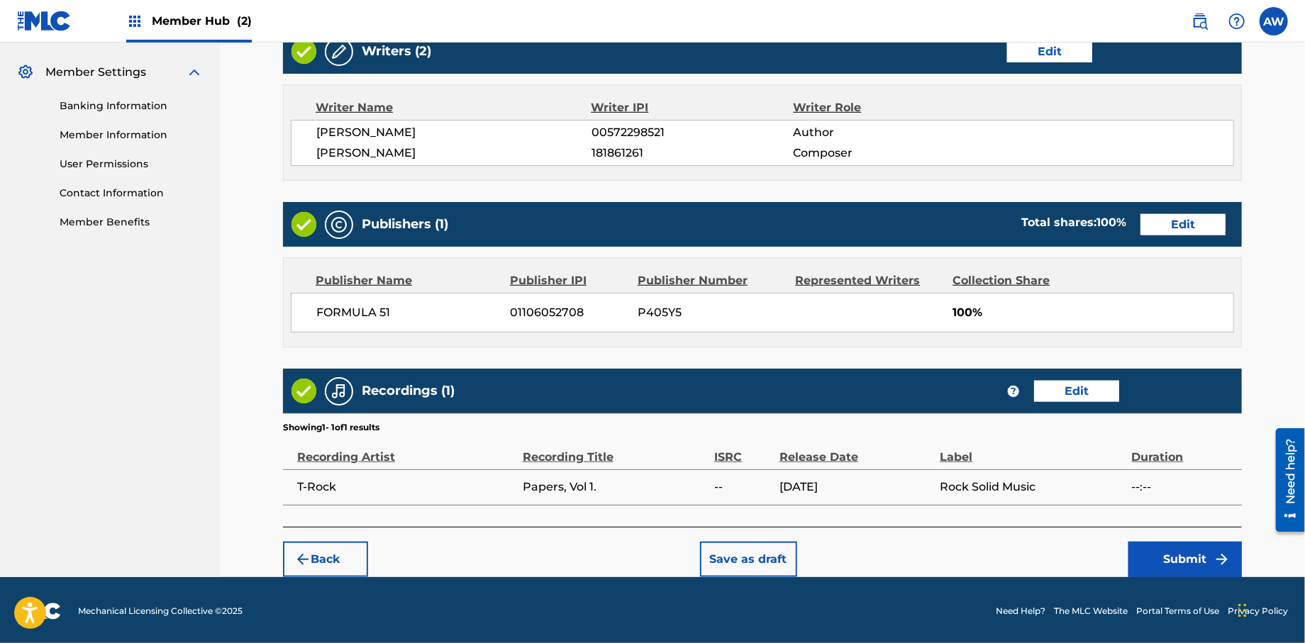
scroll to position [566, 0]
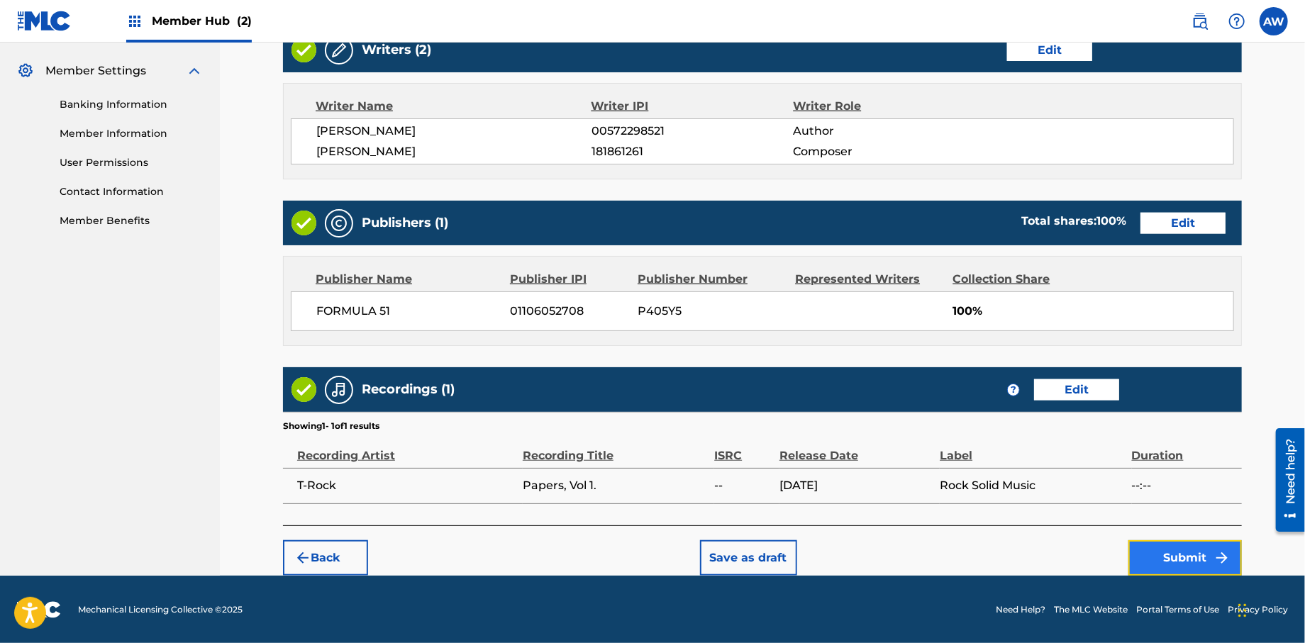
click at [1159, 556] on button "Submit" at bounding box center [1184, 557] width 113 height 35
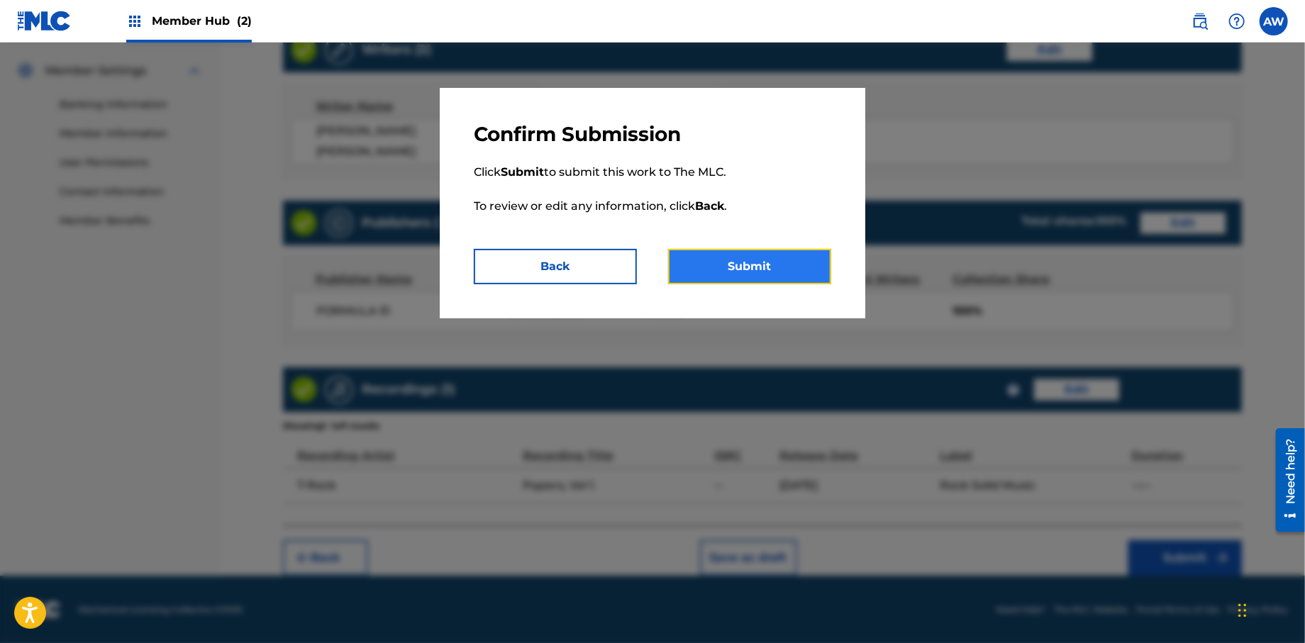
click at [733, 267] on button "Submit" at bounding box center [749, 266] width 163 height 35
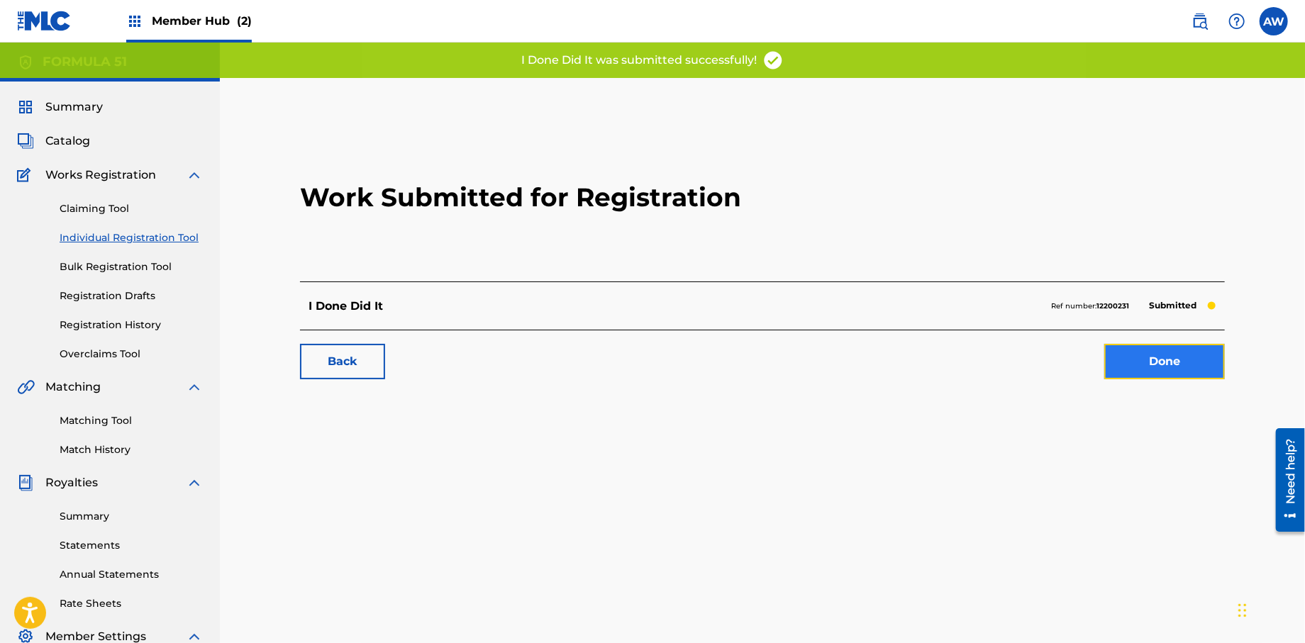
click at [1180, 353] on link "Done" at bounding box center [1164, 361] width 121 height 35
